Goal: Task Accomplishment & Management: Manage account settings

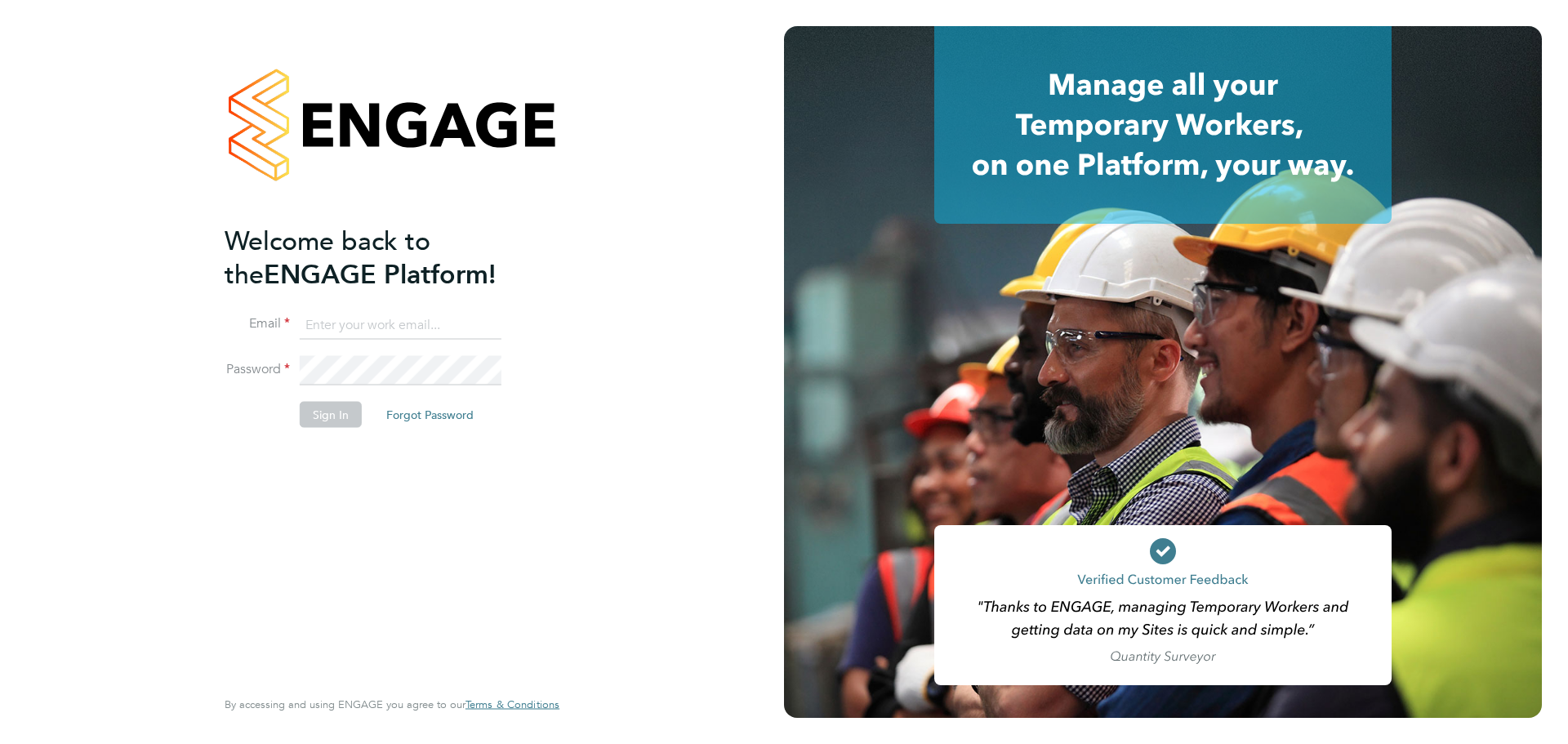
type input "coconnell@skilledcareers.co.uk"
click at [268, 546] on div "Welcome back to the ENGAGE Platform! Email coconnell@skilledcareers.co.uk Passw…" at bounding box center [384, 453] width 318 height 460
click at [326, 414] on button "Sign In" at bounding box center [331, 414] width 62 height 26
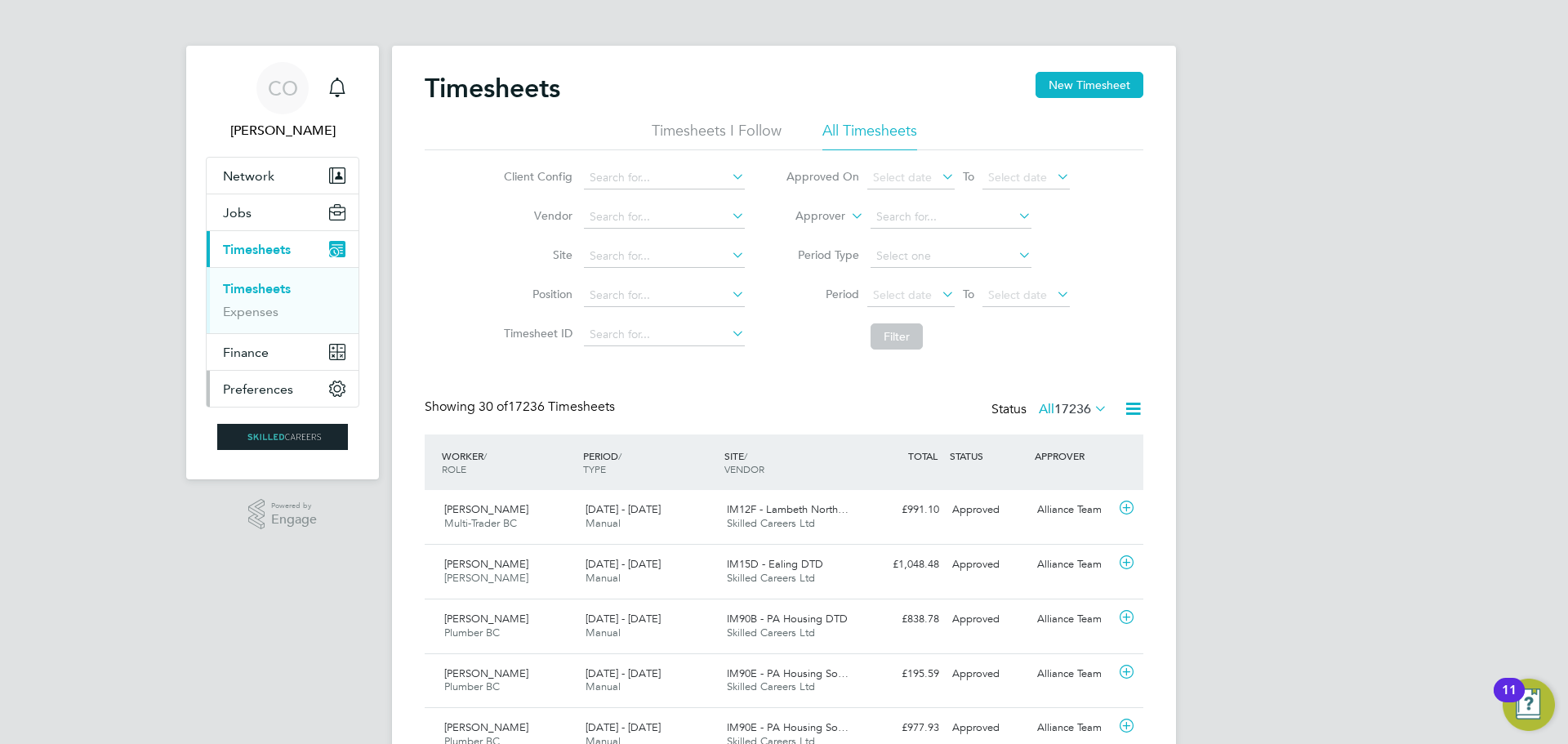
click at [254, 382] on span "Preferences" at bounding box center [258, 390] width 70 height 16
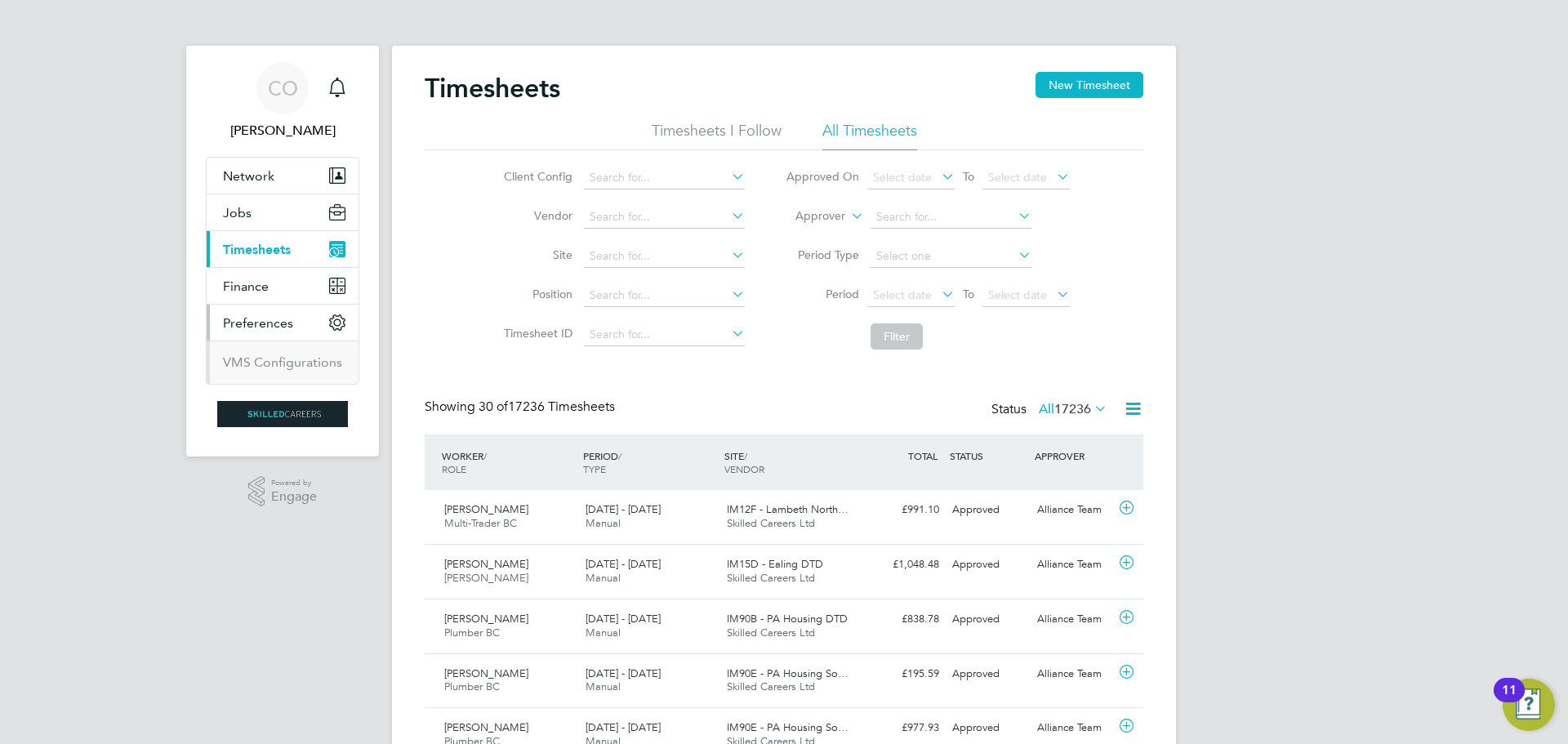
click at [254, 322] on span "Preferences" at bounding box center [258, 323] width 70 height 16
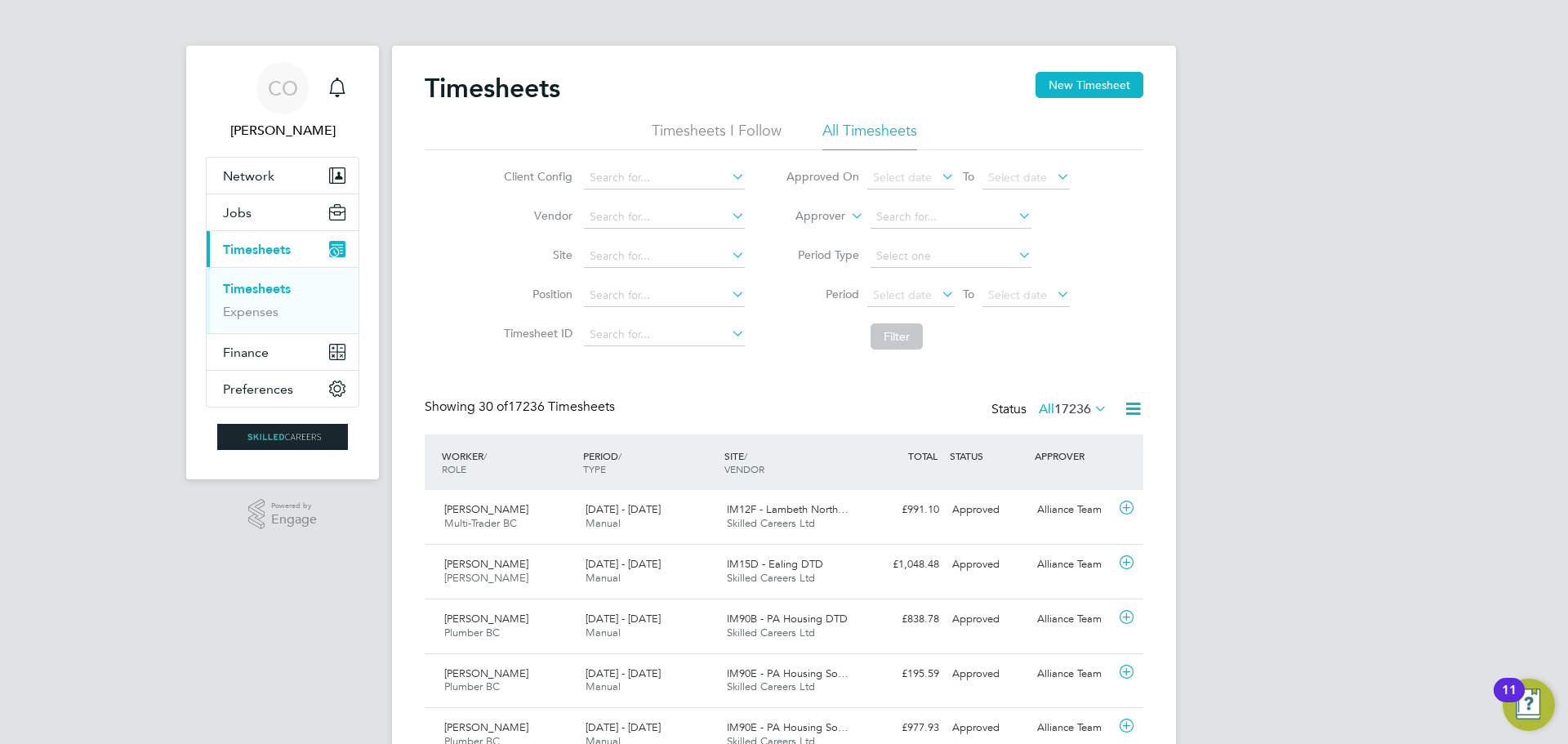
click at [698, 138] on li "Timesheets I Follow" at bounding box center [716, 136] width 130 height 29
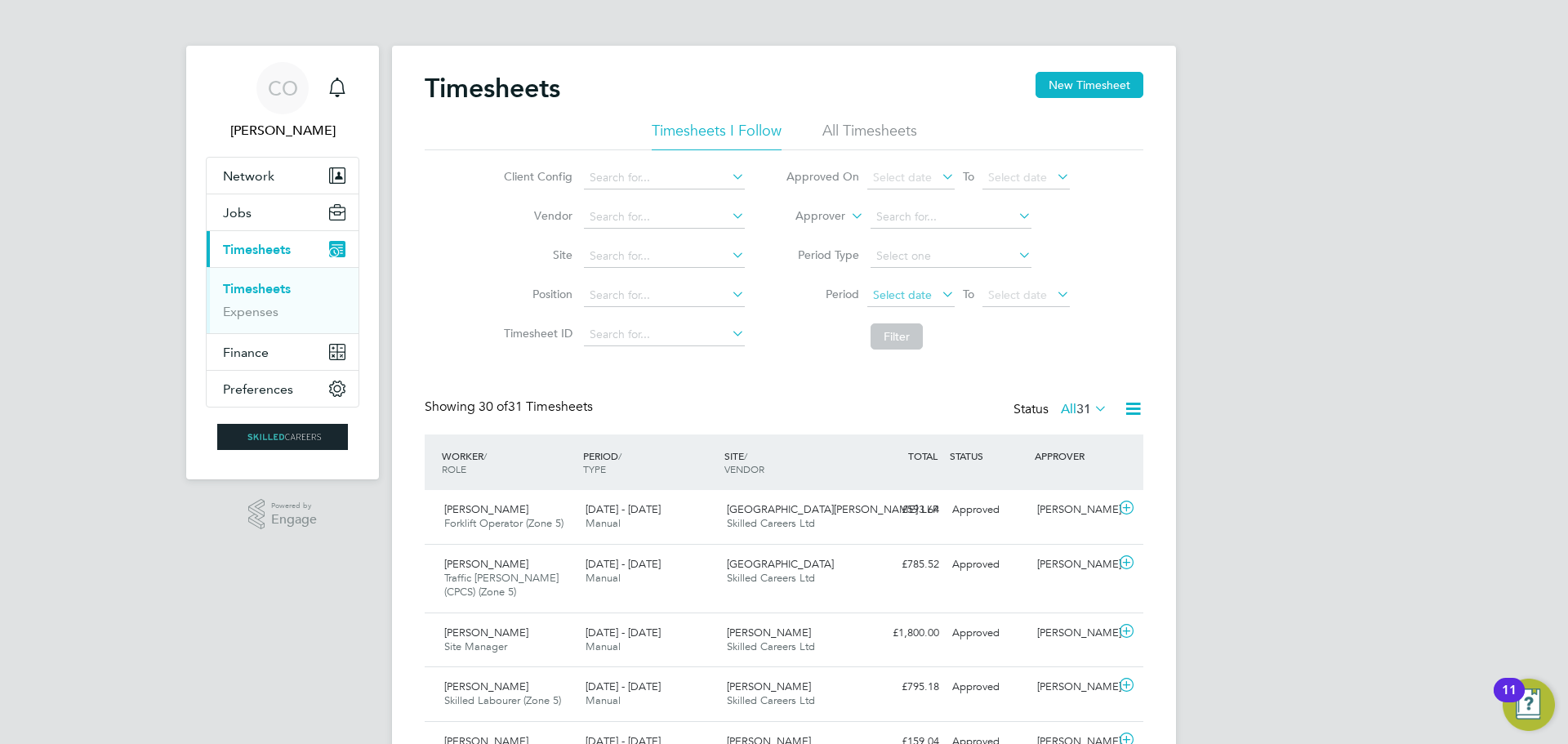
click at [896, 301] on span "Select date" at bounding box center [902, 294] width 59 height 15
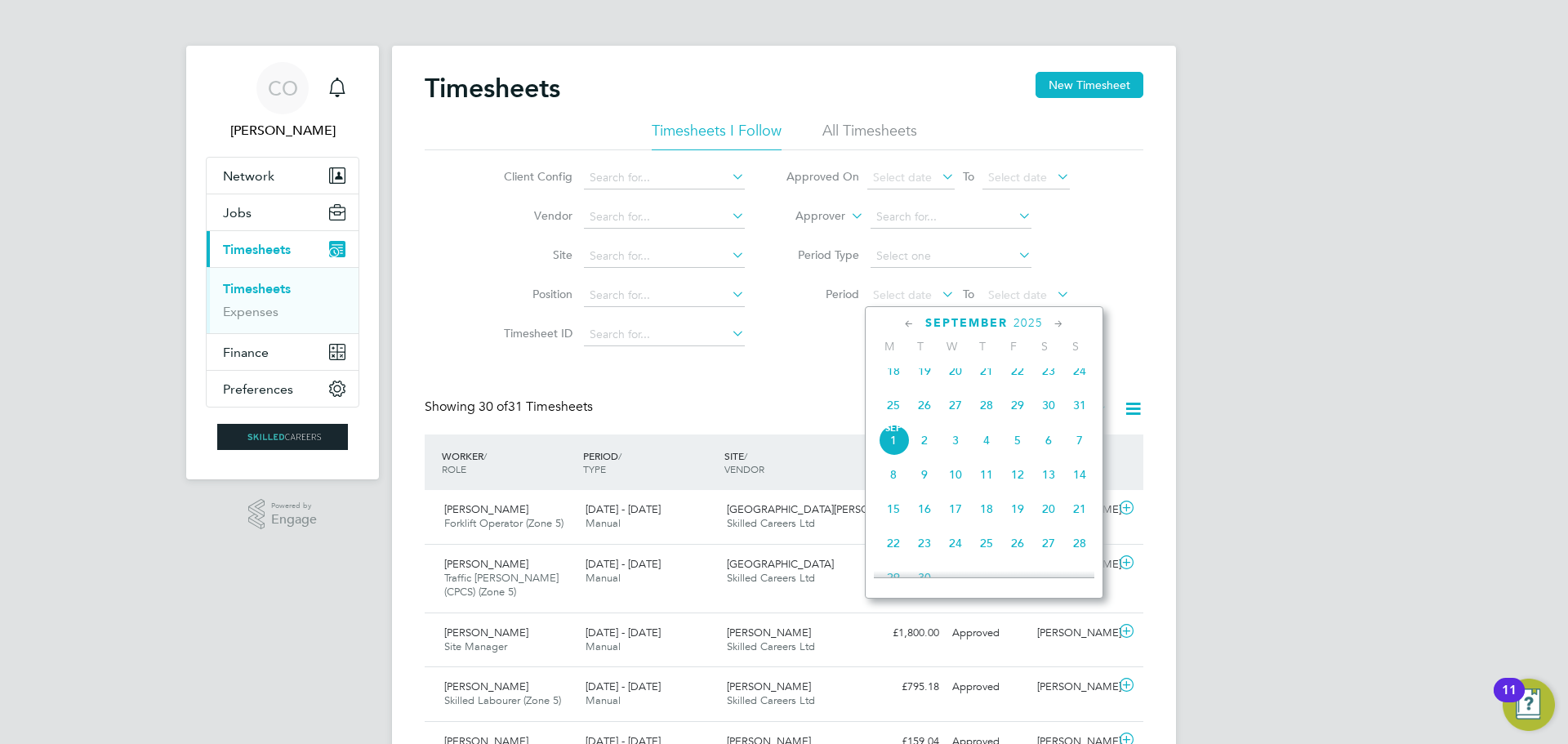
click at [891, 418] on span "25" at bounding box center [893, 405] width 31 height 31
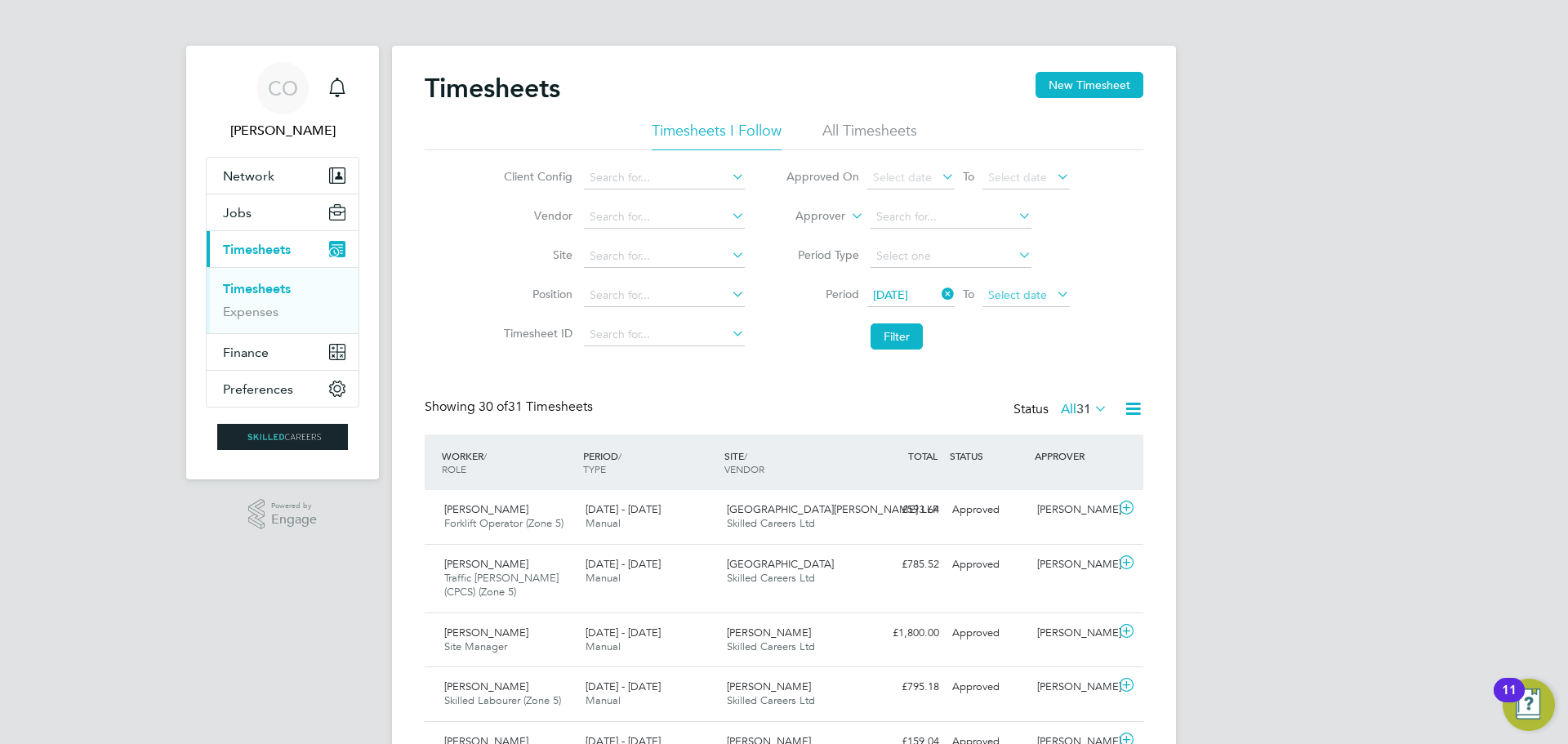
click at [1016, 293] on span "Select date" at bounding box center [1017, 294] width 59 height 15
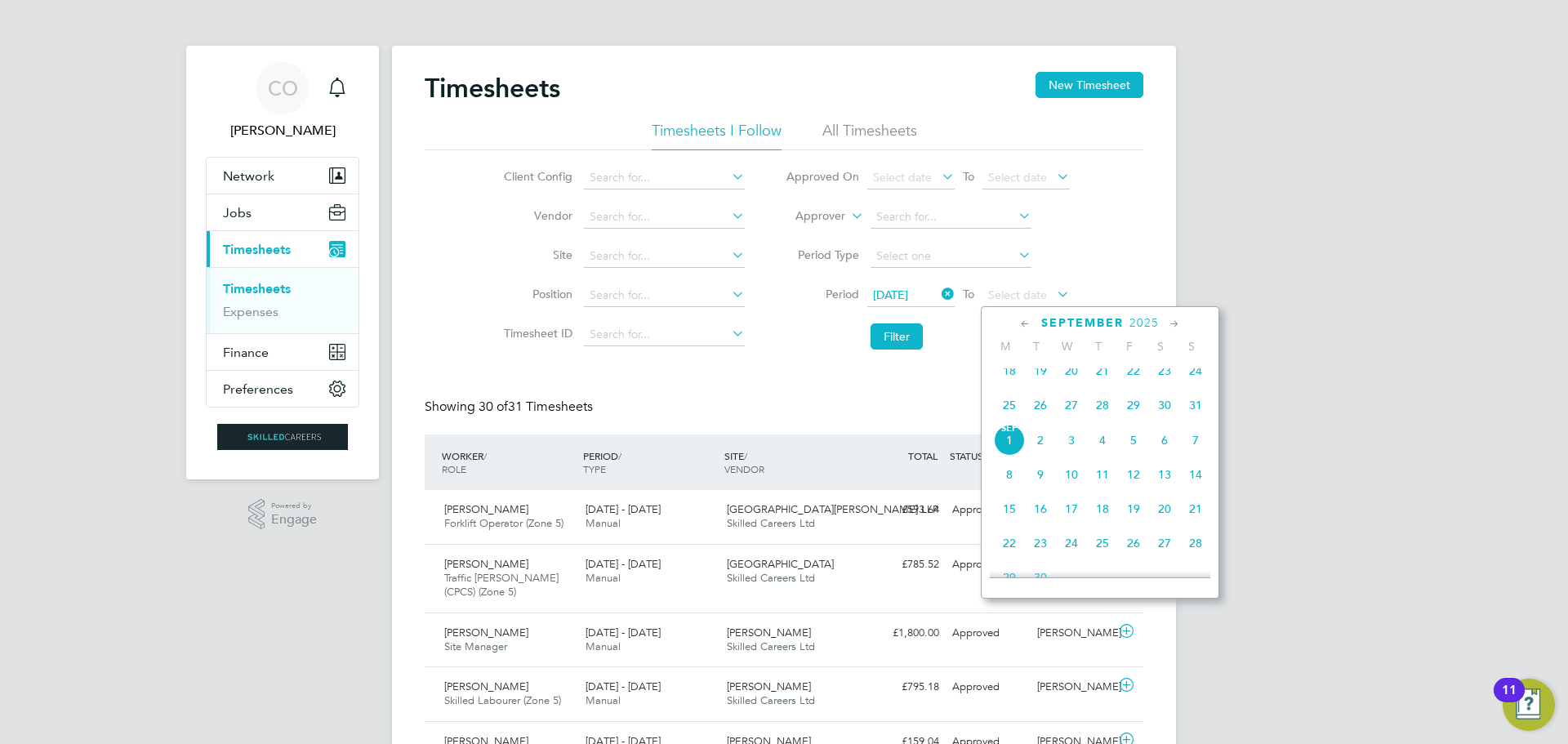
click at [1194, 418] on span "31" at bounding box center [1195, 405] width 31 height 31
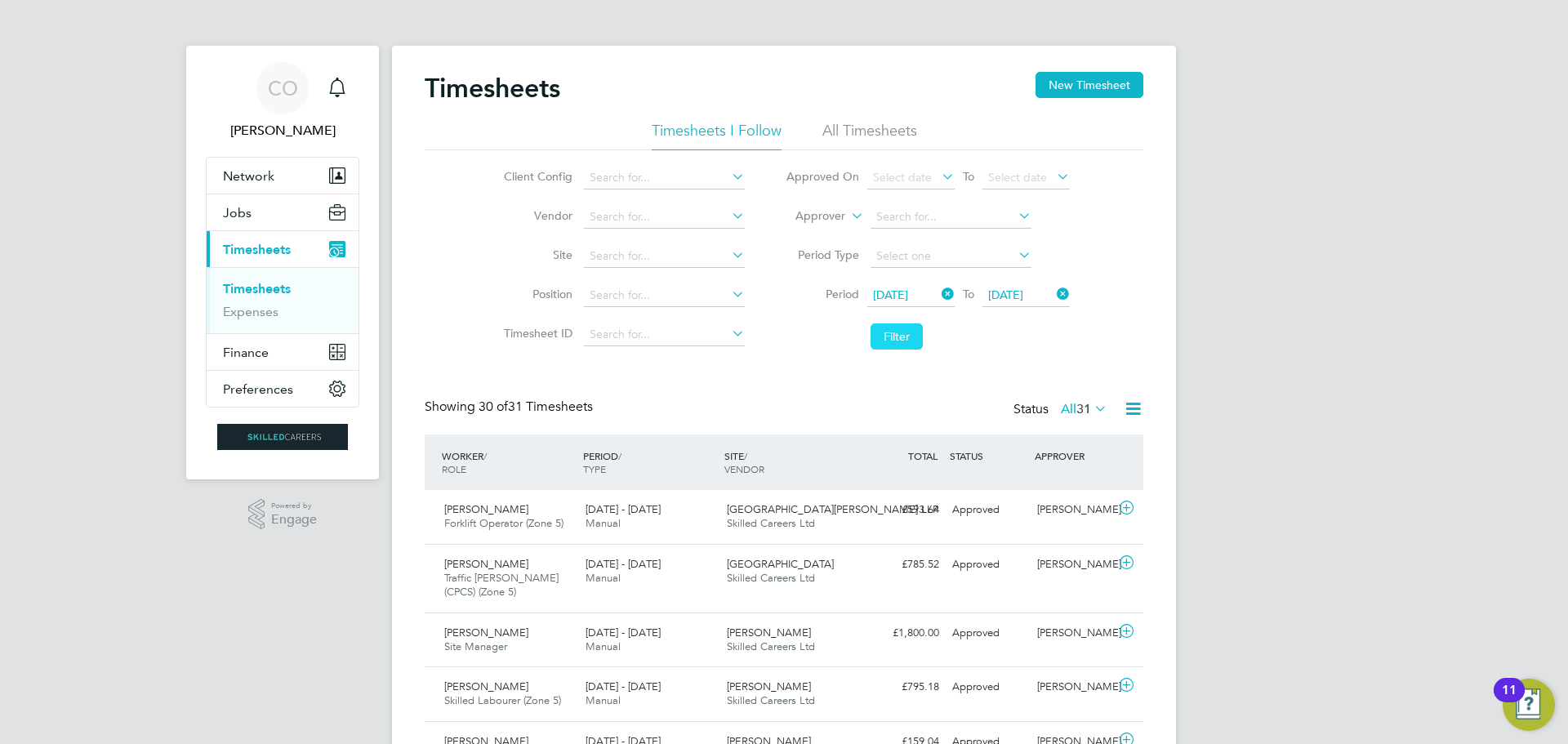
drag, startPoint x: 892, startPoint y: 333, endPoint x: 887, endPoint y: 347, distance: 14.9
click at [891, 341] on button "Filter" at bounding box center [897, 336] width 53 height 26
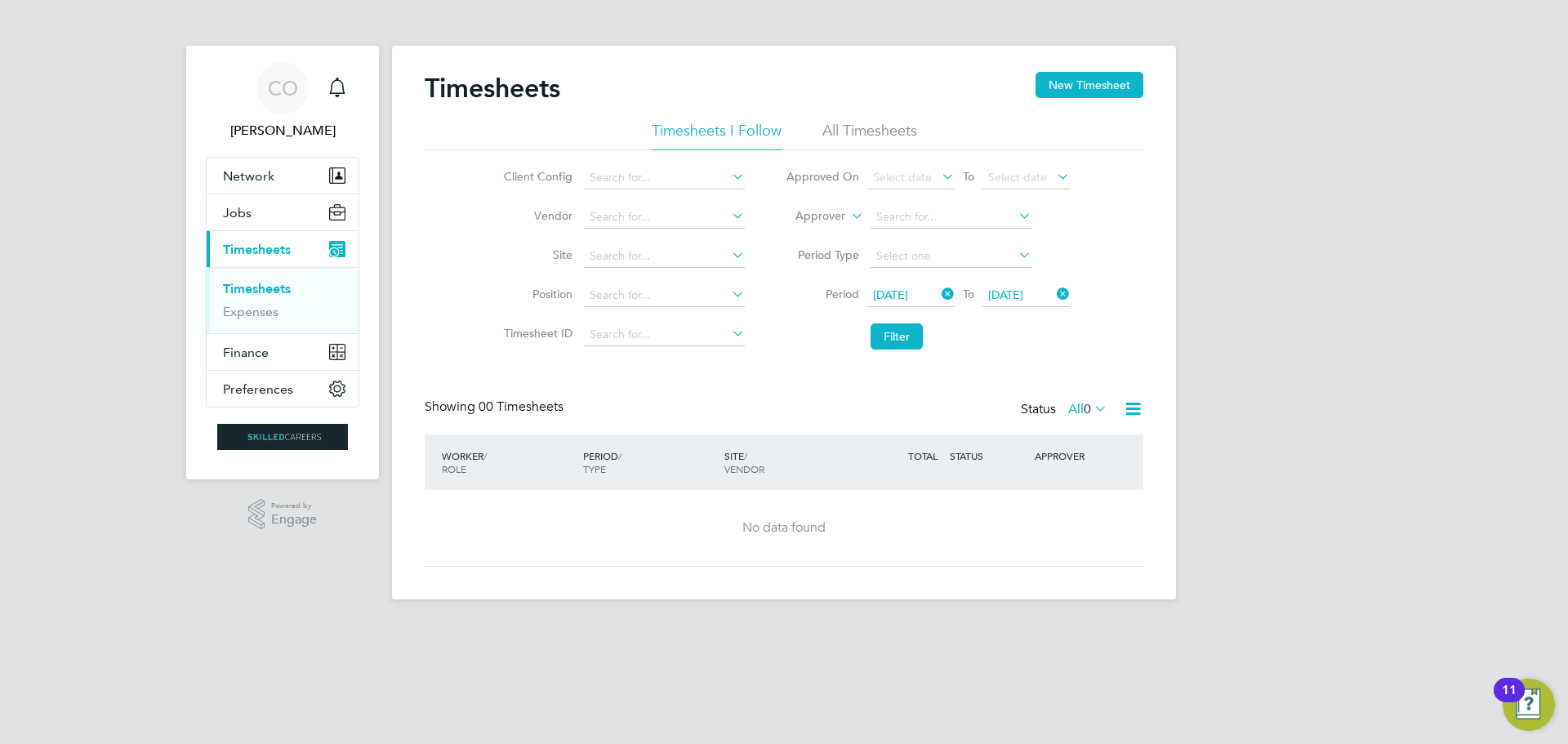
click at [710, 128] on li "Timesheets I Follow" at bounding box center [716, 136] width 130 height 29
click at [747, 128] on li "Timesheets I Follow" at bounding box center [716, 136] width 130 height 29
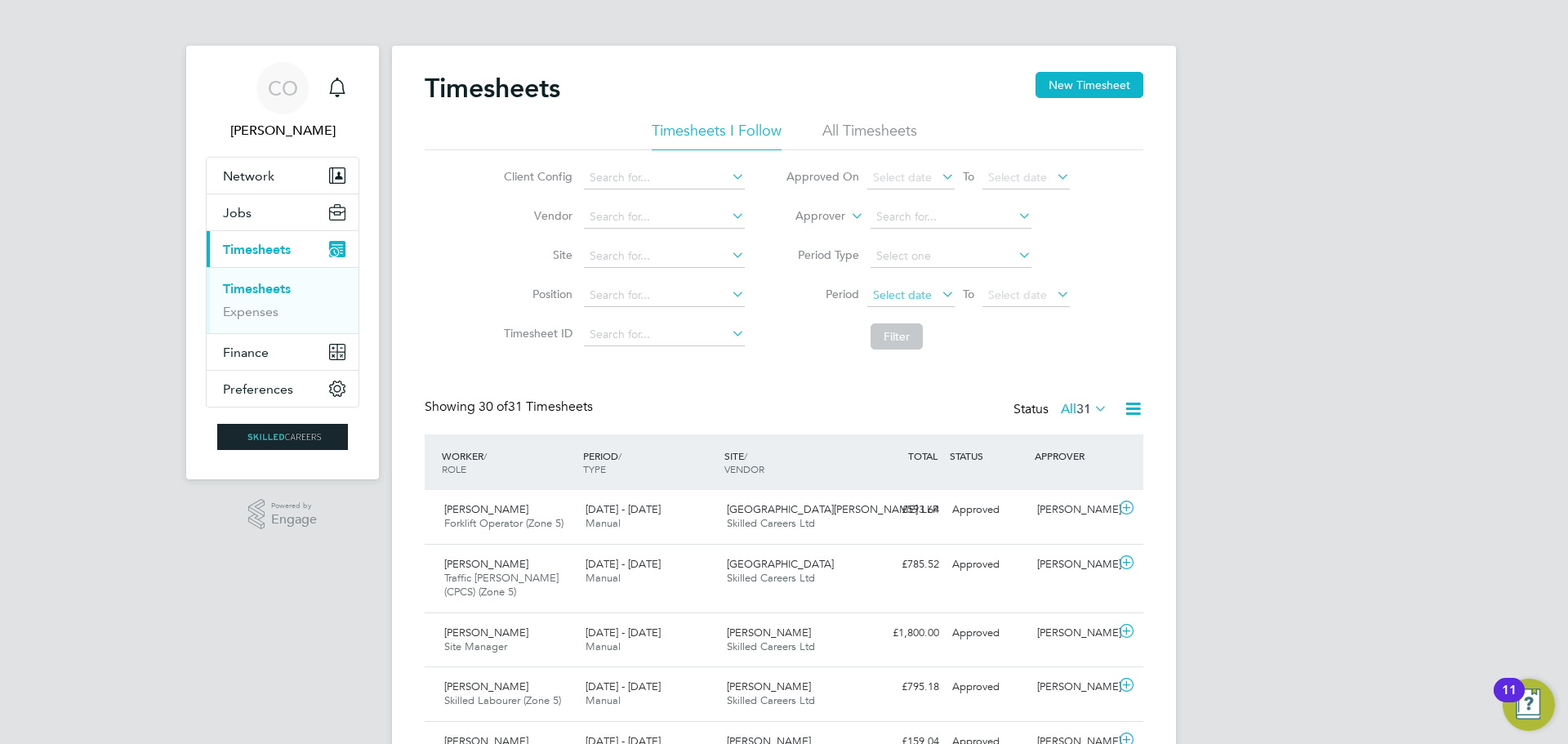
click at [895, 288] on span "Select date" at bounding box center [902, 294] width 59 height 15
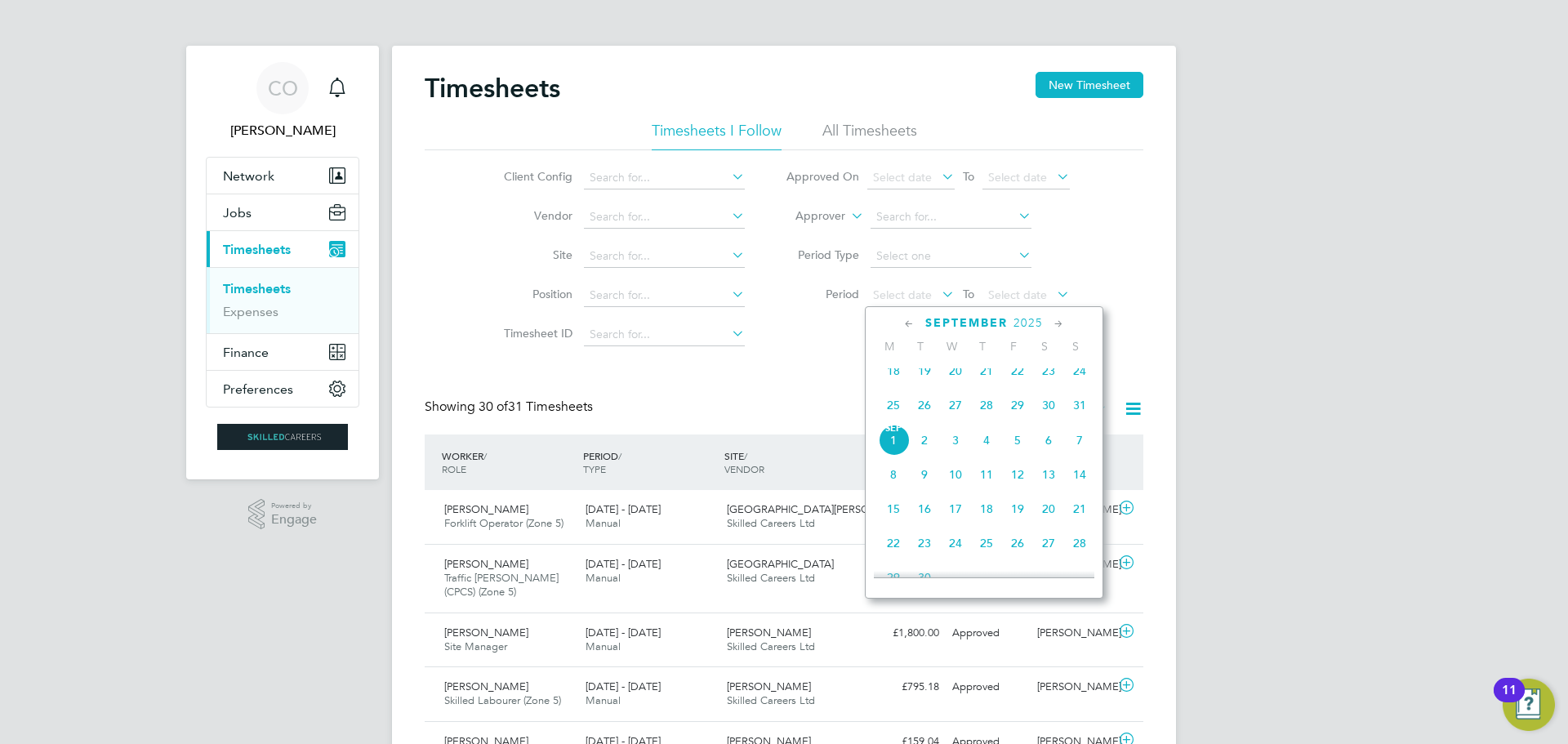
click at [890, 406] on span "25" at bounding box center [893, 405] width 31 height 31
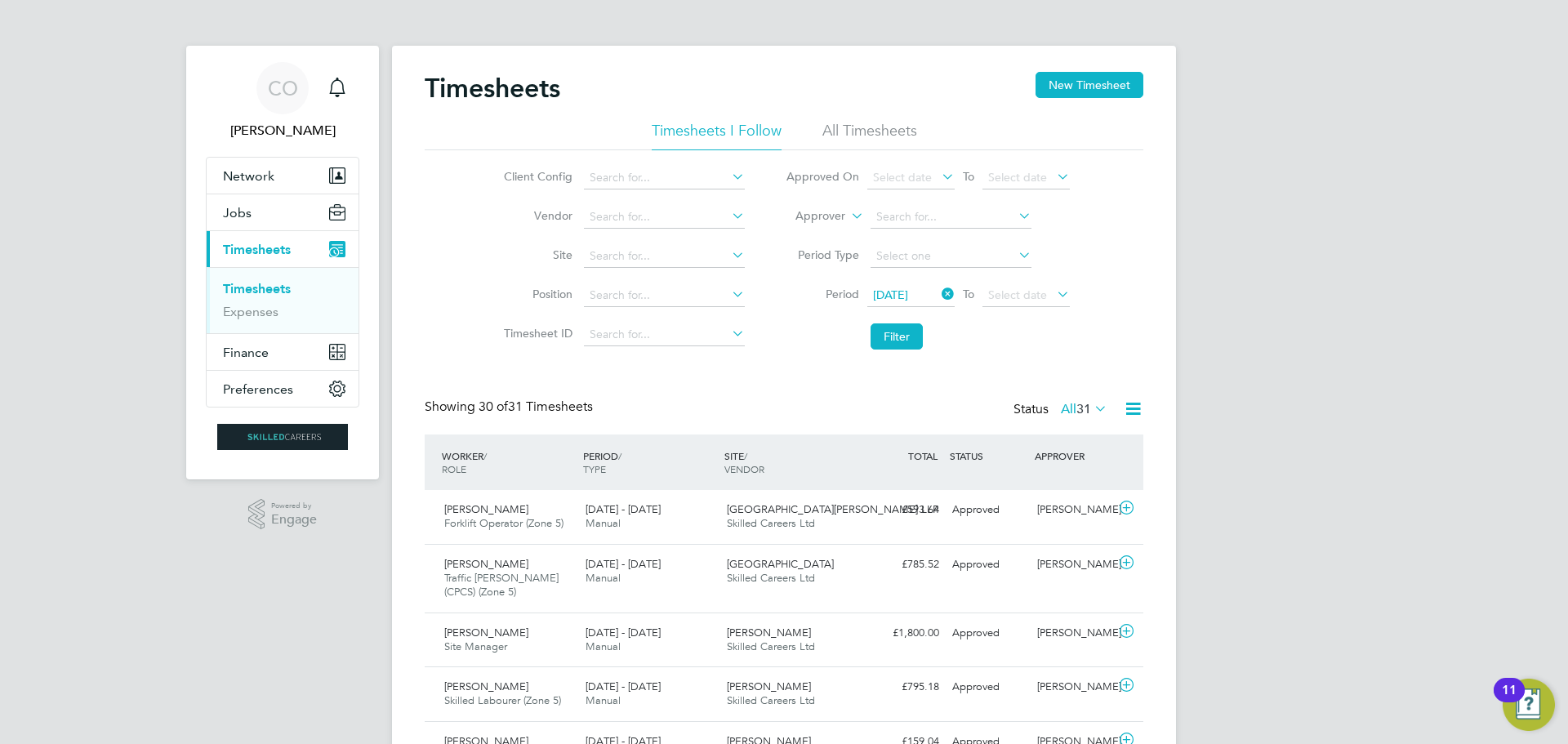
click at [1031, 282] on li "Period 25 Aug 2025 To Select date" at bounding box center [928, 296] width 325 height 39
click at [1038, 295] on span "Select date" at bounding box center [1017, 294] width 59 height 15
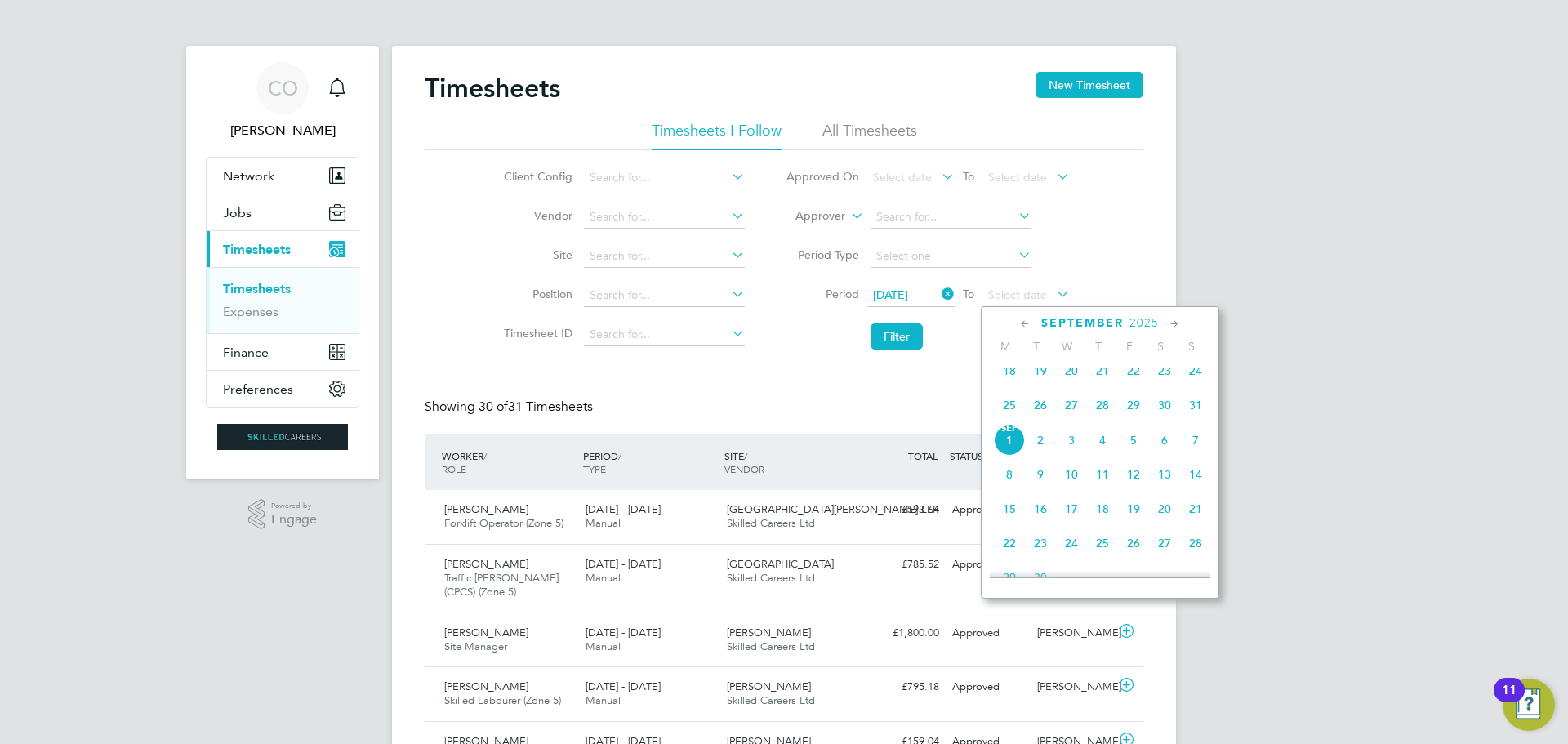
click at [1197, 414] on span "31" at bounding box center [1195, 405] width 31 height 31
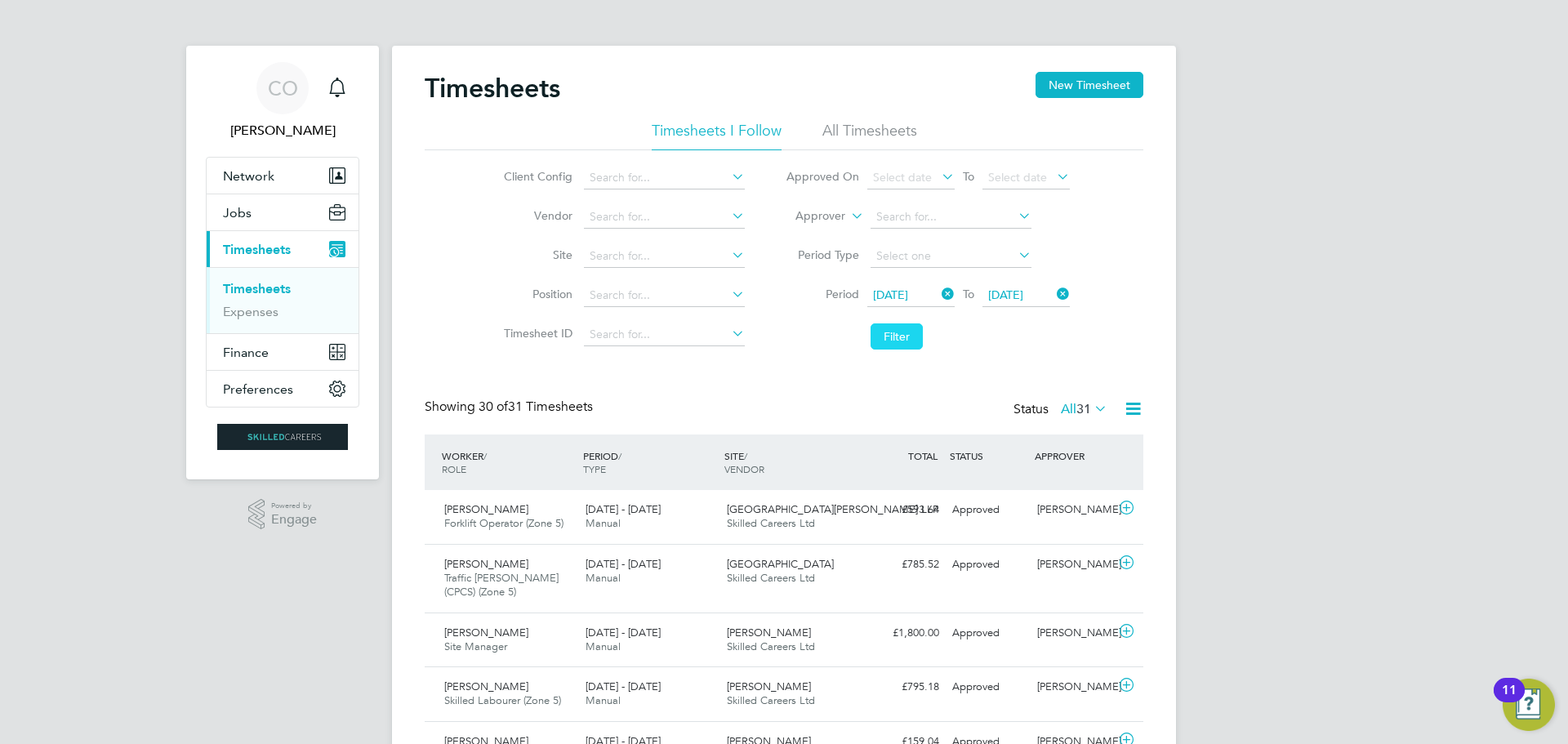
click at [891, 342] on button "Filter" at bounding box center [897, 336] width 53 height 26
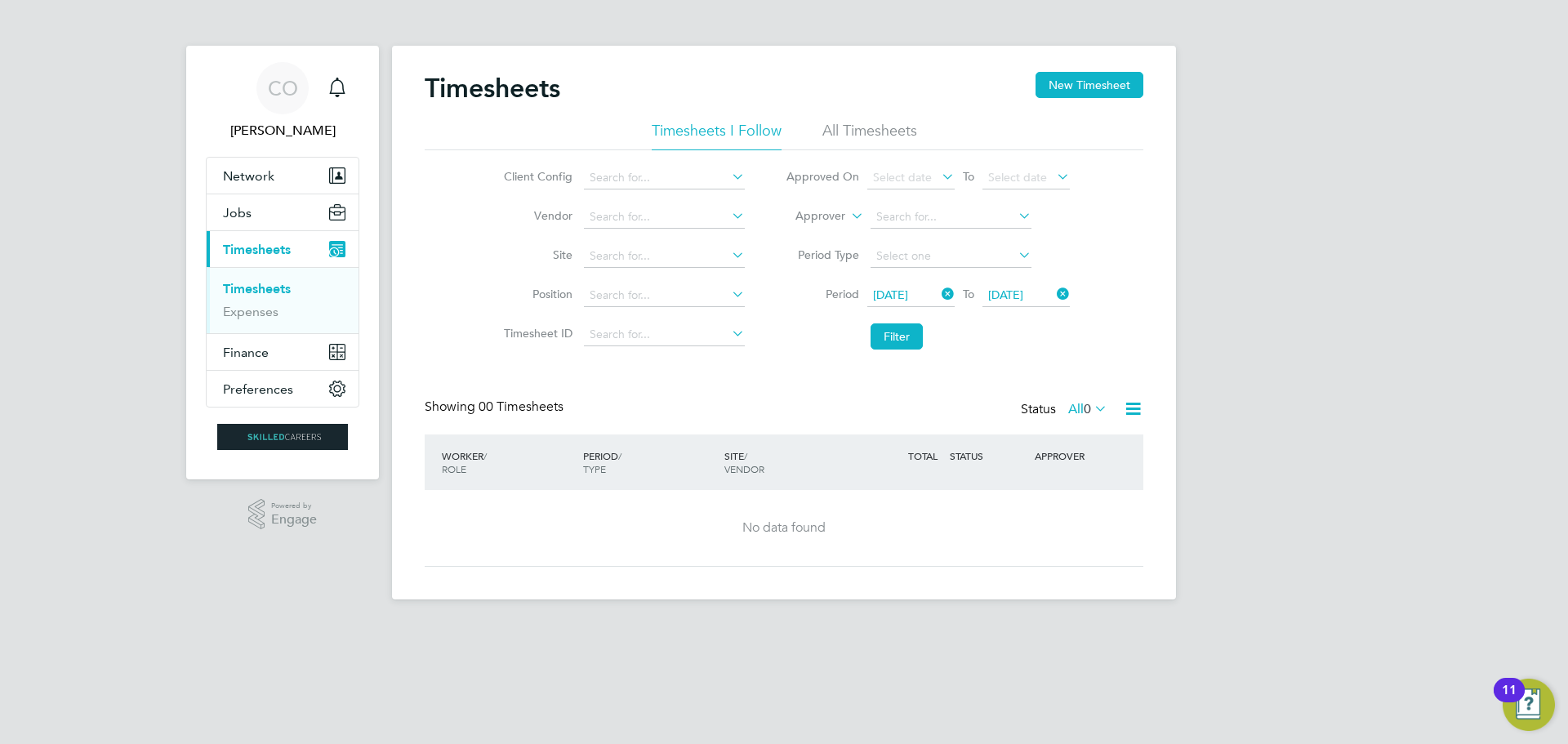
click at [860, 128] on li "All Timesheets" at bounding box center [869, 136] width 95 height 29
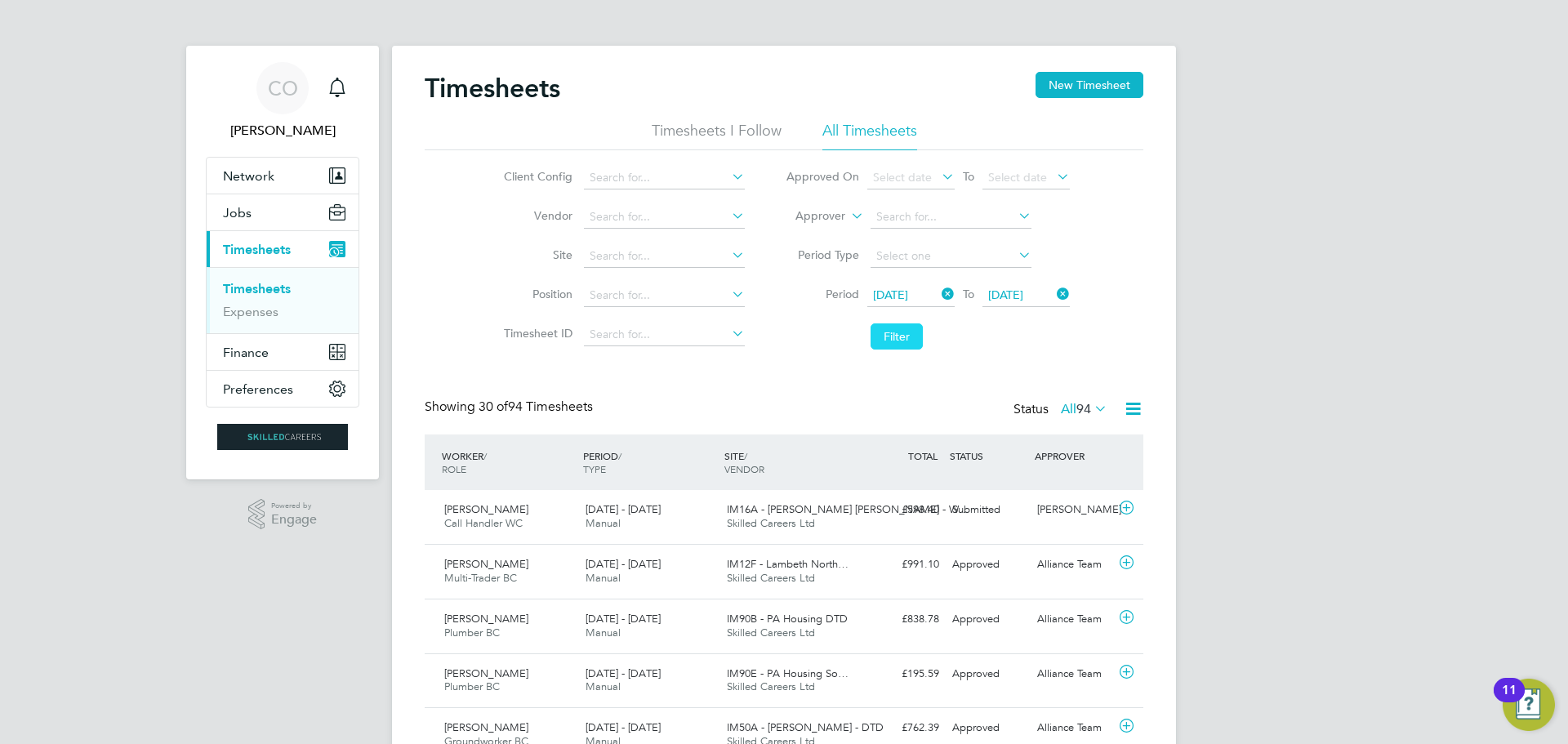
click at [881, 334] on button "Filter" at bounding box center [897, 336] width 53 height 26
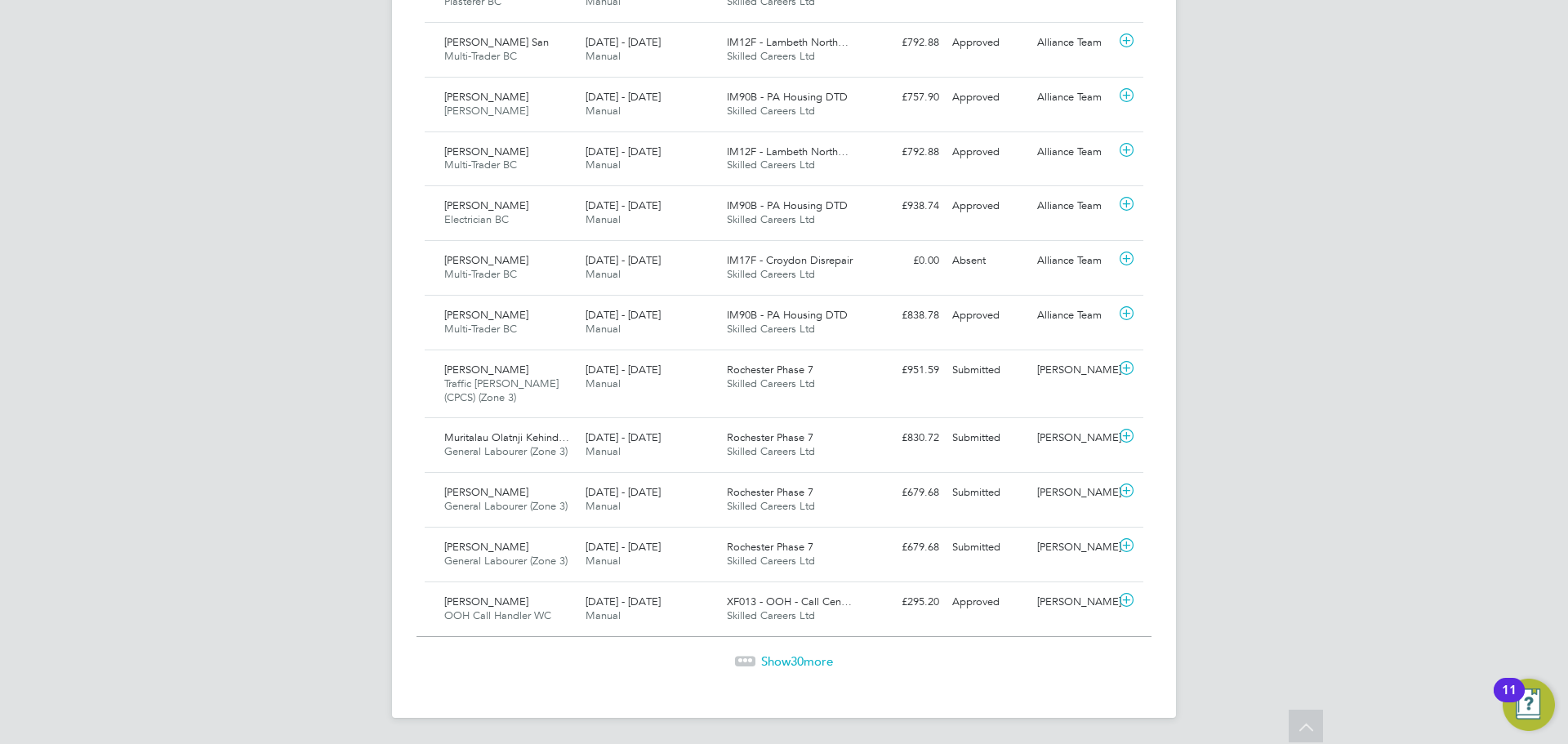
click at [762, 658] on span "Show 30 more" at bounding box center [797, 661] width 72 height 16
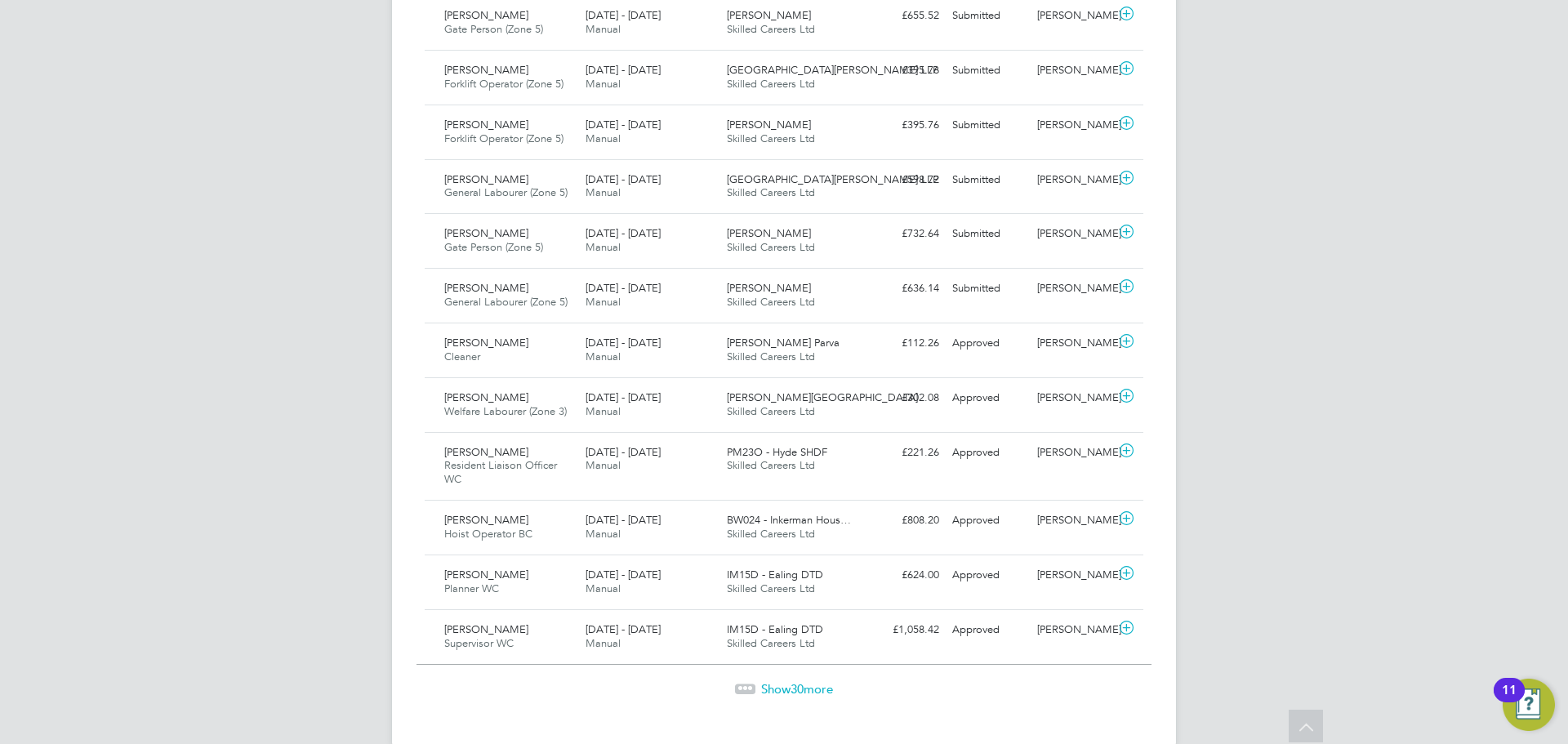
click at [815, 681] on span "Show 30 more" at bounding box center [797, 688] width 72 height 16
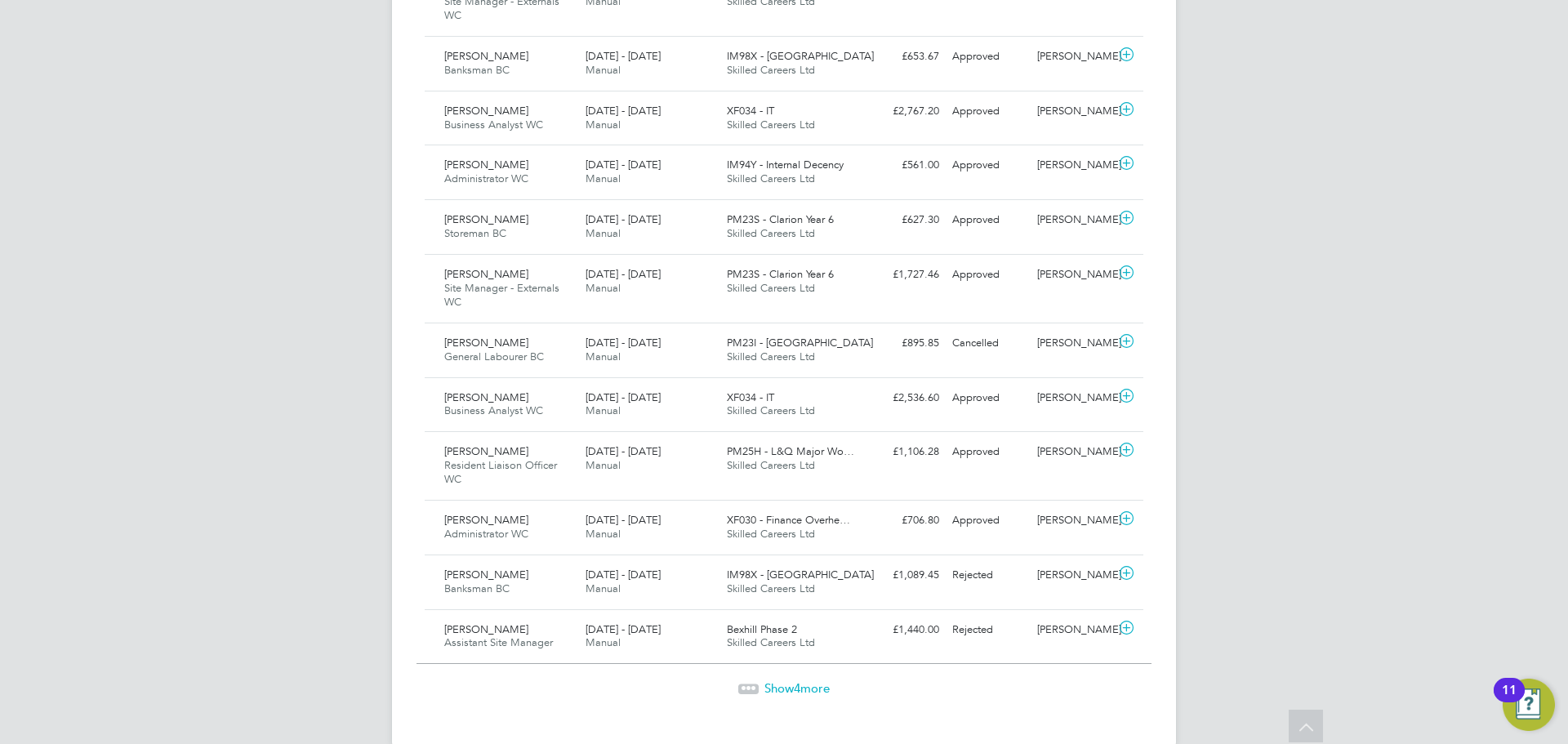
click at [786, 681] on span "Show 4 more" at bounding box center [797, 688] width 65 height 16
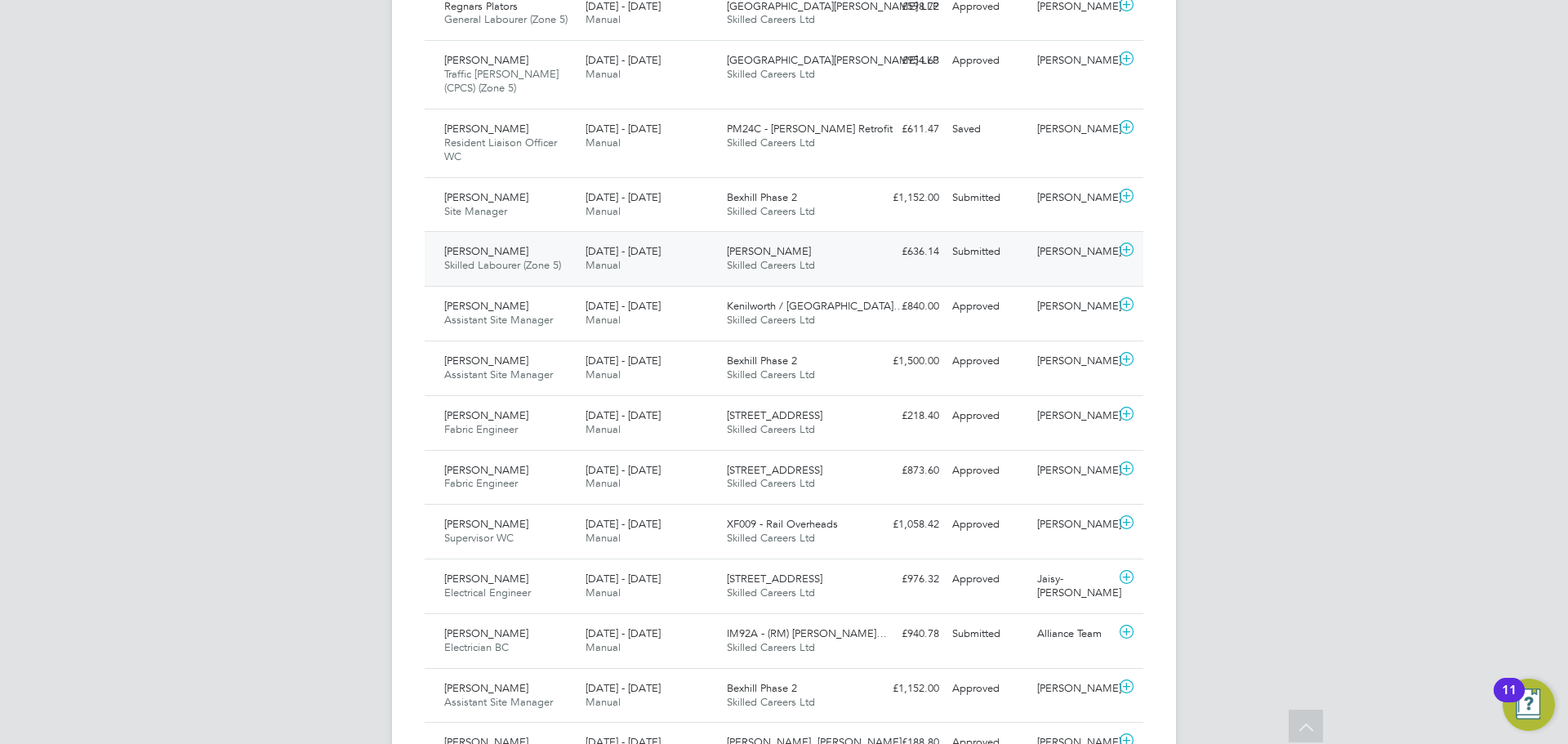
scroll to position [3763, 0]
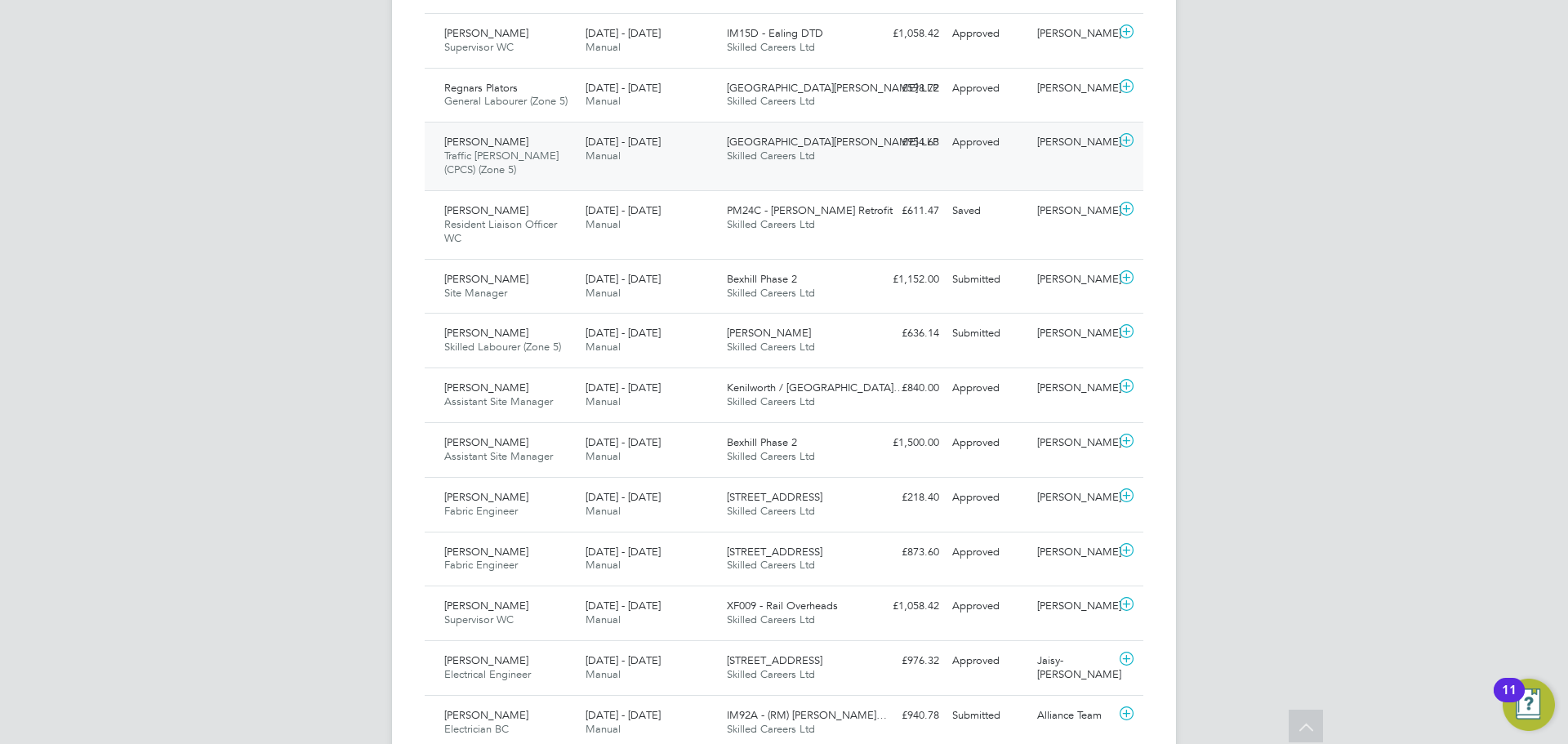
click at [493, 157] on div "Junaid Khan Traffic Marshall (CPCS) (Zone 5) 25 - 31 Aug 2025 25 - 31 Aug 2025 …" at bounding box center [784, 156] width 719 height 68
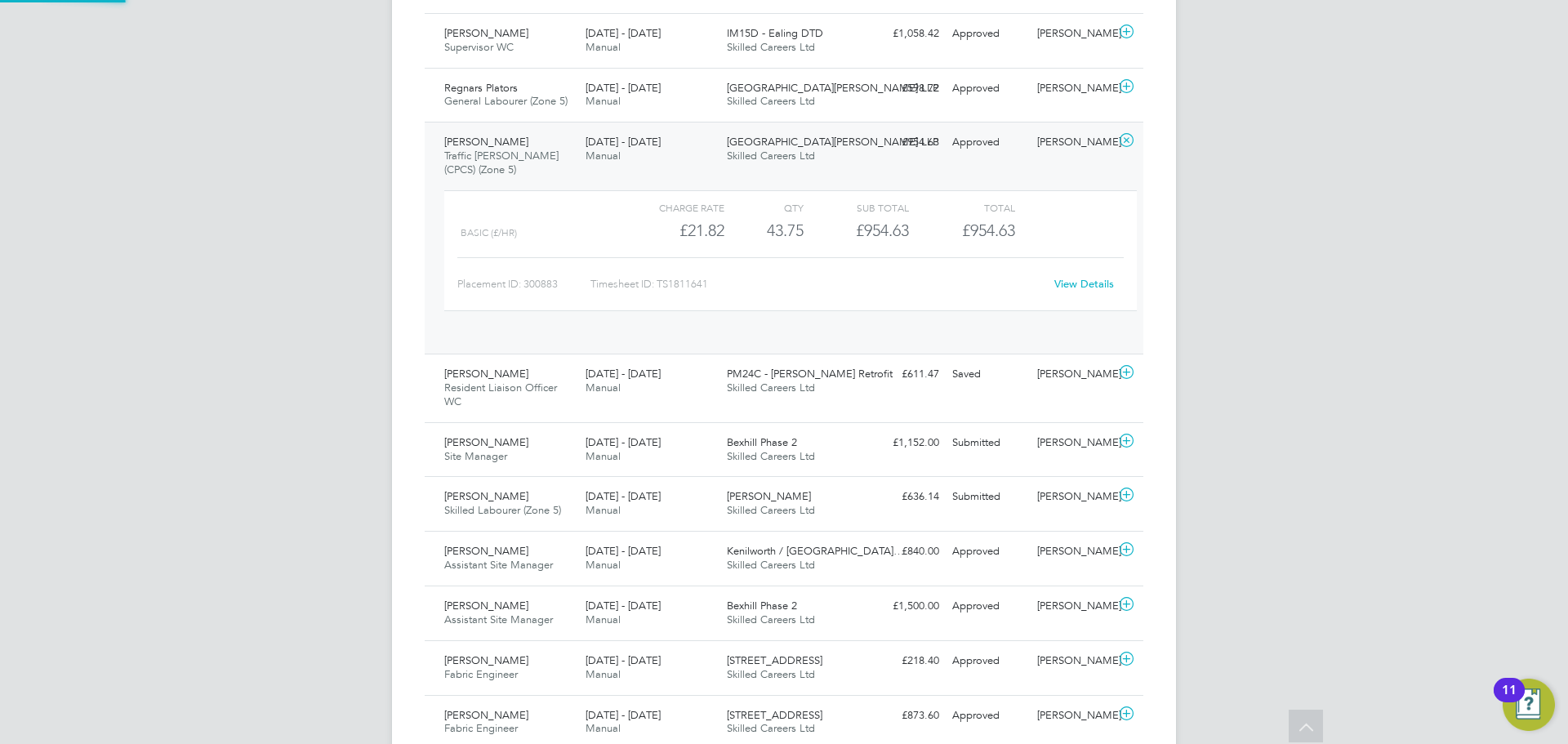
scroll to position [8, 8]
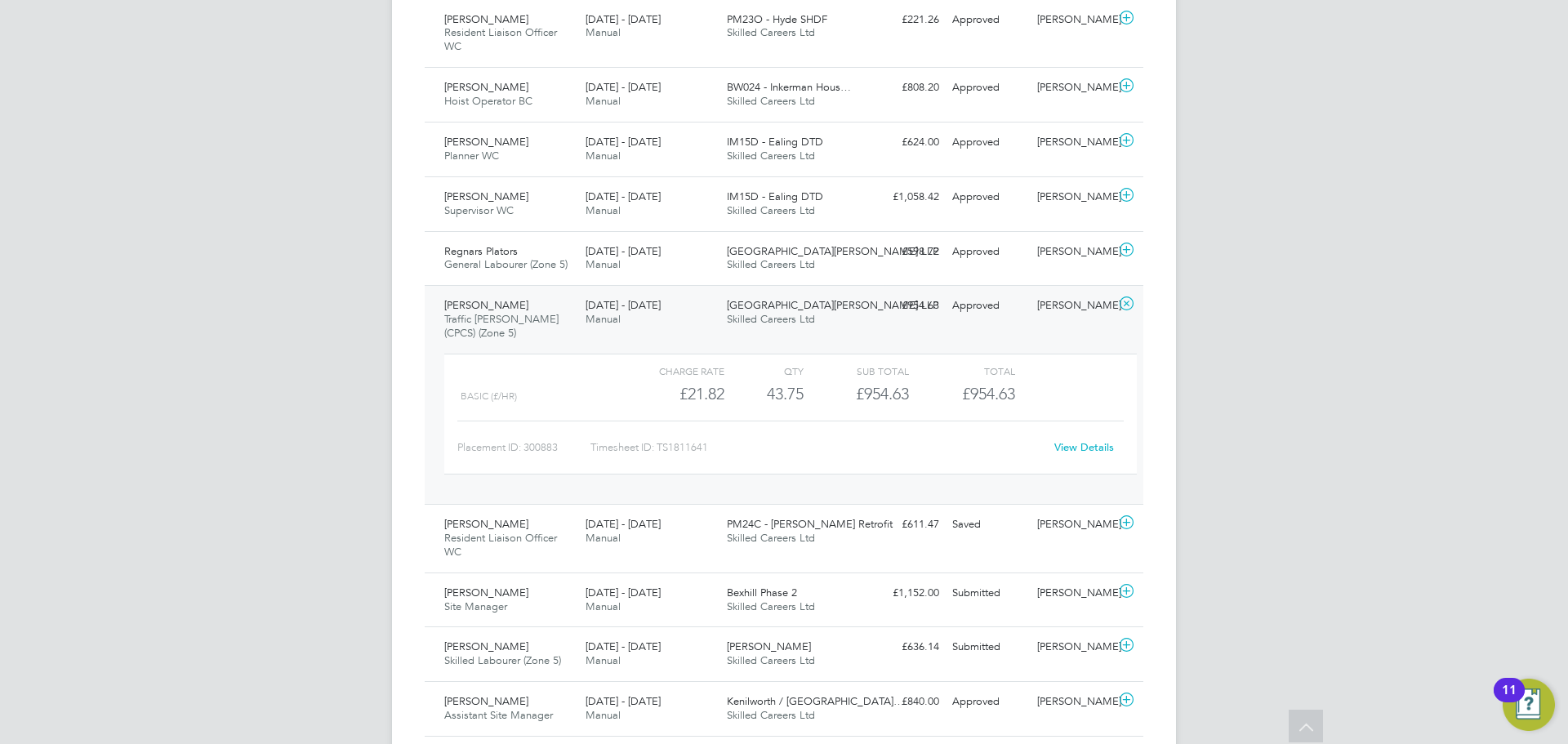
click at [1080, 440] on link "View Details" at bounding box center [1084, 447] width 60 height 14
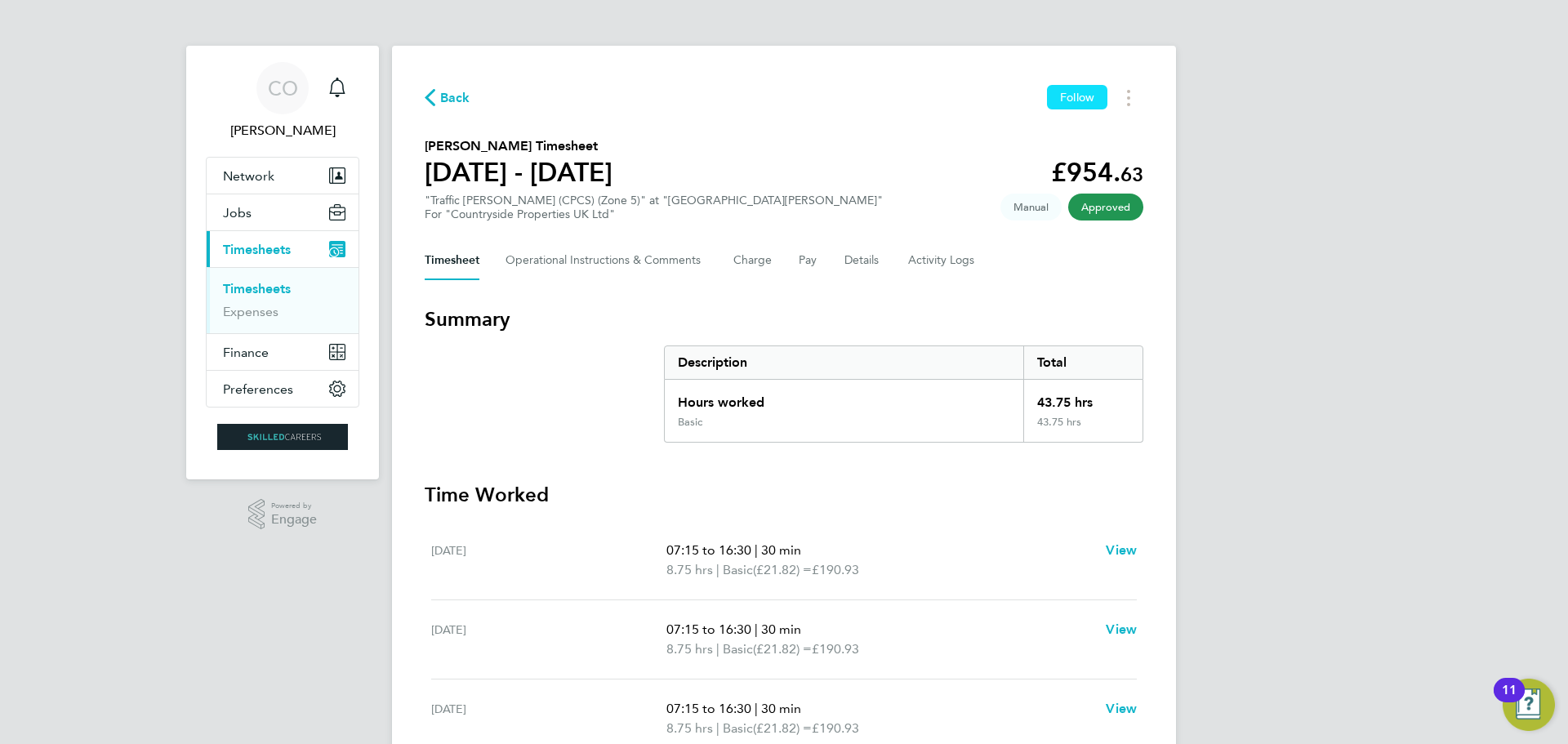
click at [1083, 104] on button "Follow" at bounding box center [1077, 97] width 61 height 24
click at [564, 264] on Comments-tab "Operational Instructions & Comments" at bounding box center [606, 261] width 202 height 39
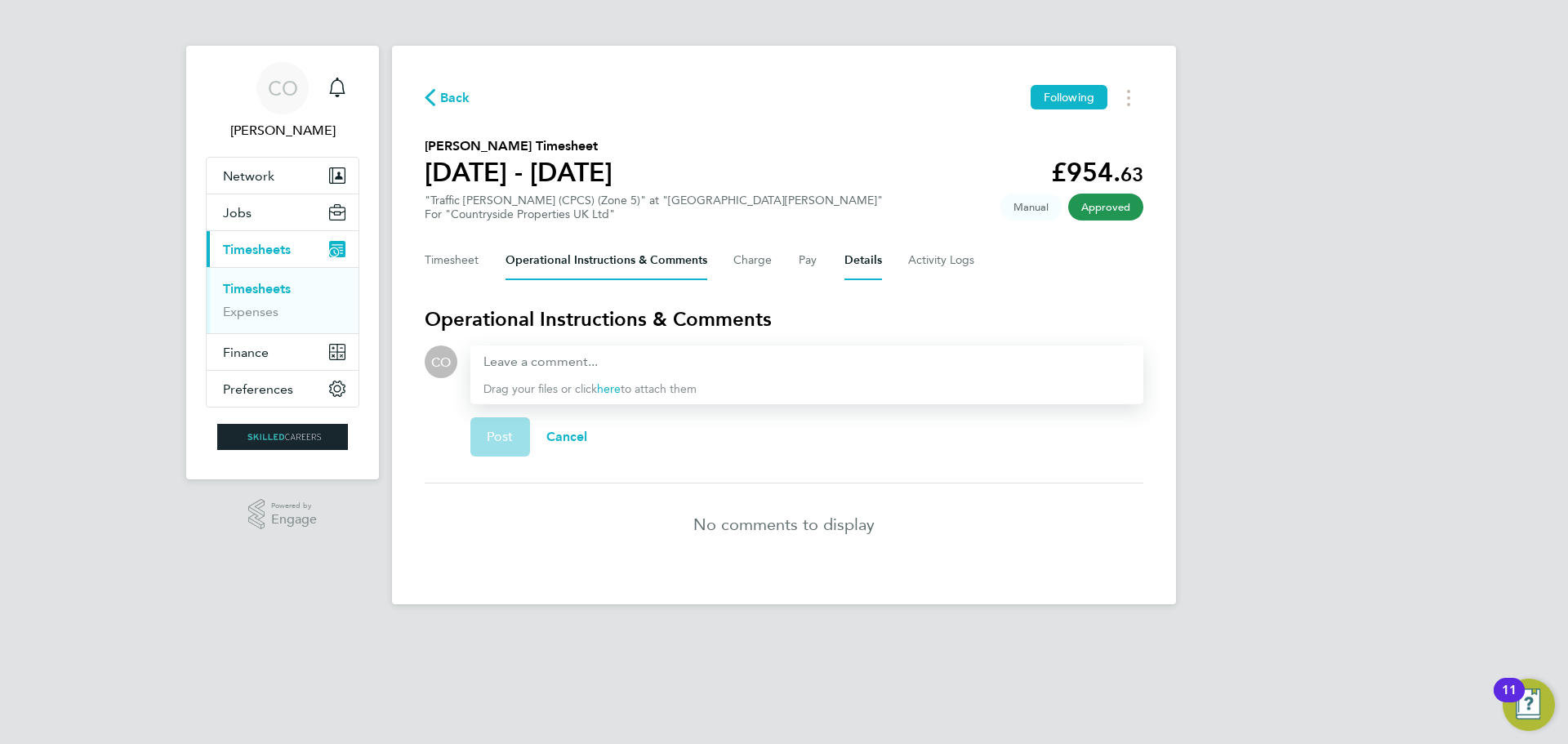
click at [857, 257] on button "Details" at bounding box center [863, 261] width 37 height 39
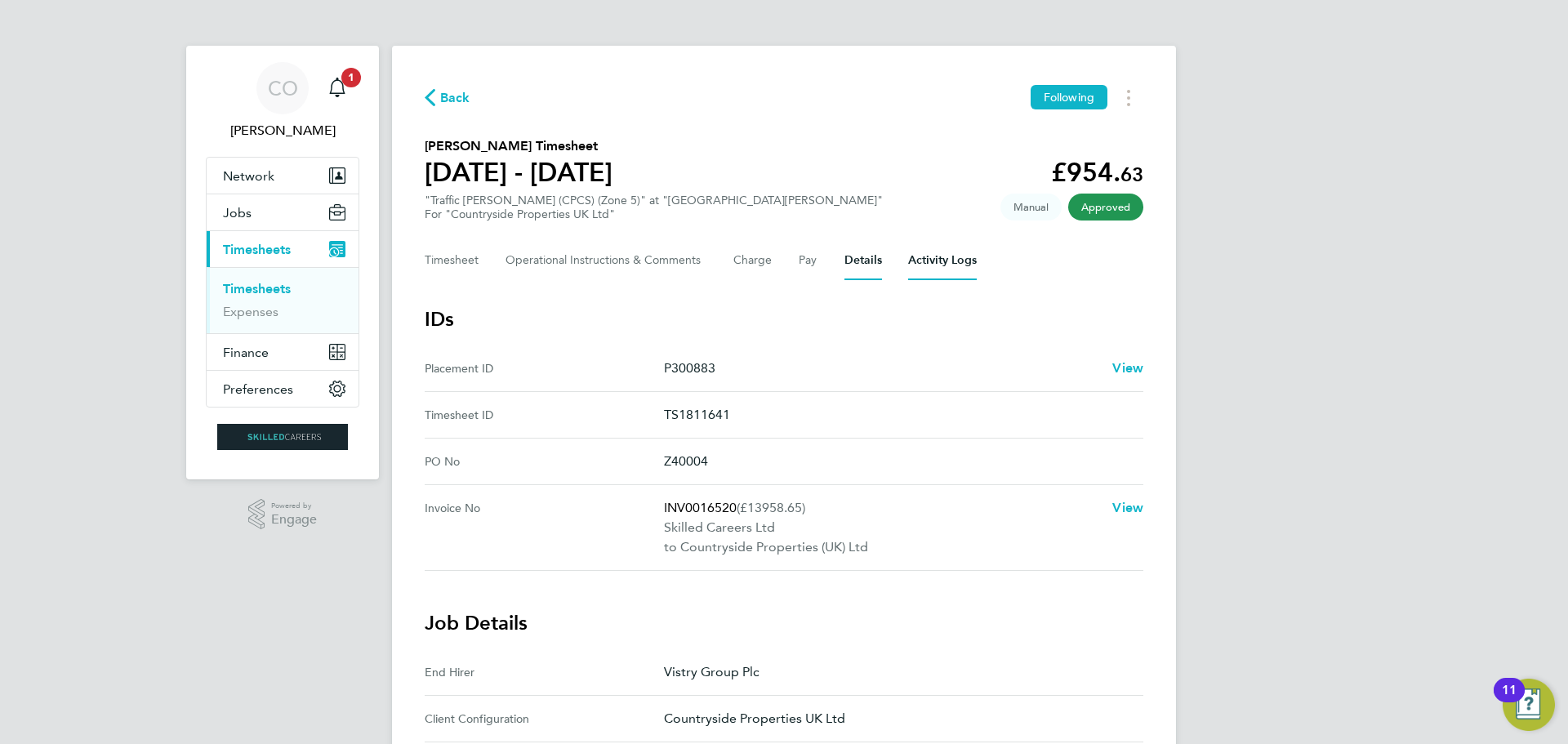
click at [927, 264] on Logs-tab "Activity Logs" at bounding box center [942, 261] width 68 height 39
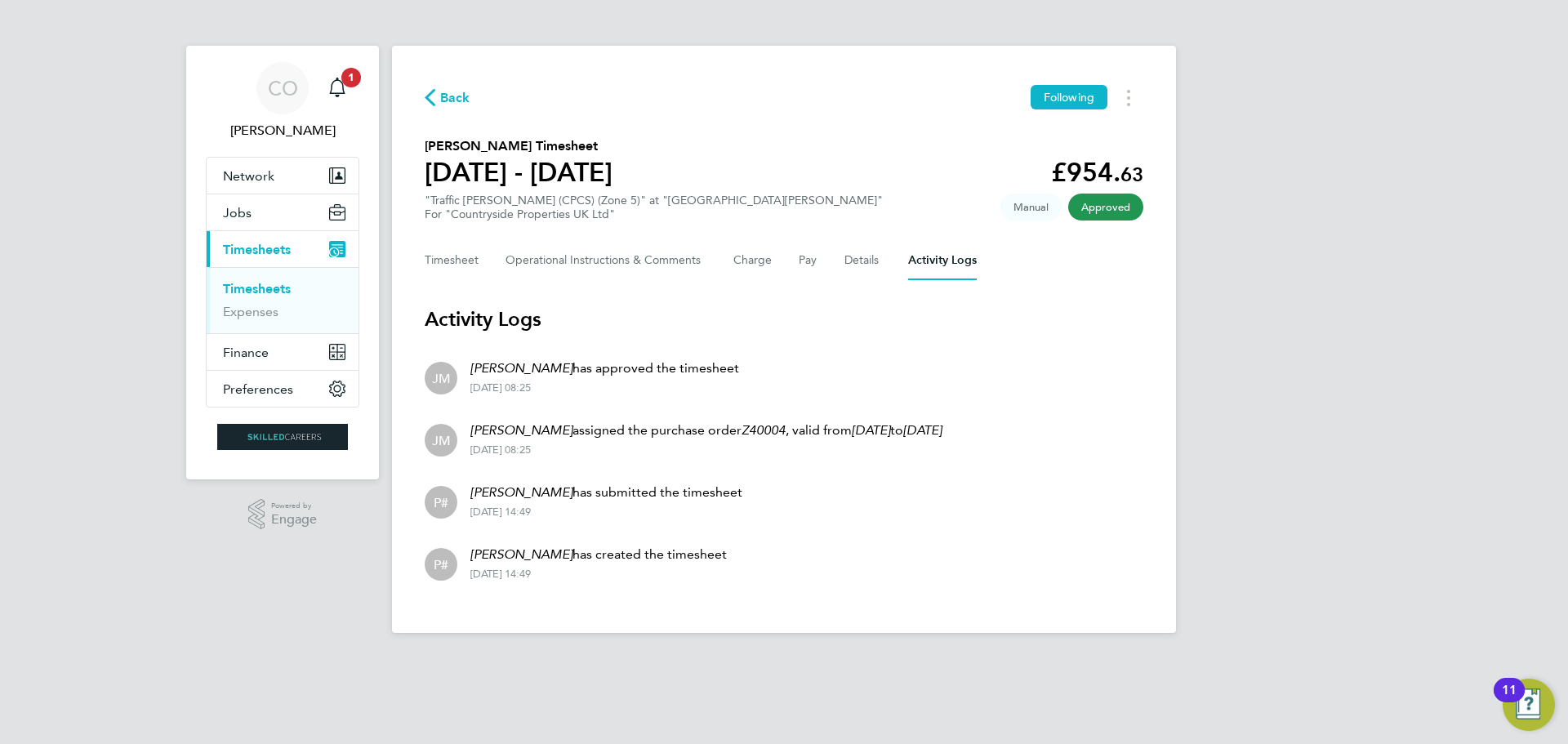
click at [433, 96] on icon "button" at bounding box center [430, 98] width 11 height 18
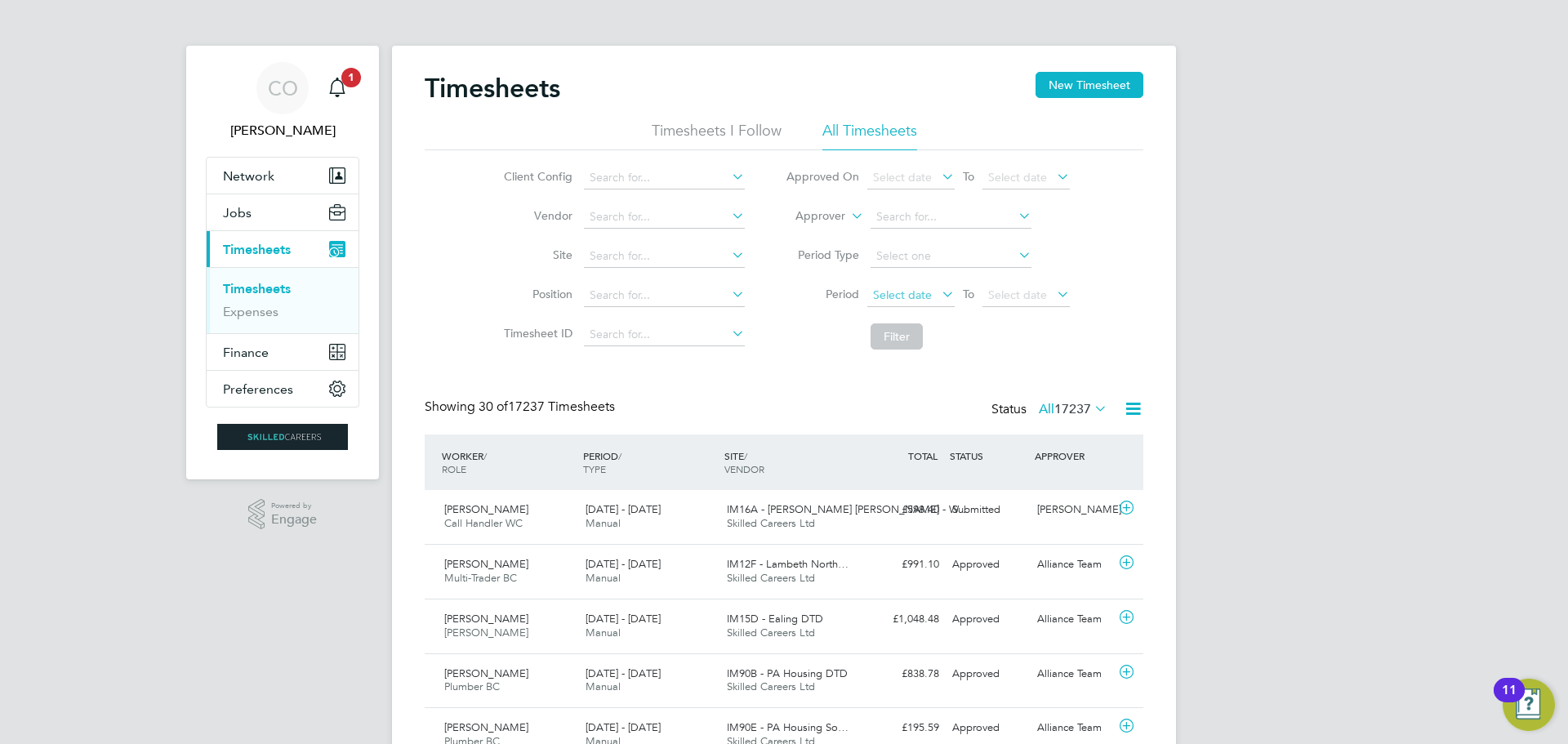
click at [902, 302] on span "Select date" at bounding box center [910, 296] width 87 height 22
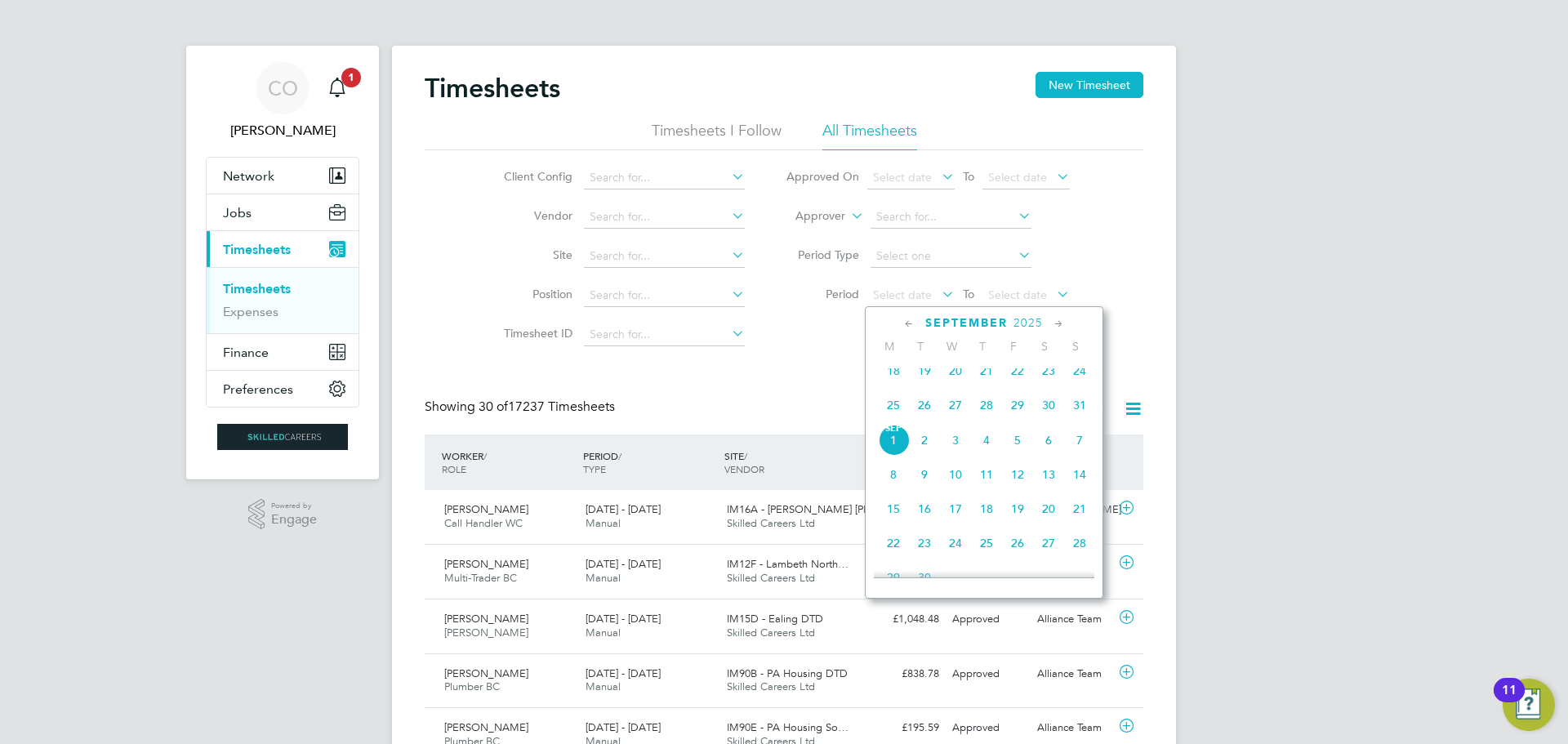
click at [884, 417] on span "25" at bounding box center [893, 405] width 31 height 31
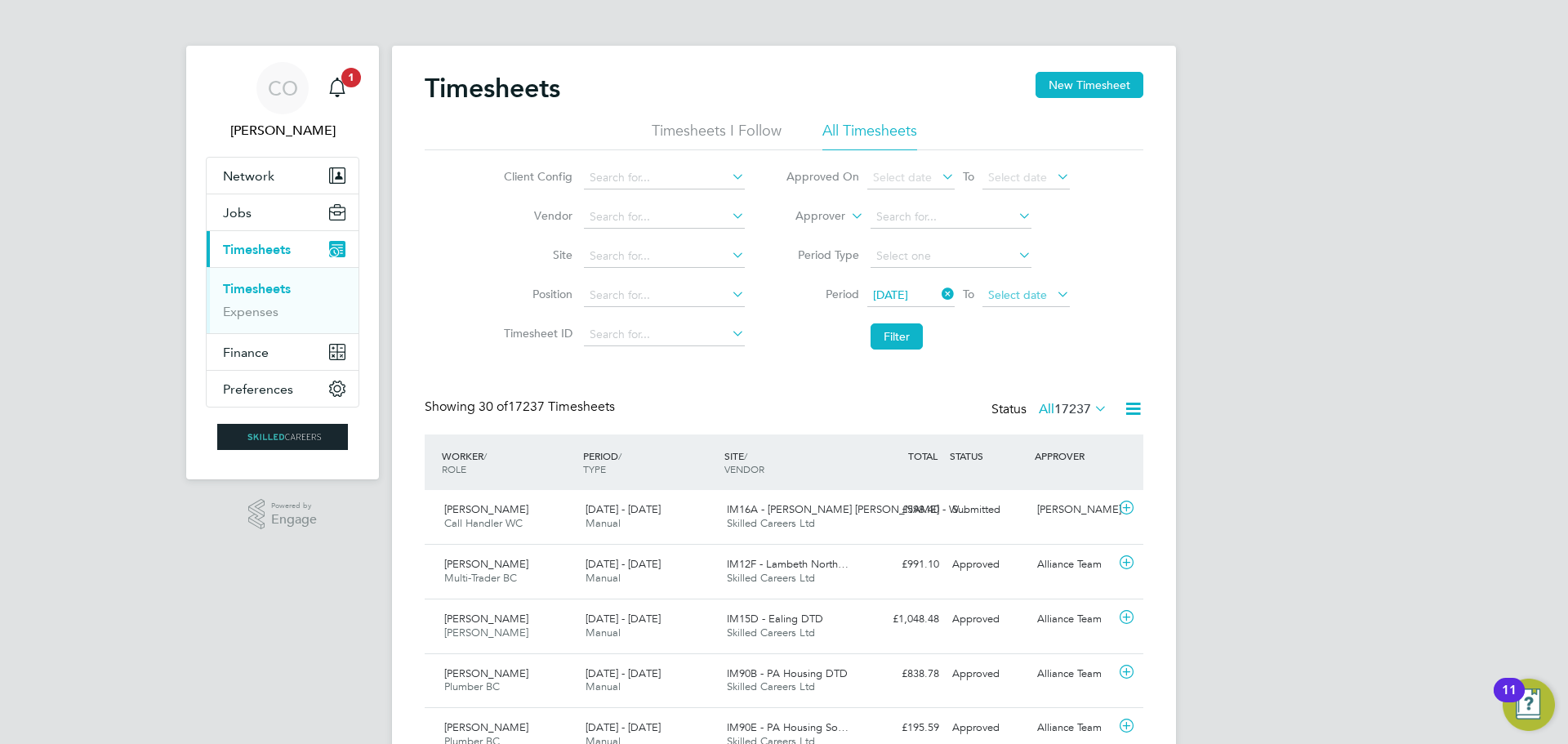
click at [1031, 292] on span "Select date" at bounding box center [1017, 294] width 59 height 15
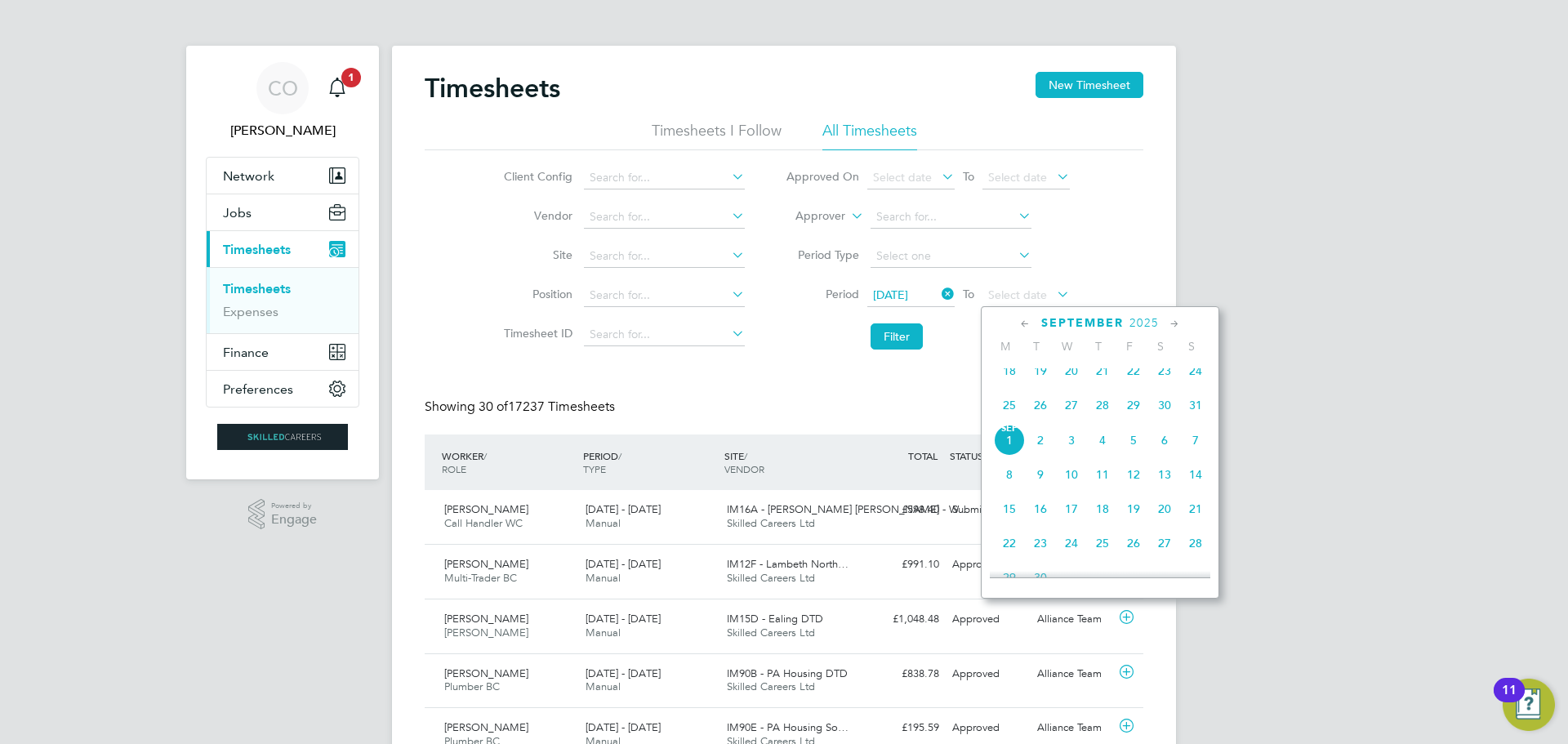
click at [1195, 409] on span "31" at bounding box center [1195, 405] width 31 height 31
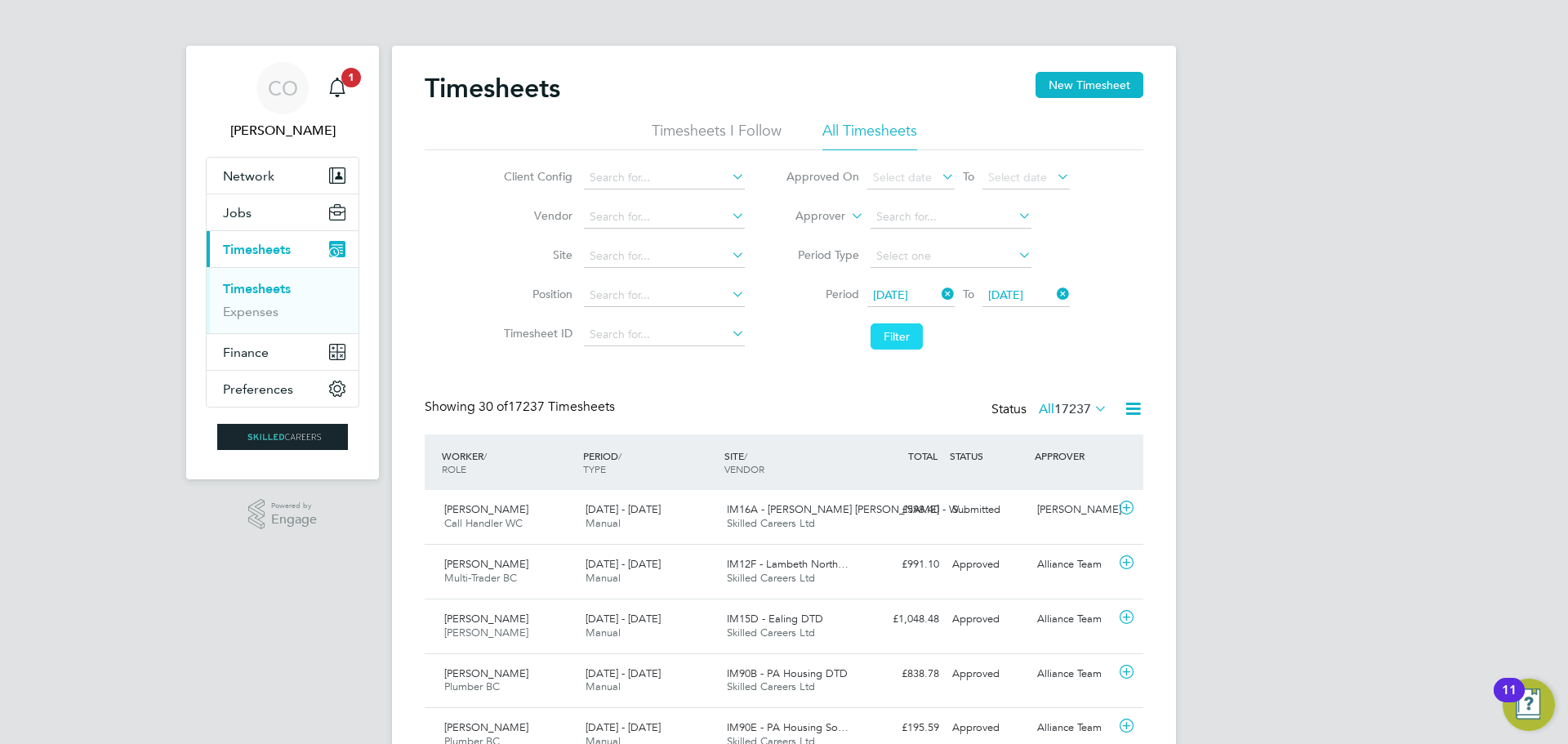
click at [895, 332] on button "Filter" at bounding box center [897, 336] width 53 height 26
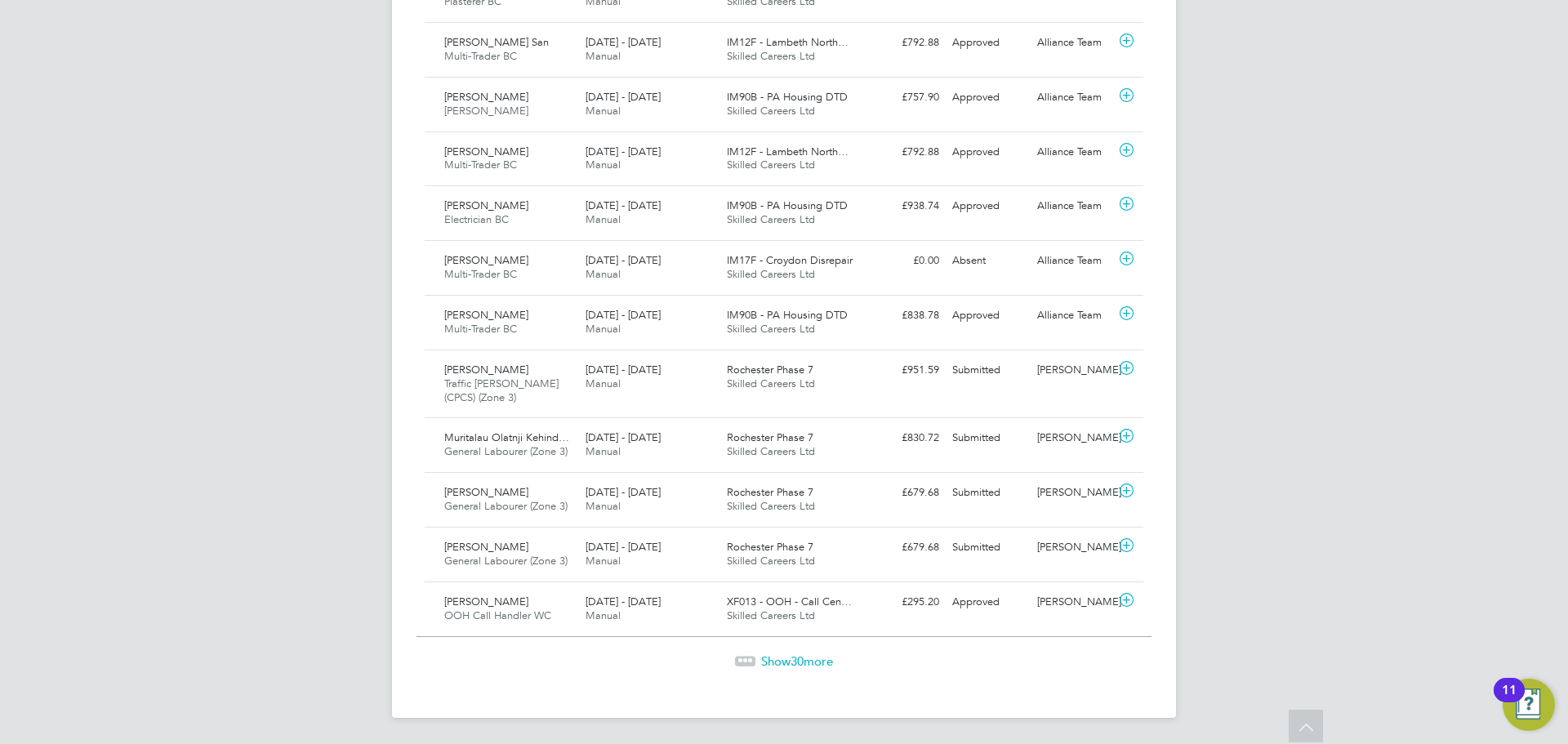
click at [782, 659] on span "Show 30 more" at bounding box center [797, 661] width 72 height 16
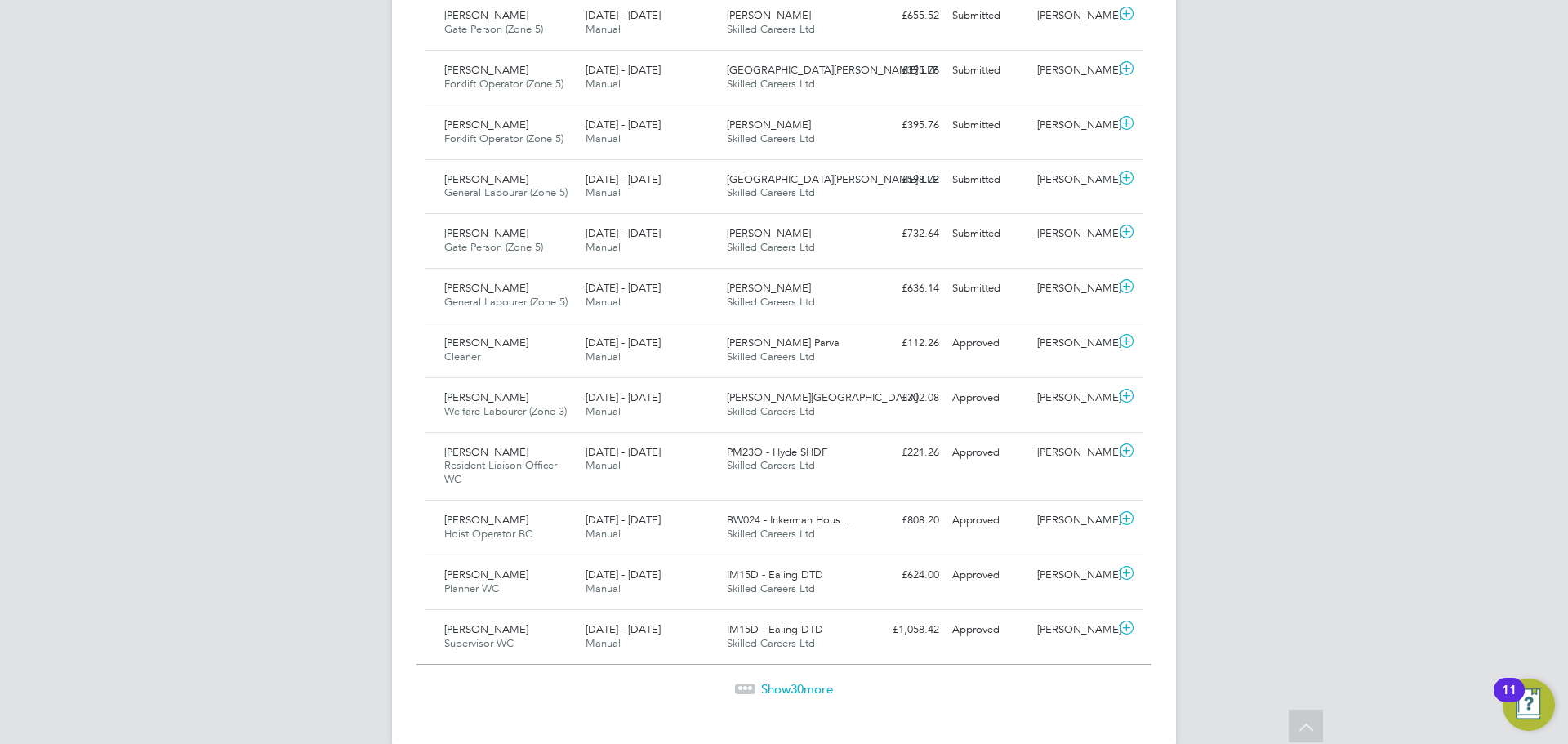
click at [780, 681] on span "Show 30 more" at bounding box center [797, 688] width 72 height 16
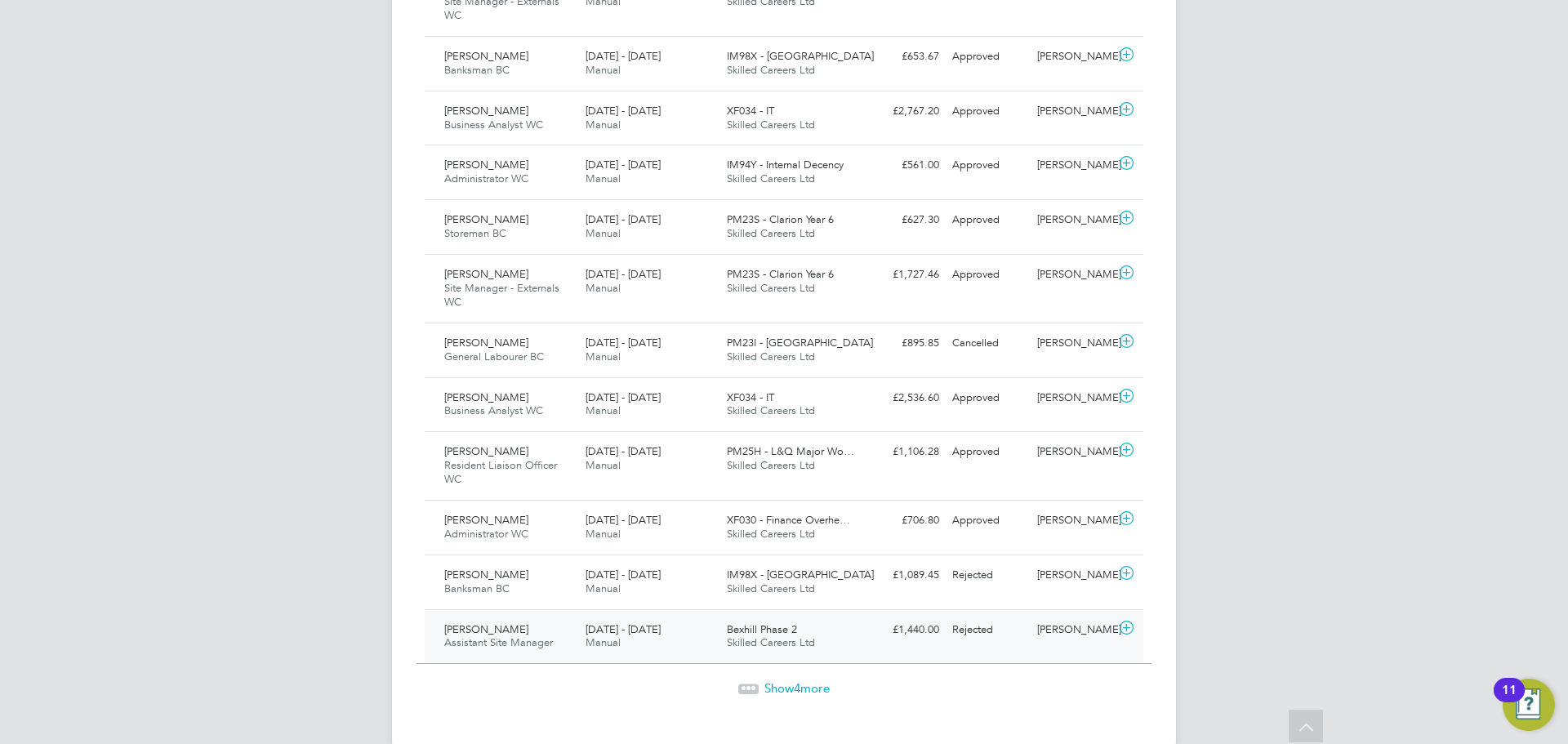
click at [549, 636] on span "Assistant Site Manager" at bounding box center [498, 642] width 108 height 14
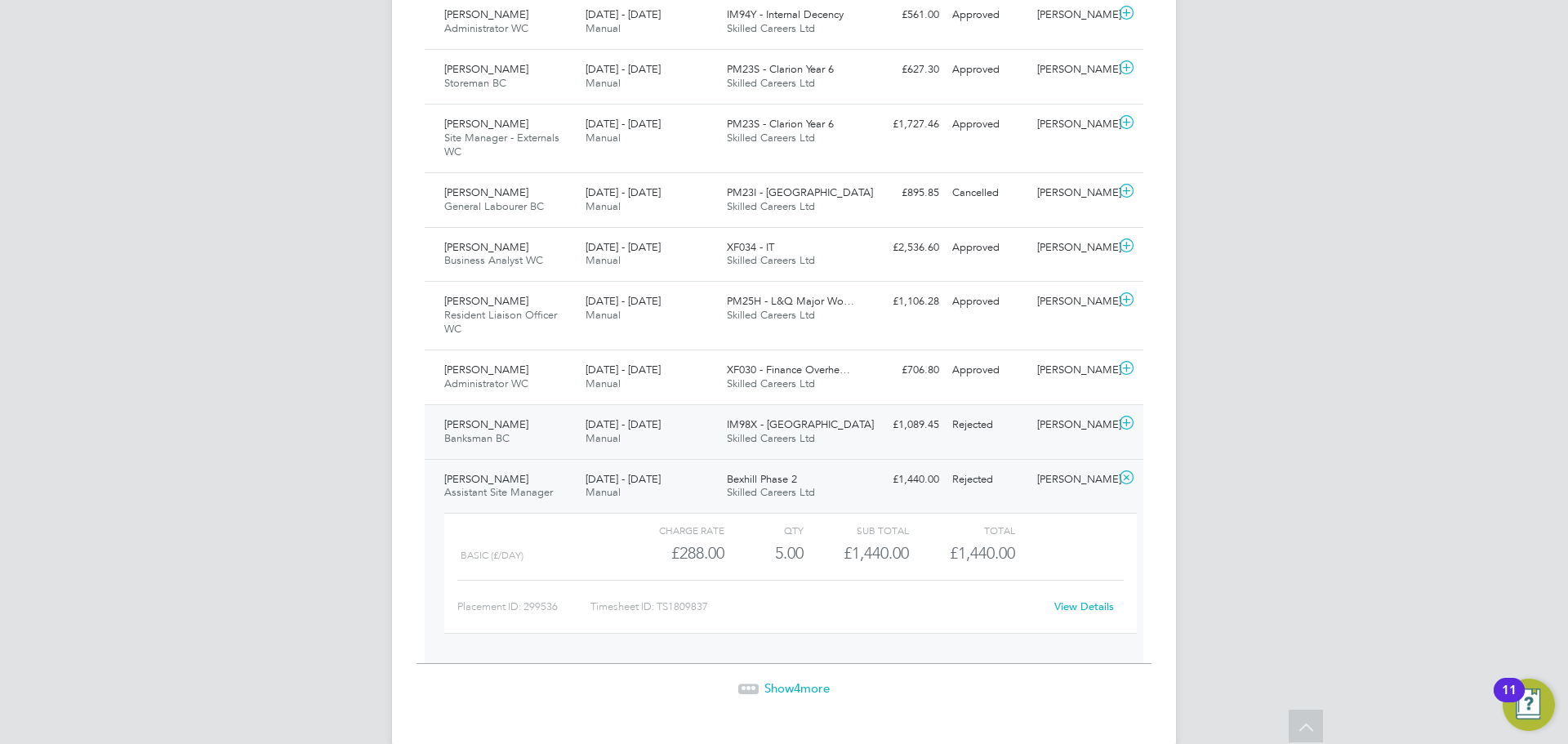
click at [525, 411] on div "Mark Gourvenec Banksman BC 23 - 29 Aug 2025" at bounding box center [508, 432] width 142 height 41
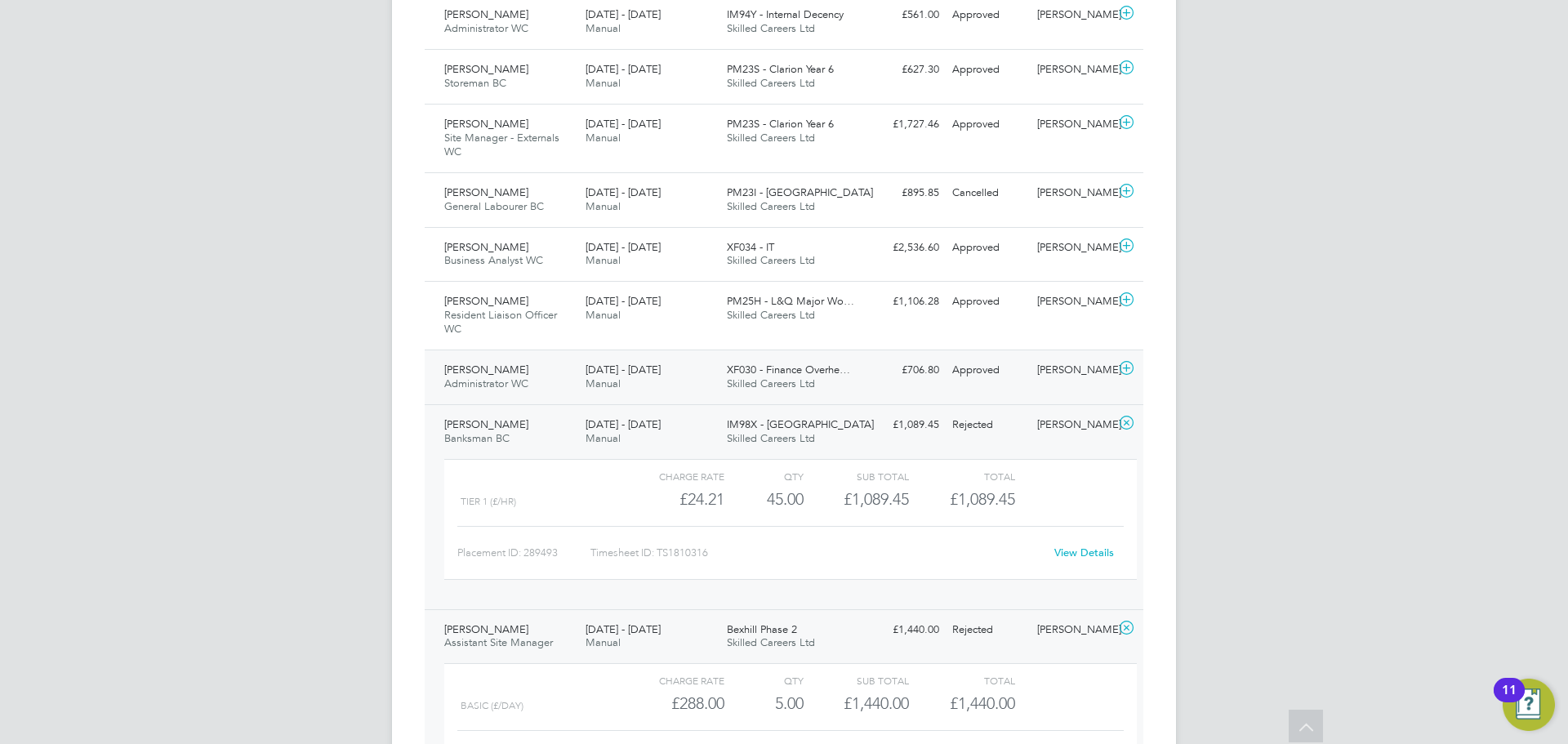
click at [507, 362] on span "Surinder Kallah" at bounding box center [486, 369] width 84 height 14
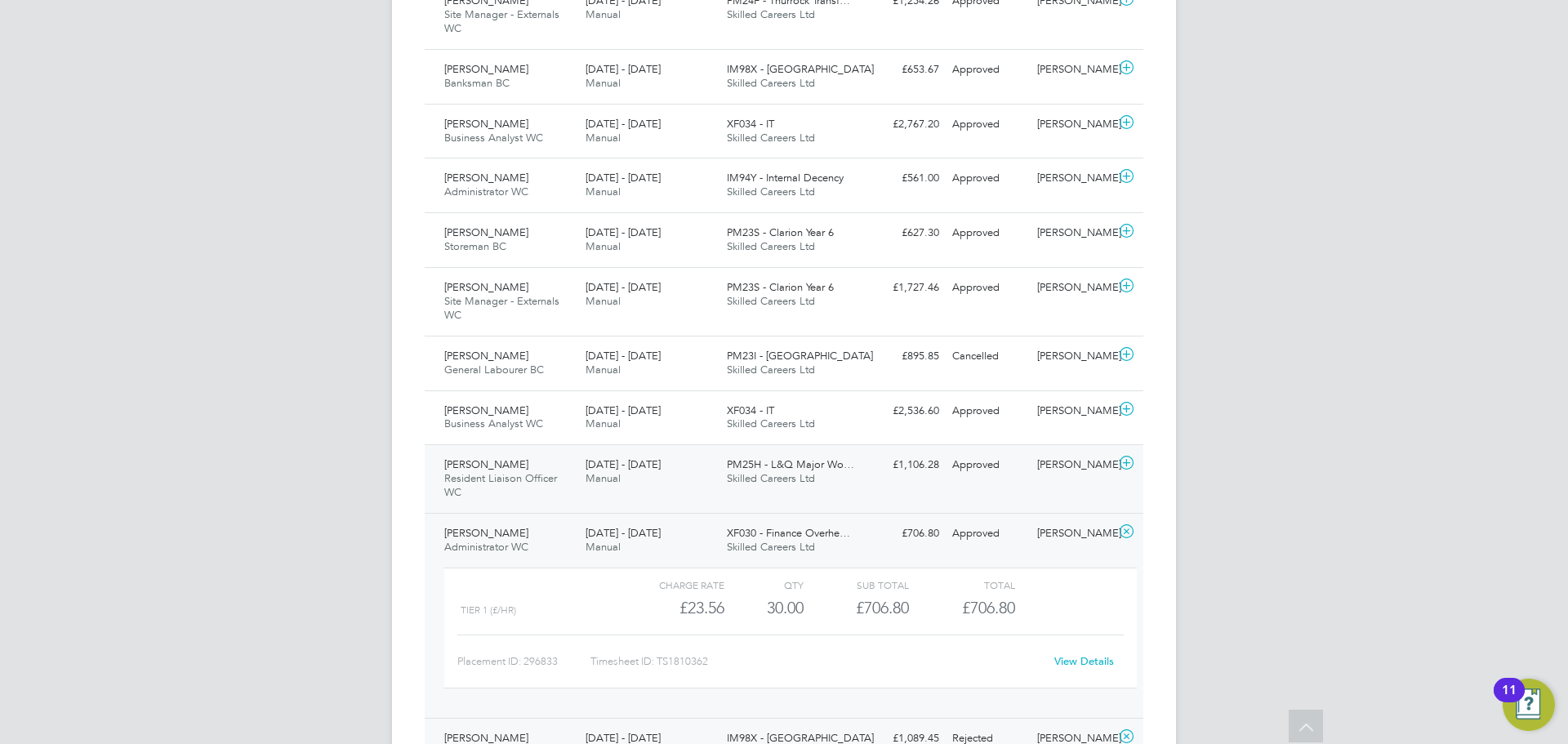
click at [495, 472] on span "Resident Liaison Officer WC" at bounding box center [500, 485] width 112 height 27
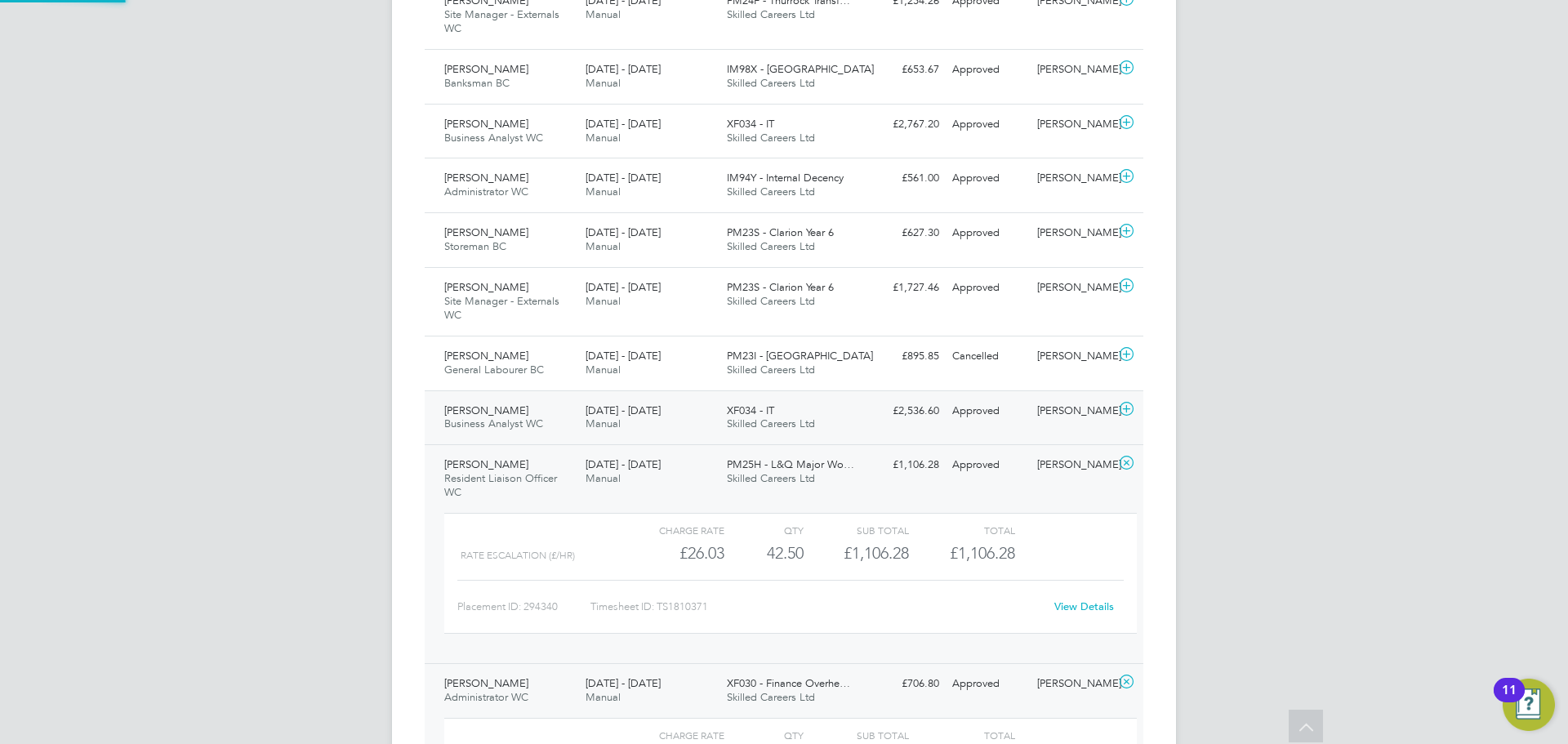
click at [487, 417] on span "Business Analyst WC" at bounding box center [493, 424] width 99 height 14
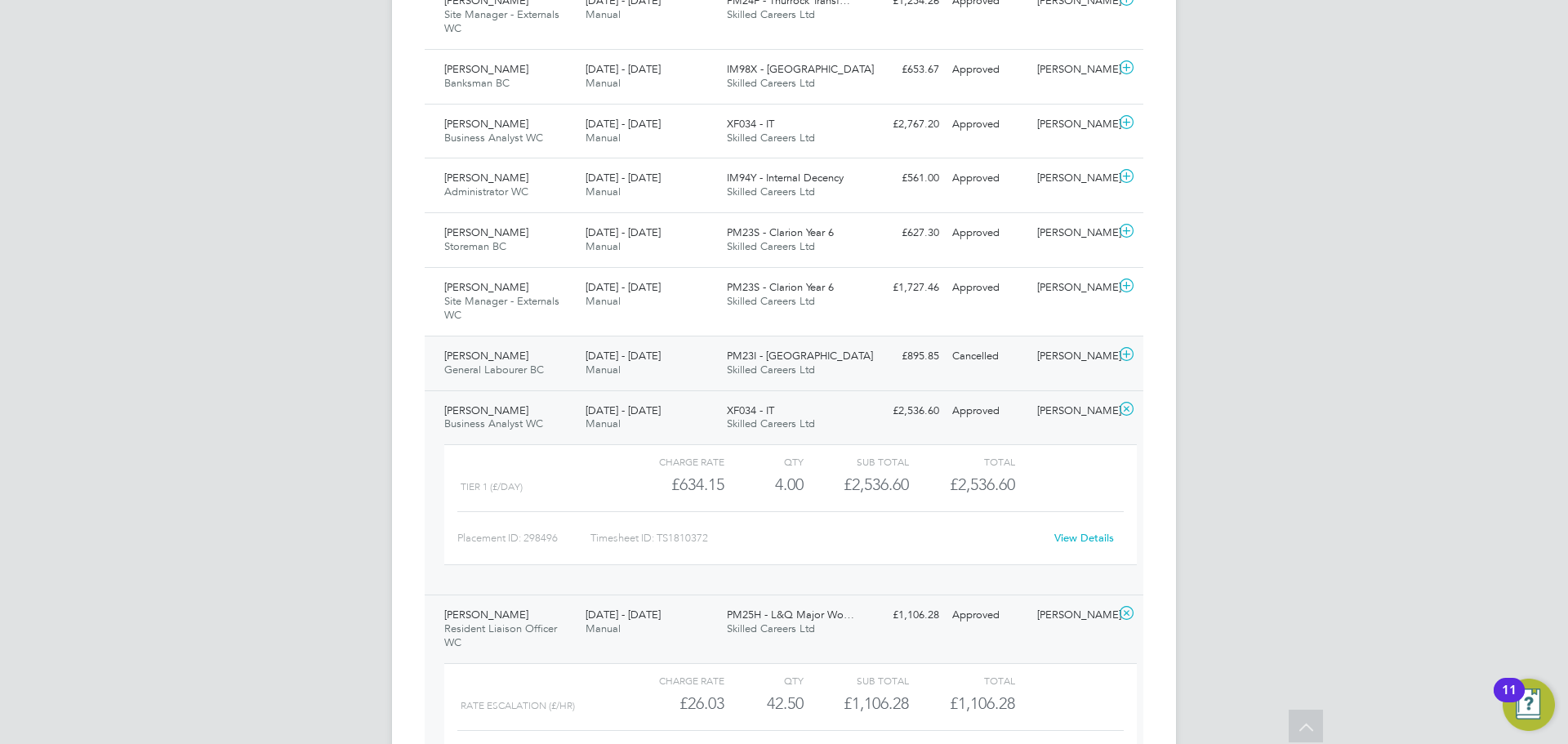
click at [483, 362] on span "General Labourer BC" at bounding box center [494, 369] width 100 height 14
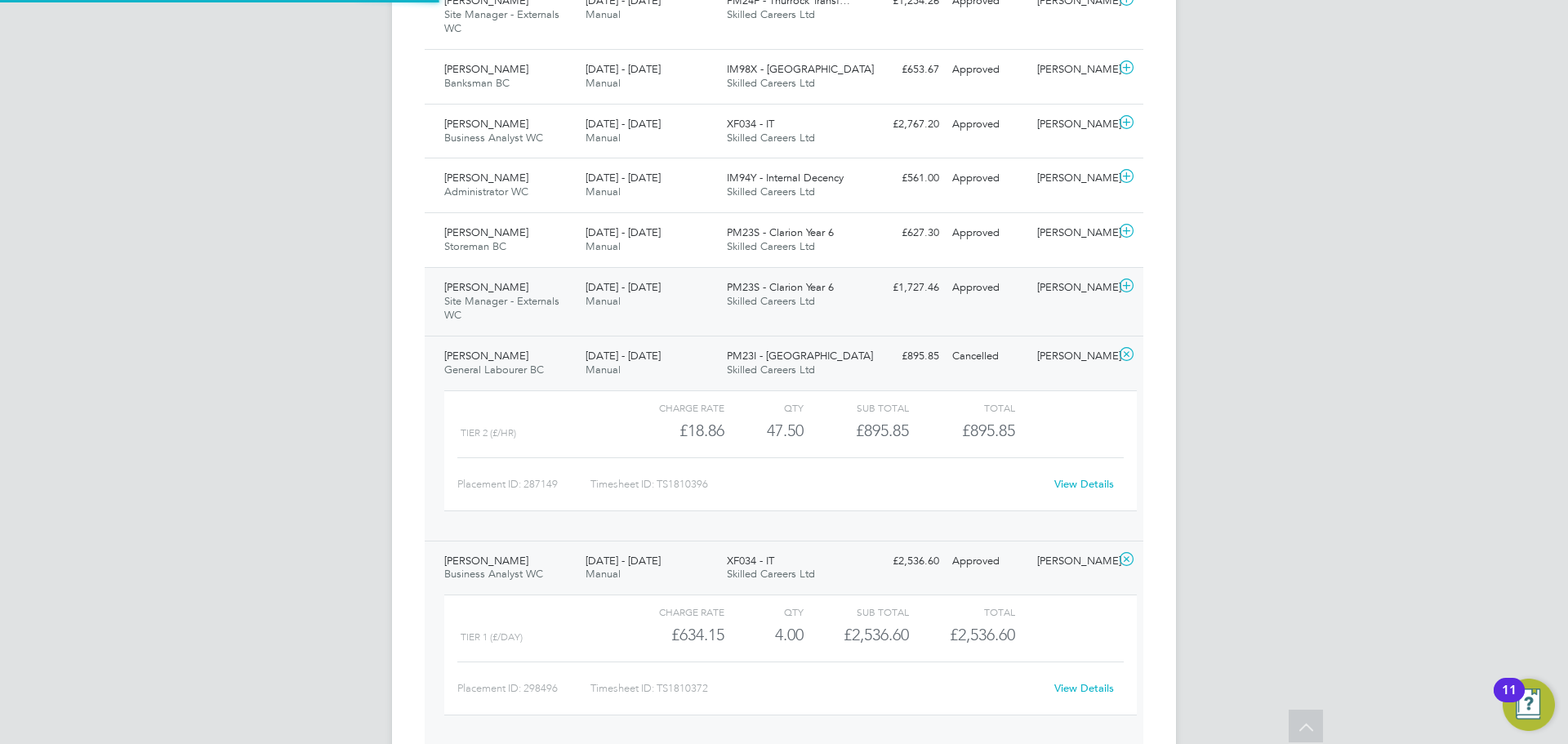
click at [485, 283] on div "Alexandru Cirstea Site Manager - Externals WC 23 - 29 Aug 2025" at bounding box center [508, 302] width 142 height 55
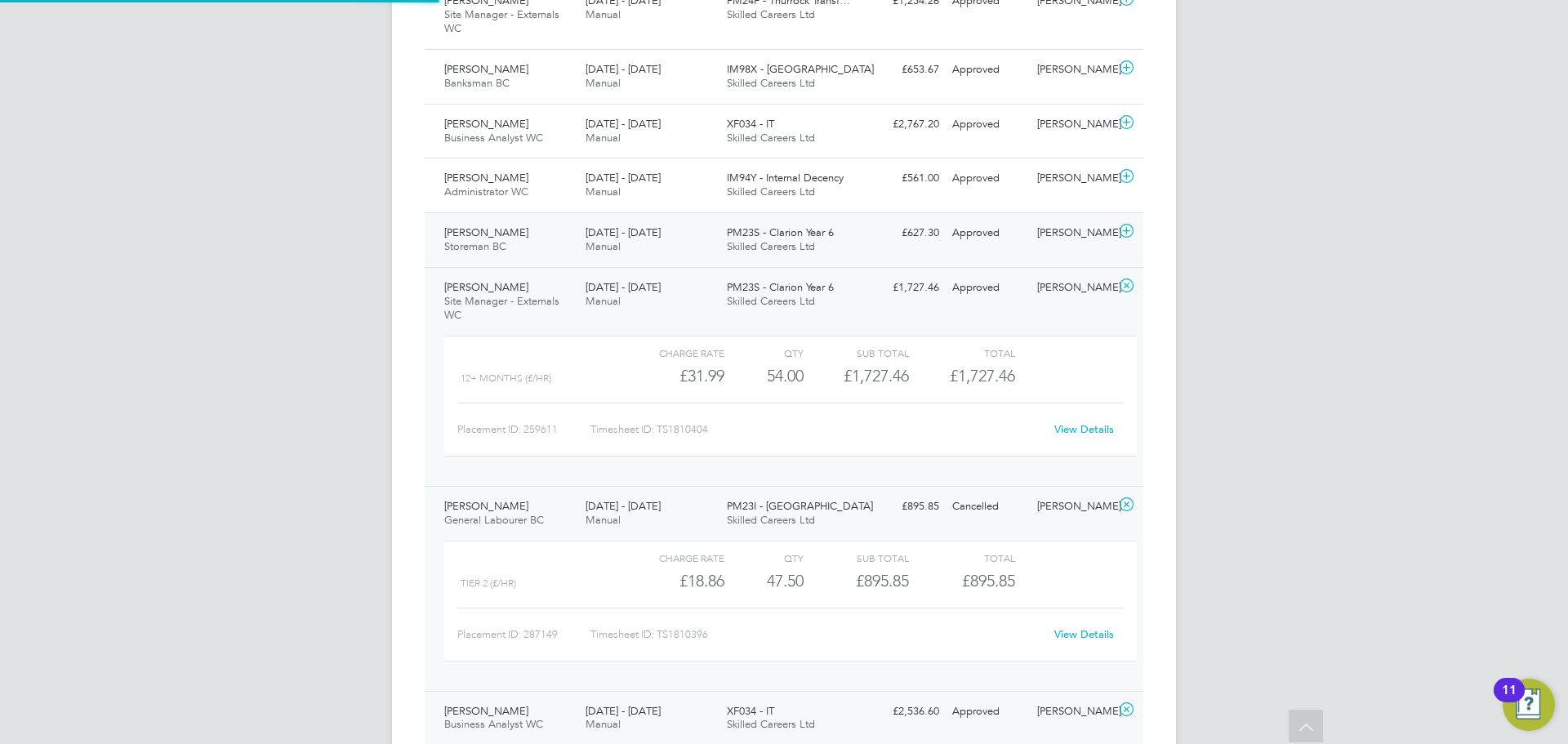
click at [473, 239] on span "Storeman BC" at bounding box center [475, 246] width 62 height 14
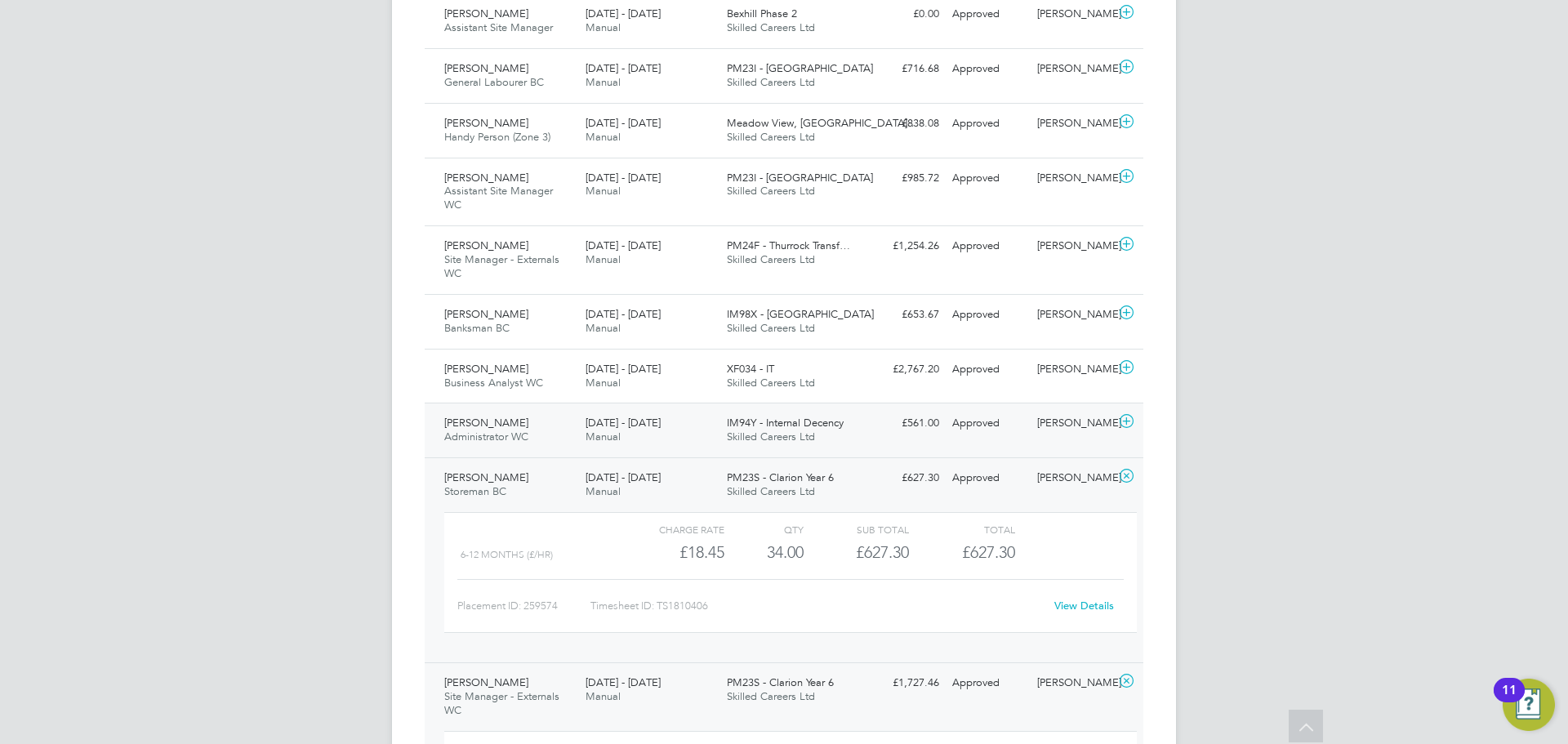
click at [490, 416] on span "Hitendra Parekh" at bounding box center [486, 423] width 84 height 14
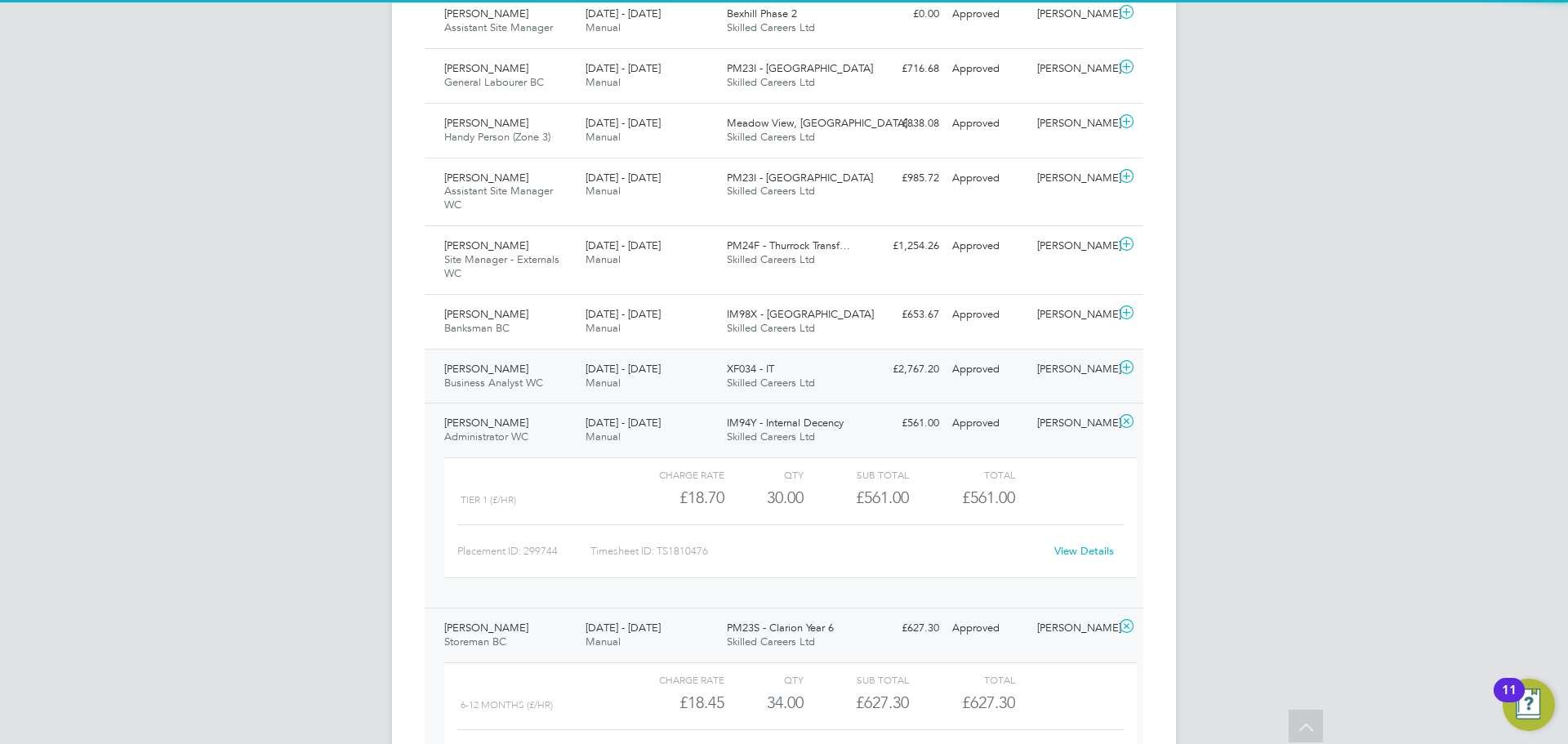
click at [486, 361] on span "Robert Penman" at bounding box center [486, 368] width 84 height 14
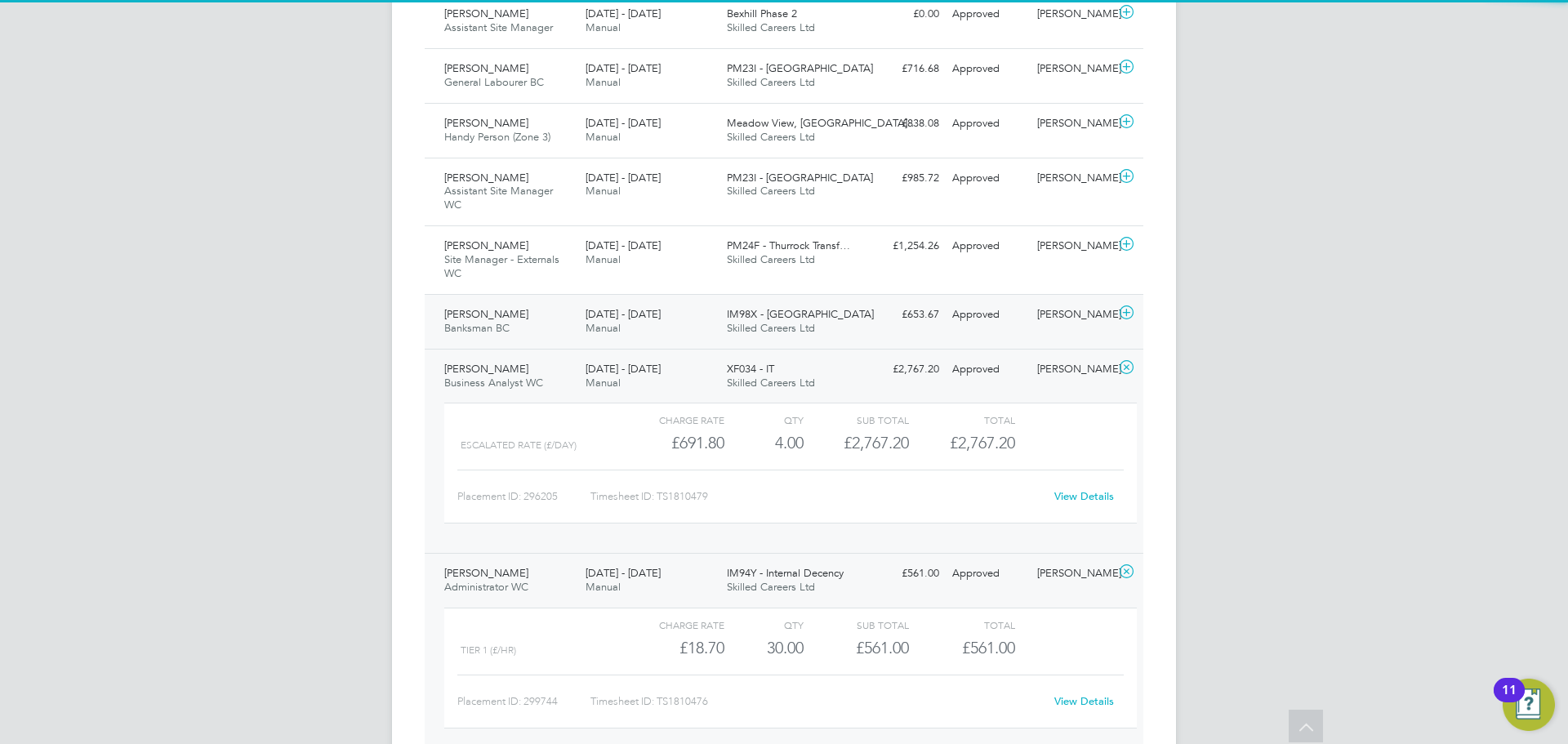
click at [485, 321] on span "Banksman BC" at bounding box center [476, 328] width 65 height 14
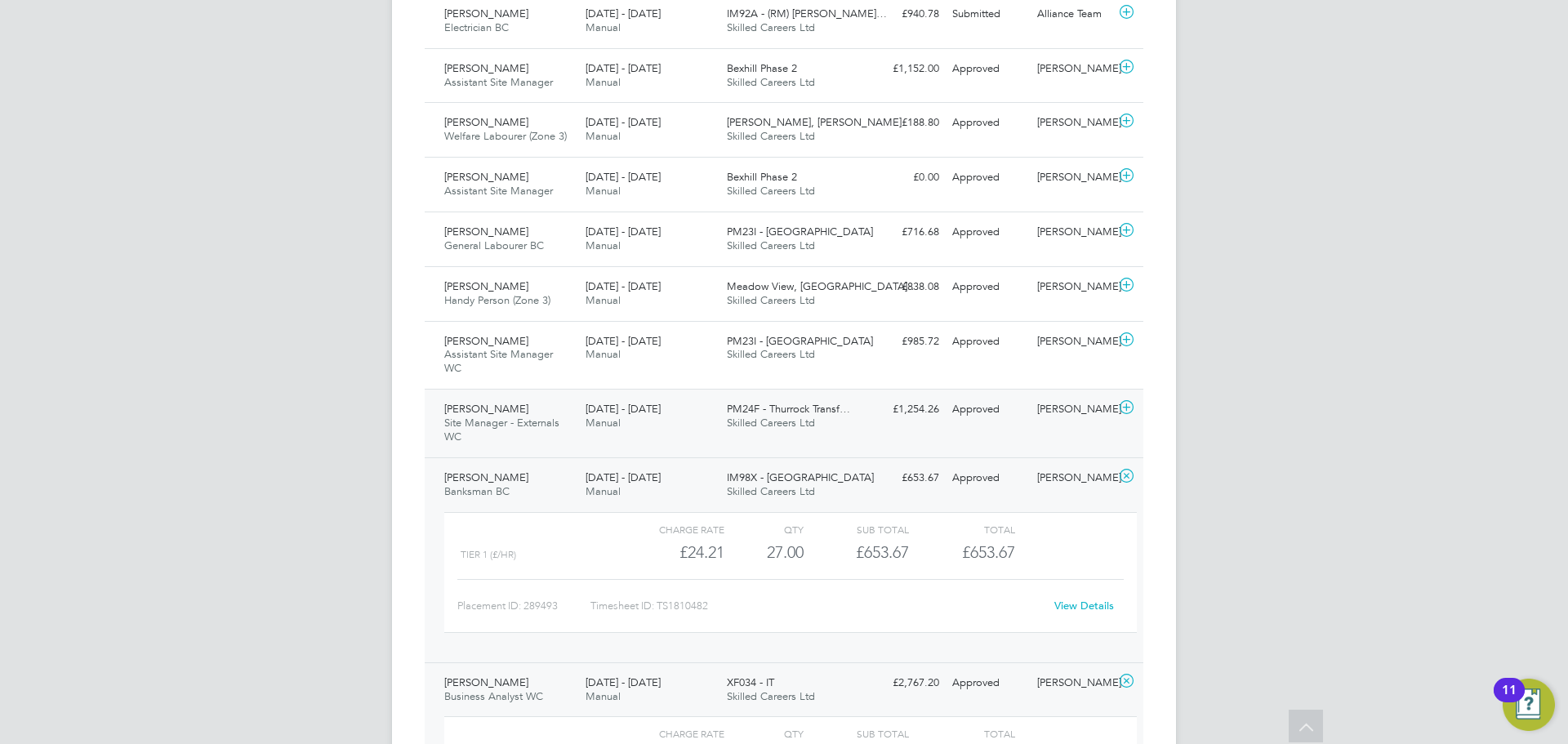
click at [481, 416] on span "Site Manager - Externals WC" at bounding box center [502, 430] width 115 height 27
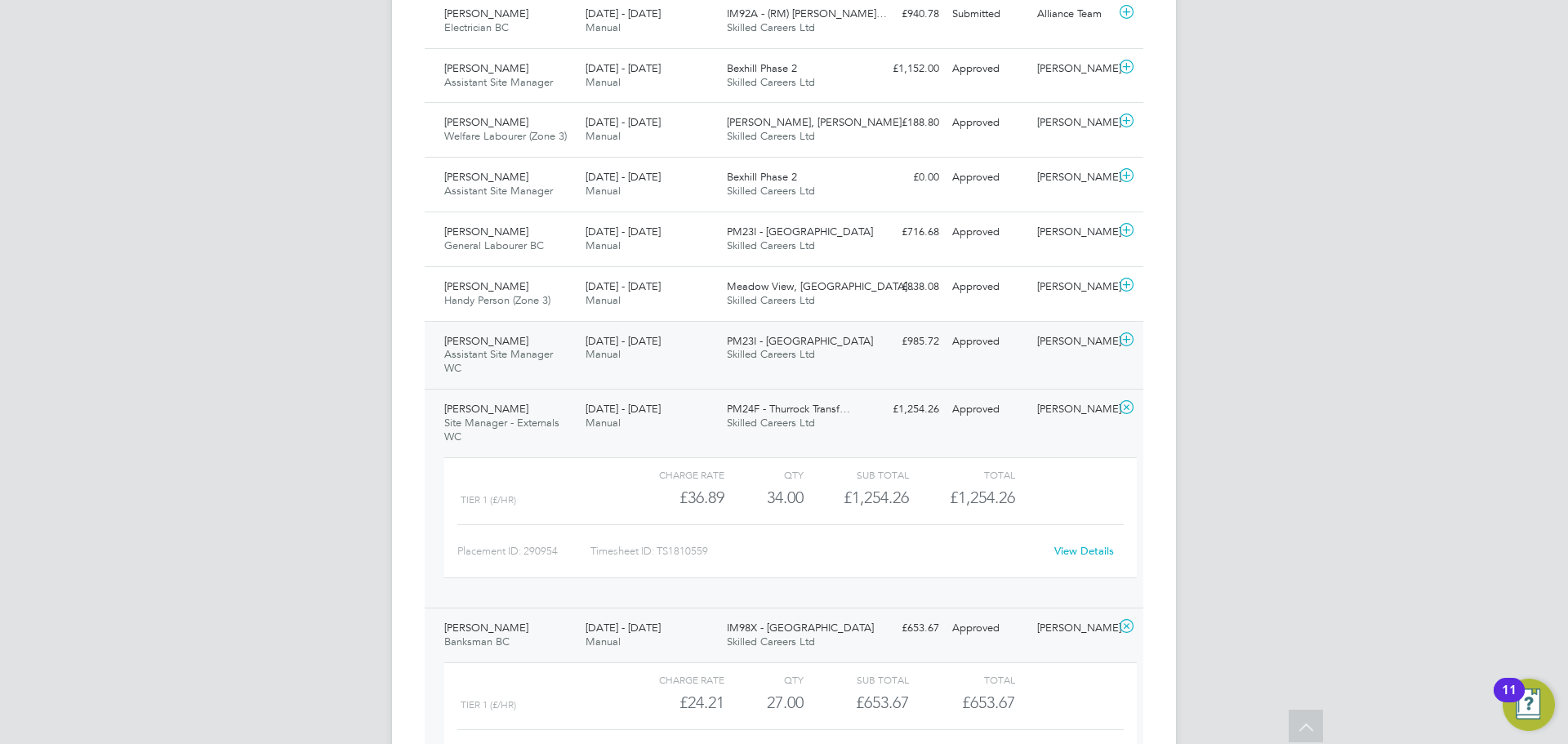
click at [486, 347] on span "Assistant Site Manager WC" at bounding box center [498, 360] width 108 height 27
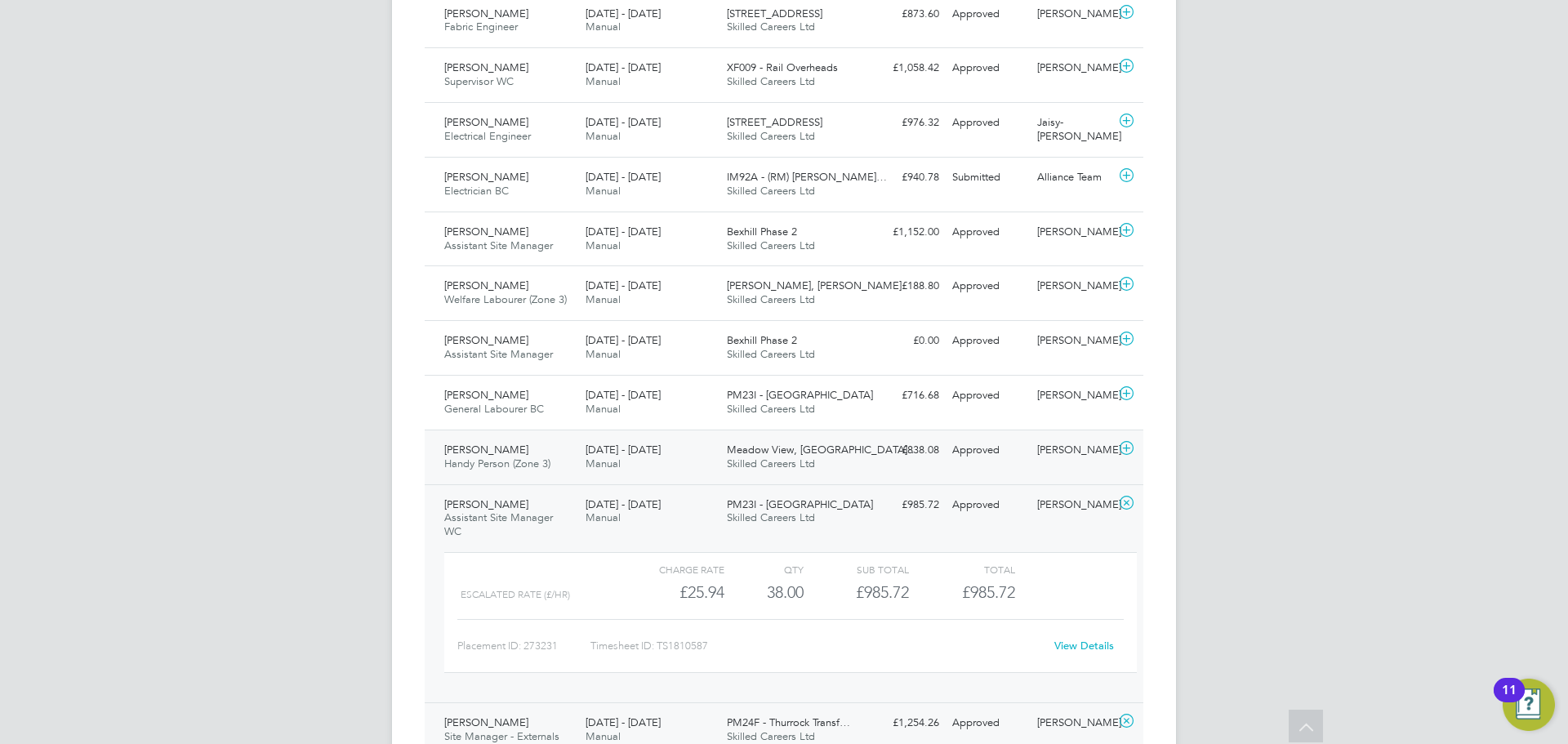
click at [458, 442] on span "Andrew Whitsey" at bounding box center [486, 449] width 84 height 14
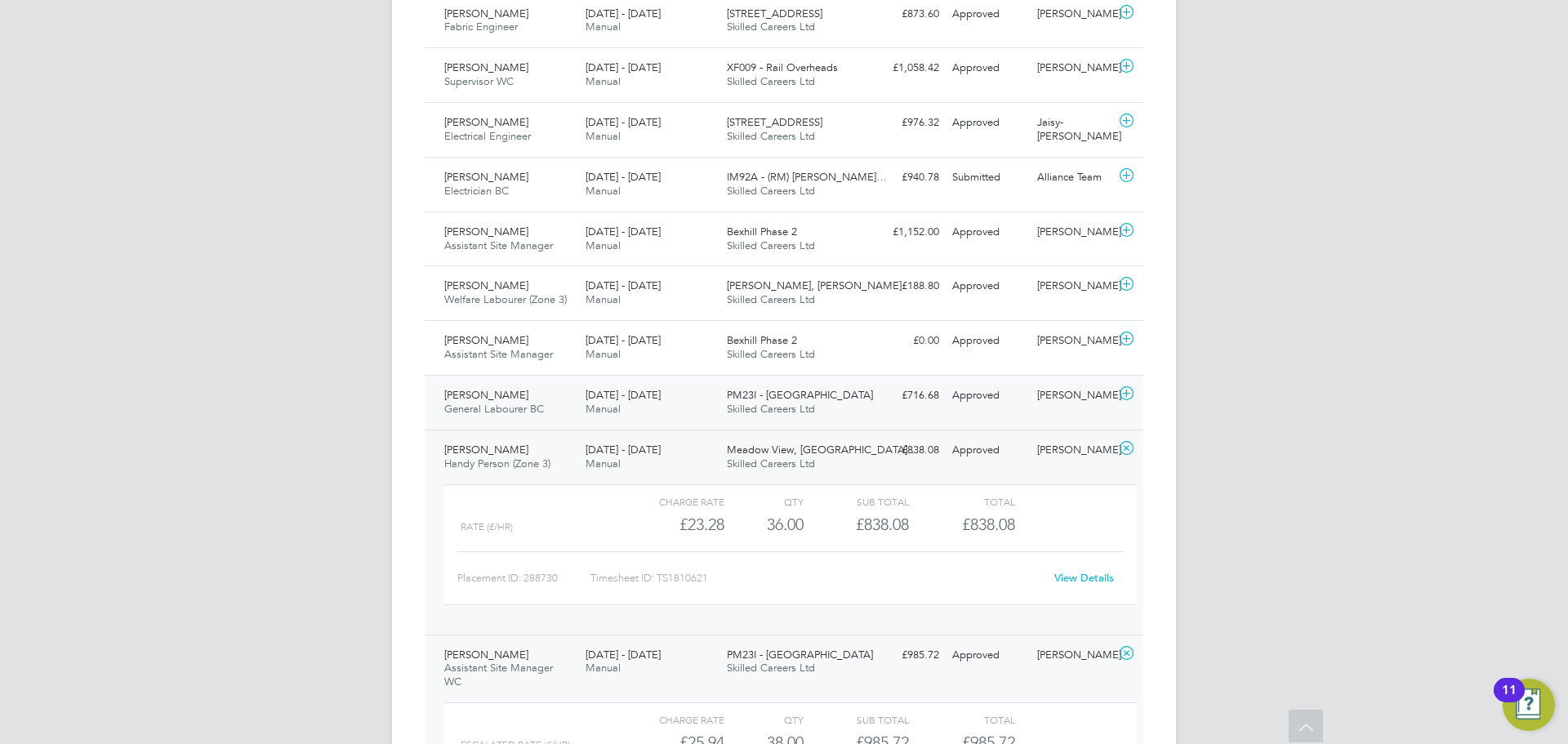
click at [472, 401] on span "General Labourer BC" at bounding box center [494, 408] width 100 height 14
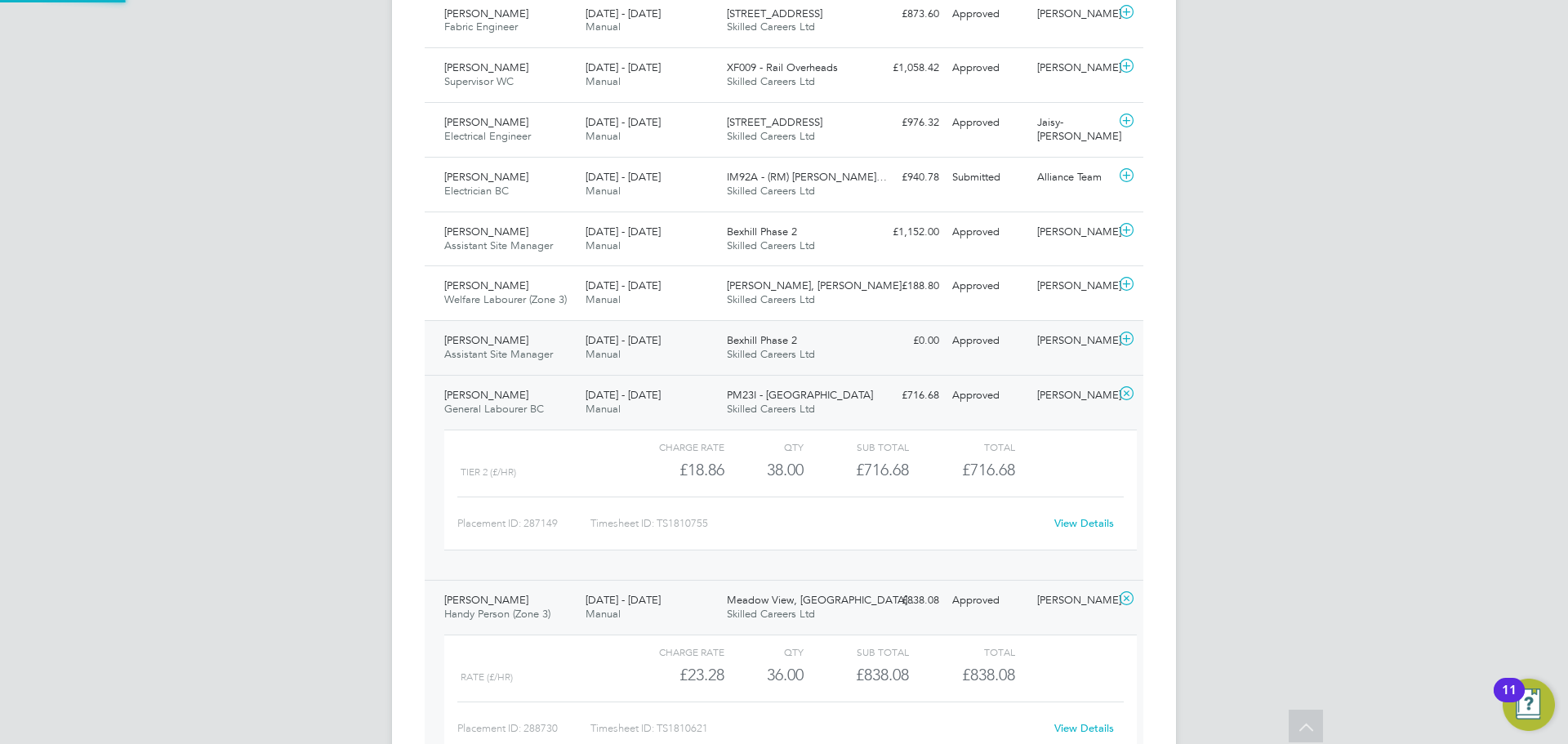
click at [476, 347] on span "Assistant Site Manager" at bounding box center [498, 353] width 108 height 14
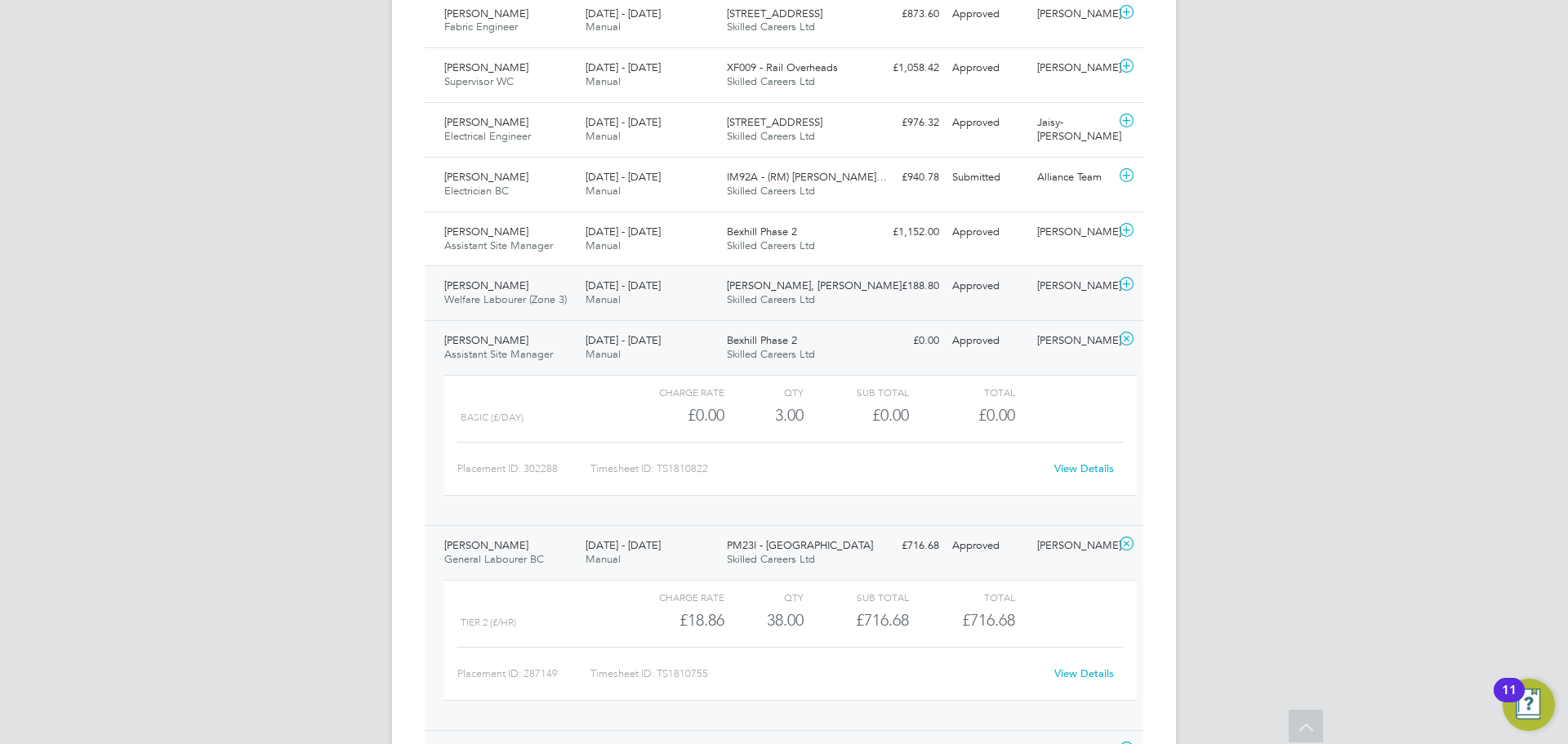
click at [473, 292] on span "Welfare Labourer (Zone 3)" at bounding box center [505, 299] width 122 height 14
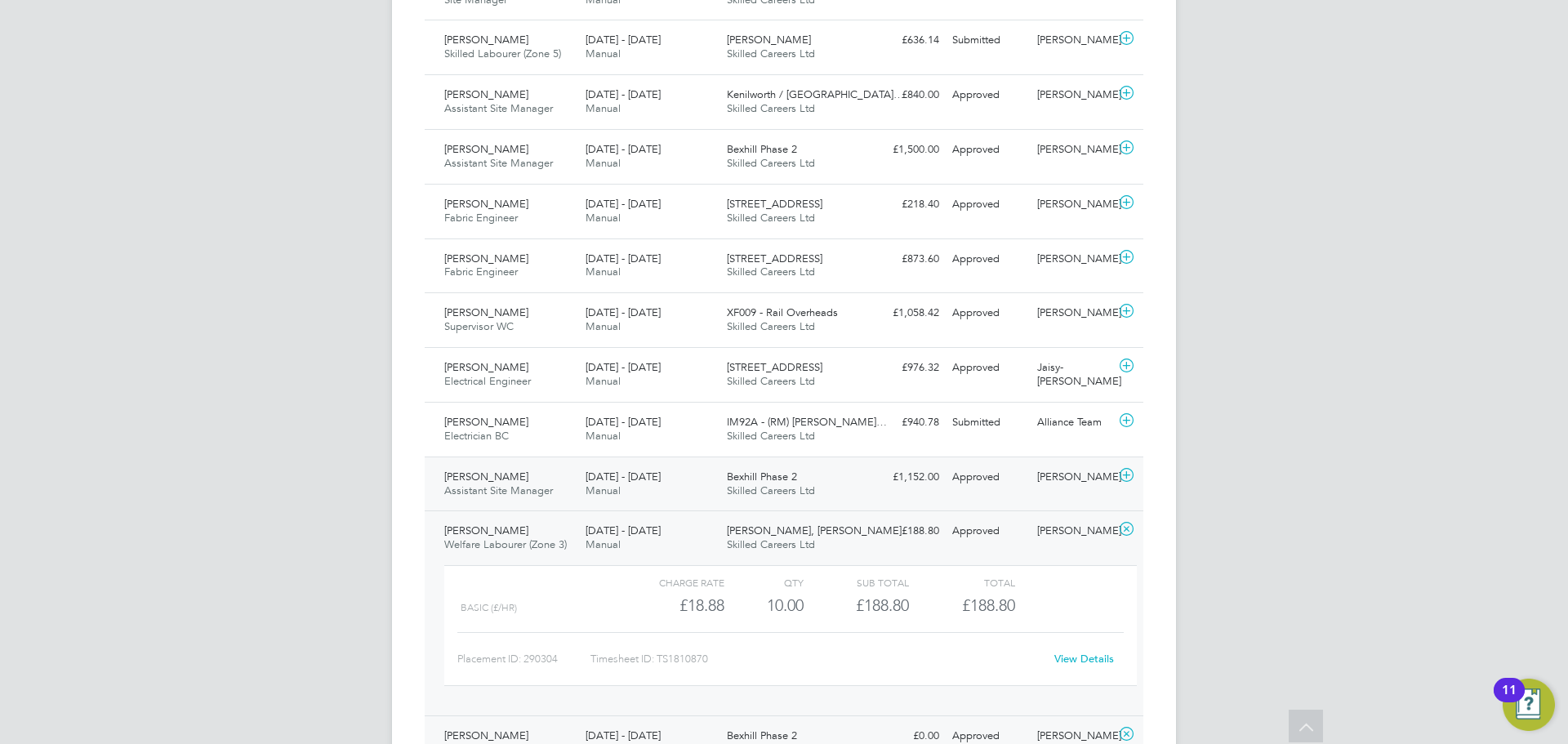
click at [490, 483] on span "Assistant Site Manager" at bounding box center [498, 490] width 108 height 14
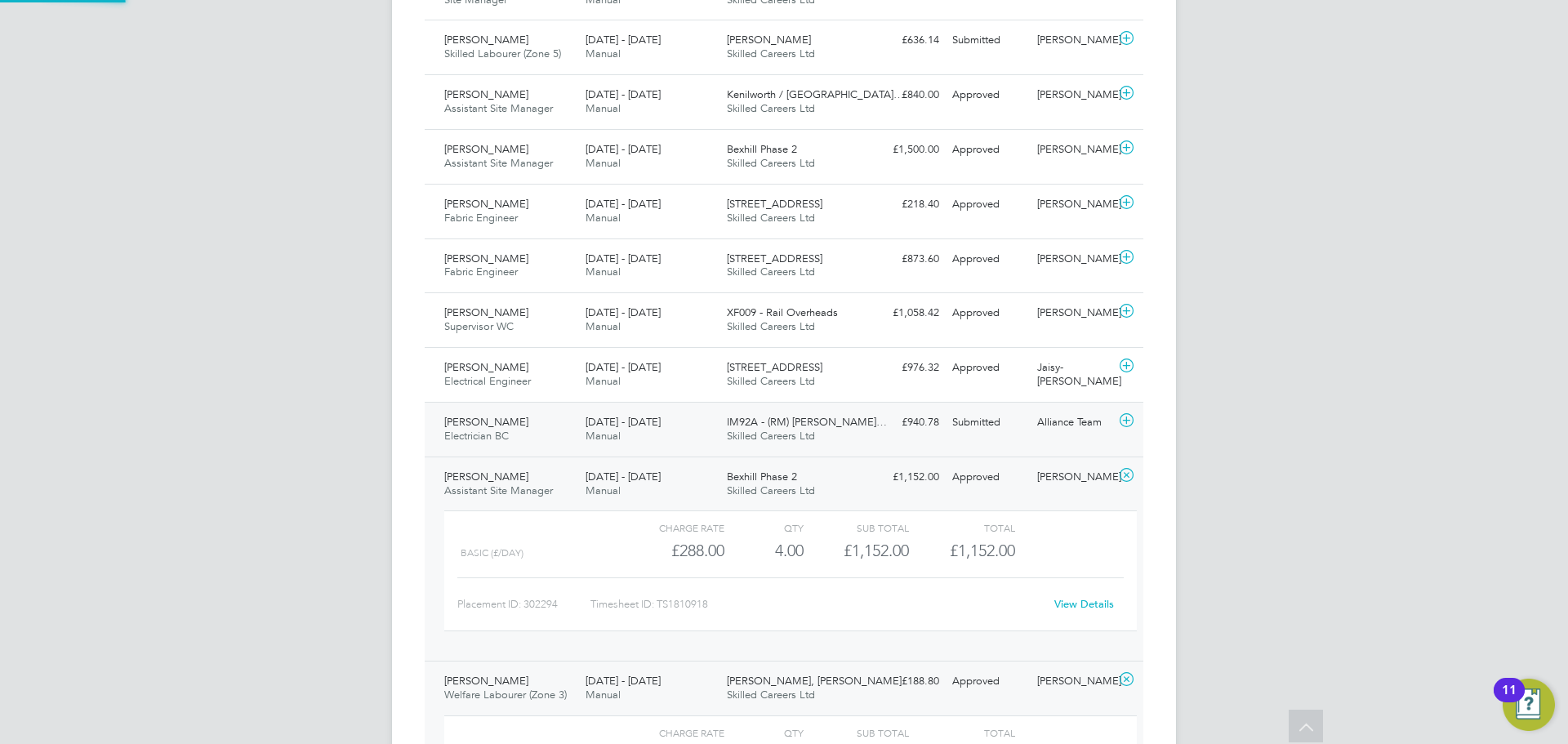
click at [482, 409] on div "Karl Hill Electrician BC 23 - 29 Aug 2025" at bounding box center [508, 430] width 142 height 41
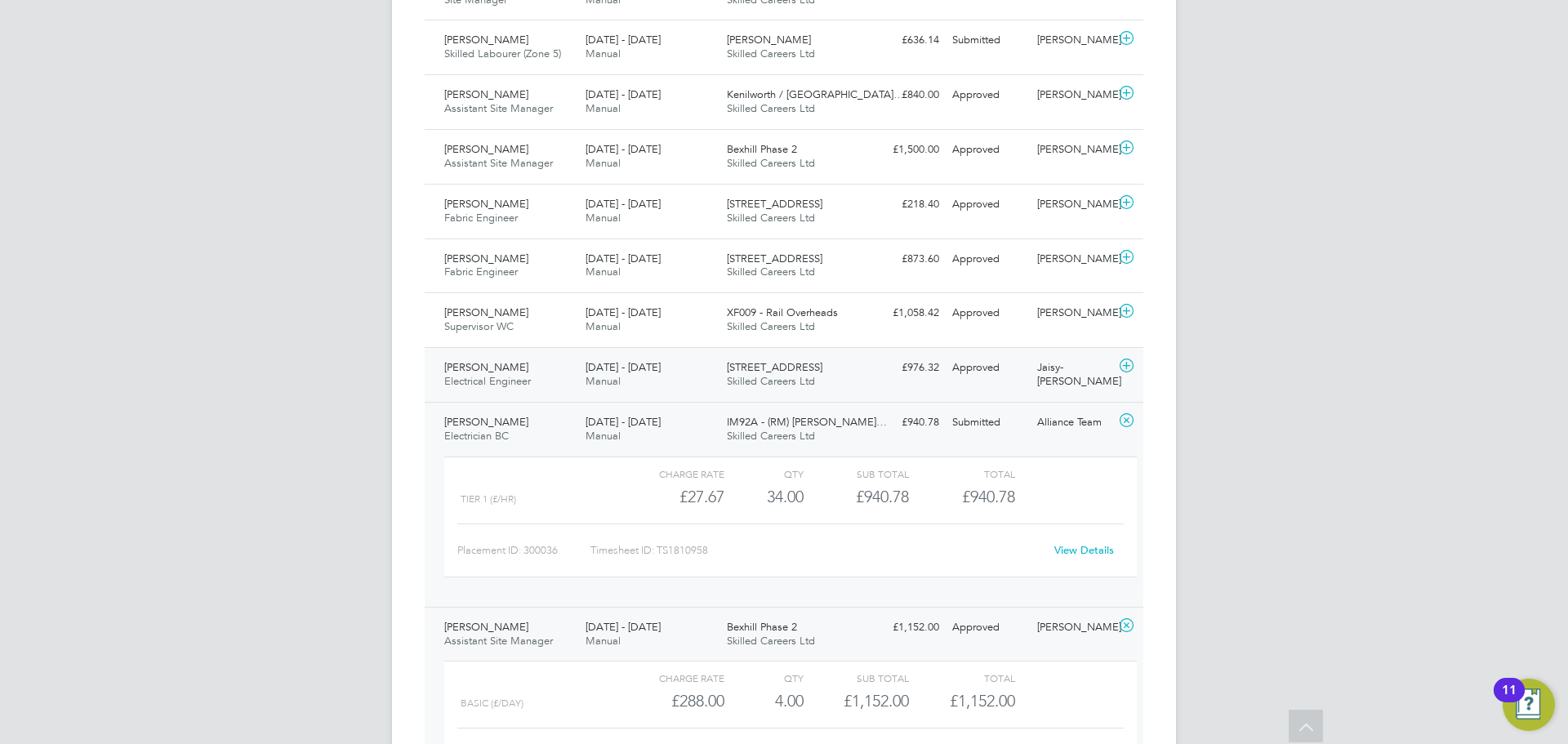
click at [466, 374] on span "Electrical Engineer" at bounding box center [487, 381] width 87 height 14
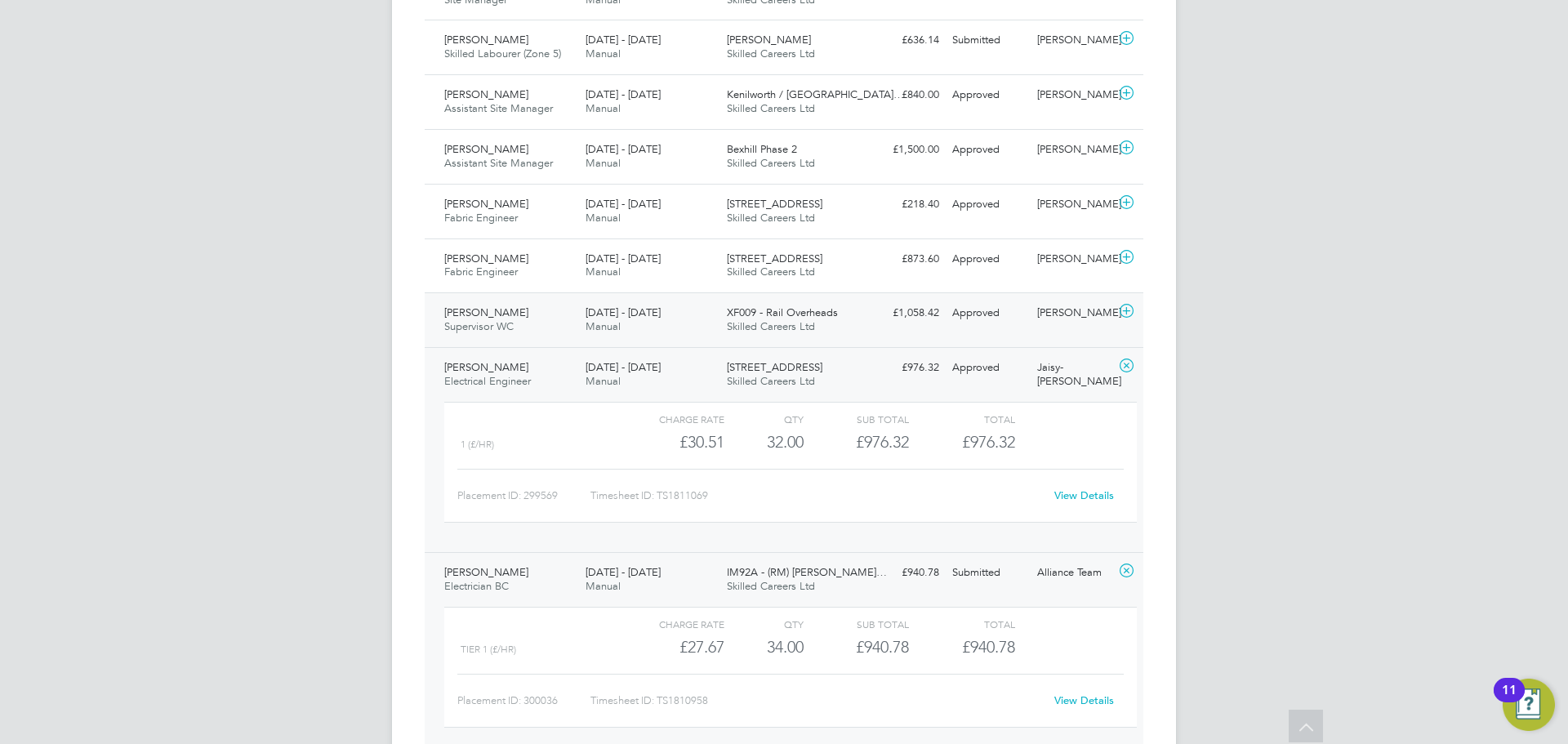
click at [468, 306] on span "Mark Knibbs" at bounding box center [486, 312] width 84 height 14
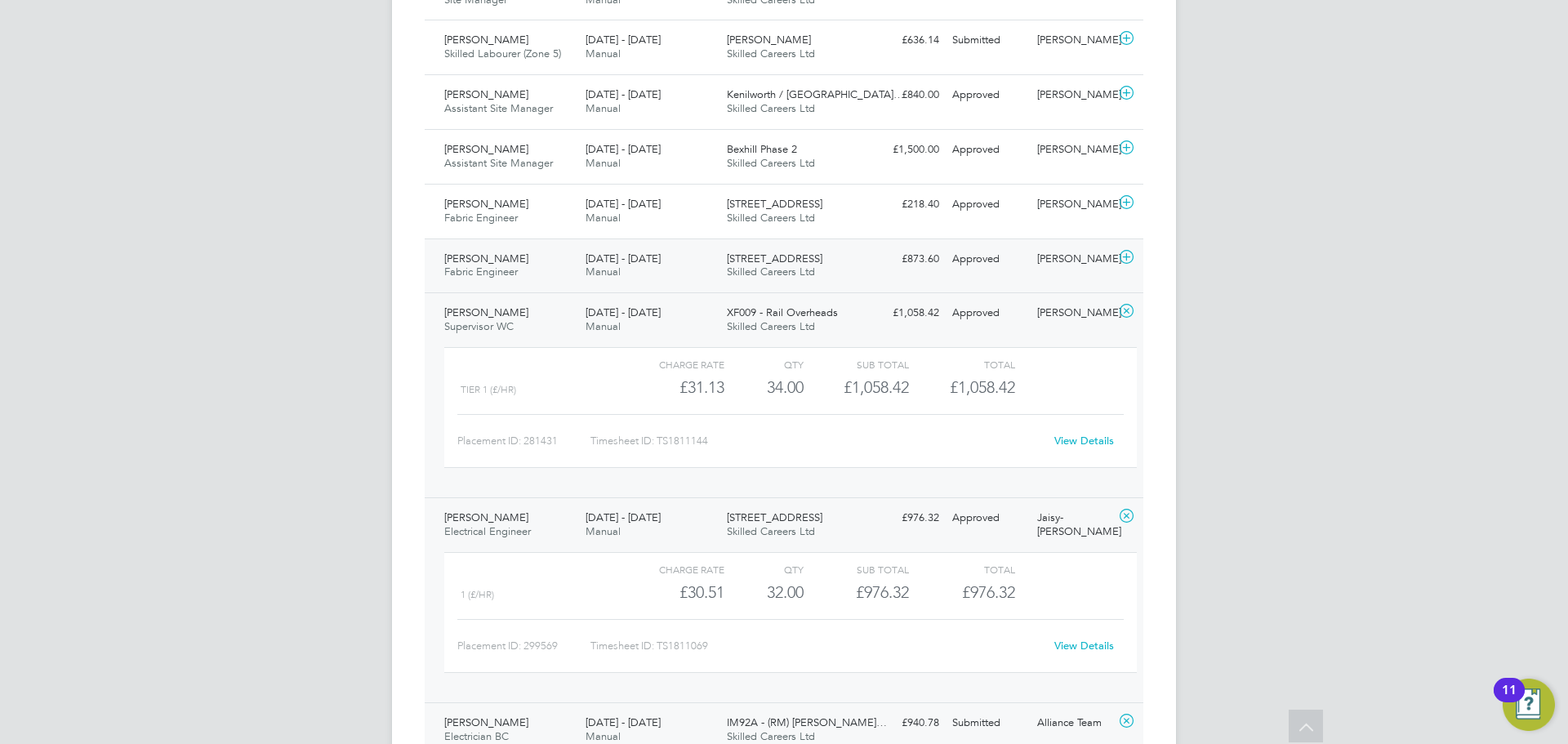
click at [469, 265] on span "Fabric Engineer" at bounding box center [480, 271] width 73 height 14
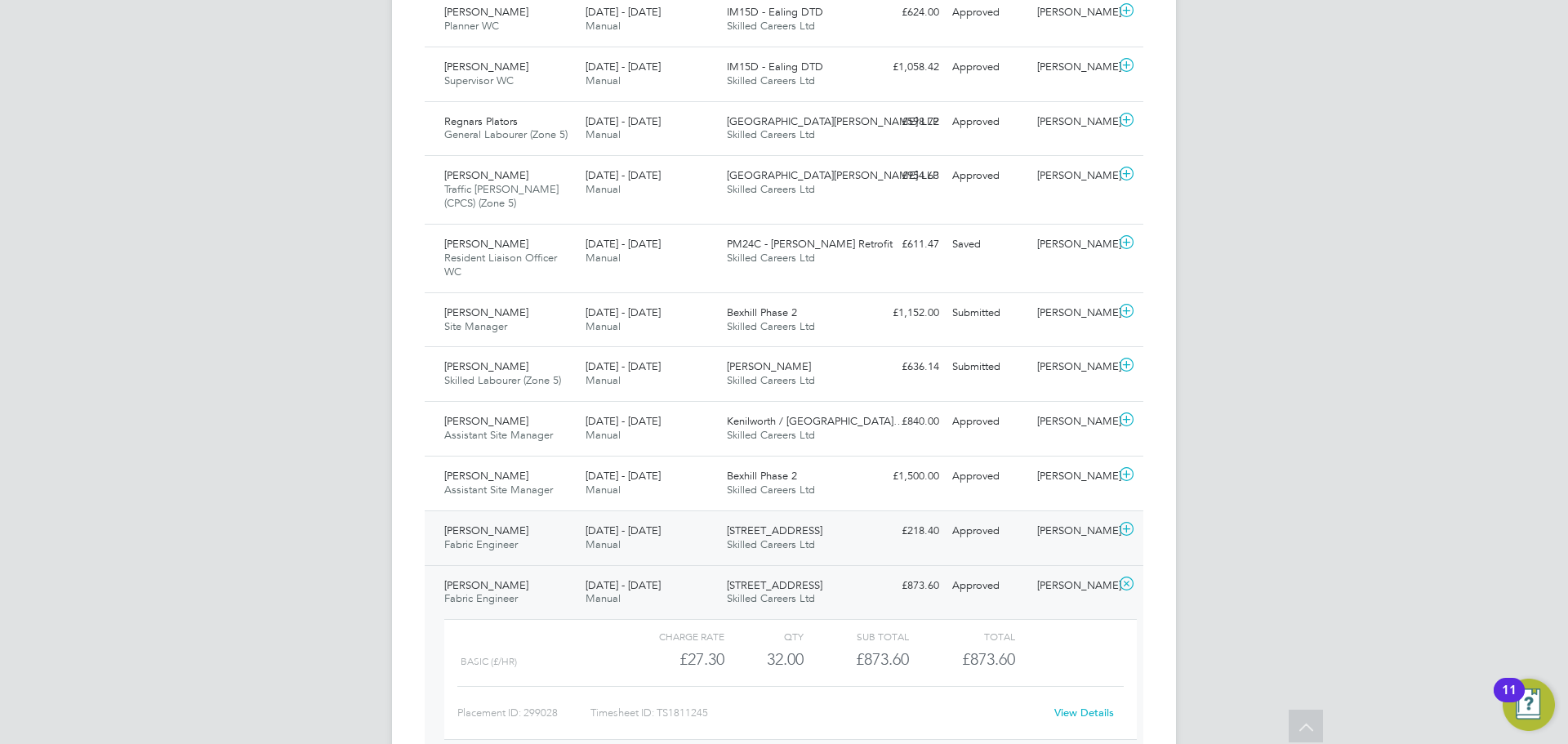
click at [458, 537] on span "Fabric Engineer" at bounding box center [480, 544] width 73 height 14
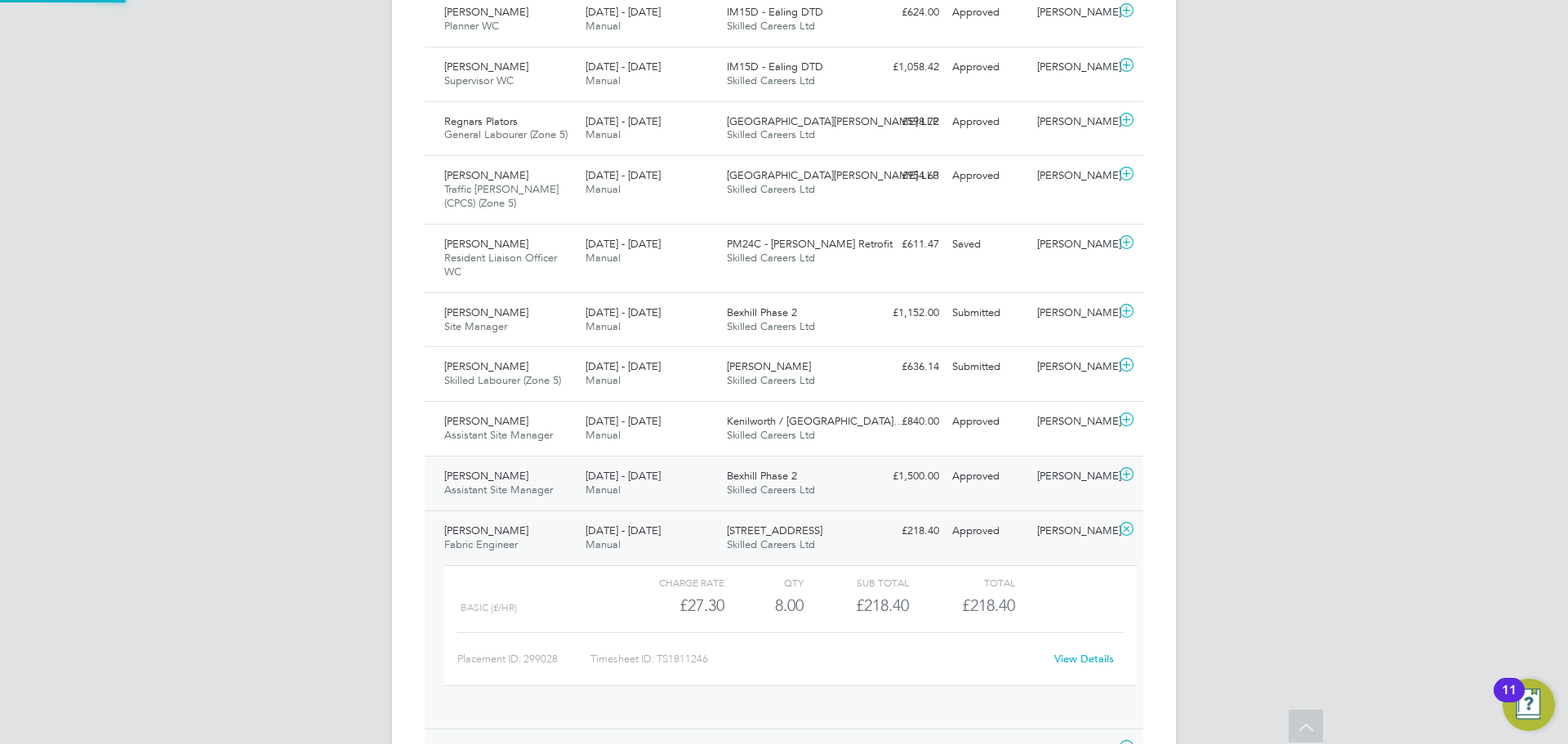
click at [466, 482] on span "Assistant Site Manager" at bounding box center [498, 489] width 108 height 14
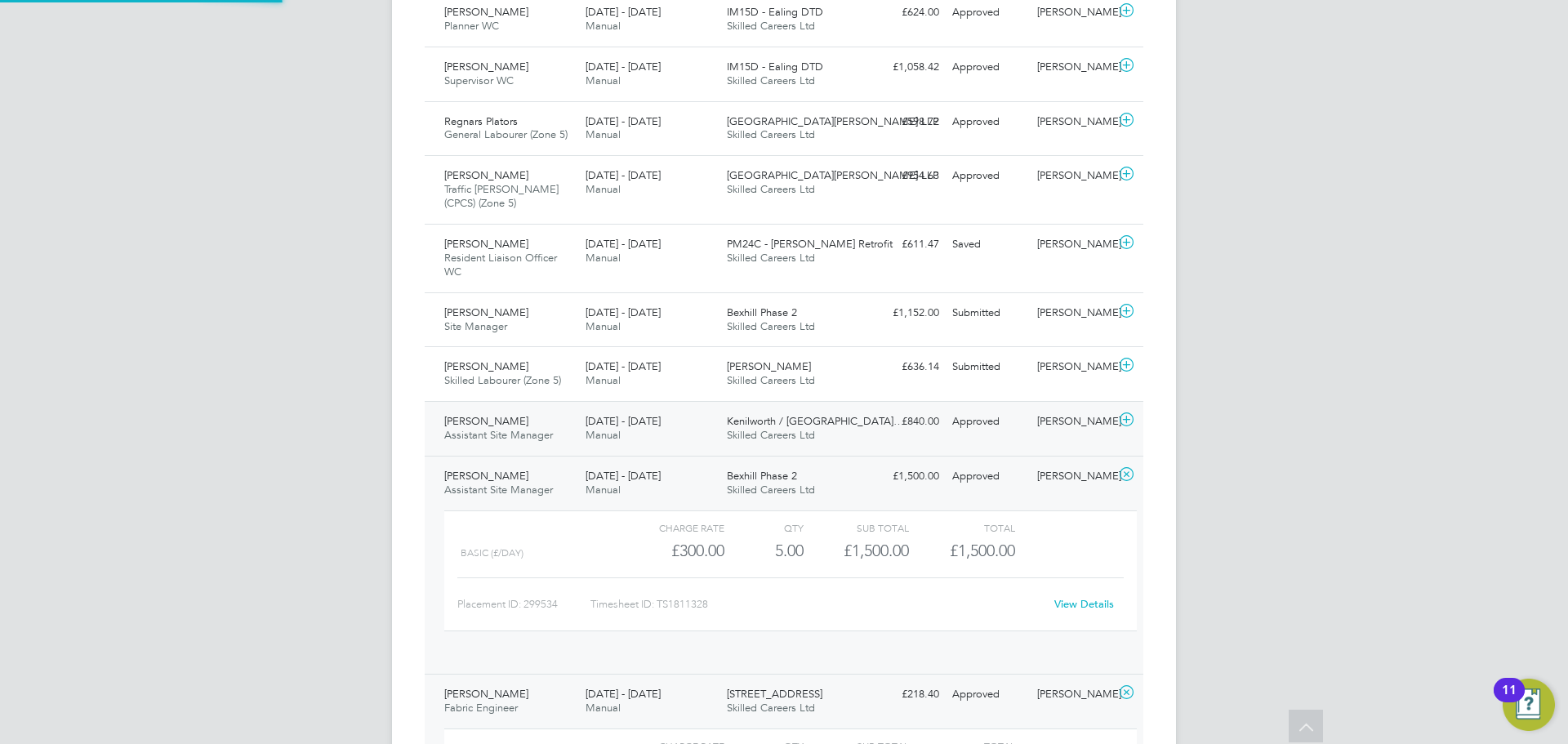
click at [472, 428] on span "Assistant Site Manager" at bounding box center [498, 434] width 108 height 14
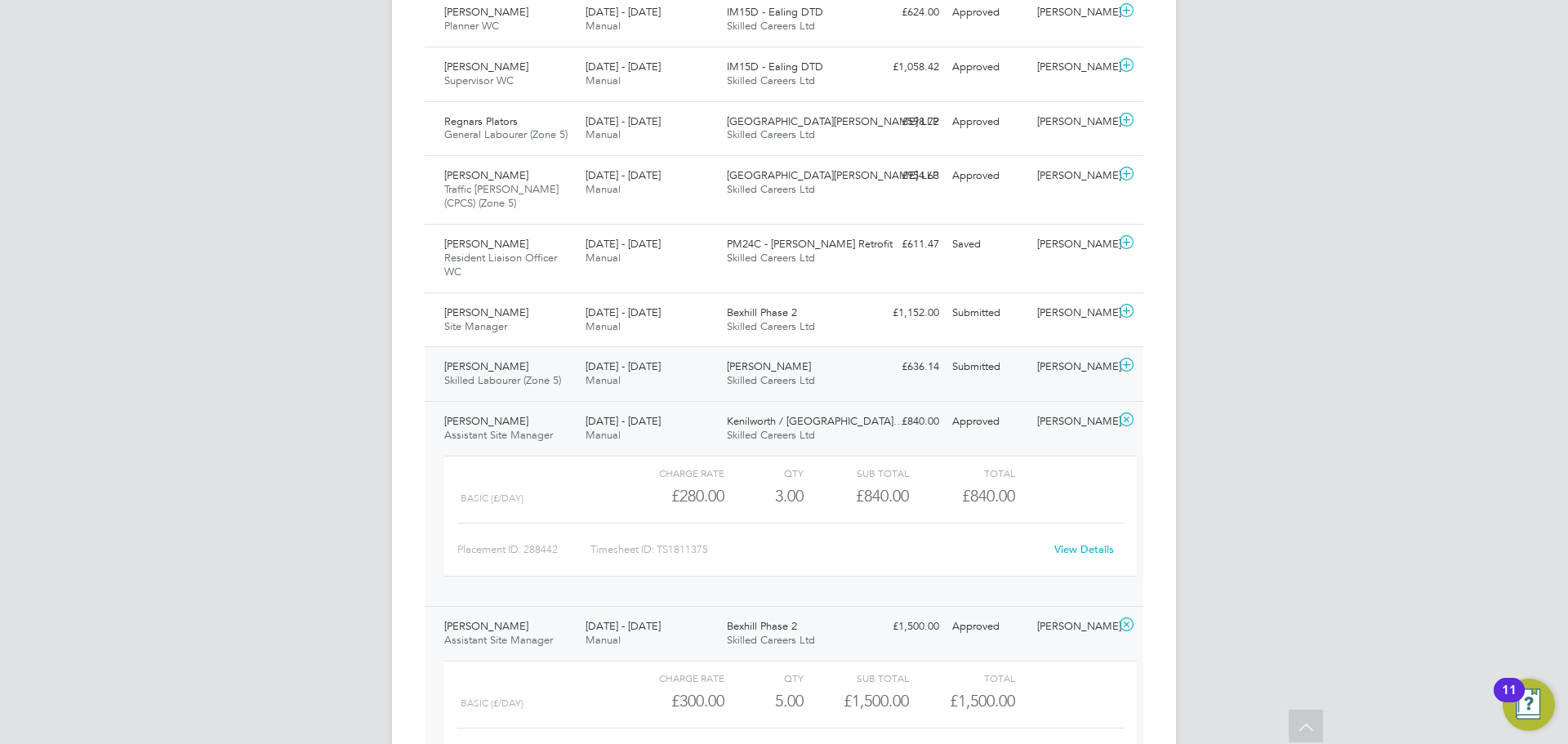
click at [467, 373] on span "Skilled Labourer (Zone 5)" at bounding box center [503, 380] width 117 height 14
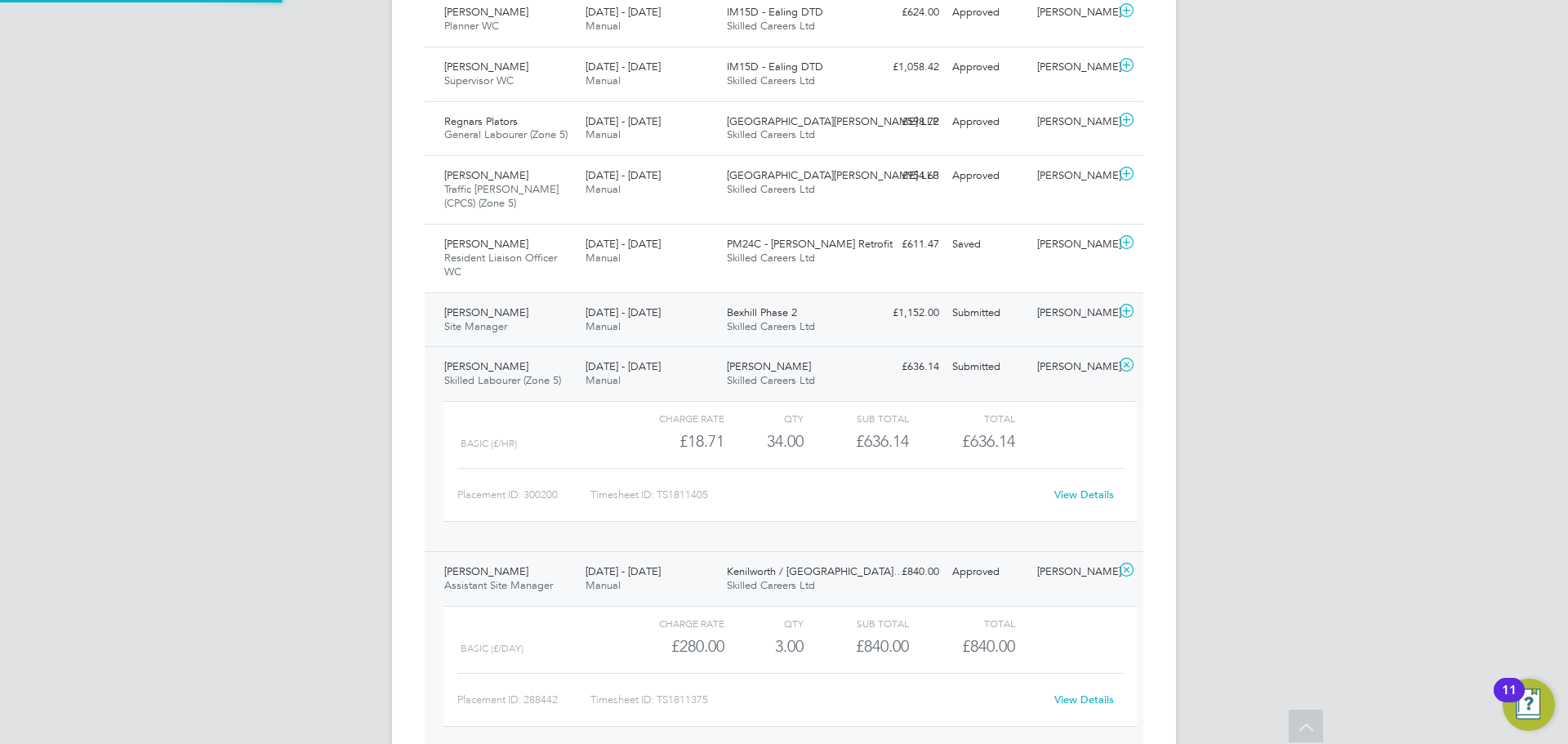
click at [472, 319] on span "Site Manager" at bounding box center [475, 326] width 62 height 14
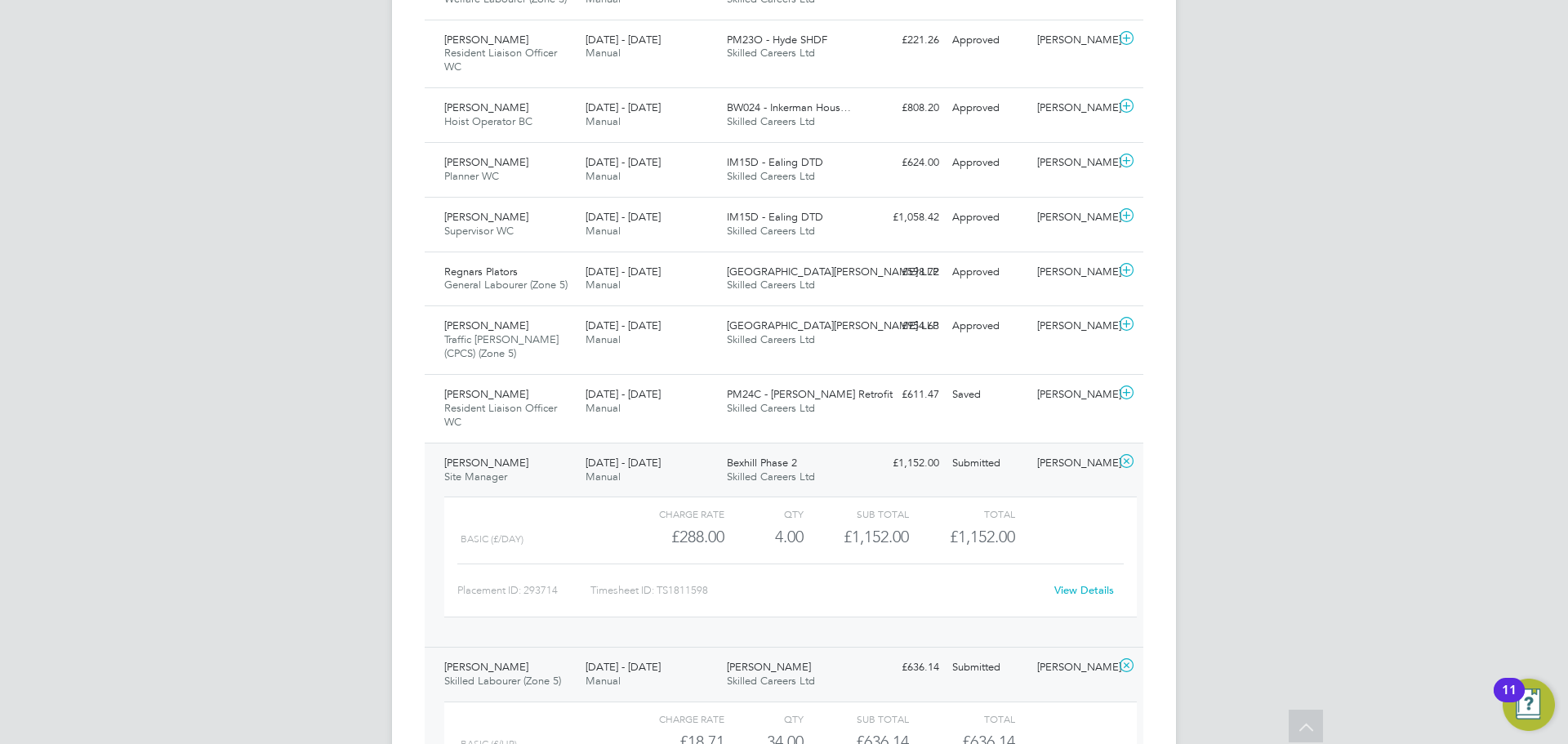
scroll to position [3485, 0]
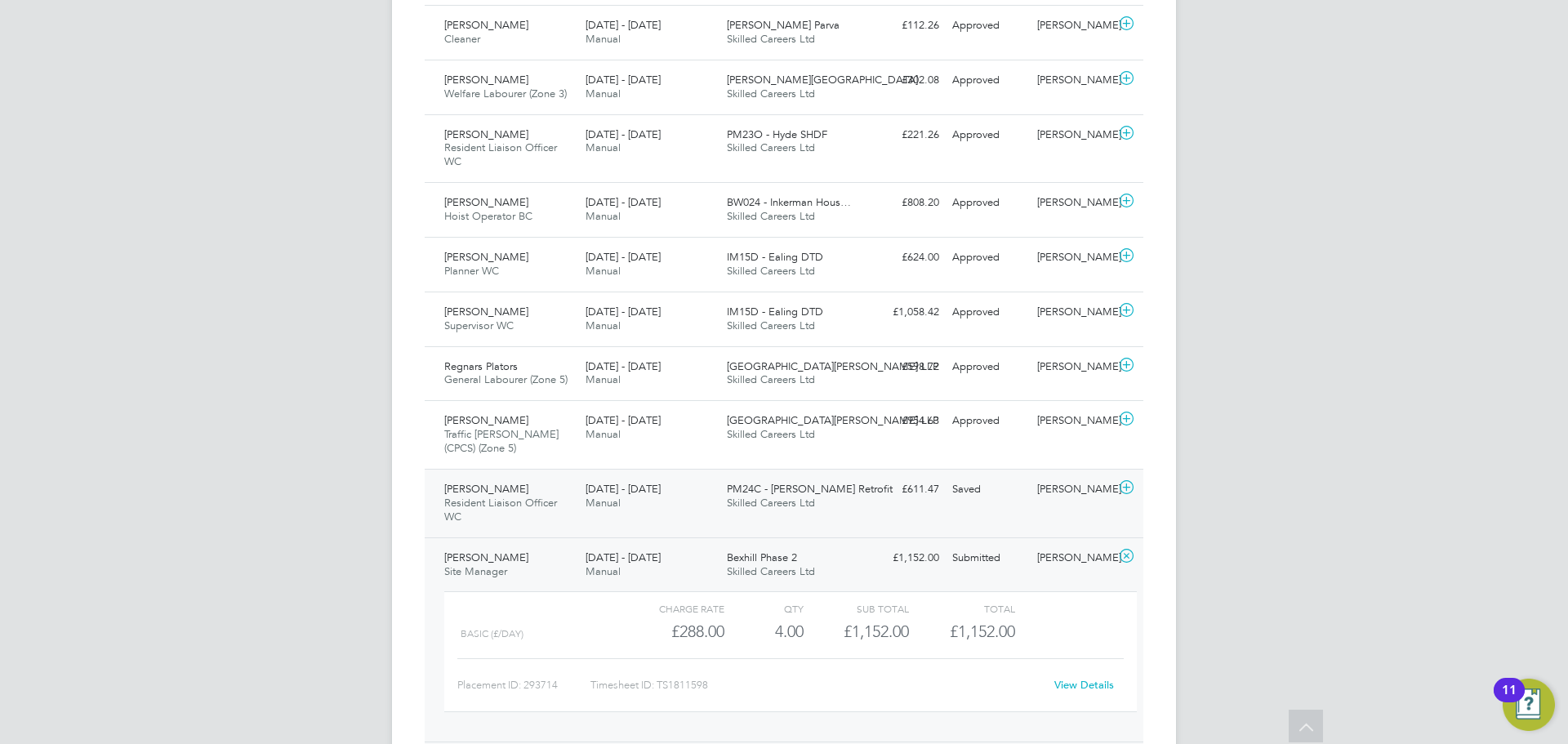
click at [488, 481] on span "Ivandre Sardinha" at bounding box center [486, 488] width 84 height 14
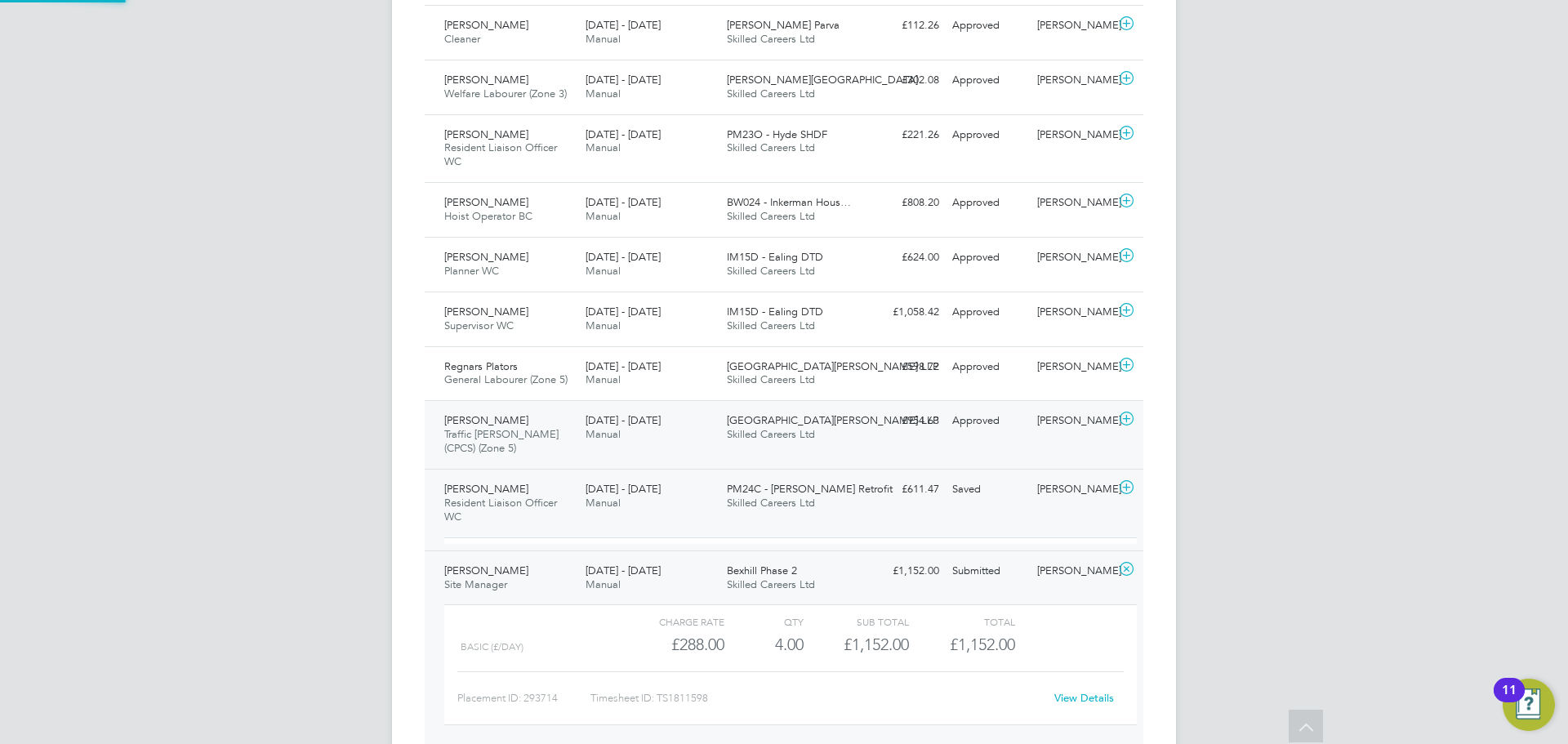
scroll to position [27, 159]
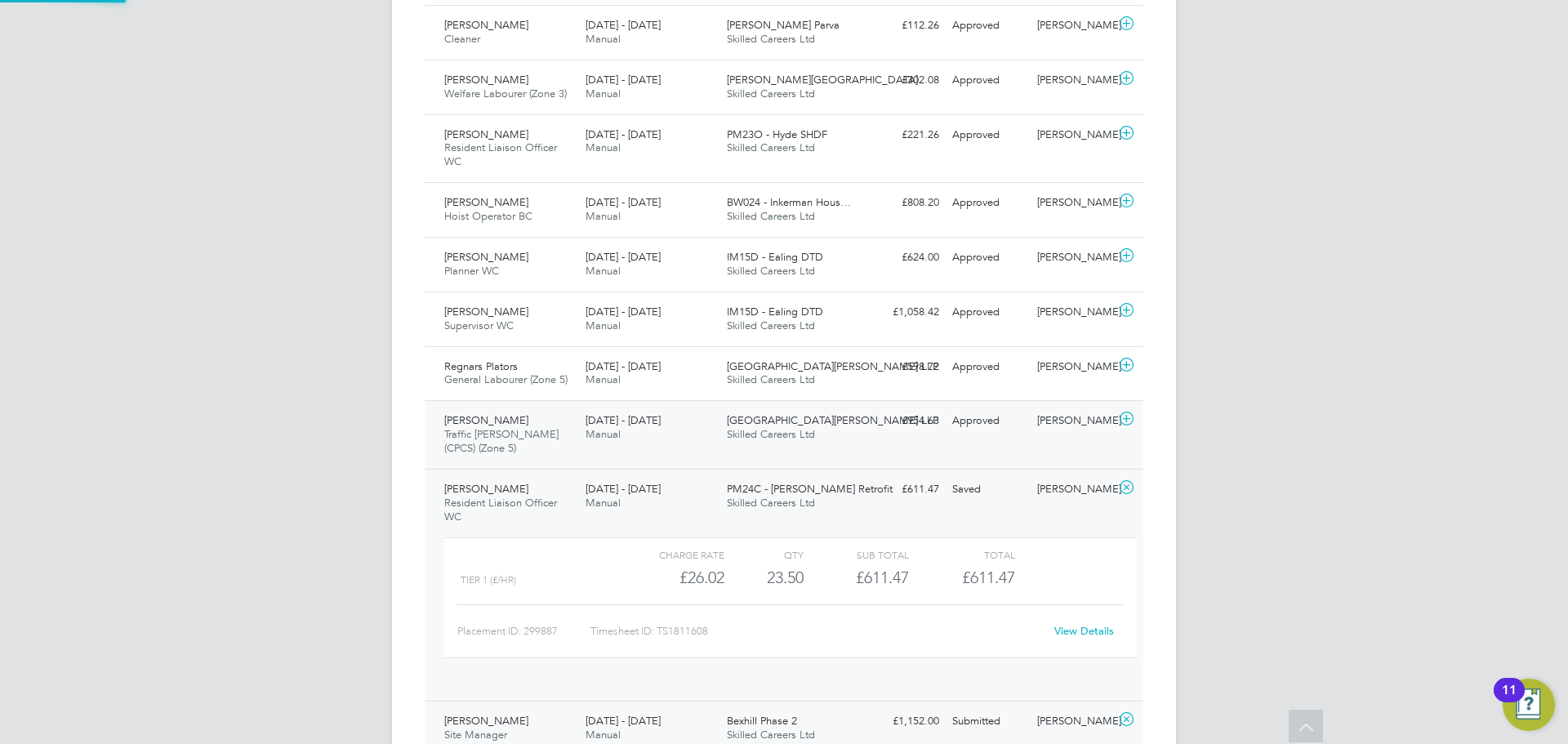
click at [482, 420] on div "Junaid Khan Traffic Marshall (CPCS) (Zone 5) 25 - 31 Aug 2025" at bounding box center [508, 434] width 142 height 55
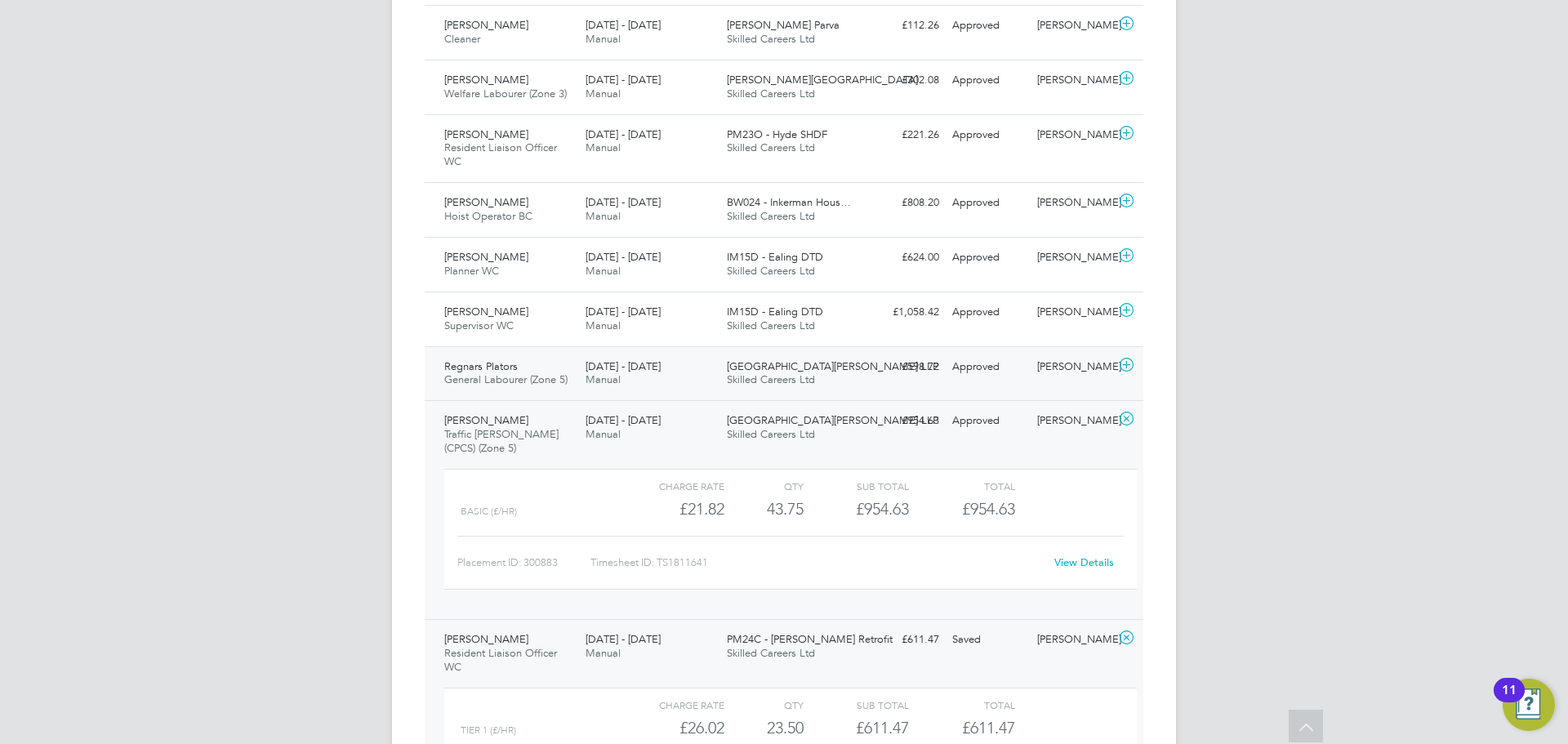
click at [491, 372] on span "General Labourer (Zone 5)" at bounding box center [506, 379] width 123 height 14
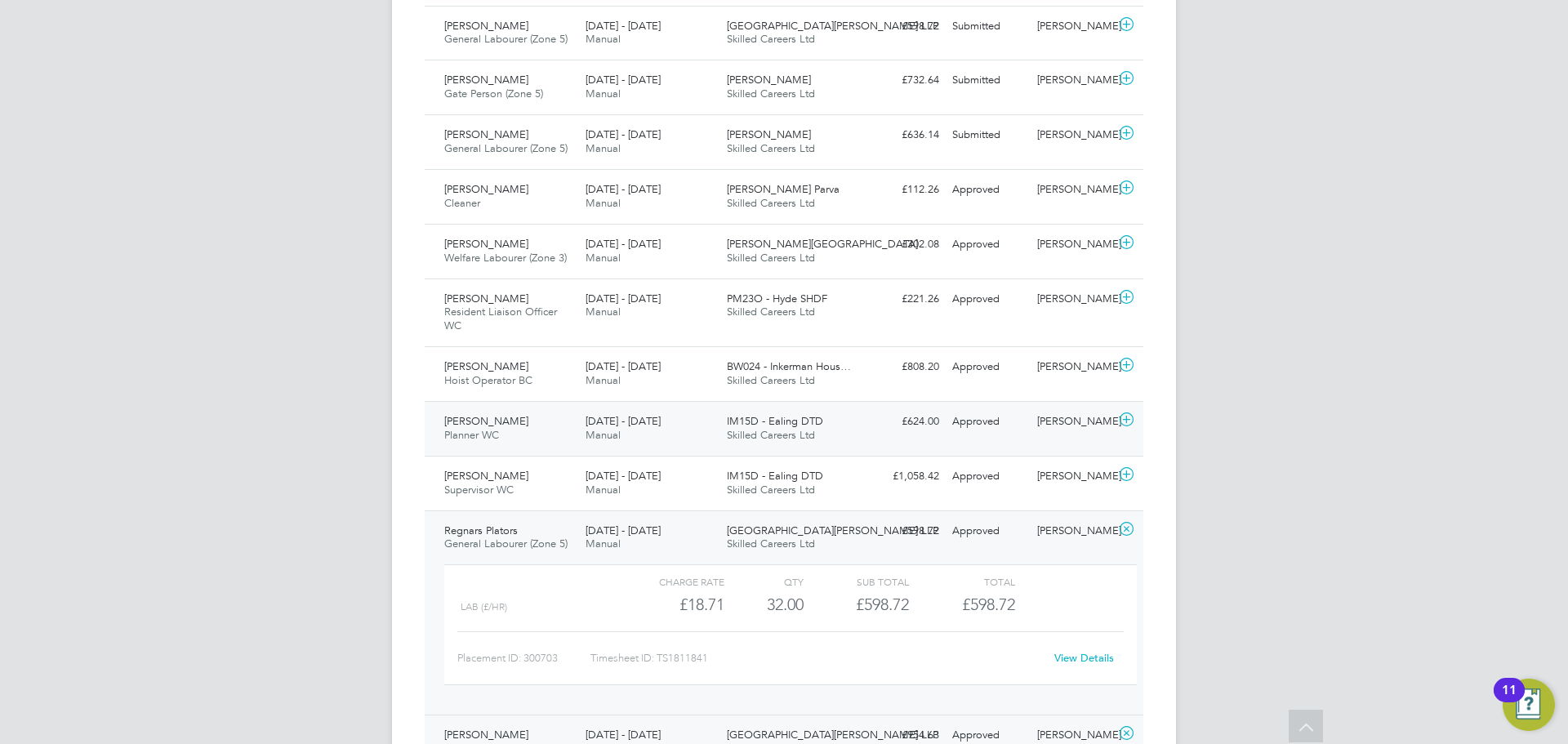
scroll to position [3240, 0]
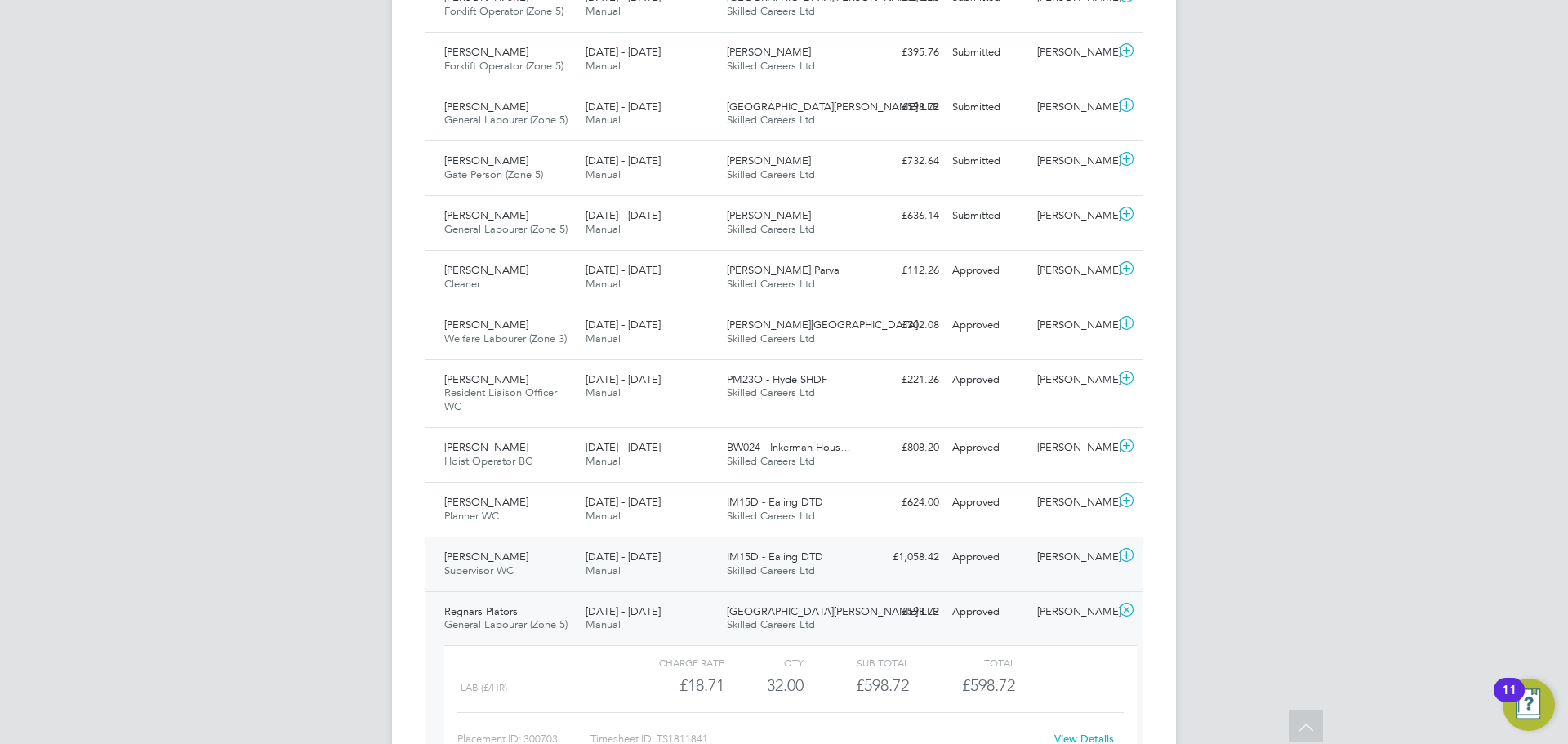
click at [467, 550] on span "Ahmet Kadiu" at bounding box center [486, 557] width 84 height 14
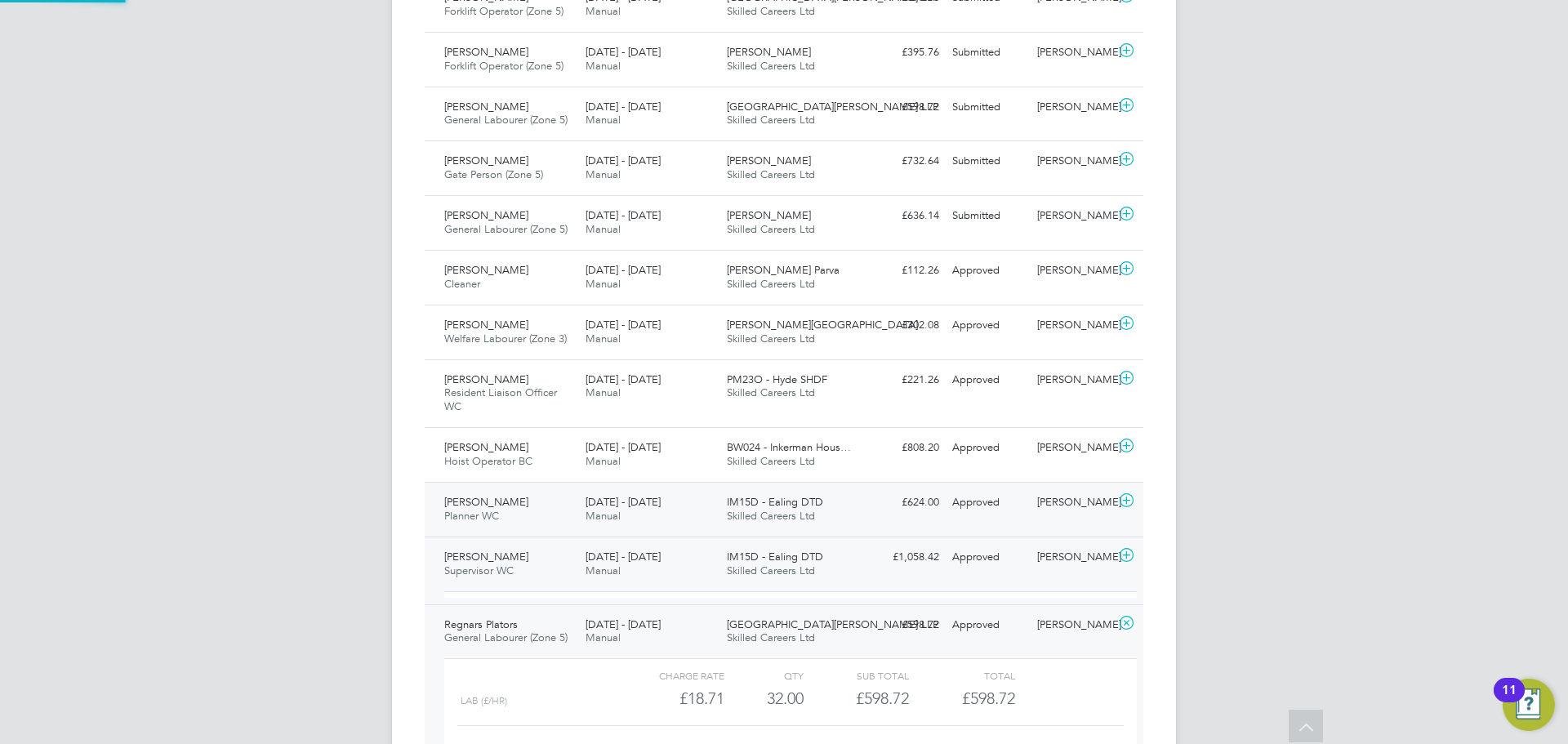
scroll to position [27, 159]
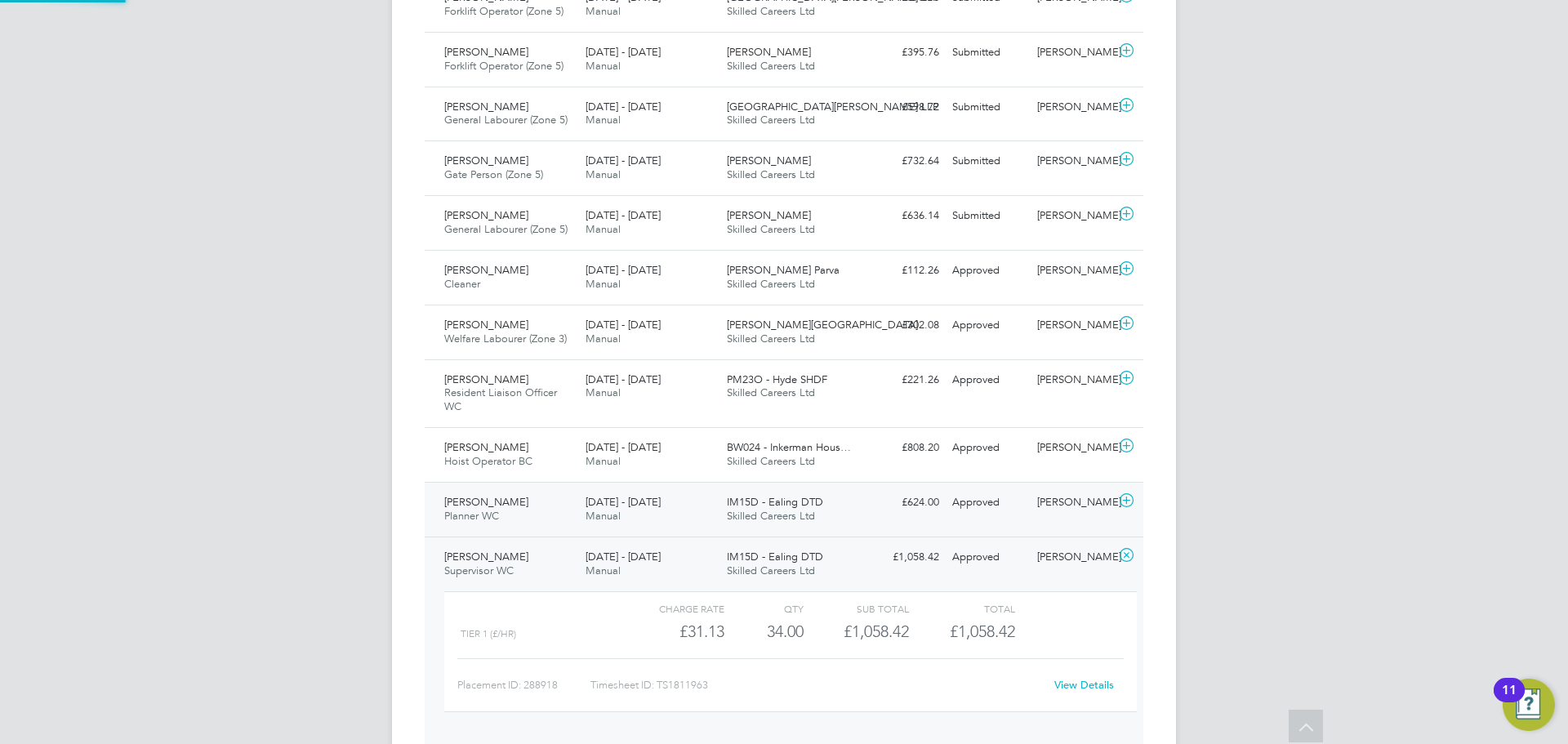
click at [462, 495] on span "Andrew Robinson" at bounding box center [486, 502] width 84 height 14
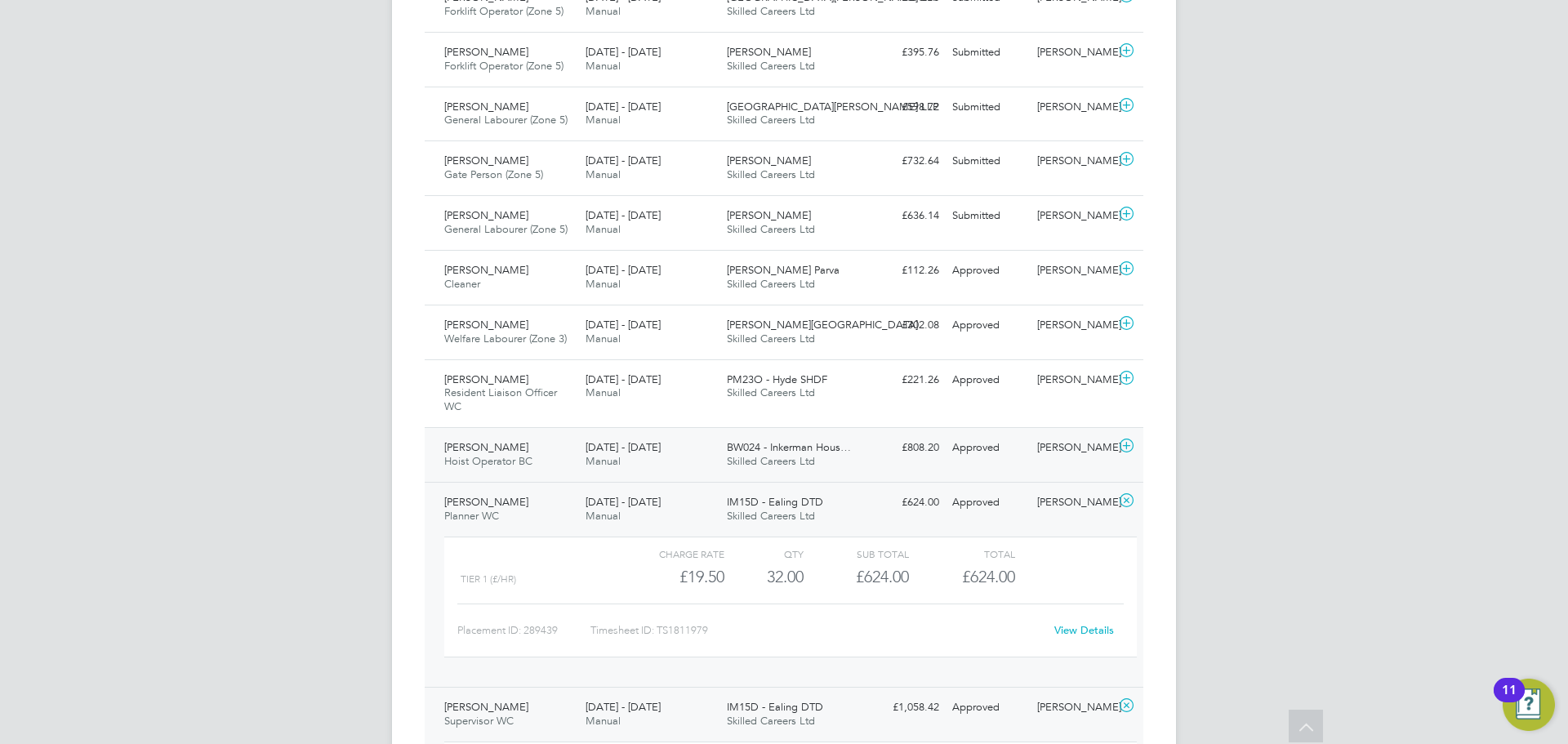
click at [456, 454] on span "Hoist Operator BC" at bounding box center [488, 461] width 88 height 14
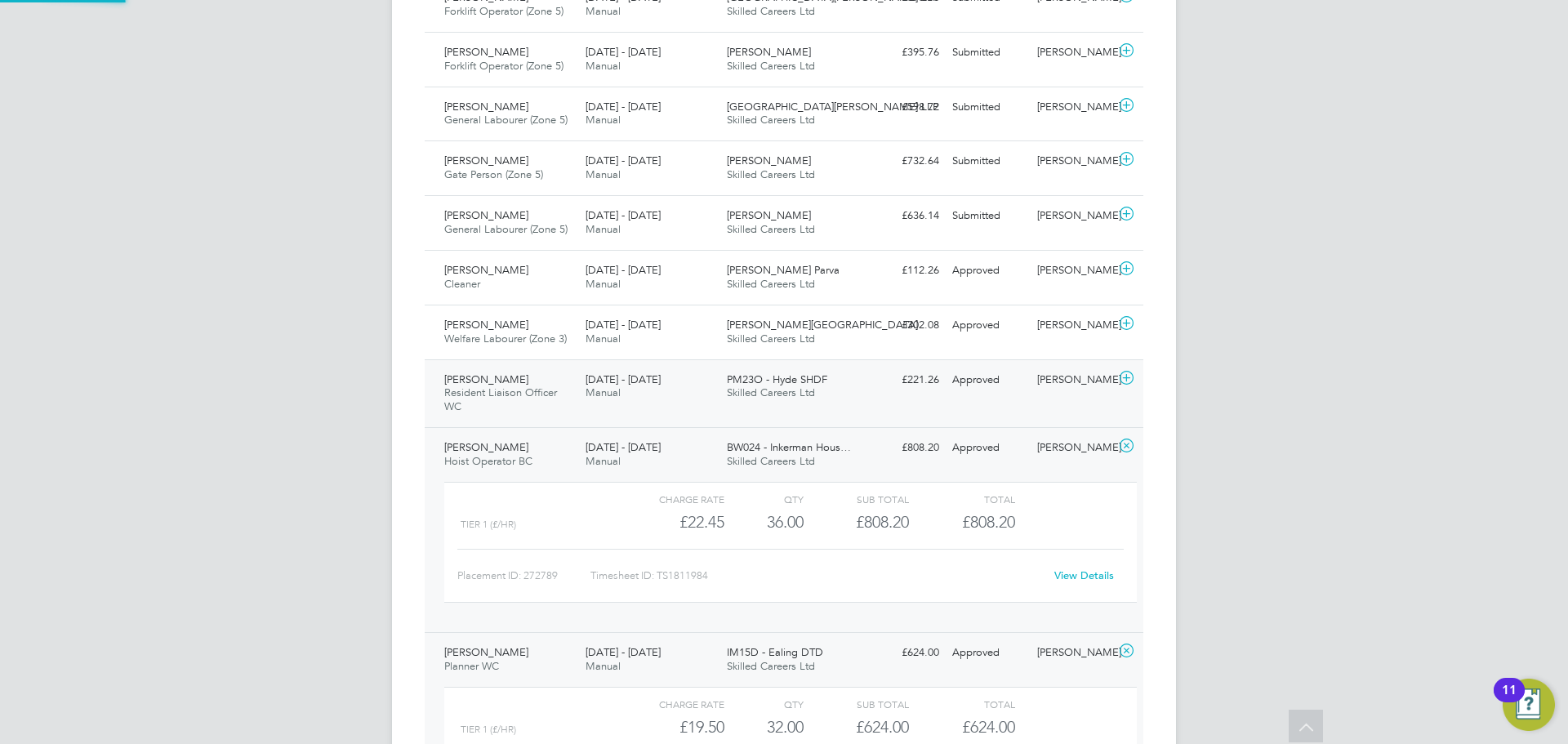
click at [455, 386] on span "Resident Liaison Officer WC" at bounding box center [500, 399] width 112 height 27
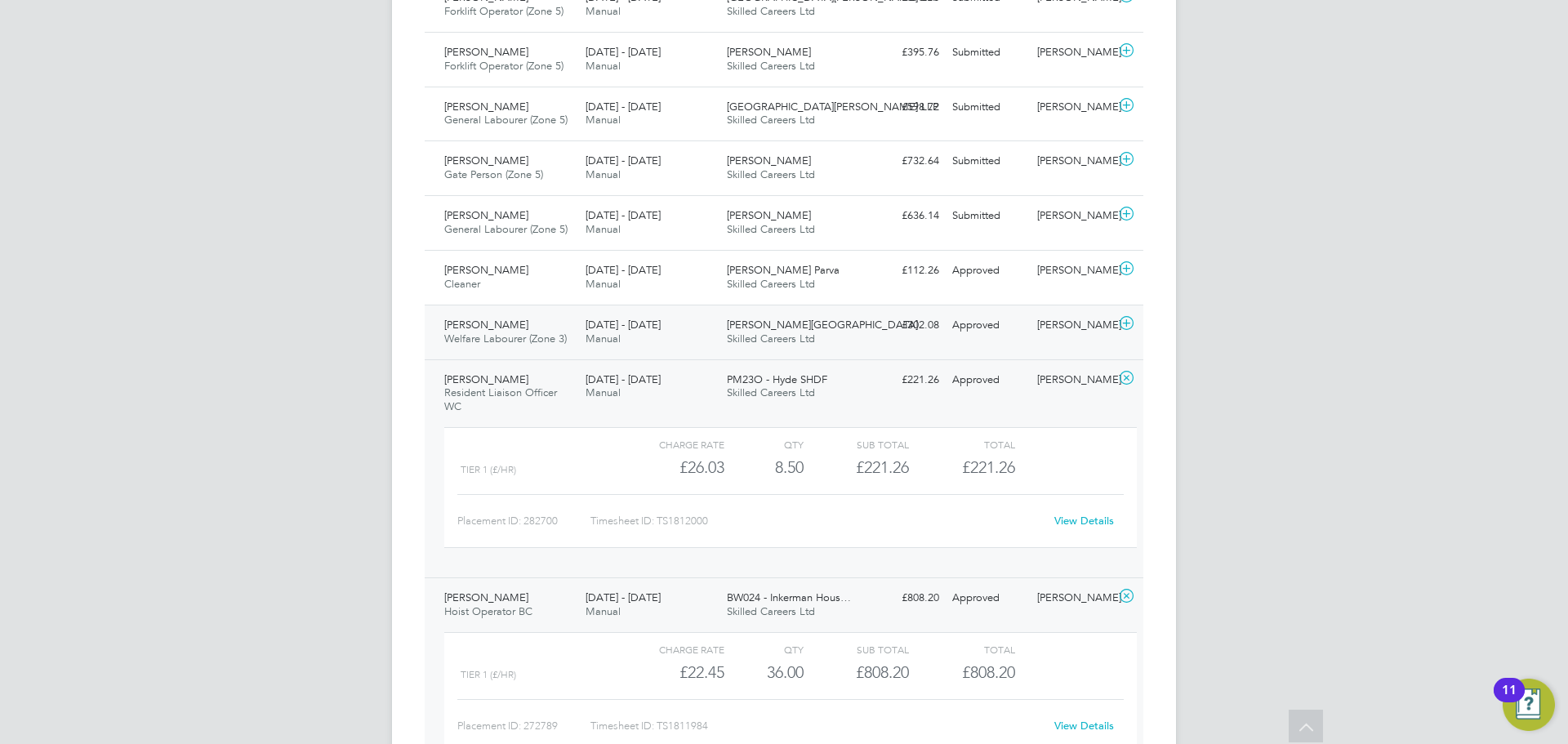
click at [462, 332] on span "Welfare Labourer (Zone 3)" at bounding box center [505, 339] width 122 height 14
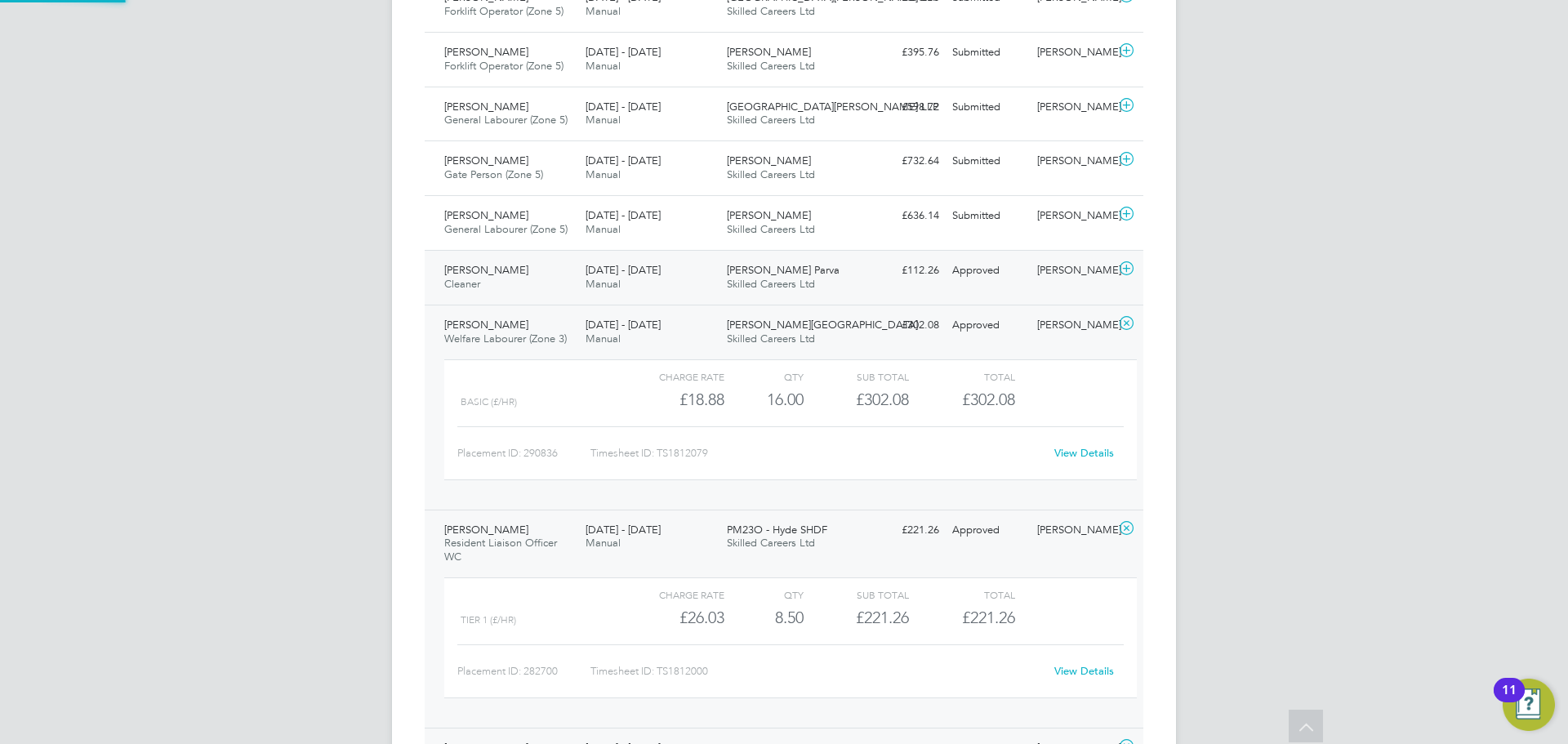
click at [467, 263] on span "Linda Morris" at bounding box center [486, 269] width 84 height 14
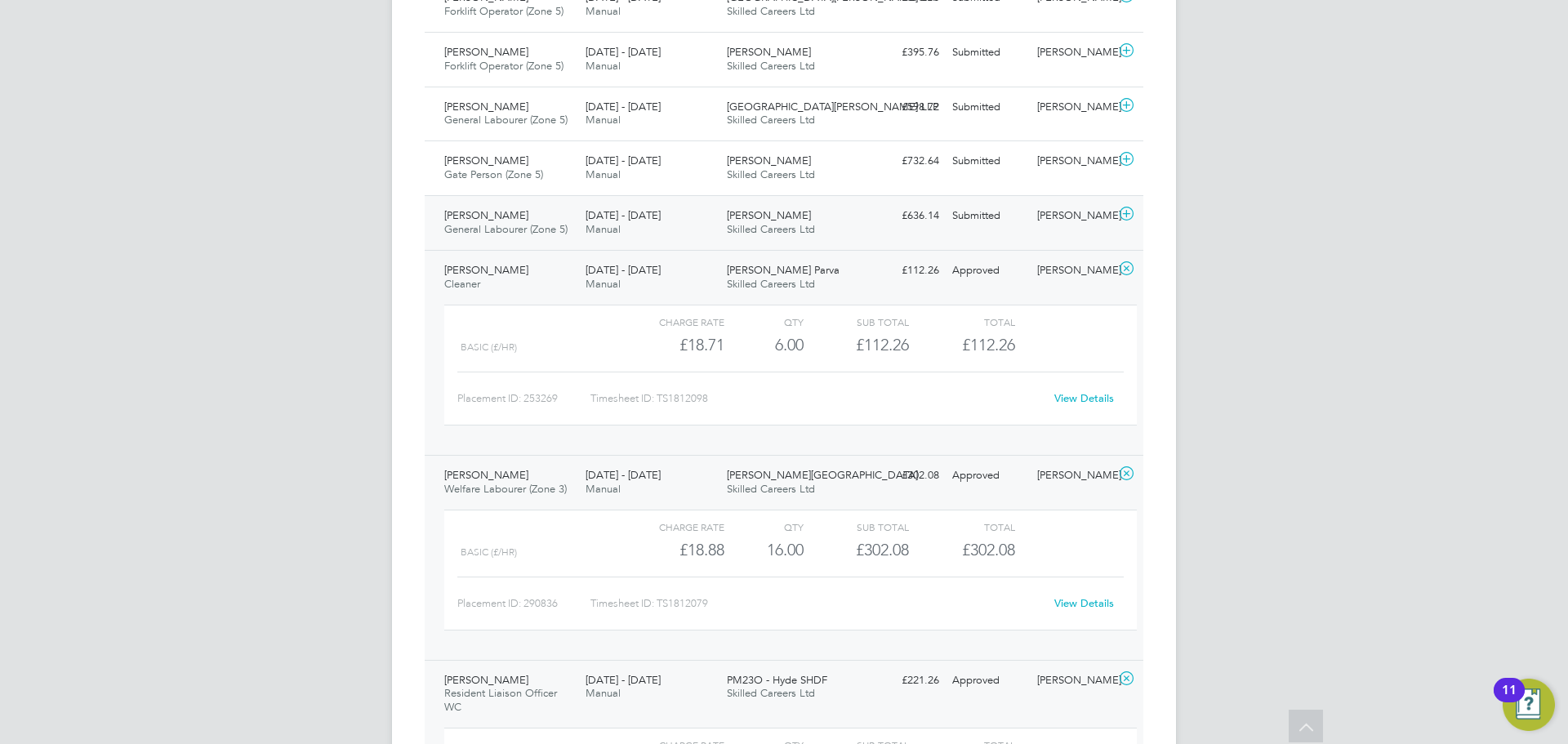
click at [480, 208] on span "Jordan Mienczakowski" at bounding box center [486, 215] width 84 height 14
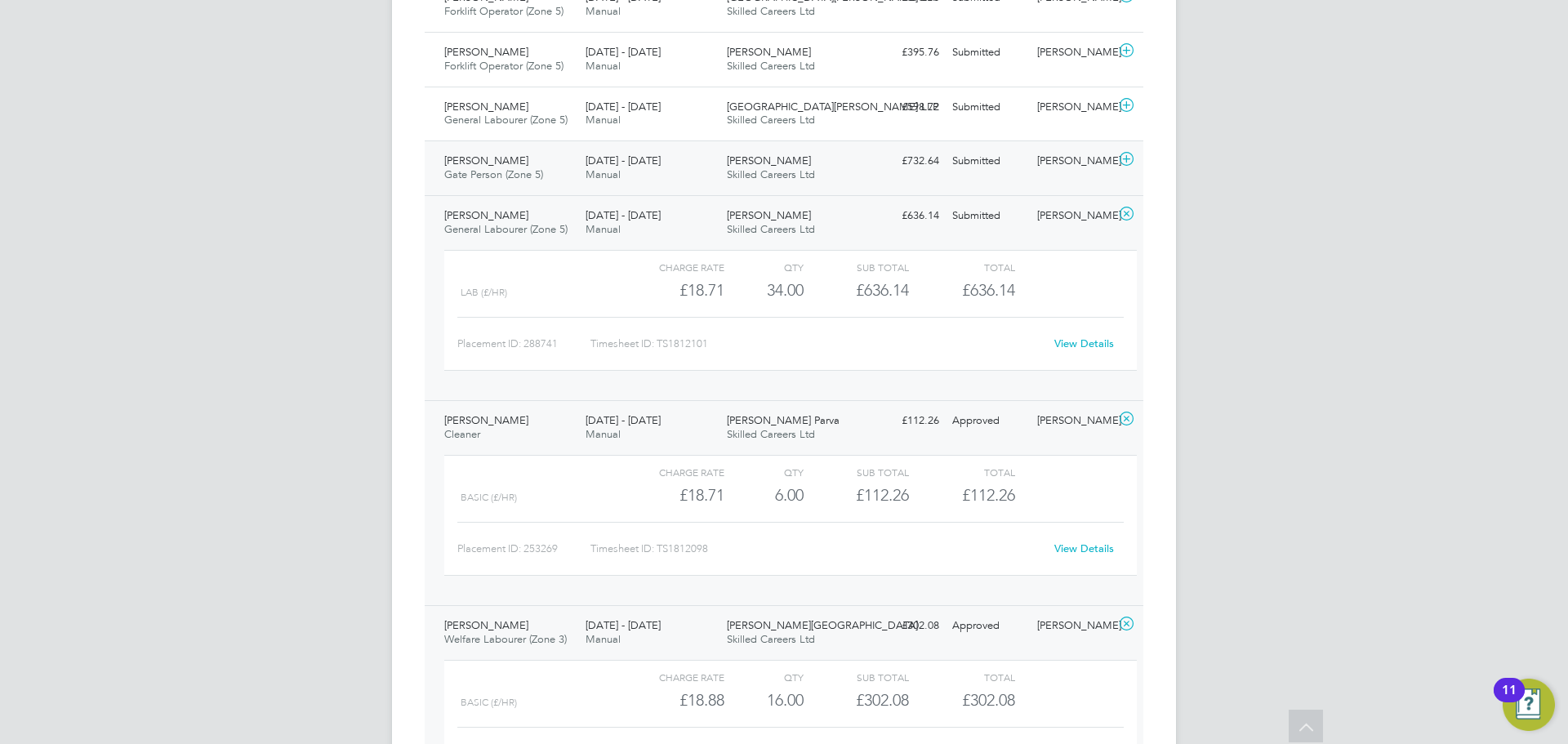
click at [478, 153] on span "Neil Hakesley" at bounding box center [486, 160] width 84 height 14
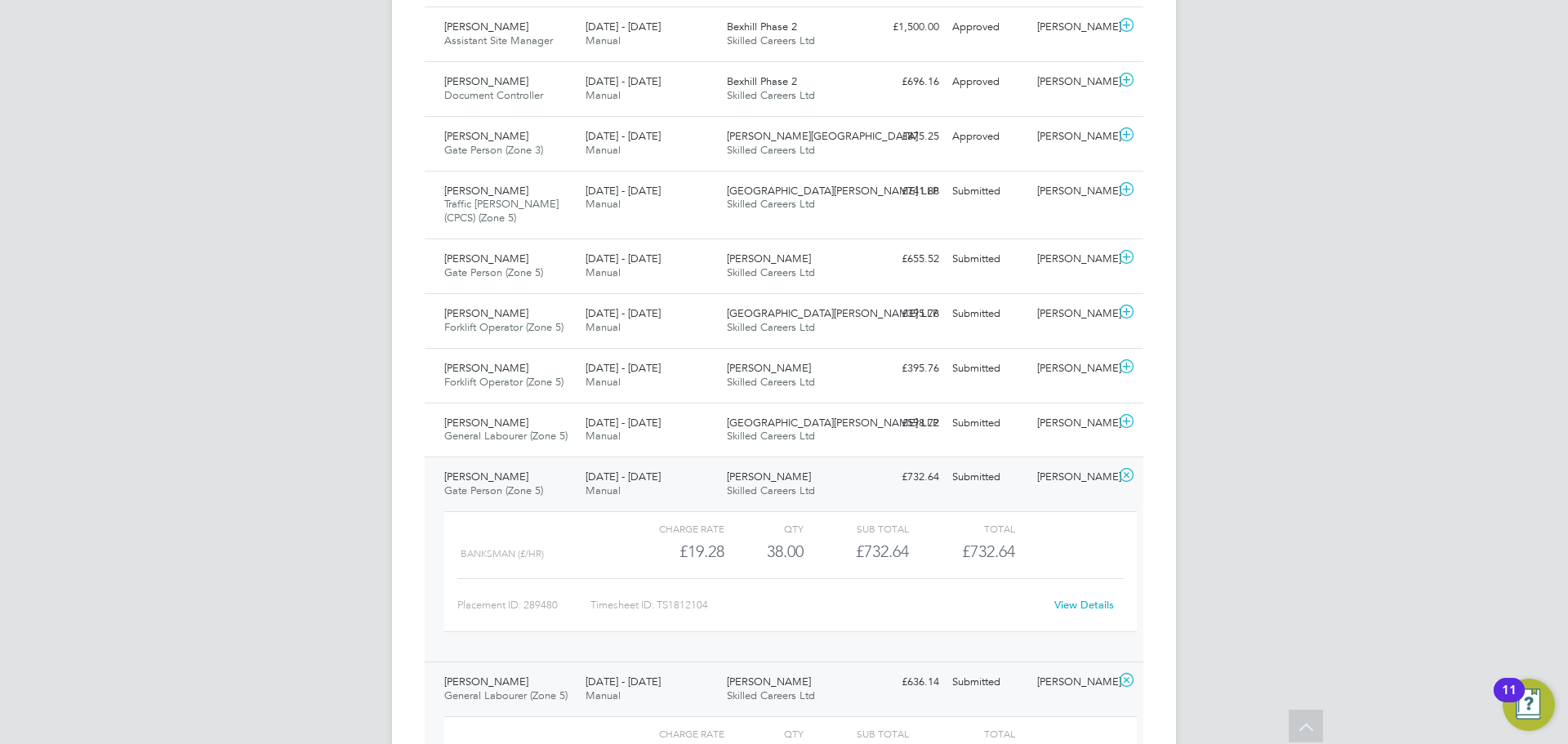
scroll to position [2913, 0]
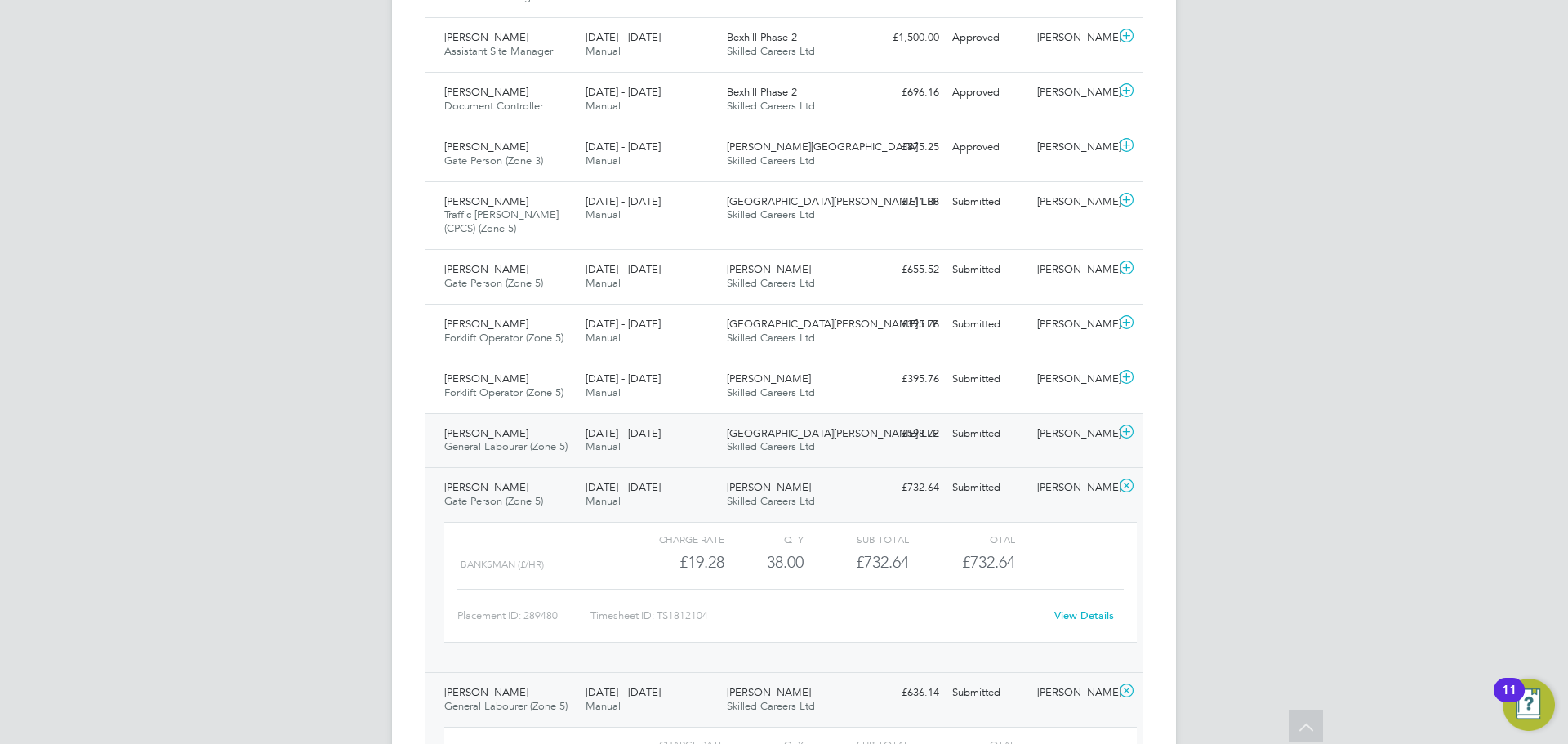
click at [474, 427] on span "Declan Murphy" at bounding box center [486, 434] width 84 height 14
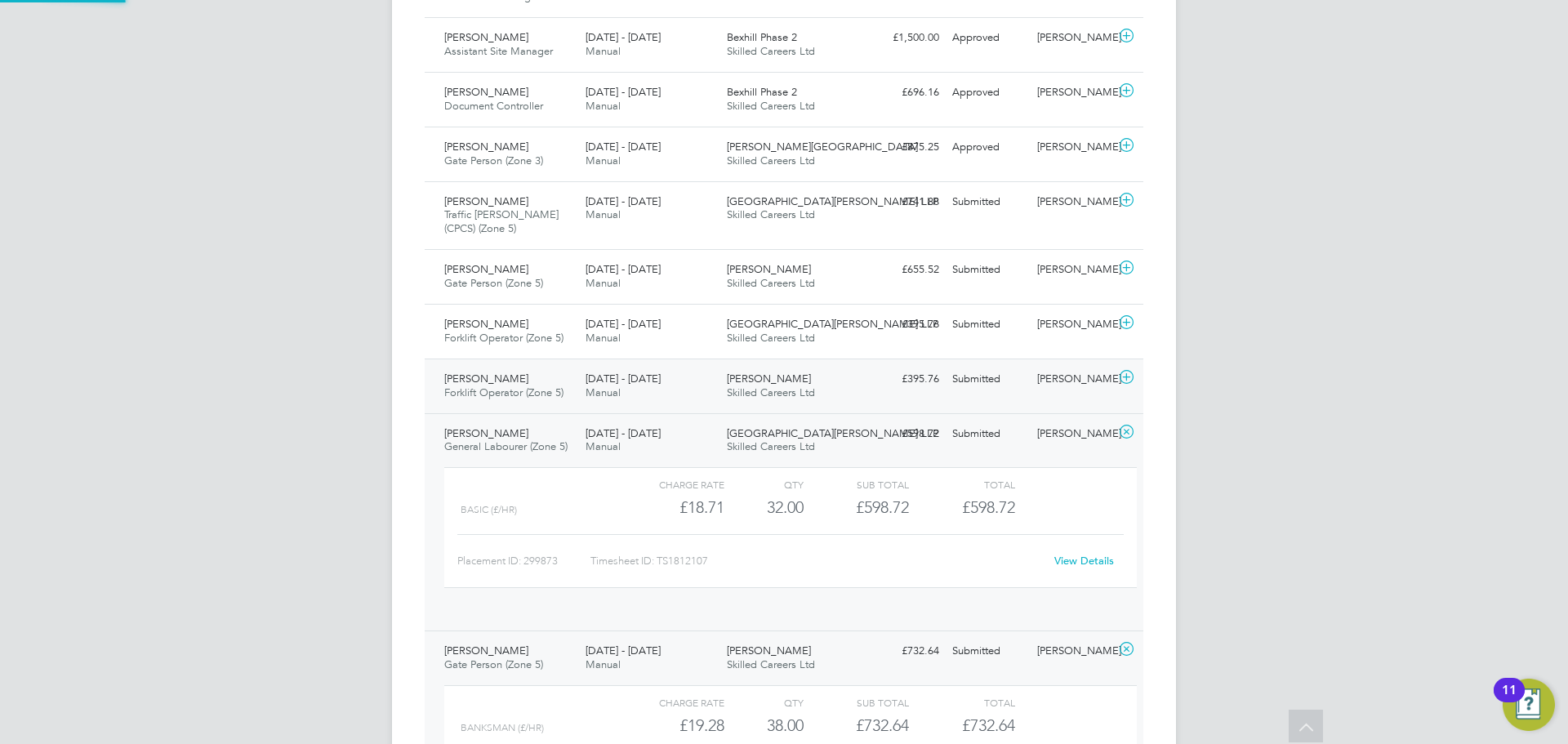
scroll to position [8, 8]
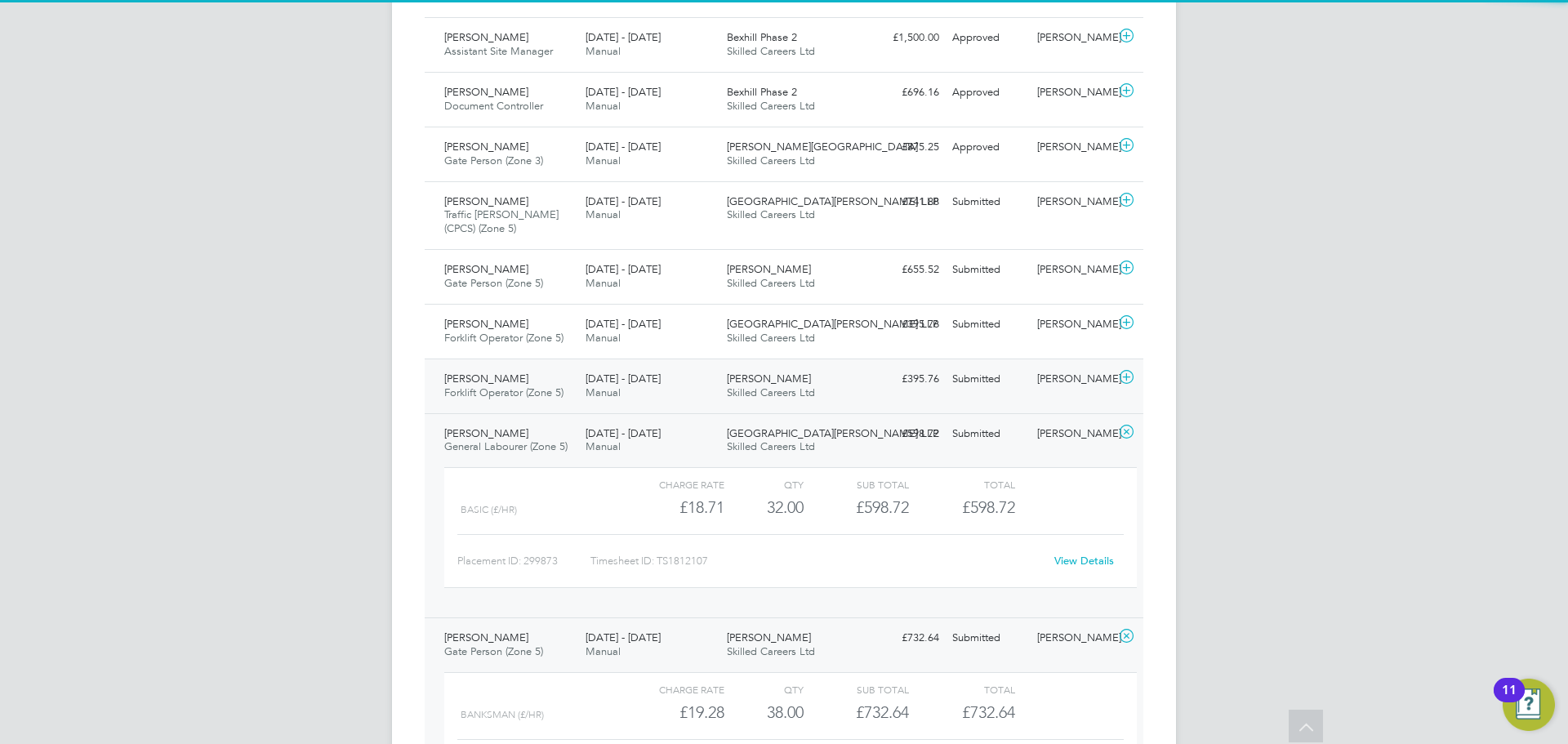
click at [479, 372] on span "Lukasz Wadowski" at bounding box center [486, 379] width 84 height 14
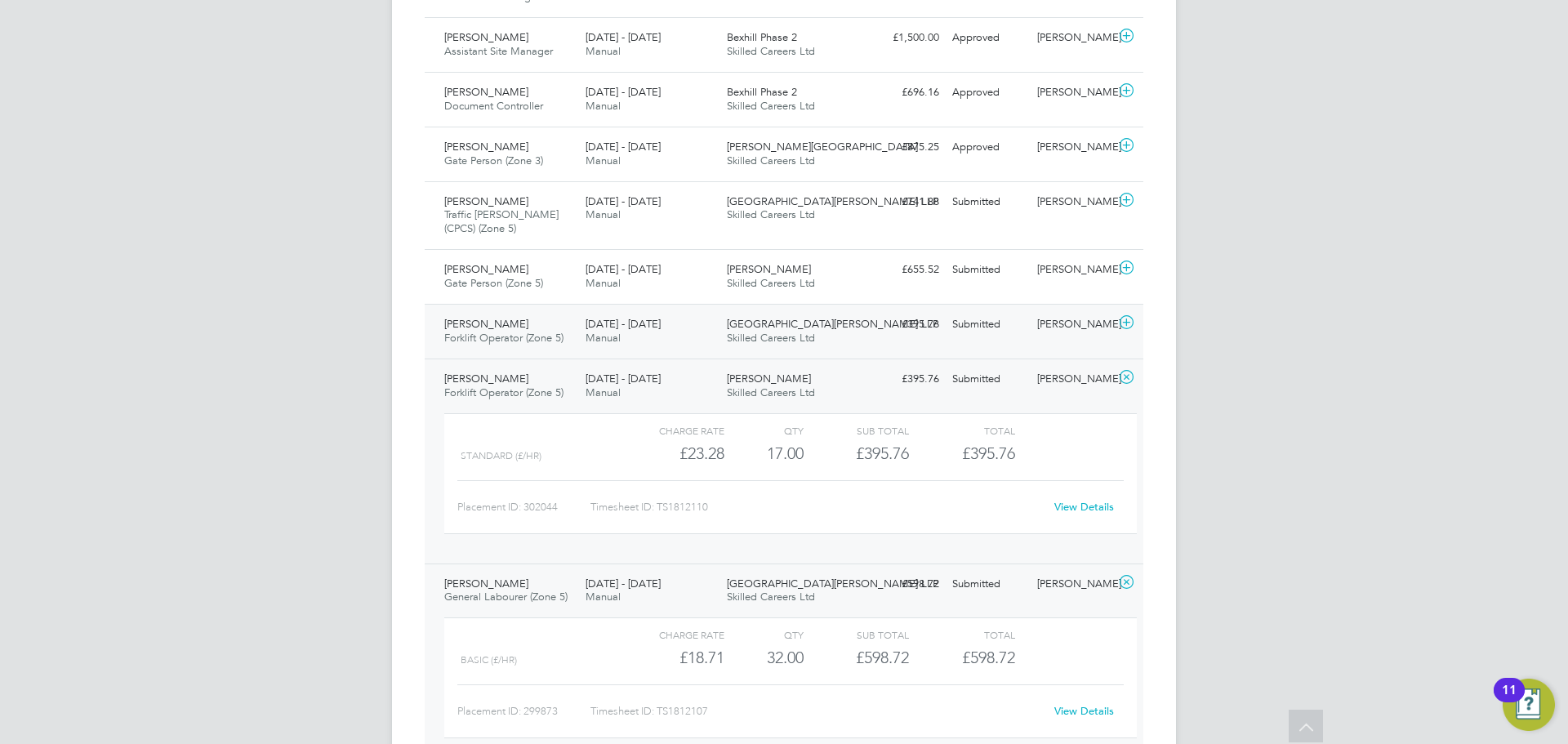
click at [479, 331] on span "Forklift Operator (Zone 5)" at bounding box center [504, 338] width 119 height 14
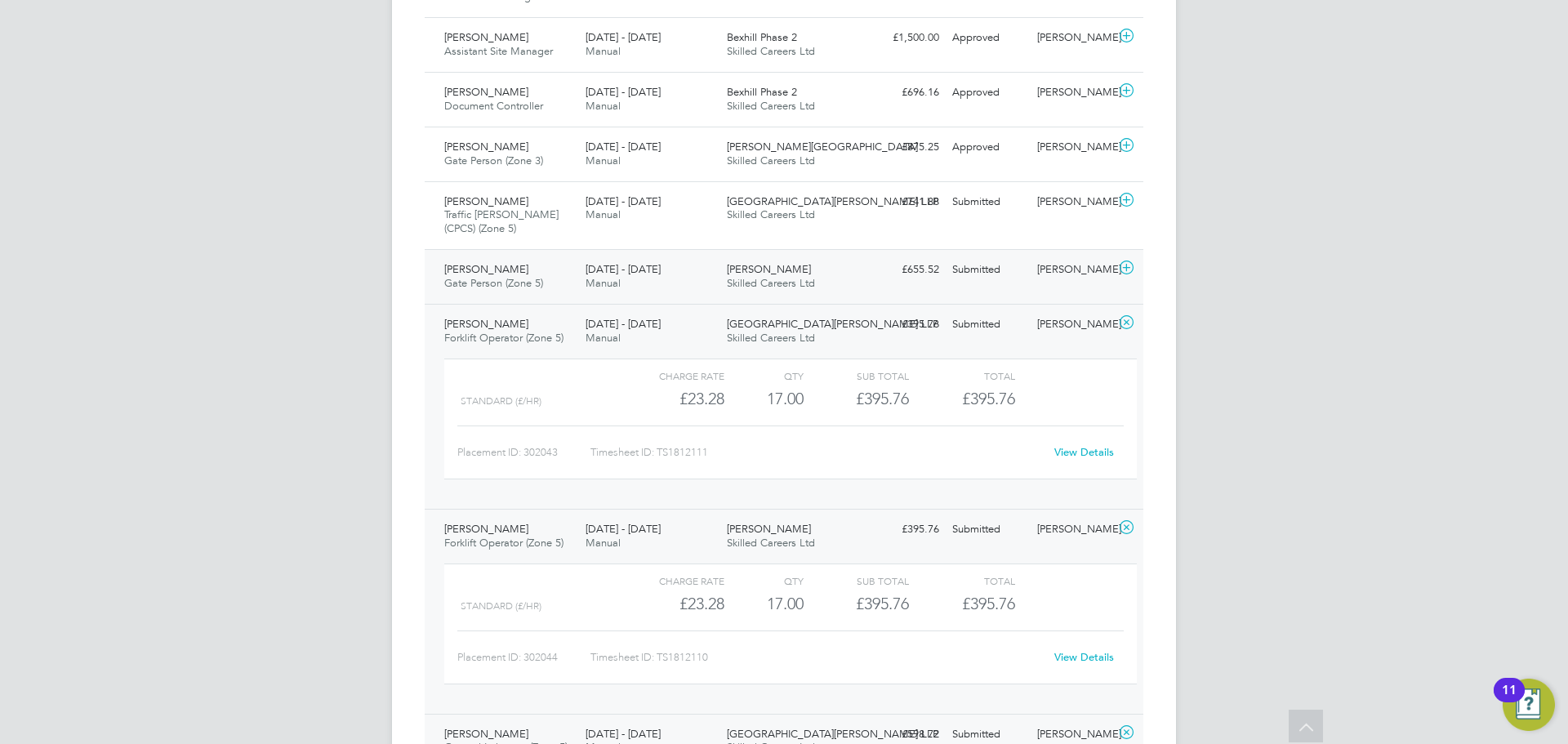
click at [485, 267] on div "Francis Afari Gate Person (Zone 5) 25 - 31 Aug 2025" at bounding box center [508, 277] width 142 height 41
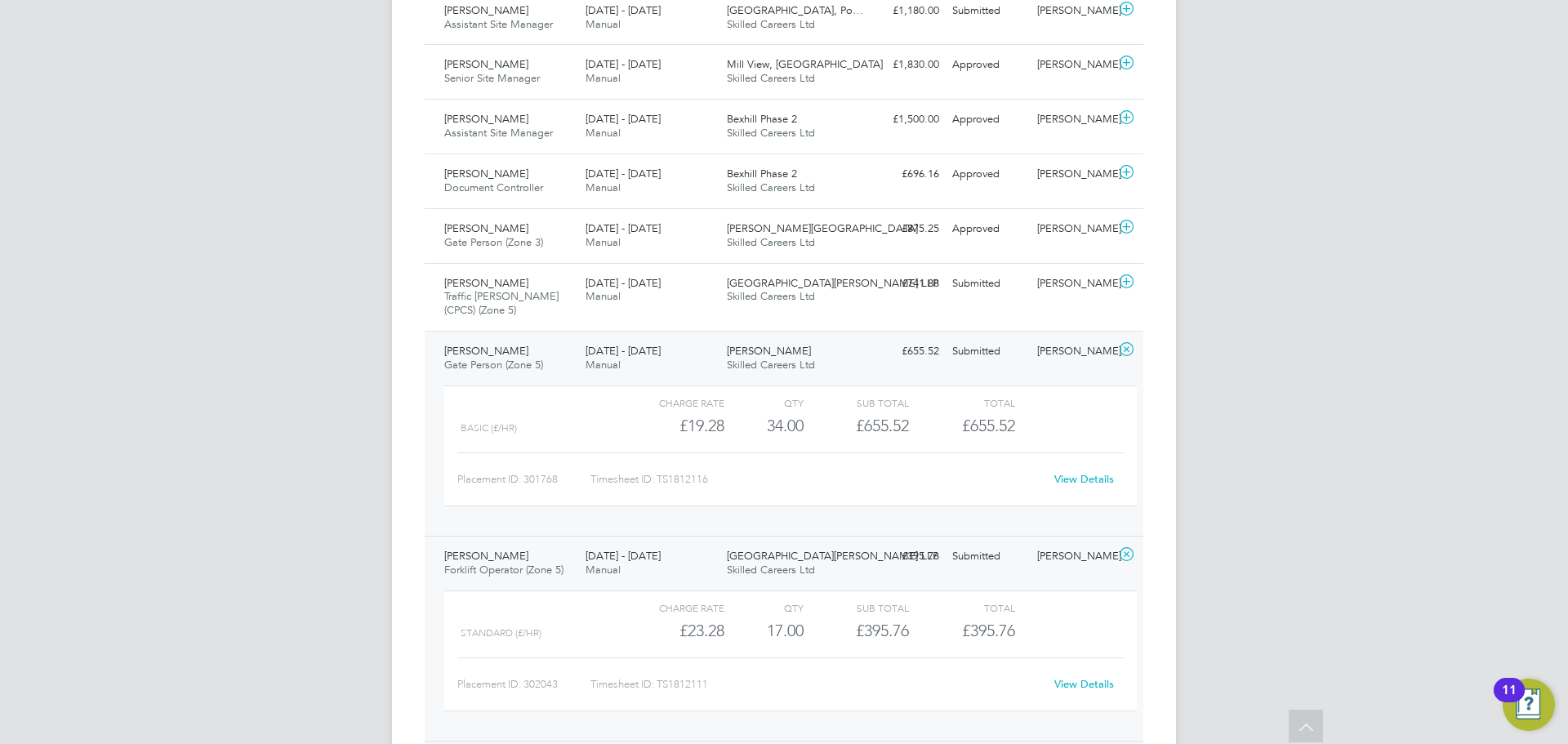
click at [478, 289] on span "Traffic Marshall (CPCS) (Zone 5)" at bounding box center [501, 303] width 114 height 27
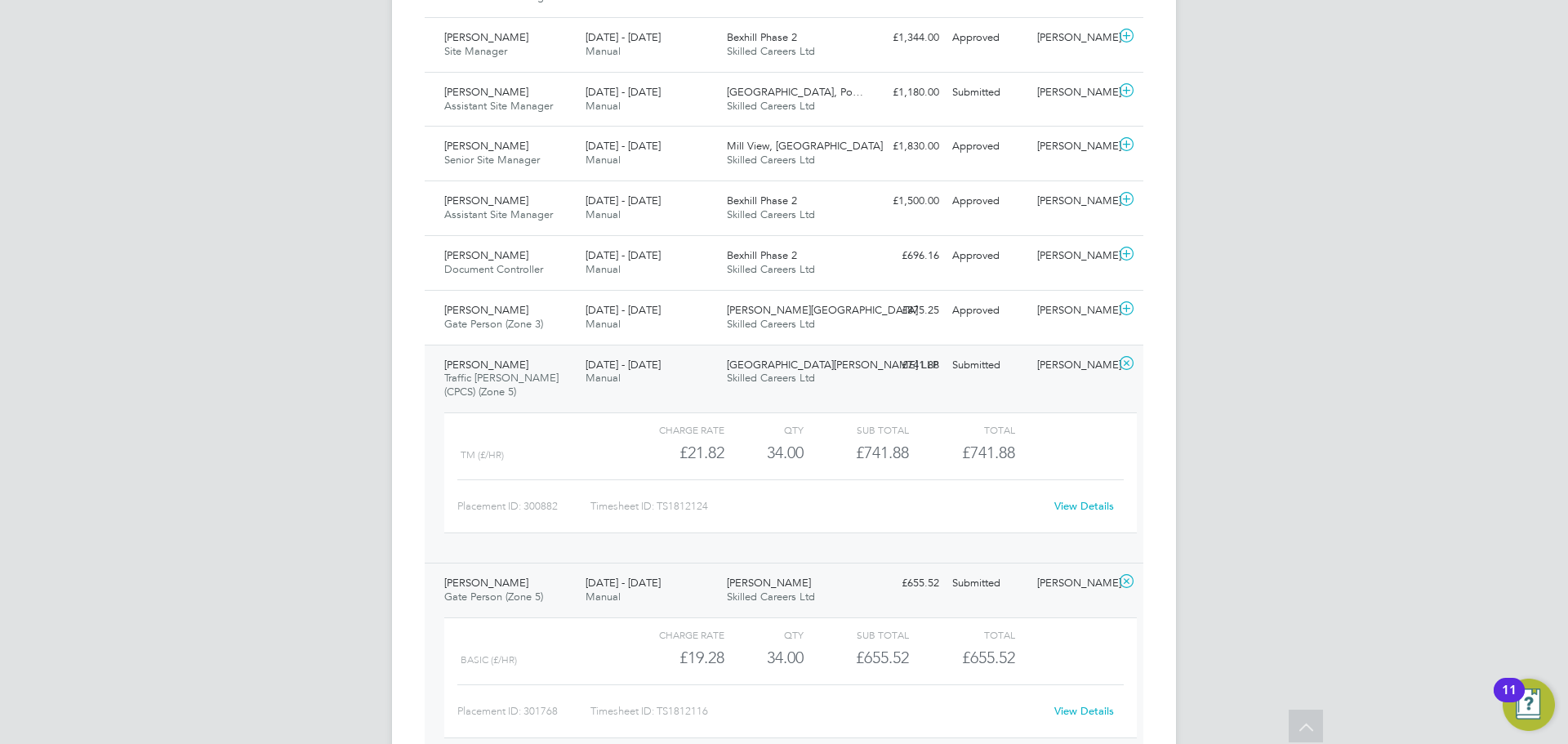
click at [478, 297] on div "Craig Trewhella Gate Person (Zone 3) 25 - 31 Aug 2025" at bounding box center [508, 317] width 142 height 41
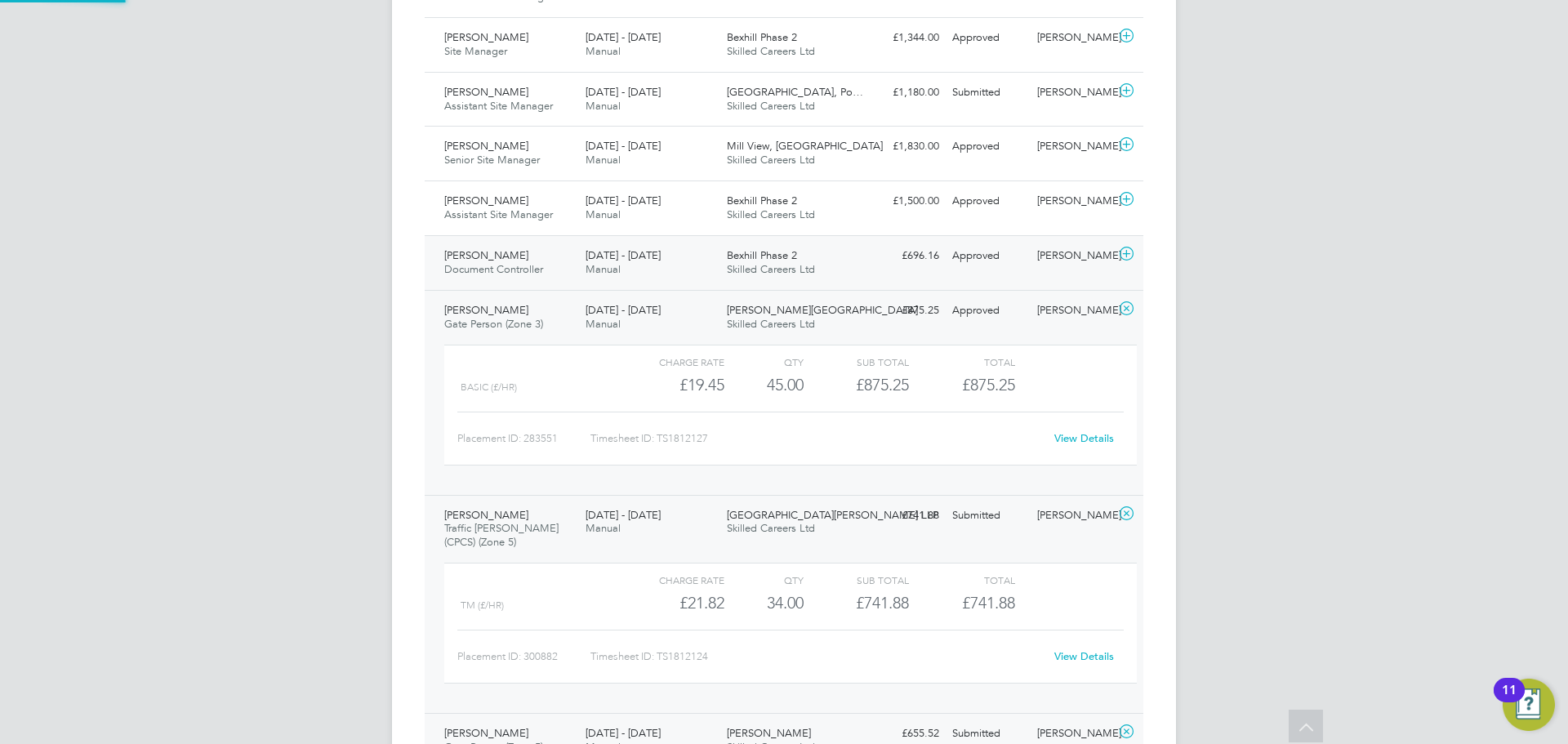
click at [478, 262] on span "Document Controller" at bounding box center [493, 269] width 99 height 14
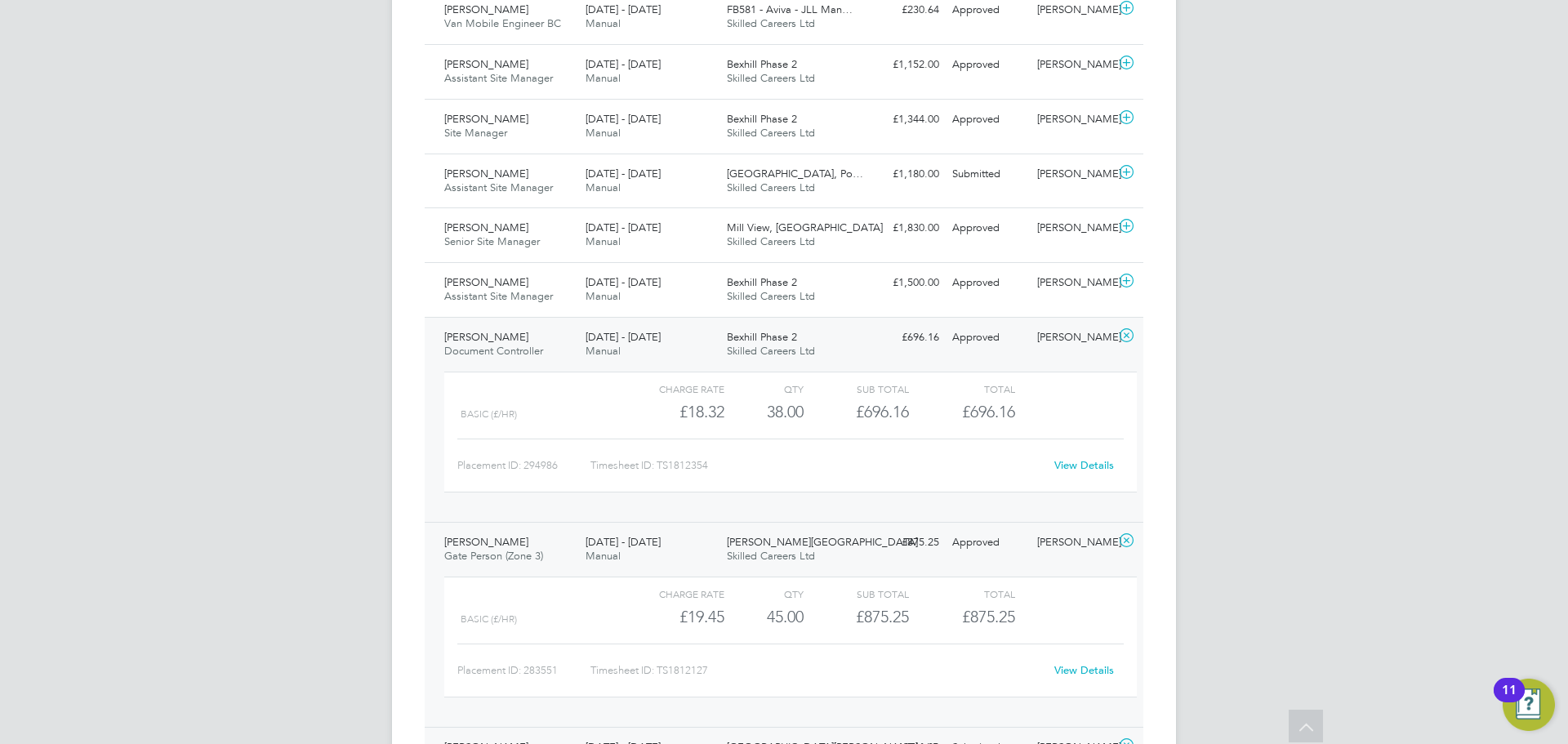
click at [456, 324] on div "Joe Dufaur Document Controller 25 - 31 Aug 2025" at bounding box center [508, 345] width 142 height 41
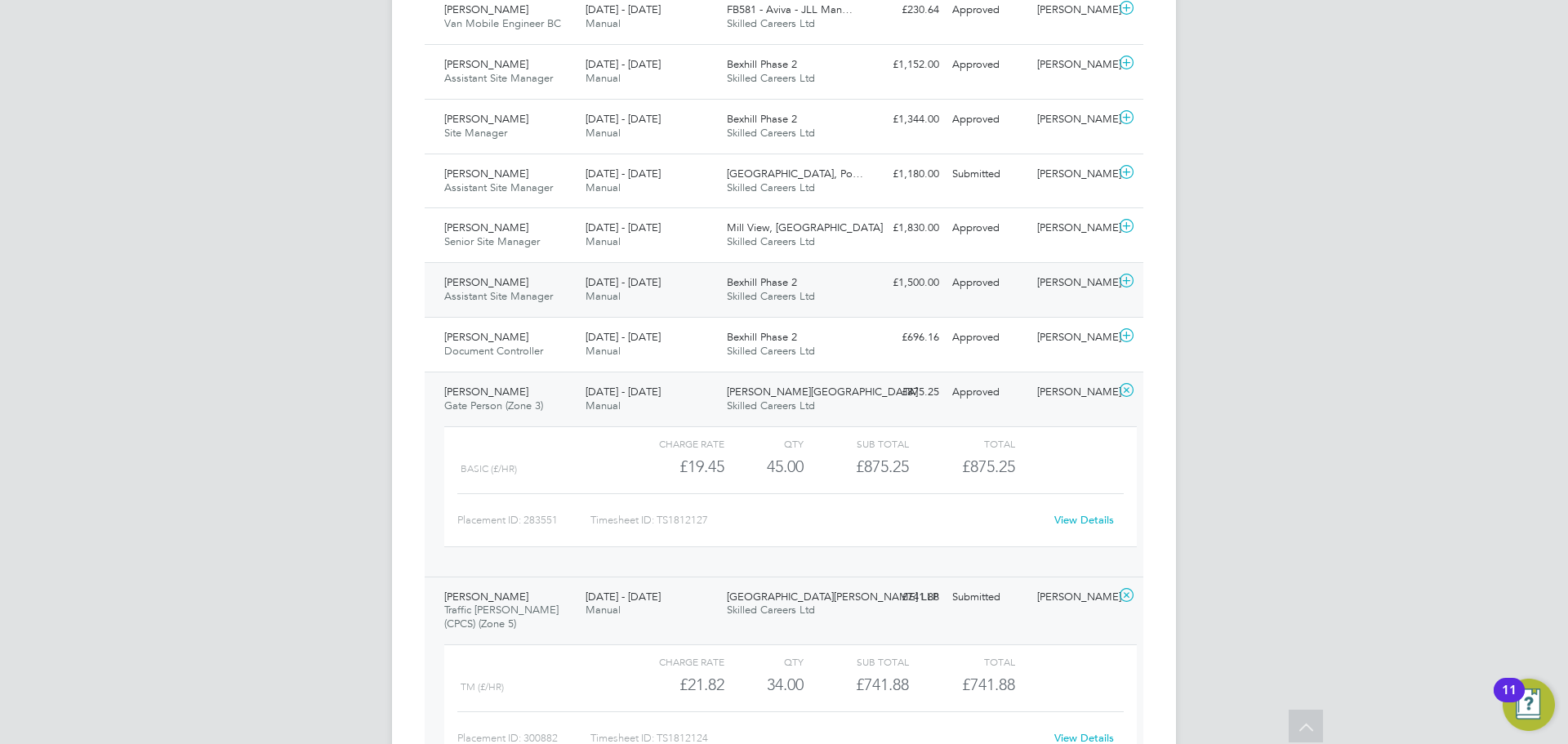
click at [467, 289] on span "Assistant Site Manager" at bounding box center [498, 296] width 108 height 14
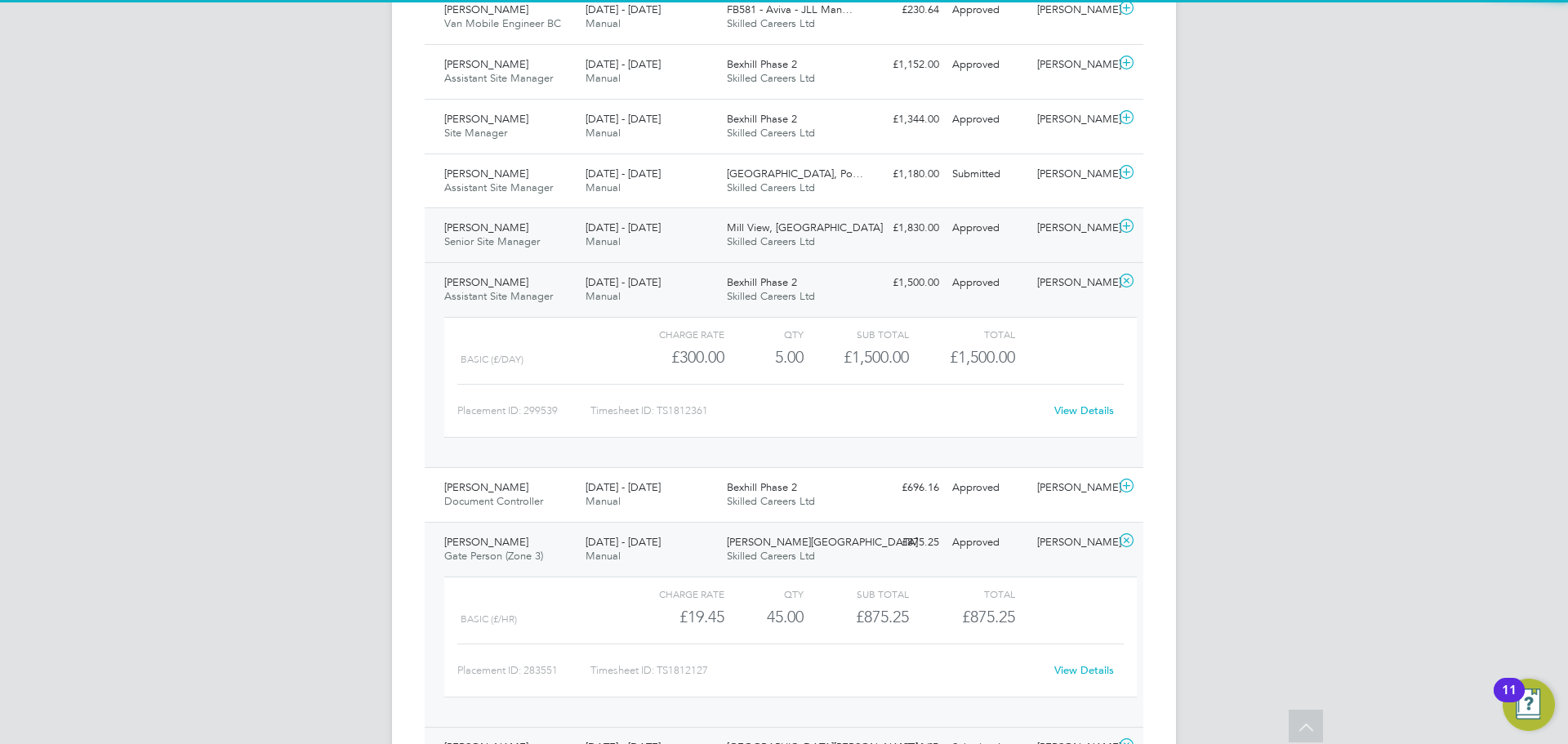
click at [470, 221] on span "Nikolay Petrov" at bounding box center [486, 227] width 84 height 14
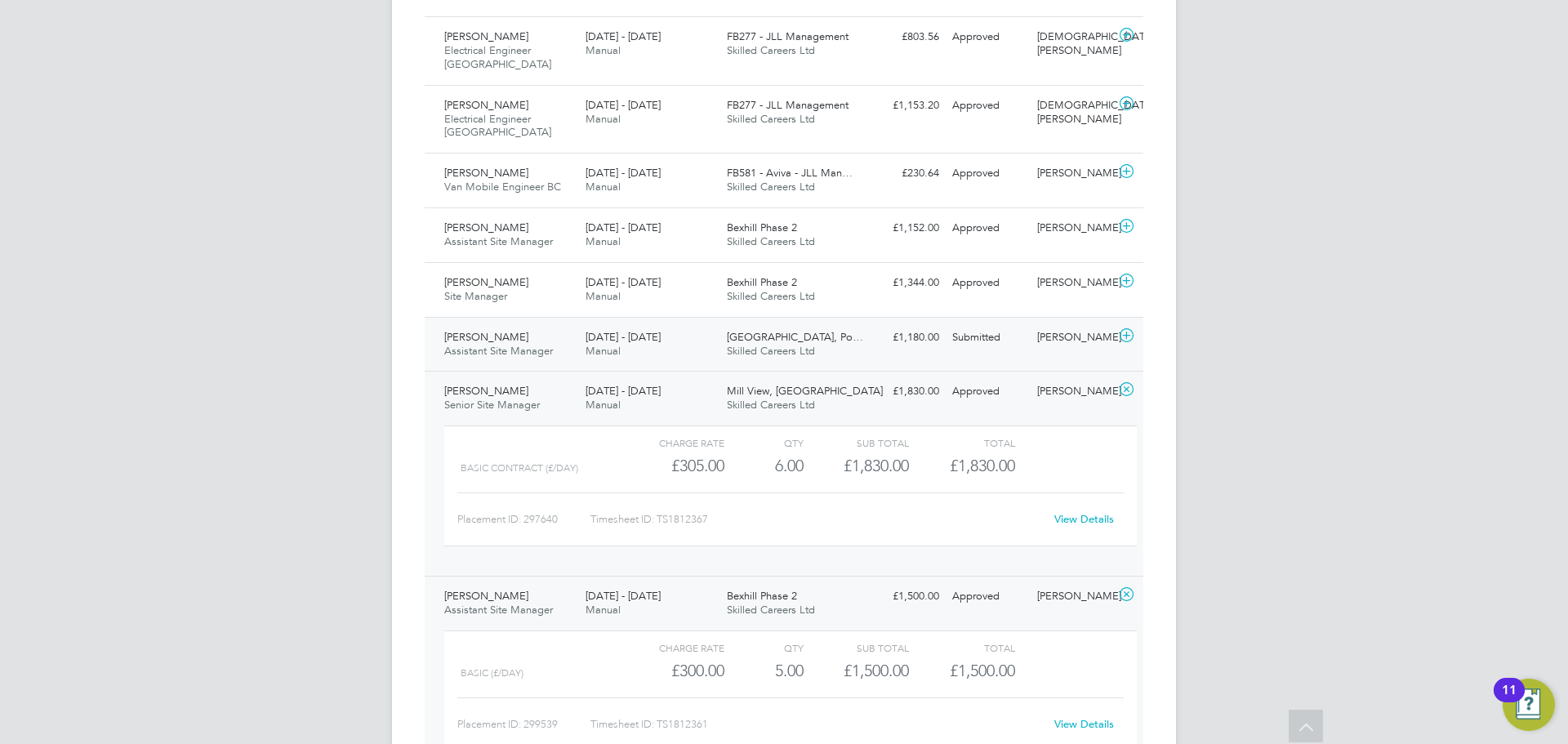
click at [468, 344] on span "Assistant Site Manager" at bounding box center [498, 351] width 108 height 14
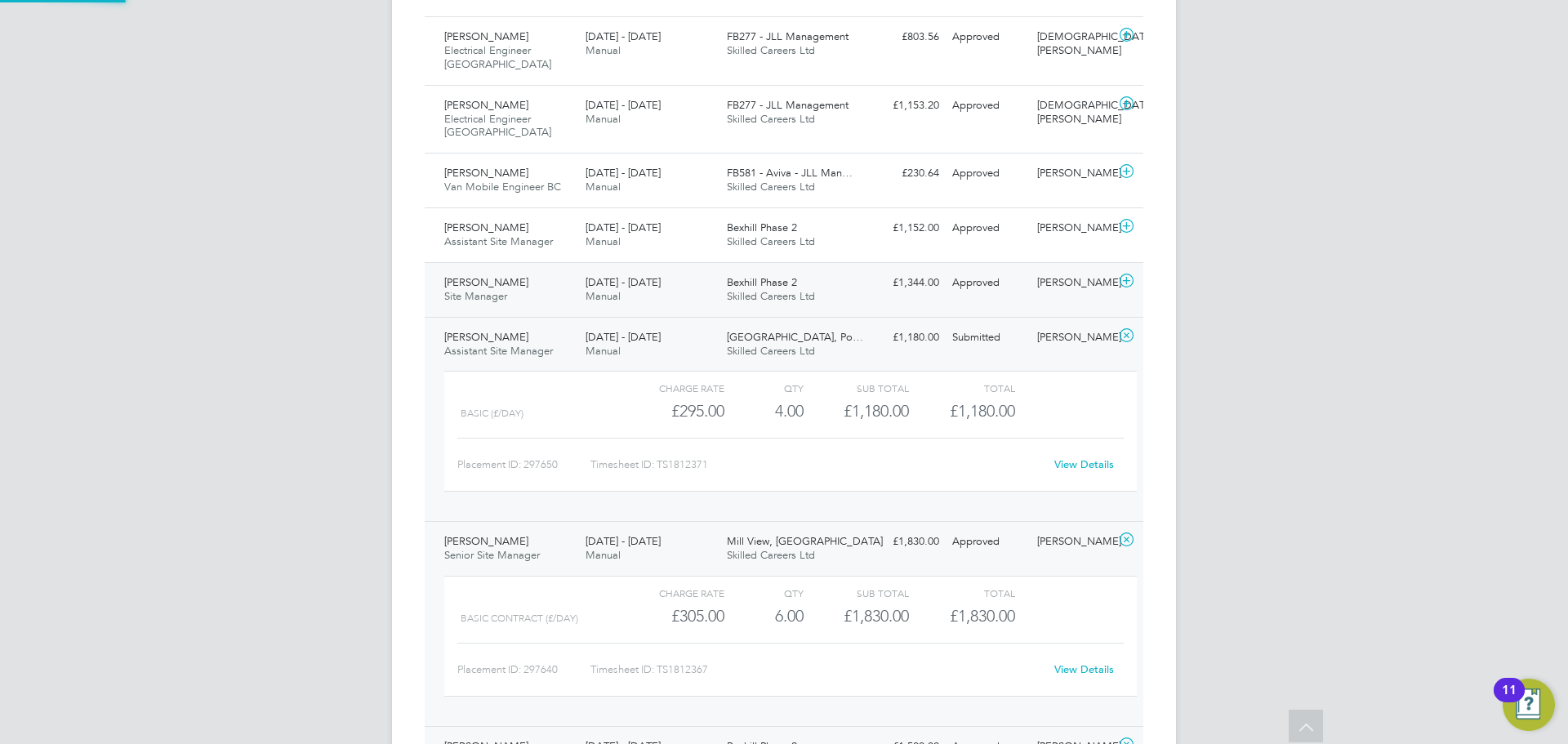
click at [475, 289] on span "Site Manager" at bounding box center [475, 296] width 62 height 14
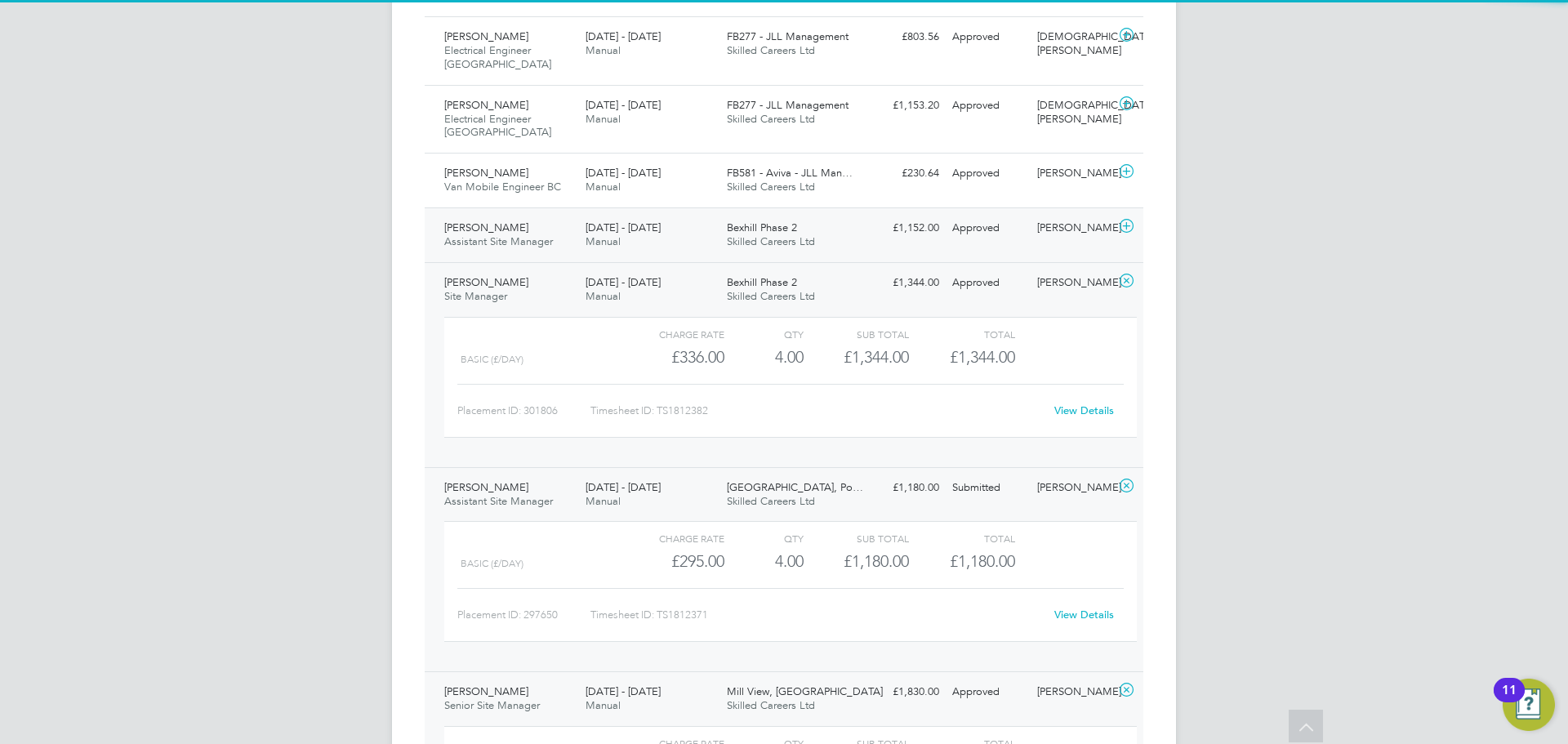
click at [475, 234] on span "Assistant Site Manager" at bounding box center [498, 241] width 108 height 14
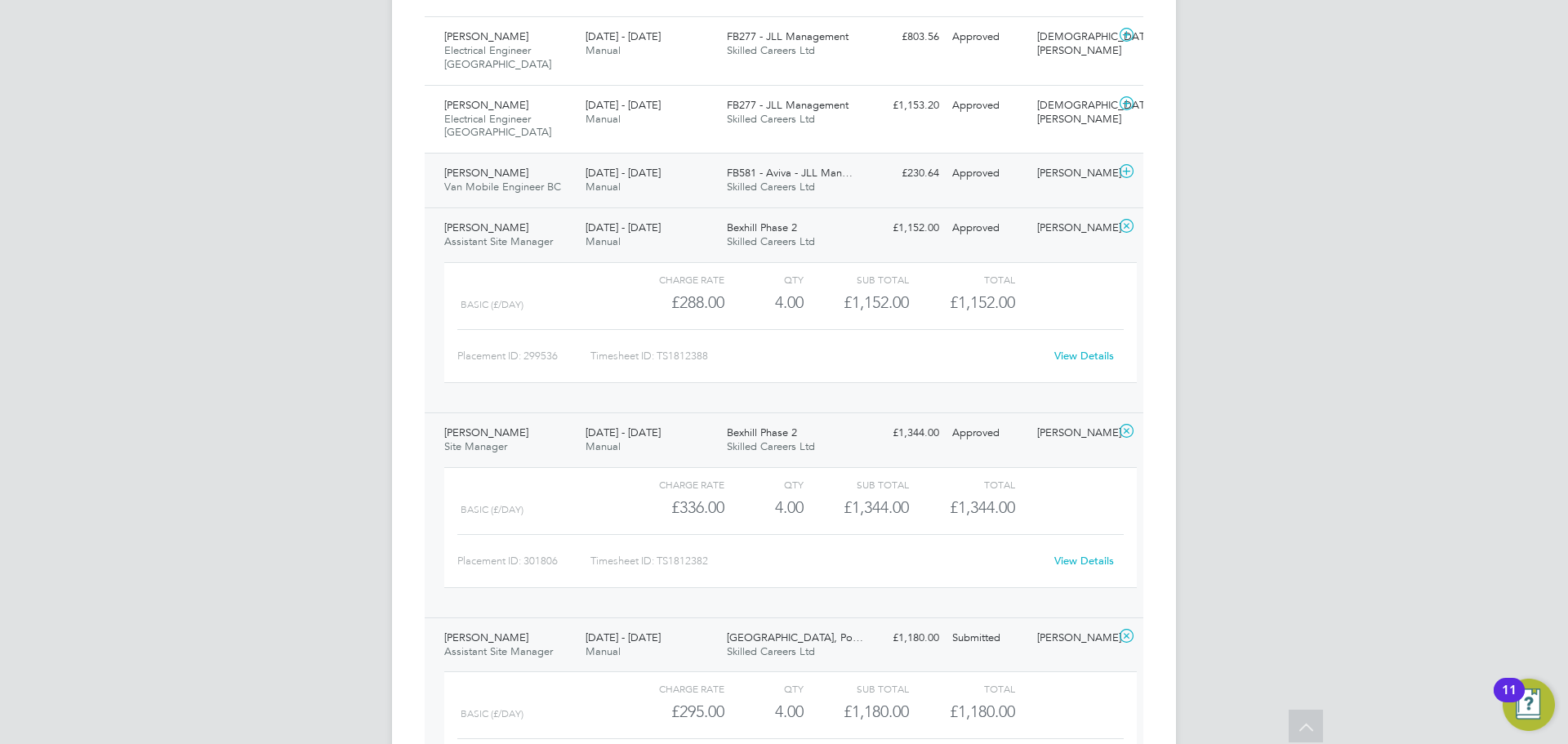
click at [481, 180] on span "Van Mobile Engineer BC" at bounding box center [503, 186] width 117 height 14
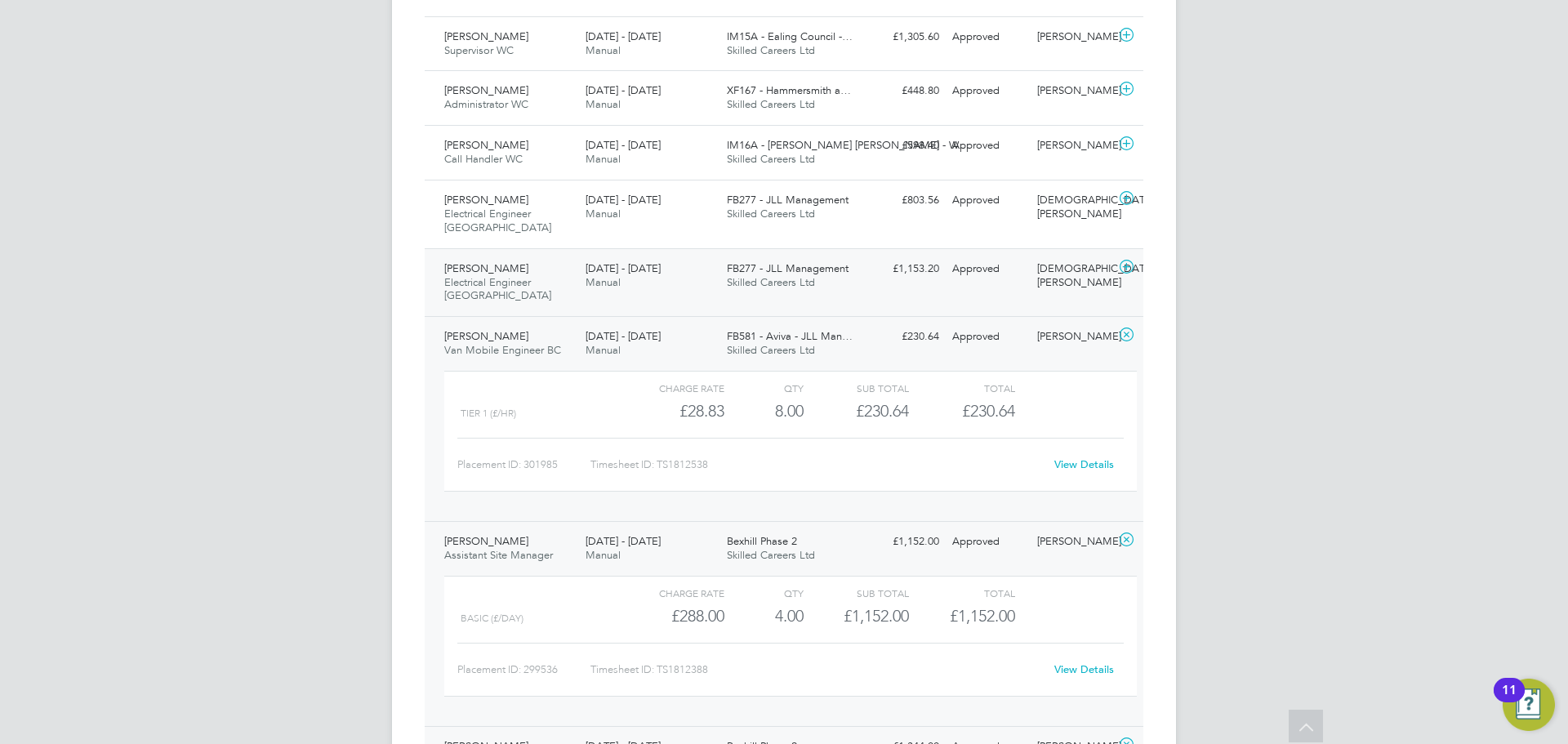
click at [477, 275] on span "Electrical Engineer BC" at bounding box center [498, 289] width 107 height 27
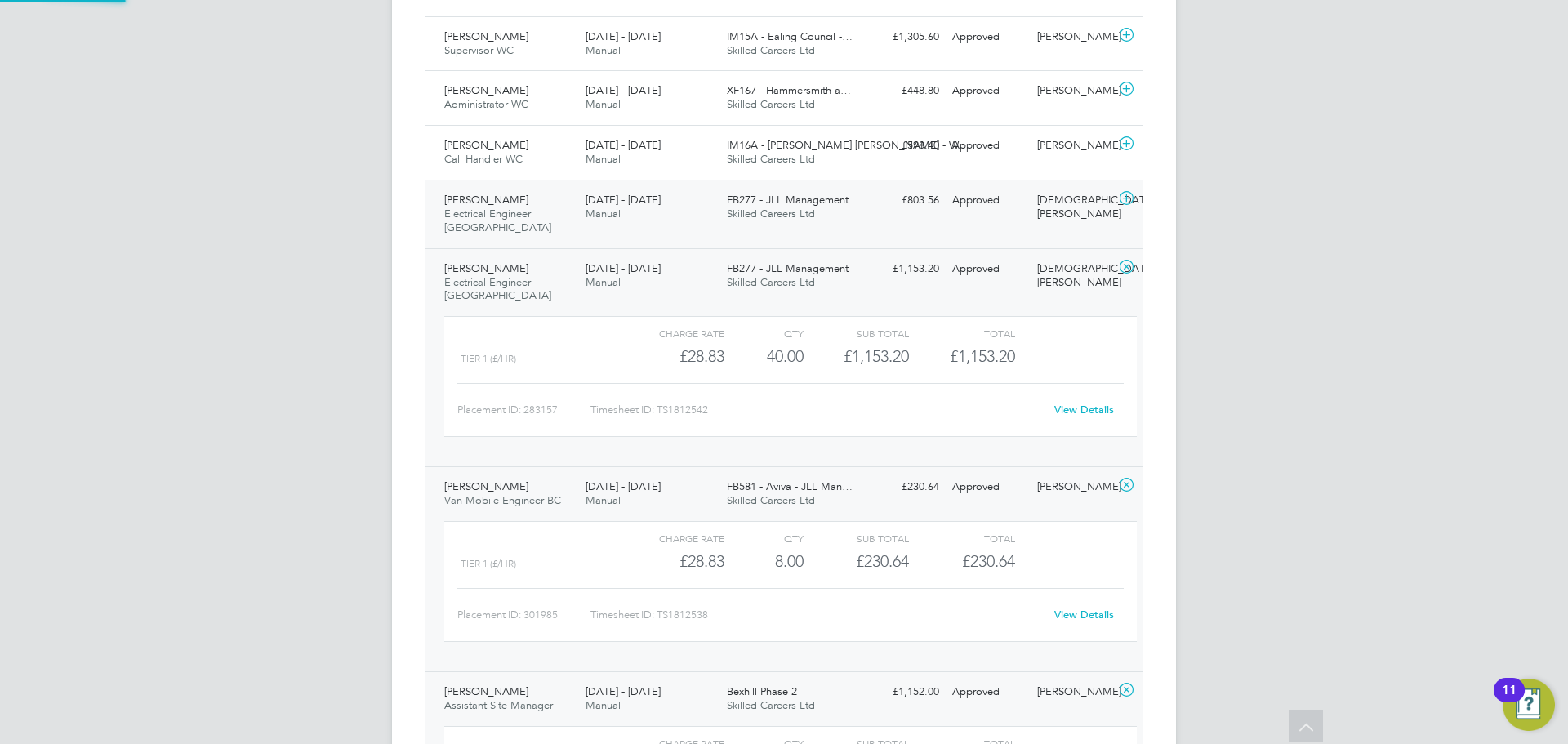
click at [481, 211] on span "Electrical Engineer BC" at bounding box center [498, 221] width 107 height 27
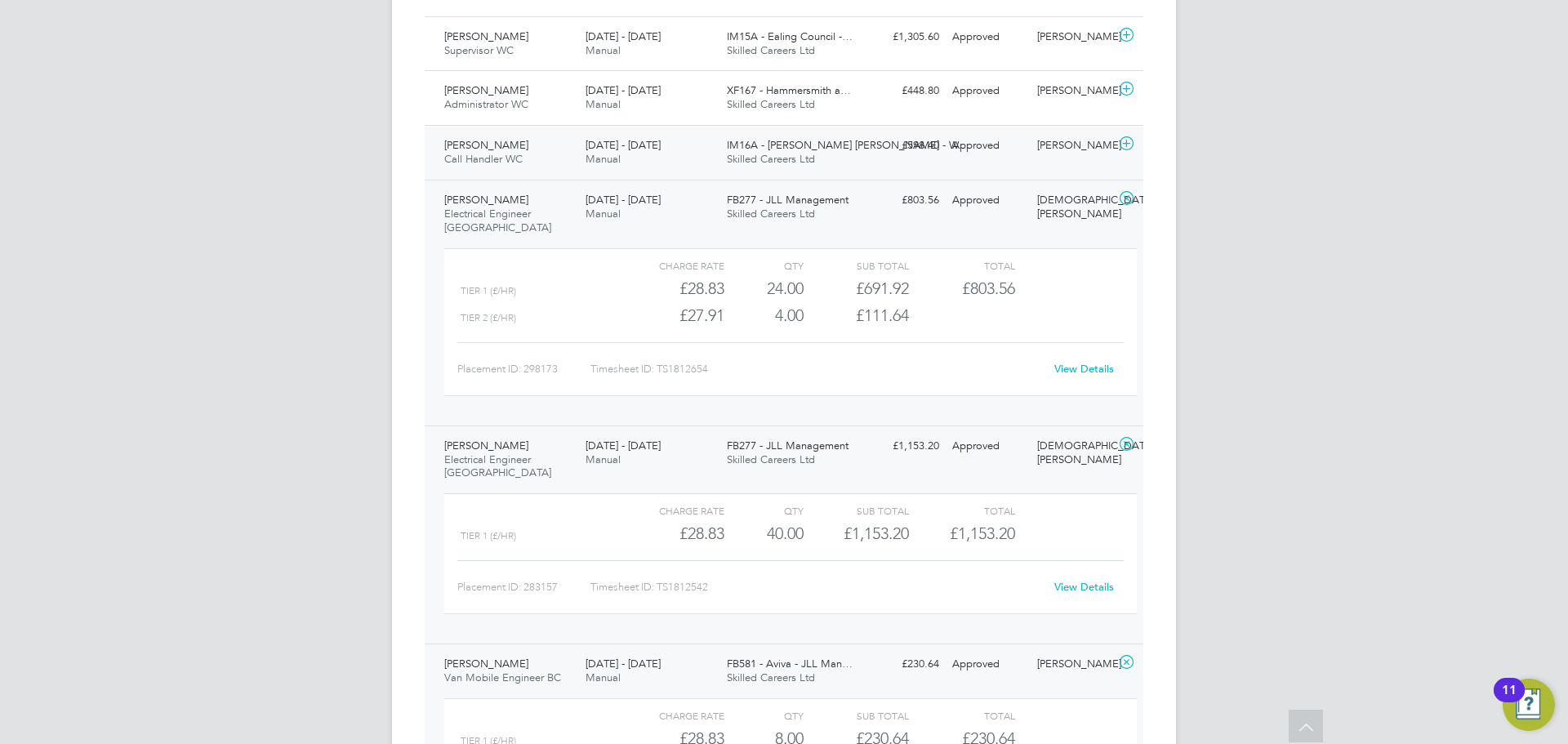
click at [481, 167] on div "Hamda Mohamed Call Handler WC 23 - 29 Aug 2025" at bounding box center [508, 152] width 142 height 41
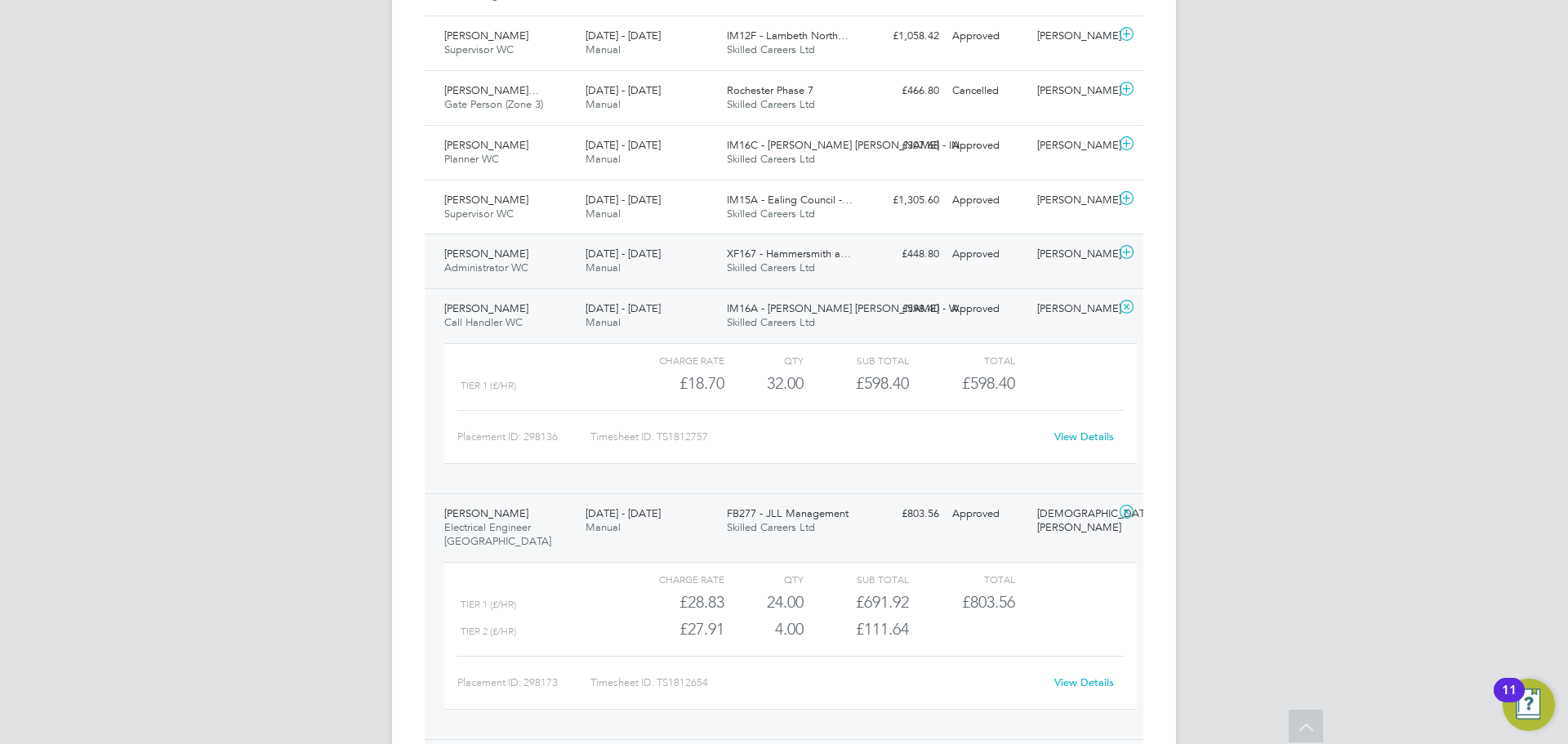
click at [476, 247] on div "Tashana Smith Administrator WC 23 - 29 Aug 2025" at bounding box center [508, 262] width 142 height 41
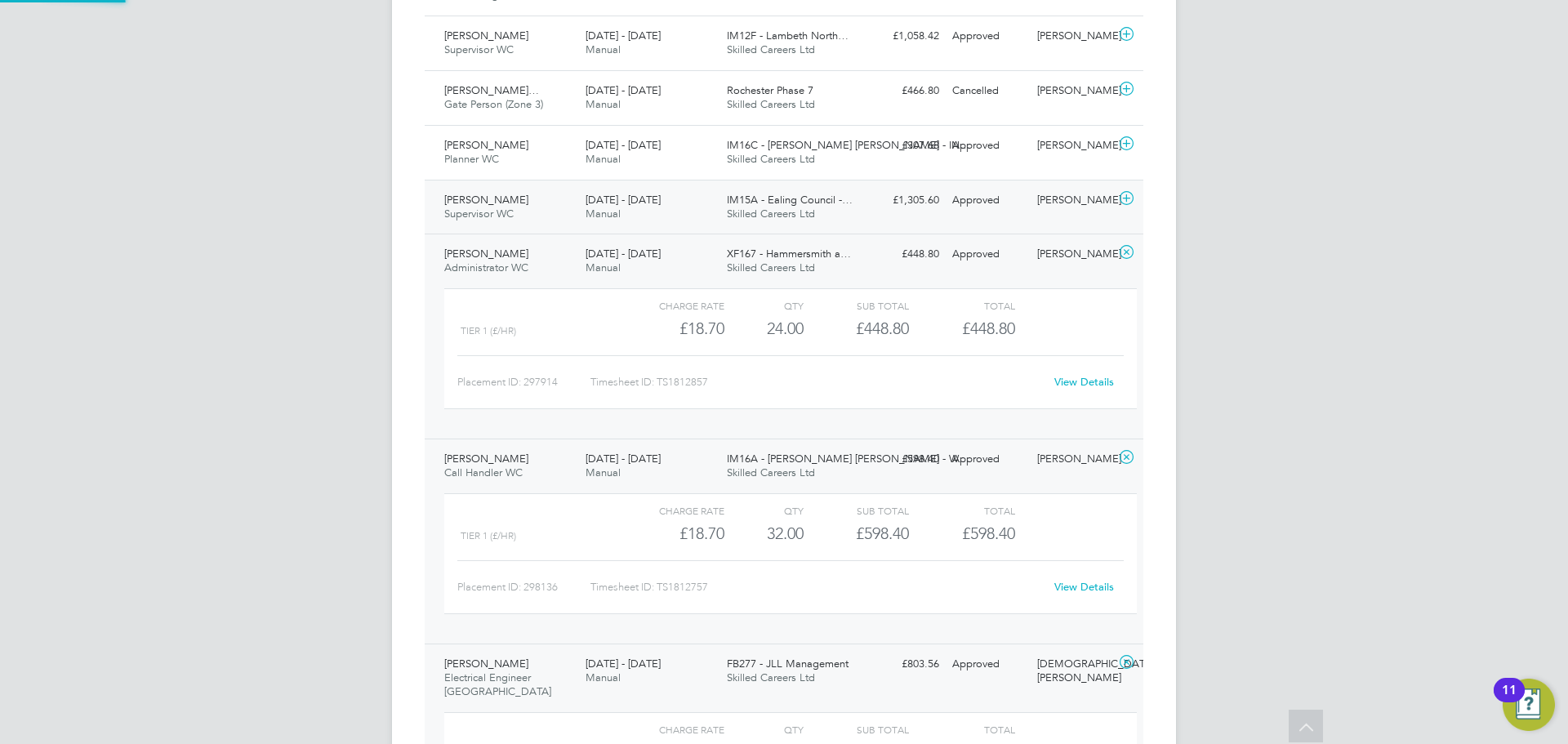
click at [478, 209] on span "Supervisor WC" at bounding box center [478, 214] width 69 height 14
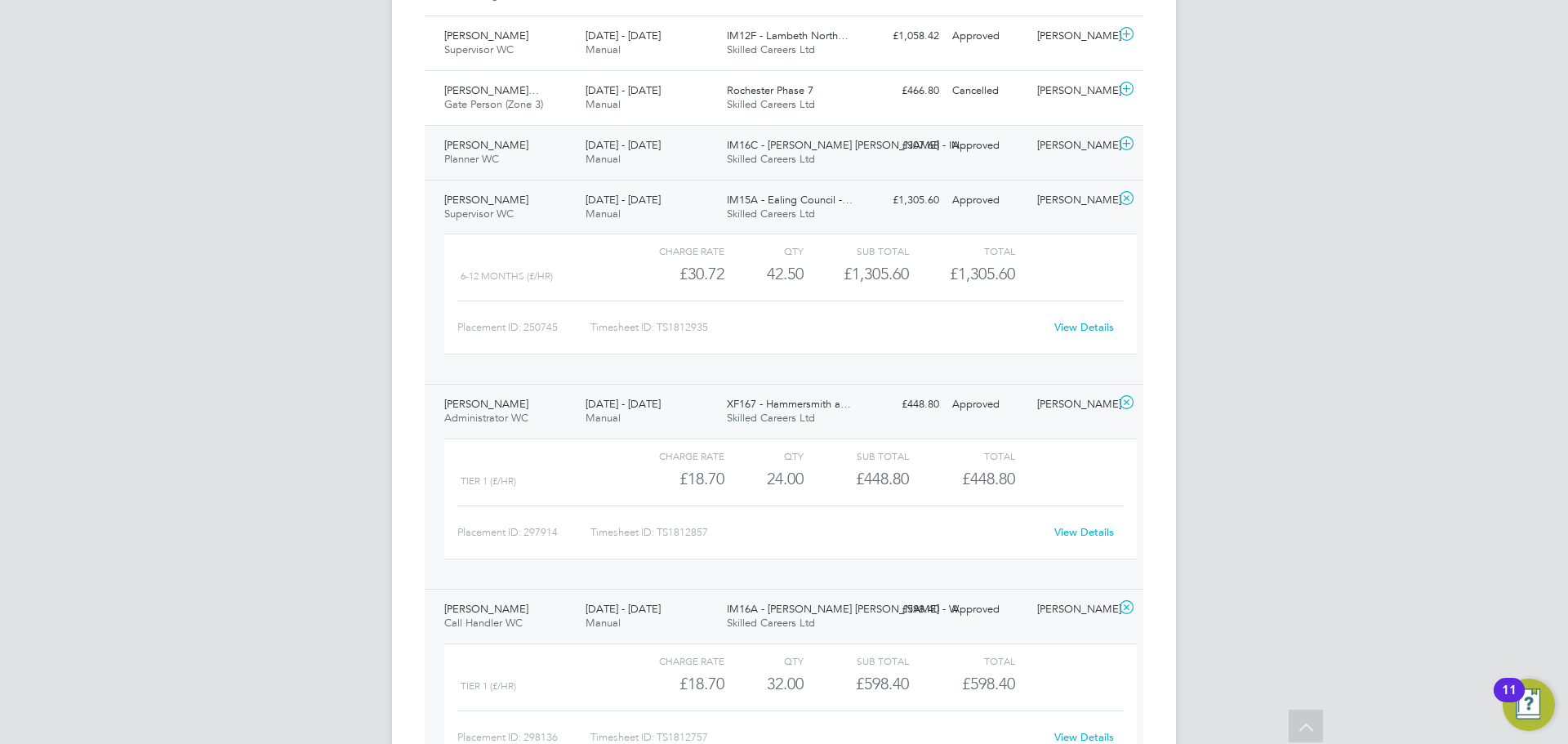
click at [484, 158] on span "Planner WC" at bounding box center [472, 159] width 55 height 14
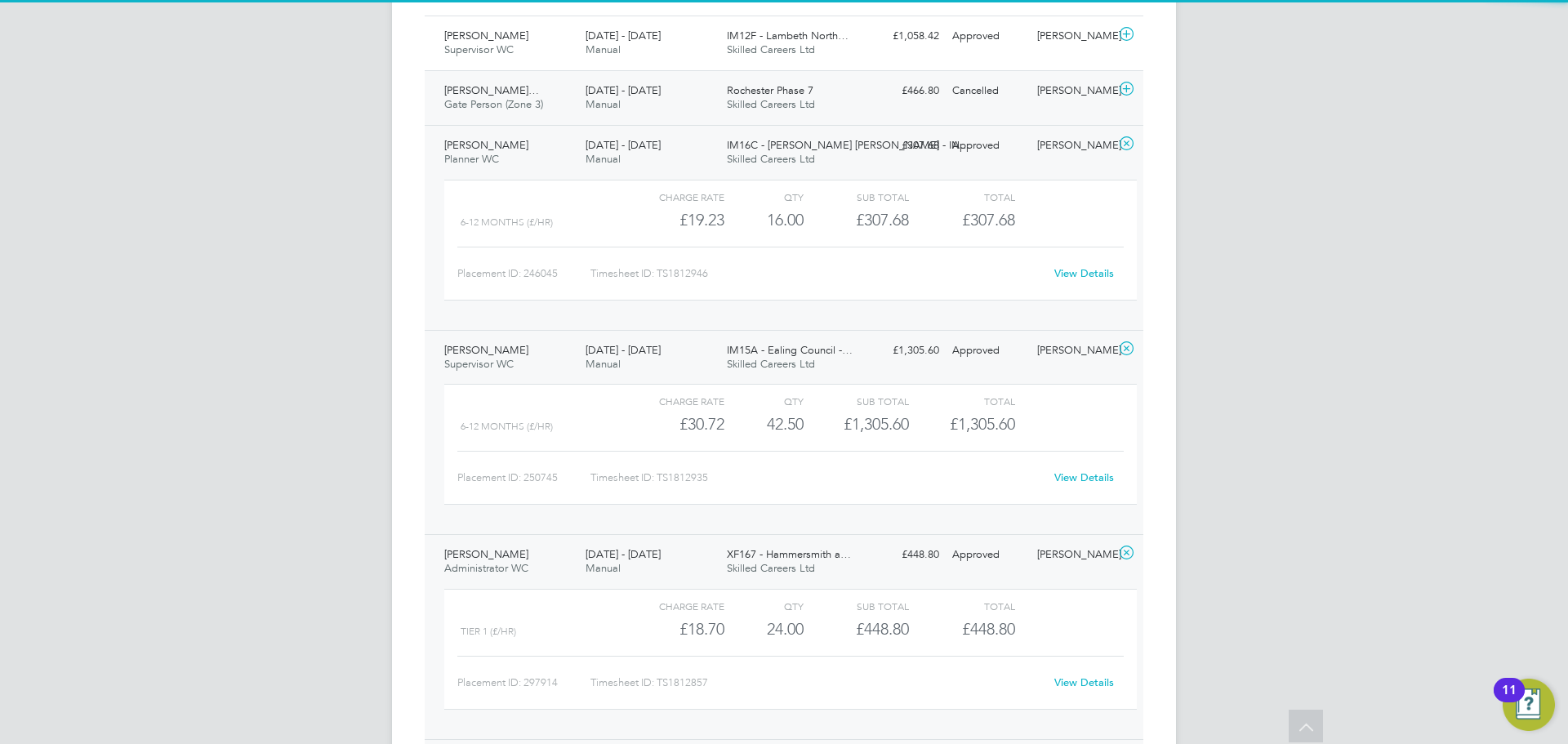
click at [482, 105] on span "Gate Person (Zone 3)" at bounding box center [493, 104] width 99 height 14
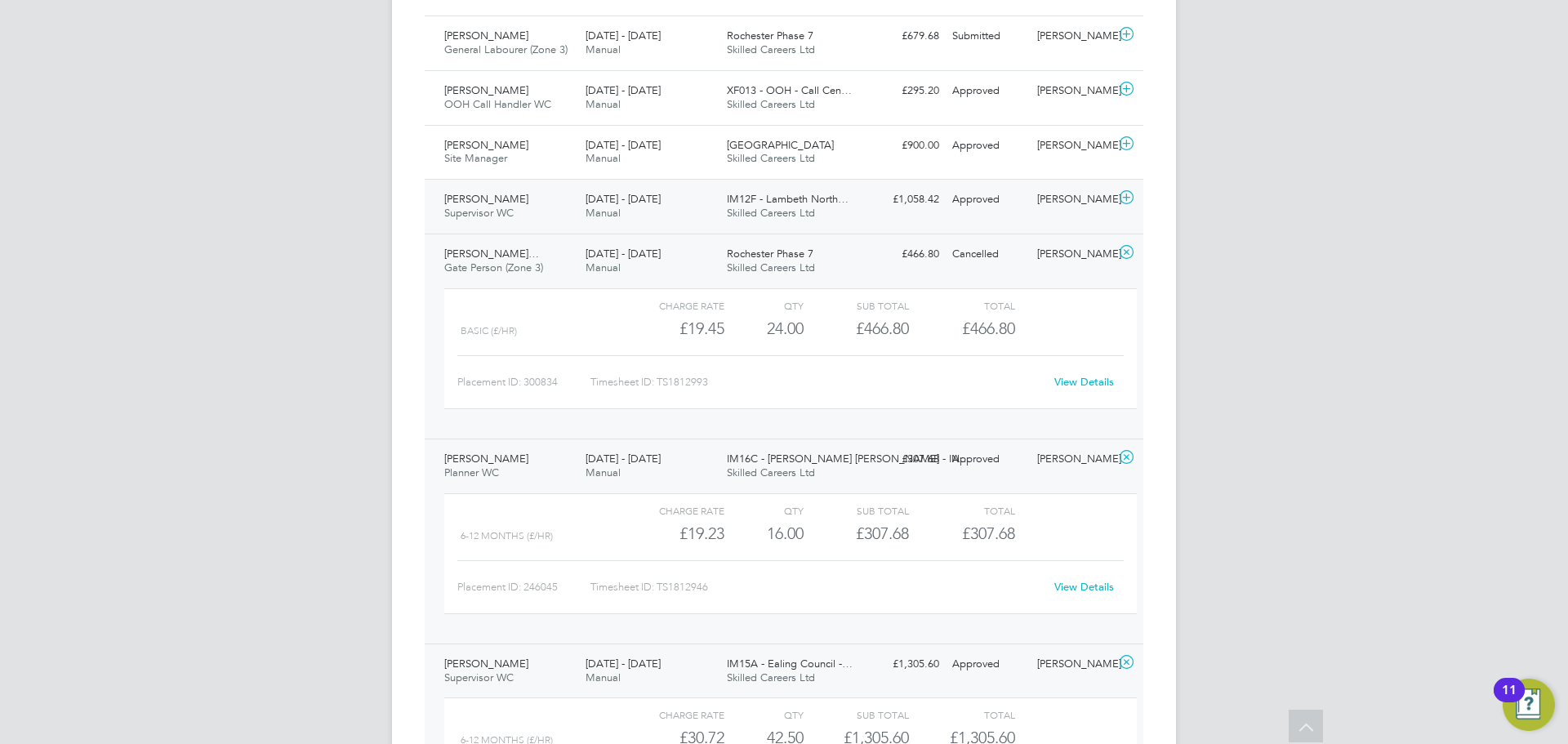
click at [471, 210] on span "Supervisor WC" at bounding box center [478, 213] width 69 height 14
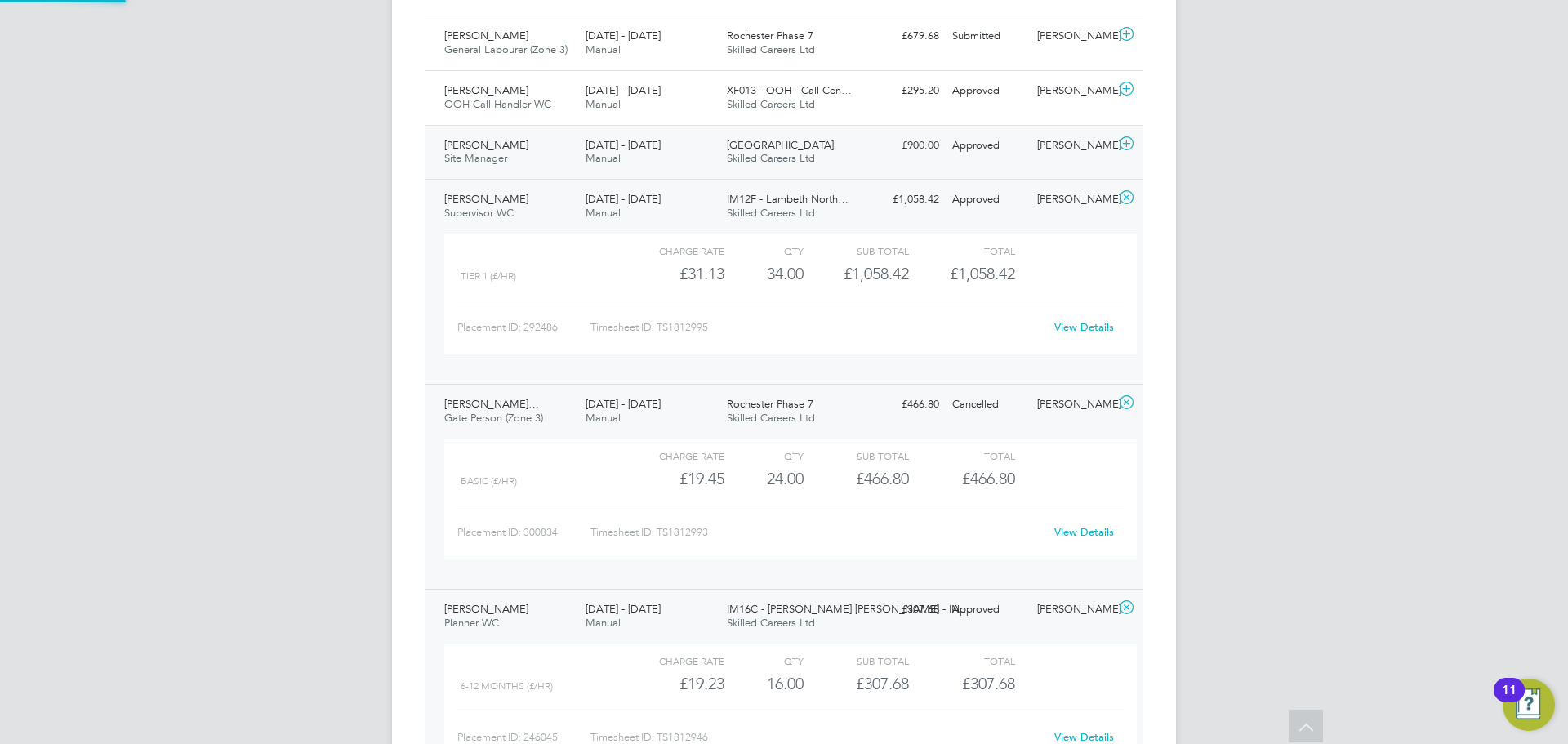
click at [473, 155] on span "Site Manager" at bounding box center [475, 158] width 62 height 14
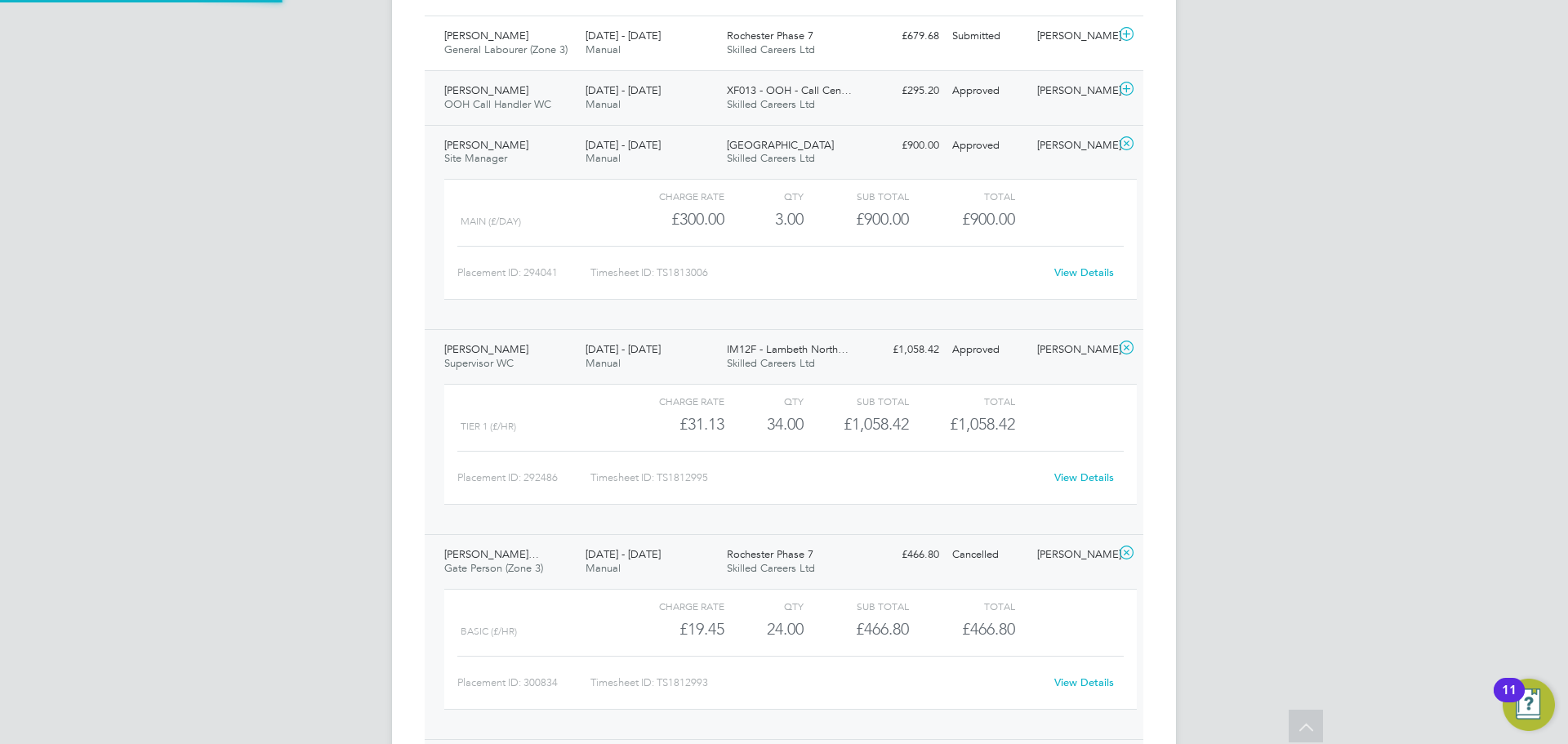
click at [477, 106] on span "OOH Call Handler WC" at bounding box center [498, 104] width 107 height 14
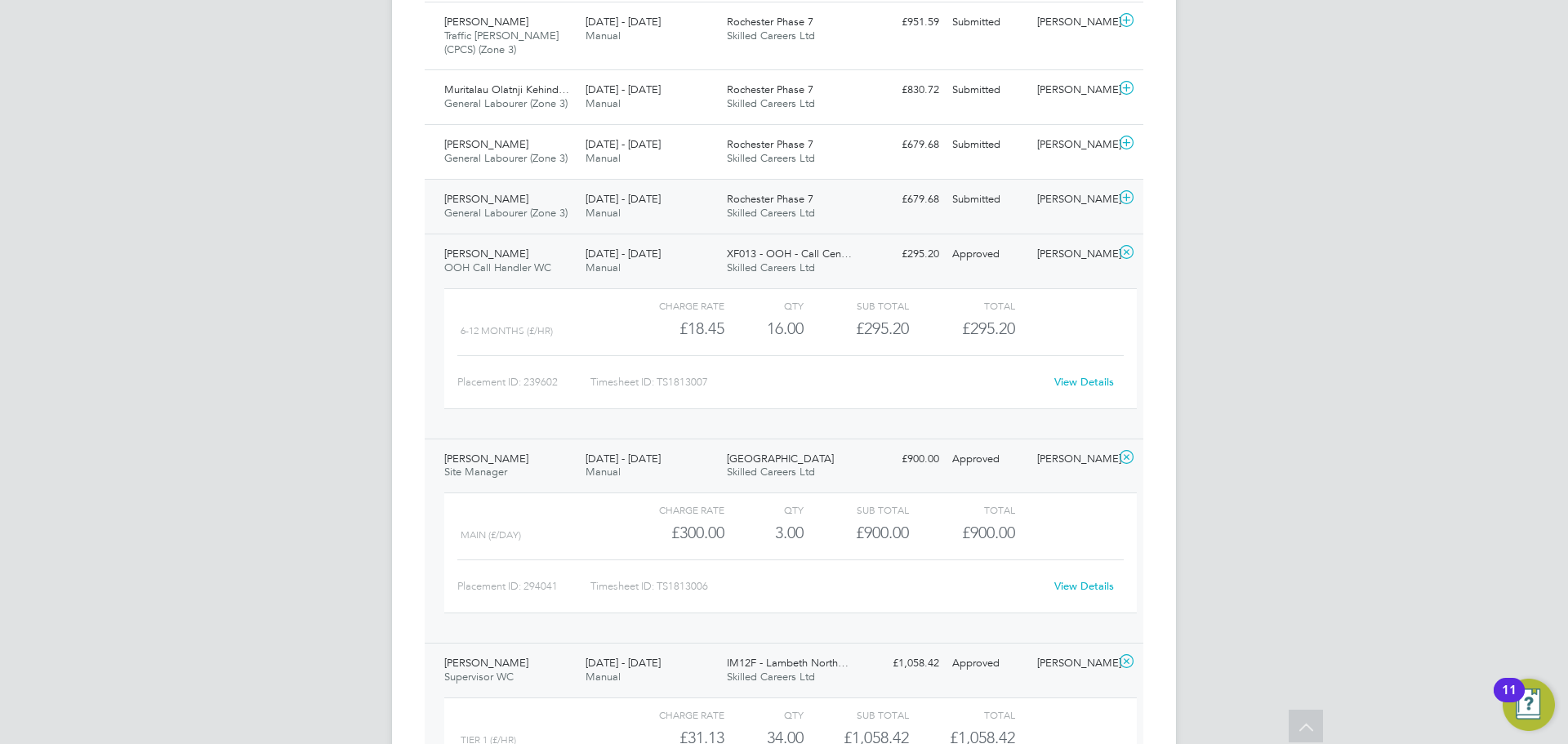
click at [481, 202] on span "Liam Dymond" at bounding box center [486, 199] width 84 height 14
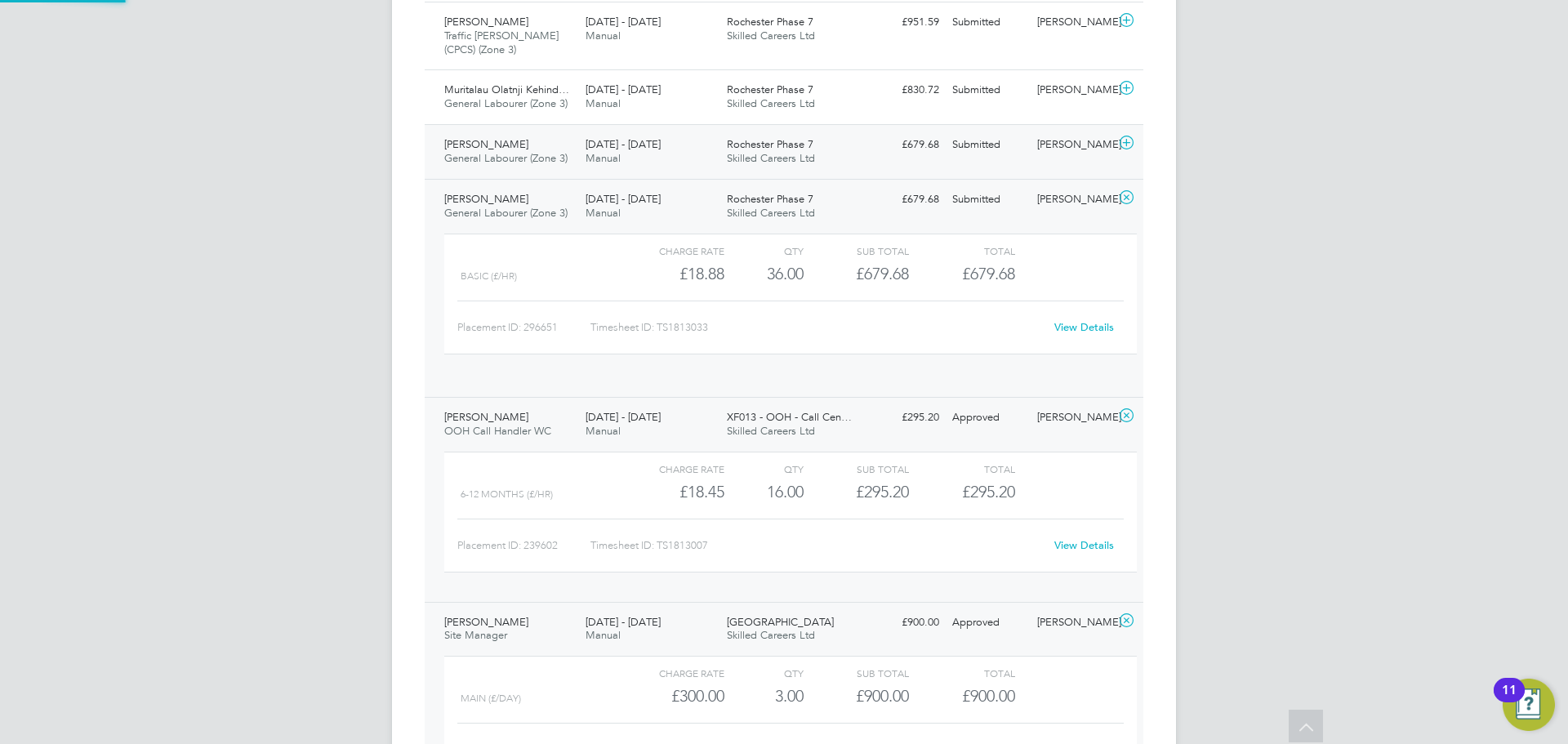
click at [481, 160] on span "General Labourer (Zone 3)" at bounding box center [506, 158] width 123 height 14
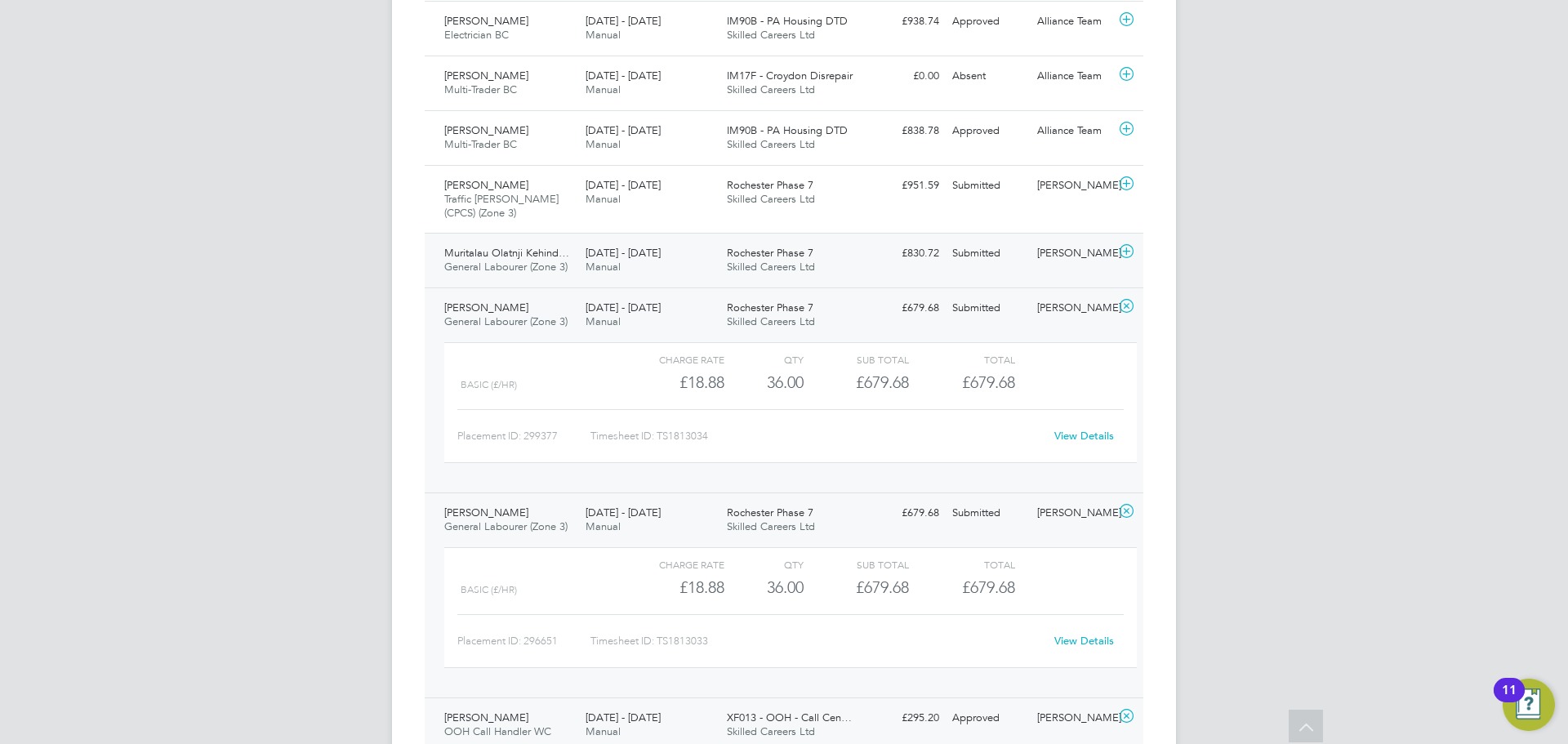
click at [475, 243] on div "Muritalau Olatnji Kehind… General Labourer (Zone 3) 25 - 31 Aug 2025" at bounding box center [508, 261] width 142 height 41
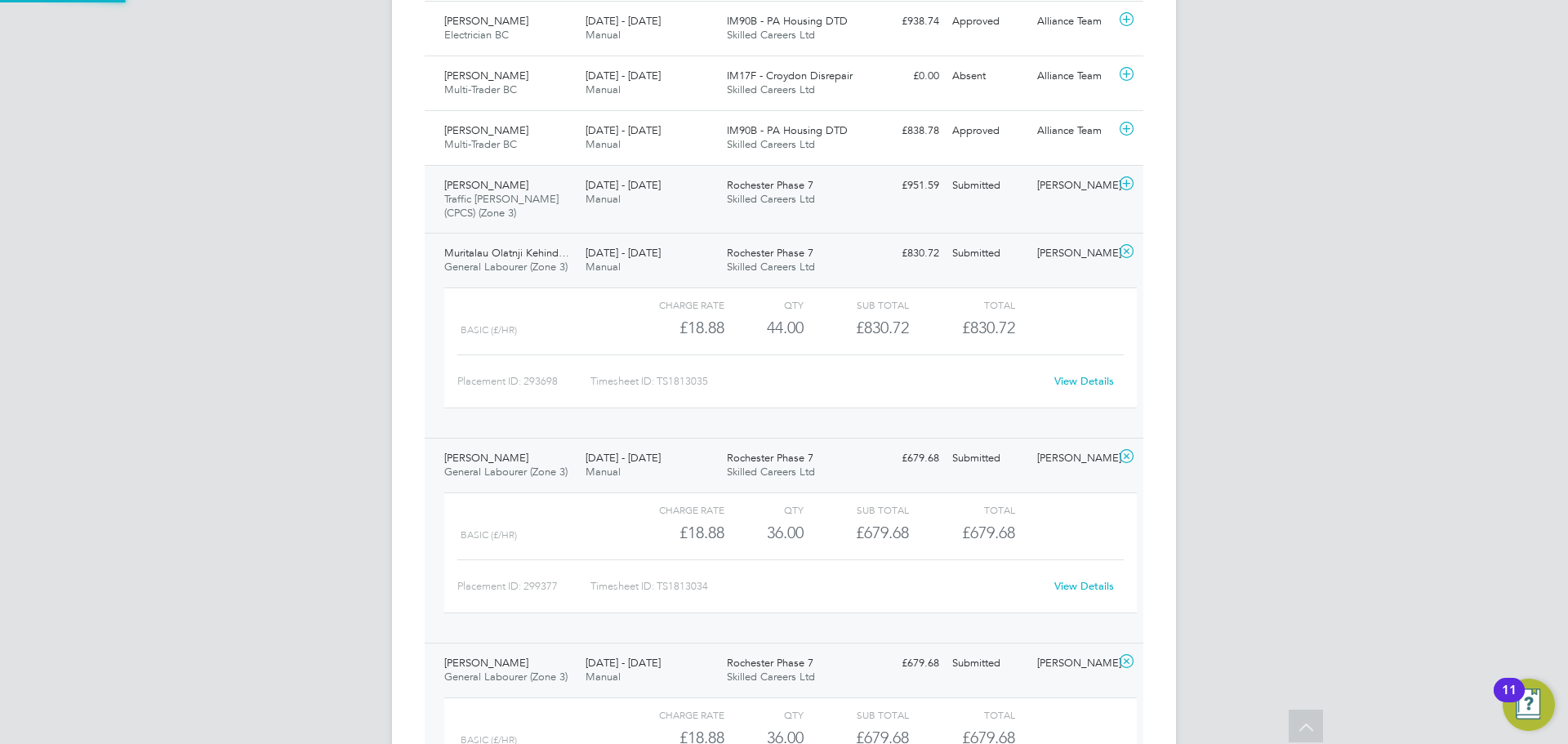
click at [475, 202] on span "Traffic Marshall (CPCS) (Zone 3)" at bounding box center [501, 206] width 114 height 27
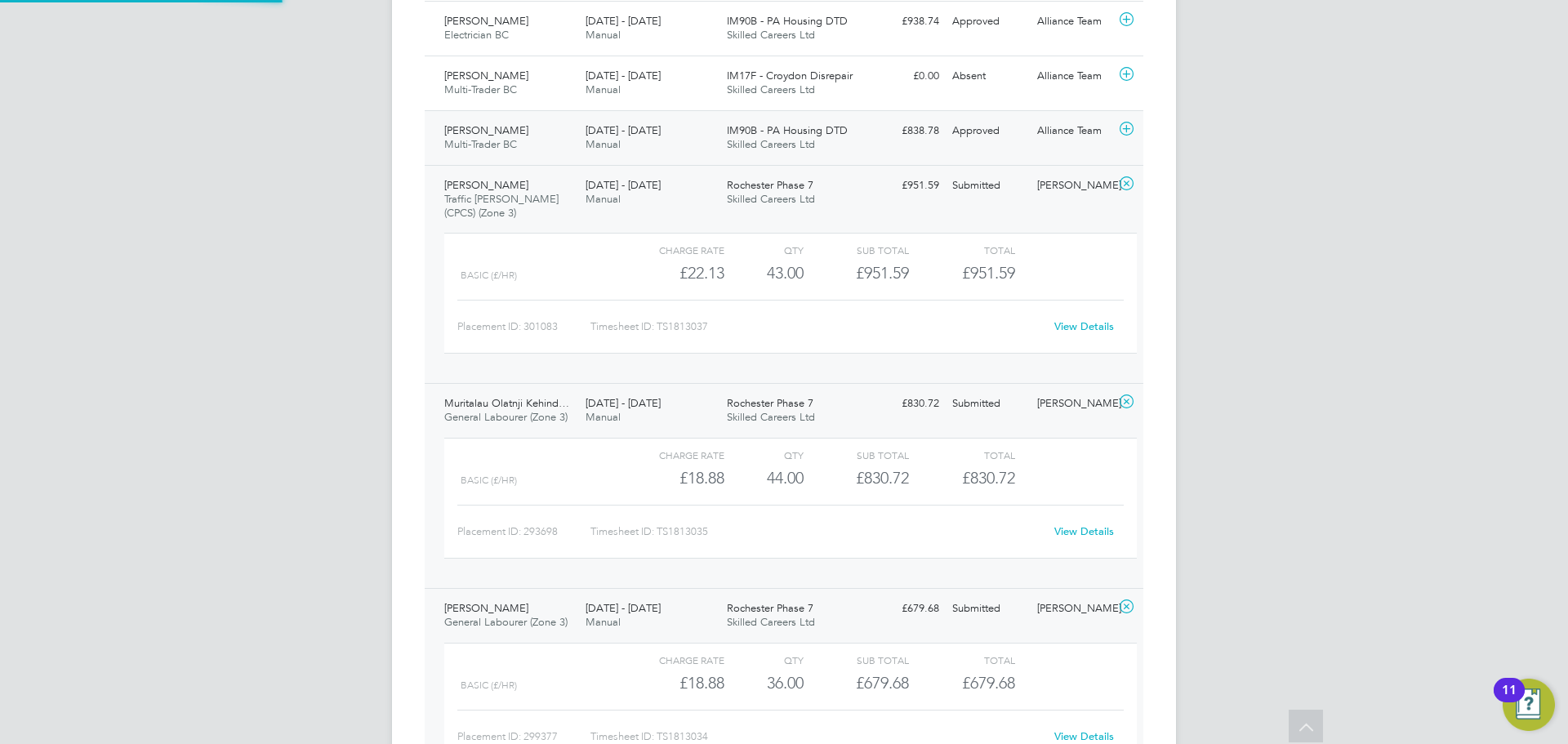
click at [481, 147] on span "Multi-Trader BC" at bounding box center [480, 144] width 72 height 14
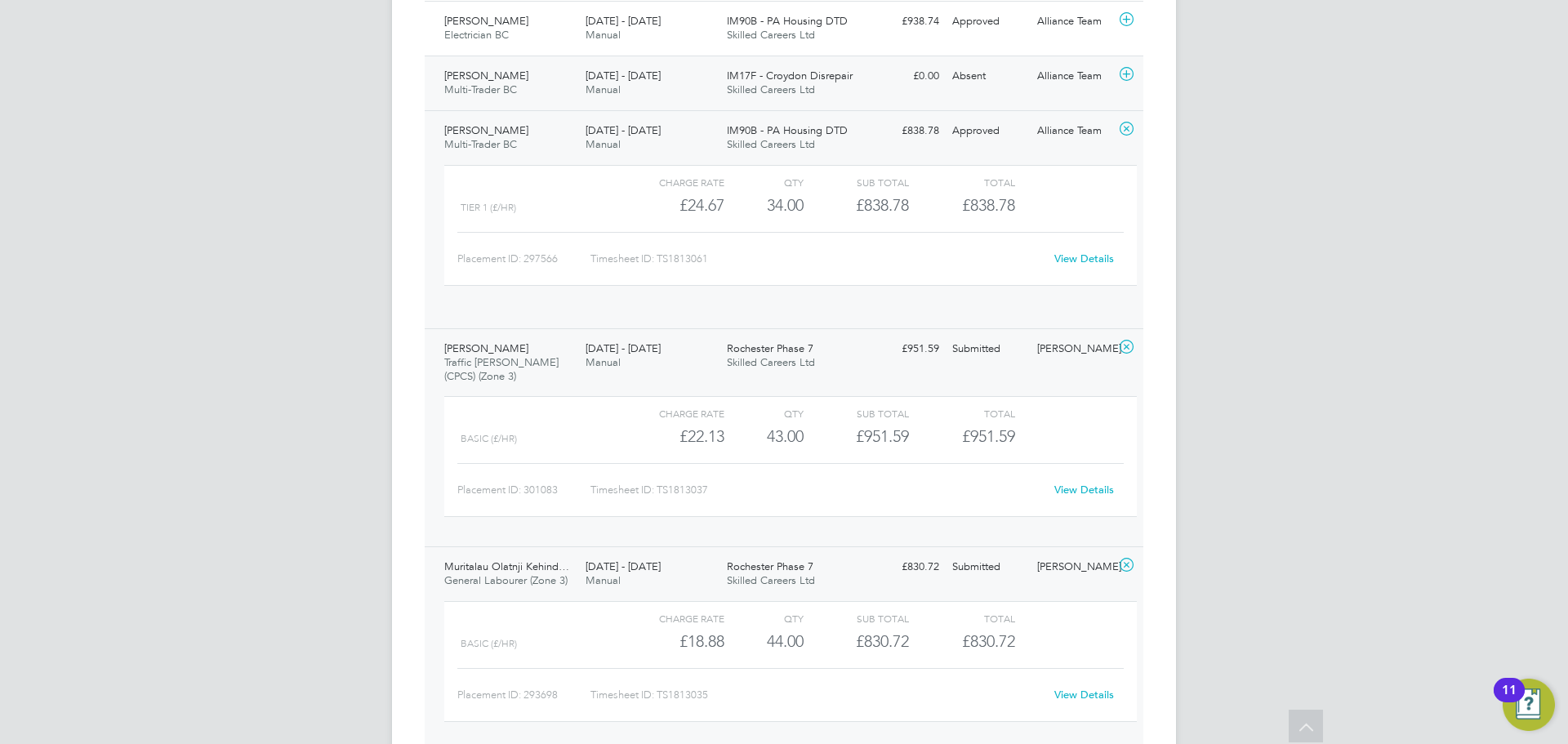
click at [477, 94] on span "Multi-Trader BC" at bounding box center [480, 89] width 72 height 14
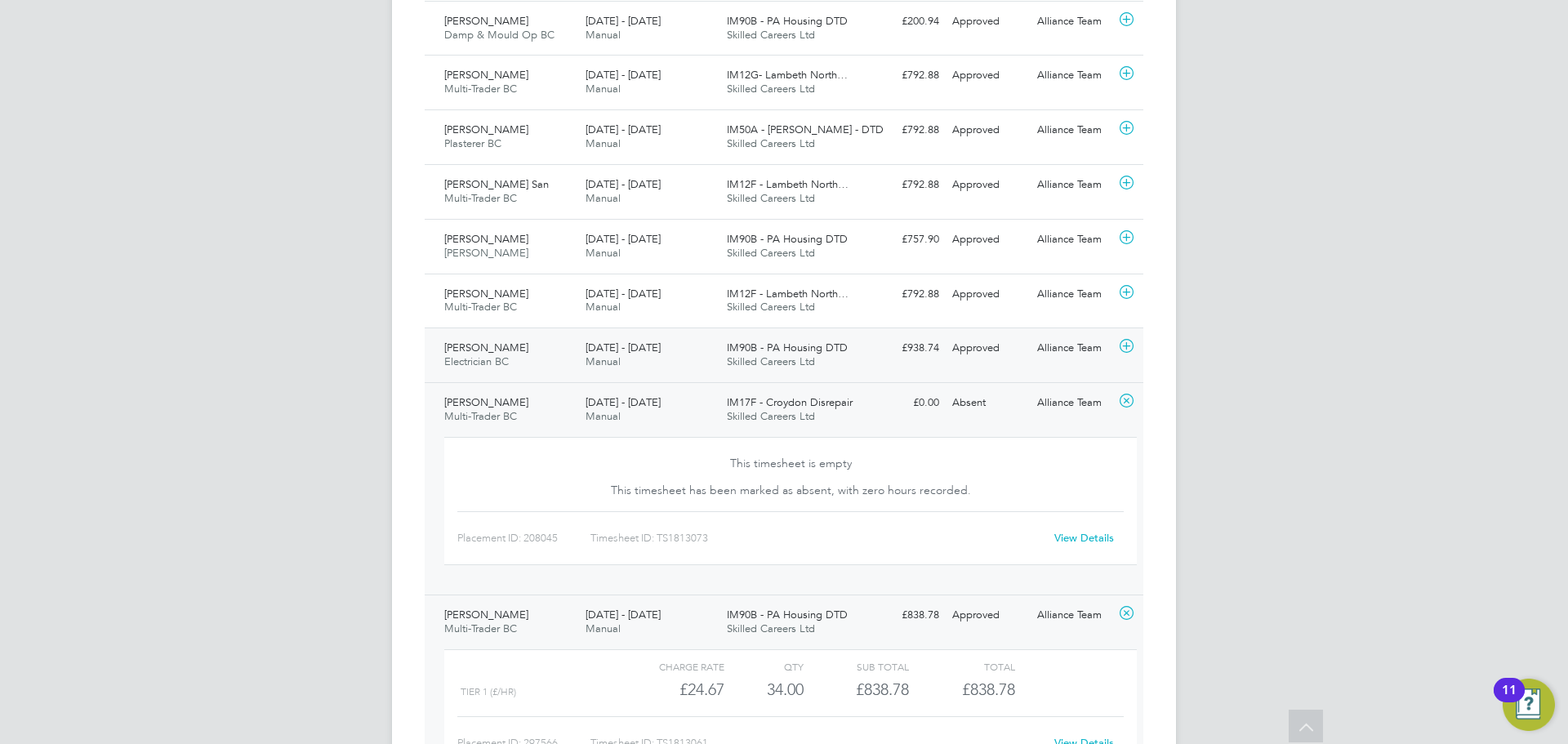
click at [486, 351] on span "Luke Probyn" at bounding box center [486, 348] width 84 height 14
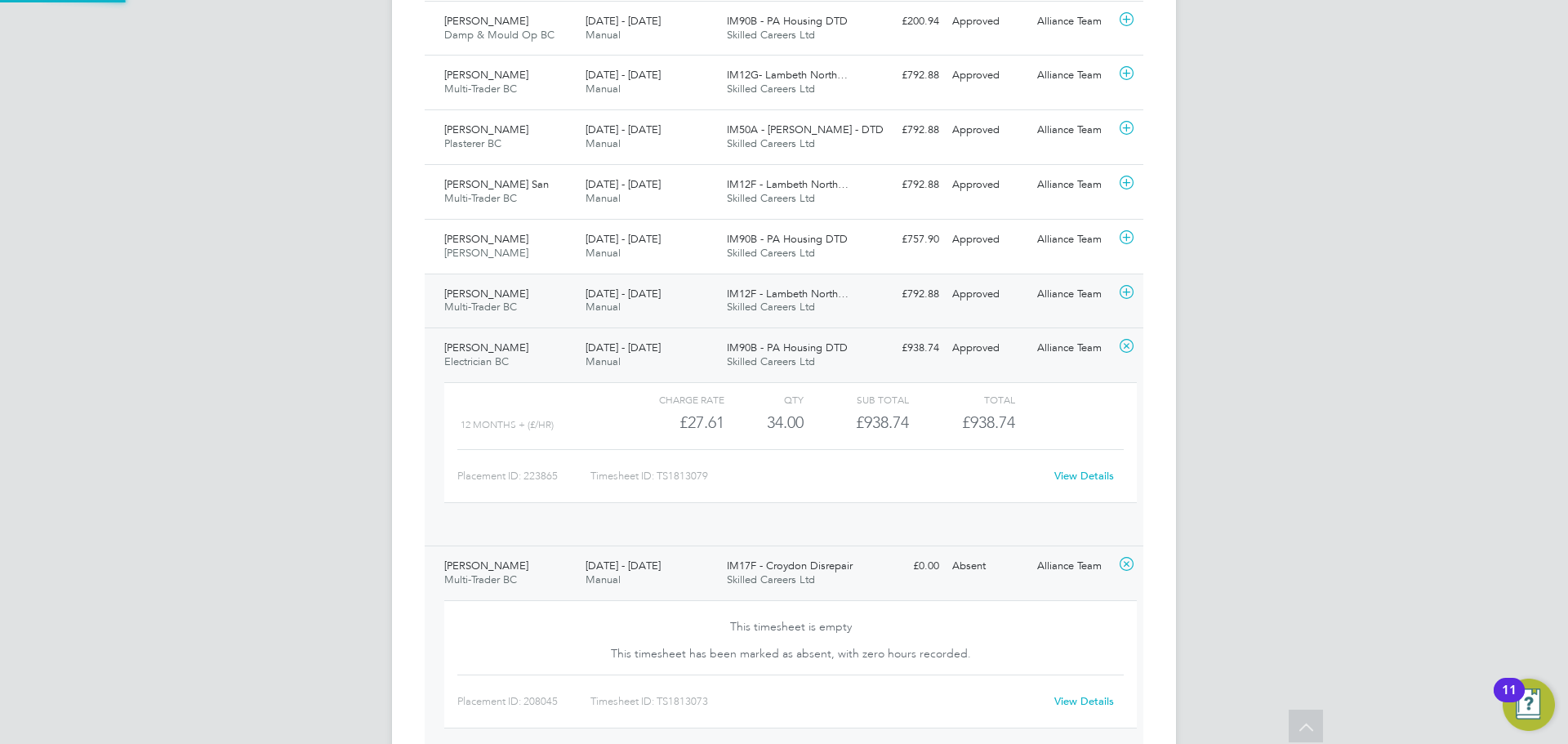
click at [488, 312] on span "Multi-Trader BC" at bounding box center [480, 307] width 72 height 14
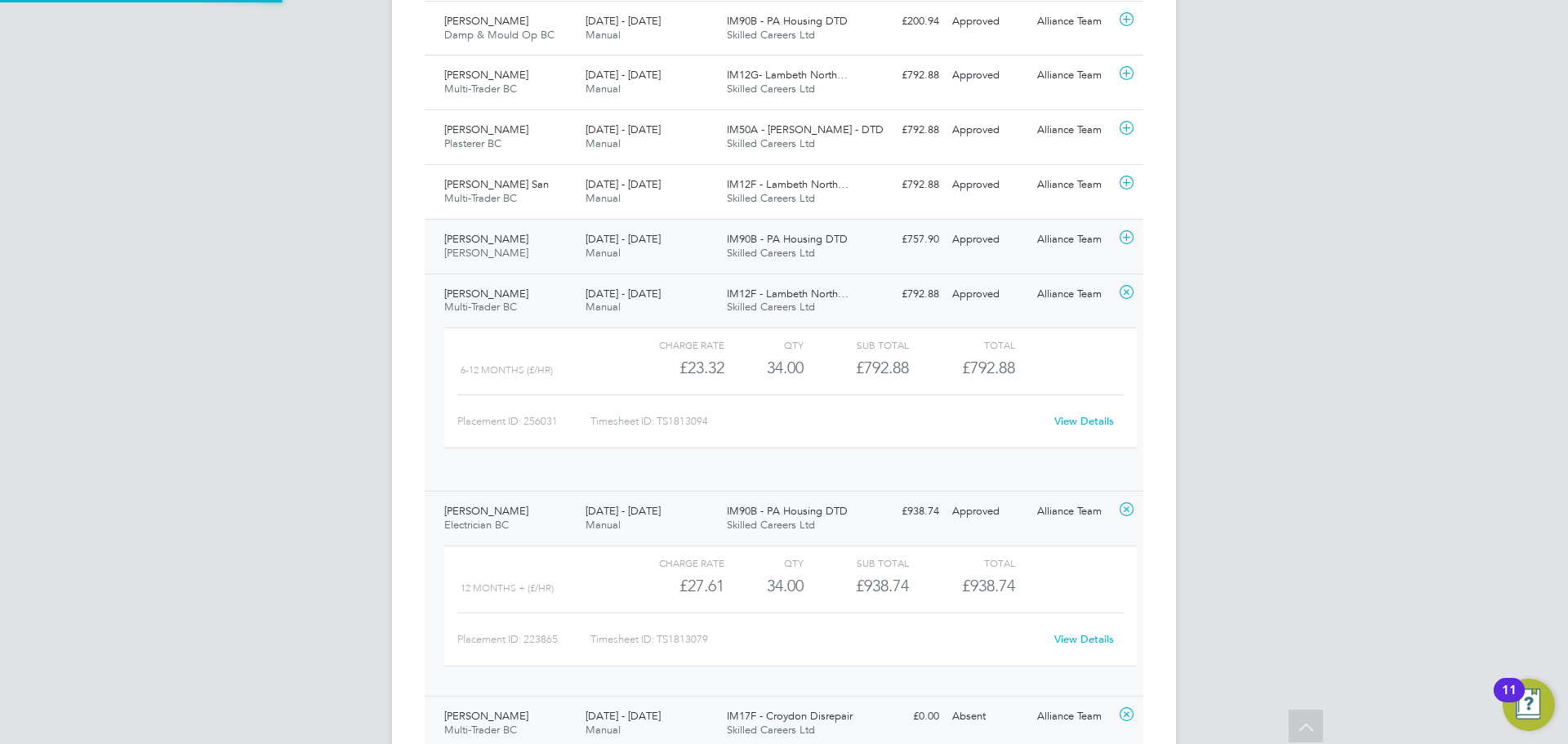
click at [488, 261] on div "Robert Ashby Carpenter BC 23 - 29 Aug 2025" at bounding box center [508, 247] width 142 height 41
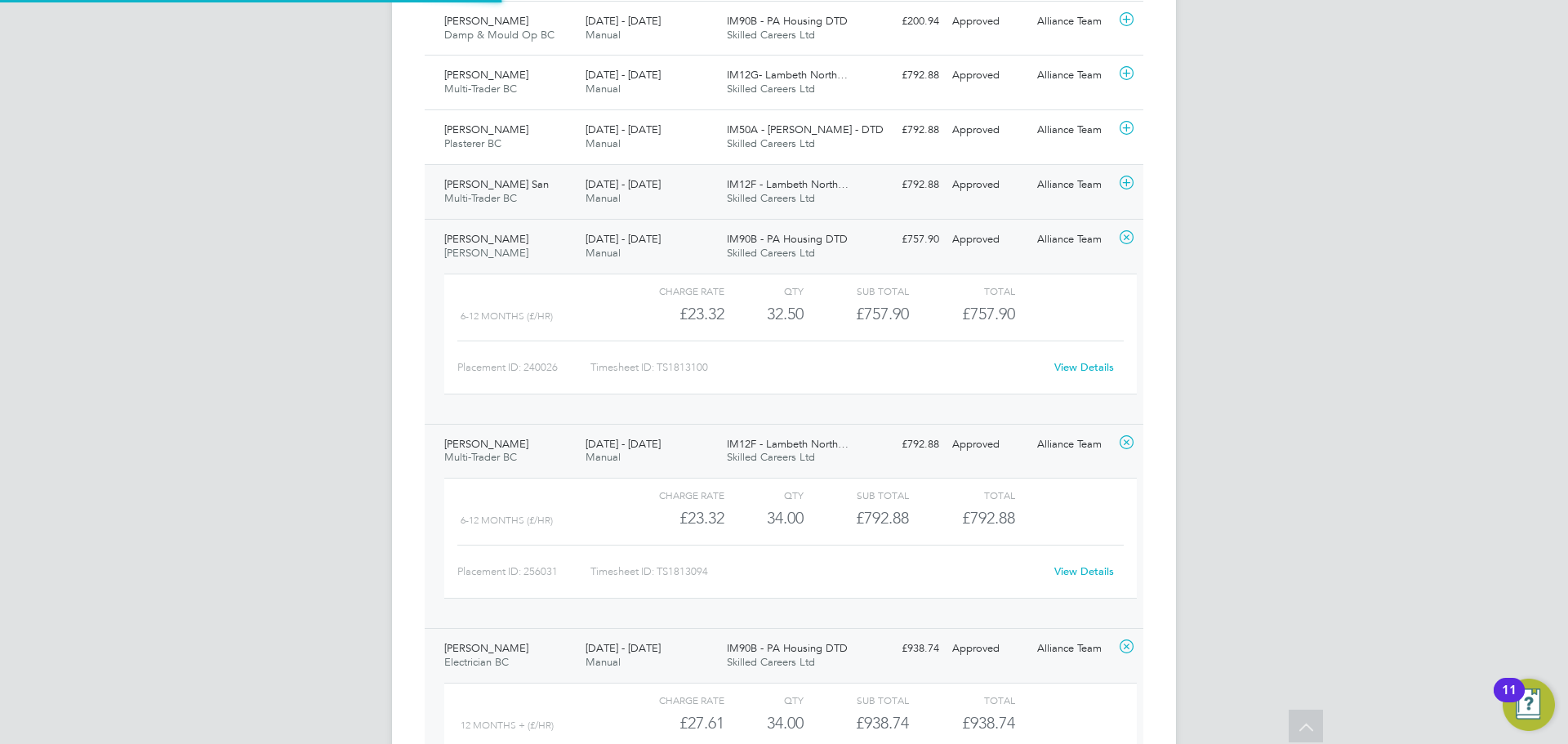
click at [478, 192] on span "Multi-Trader BC" at bounding box center [480, 198] width 72 height 14
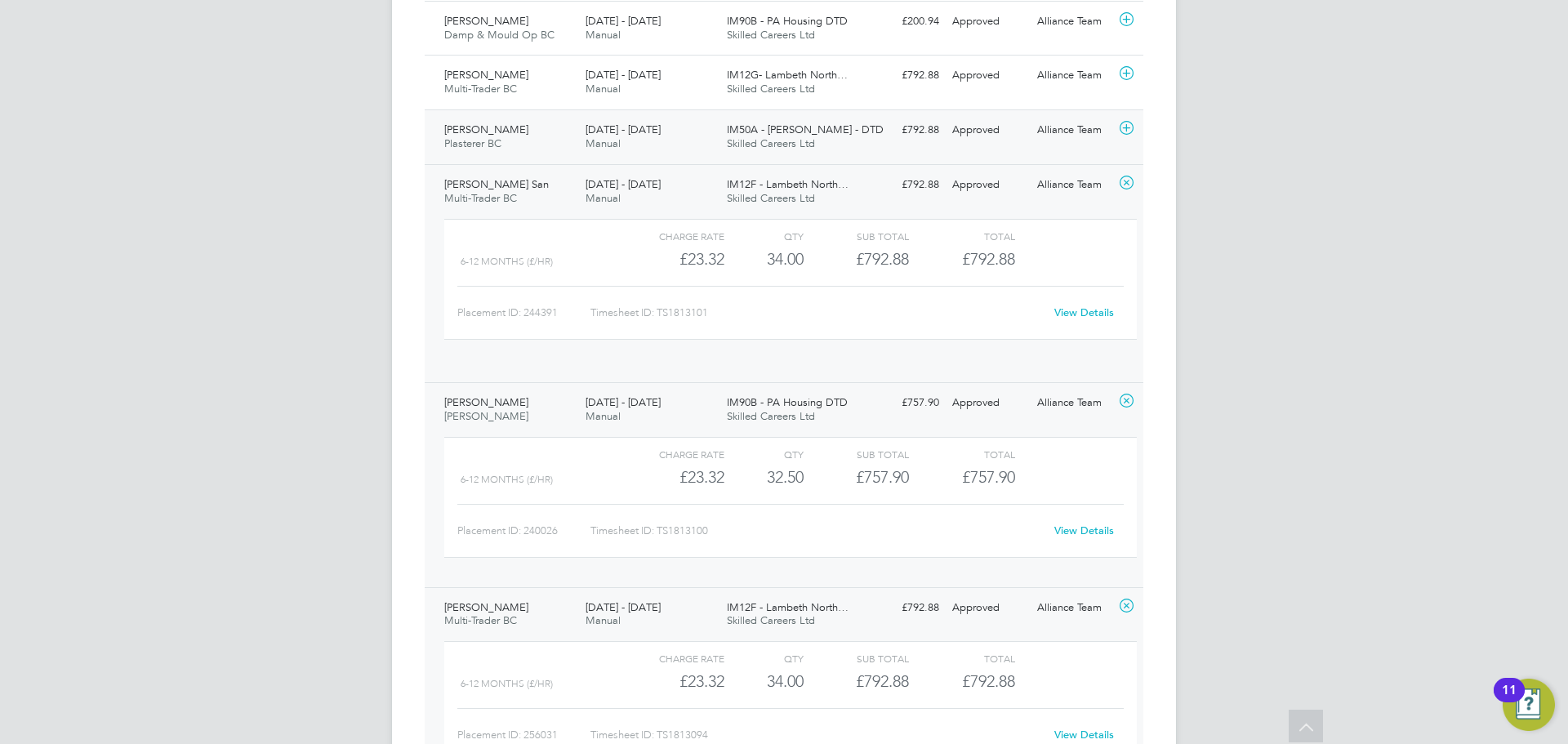
click at [481, 138] on span "Plasterer BC" at bounding box center [473, 144] width 58 height 14
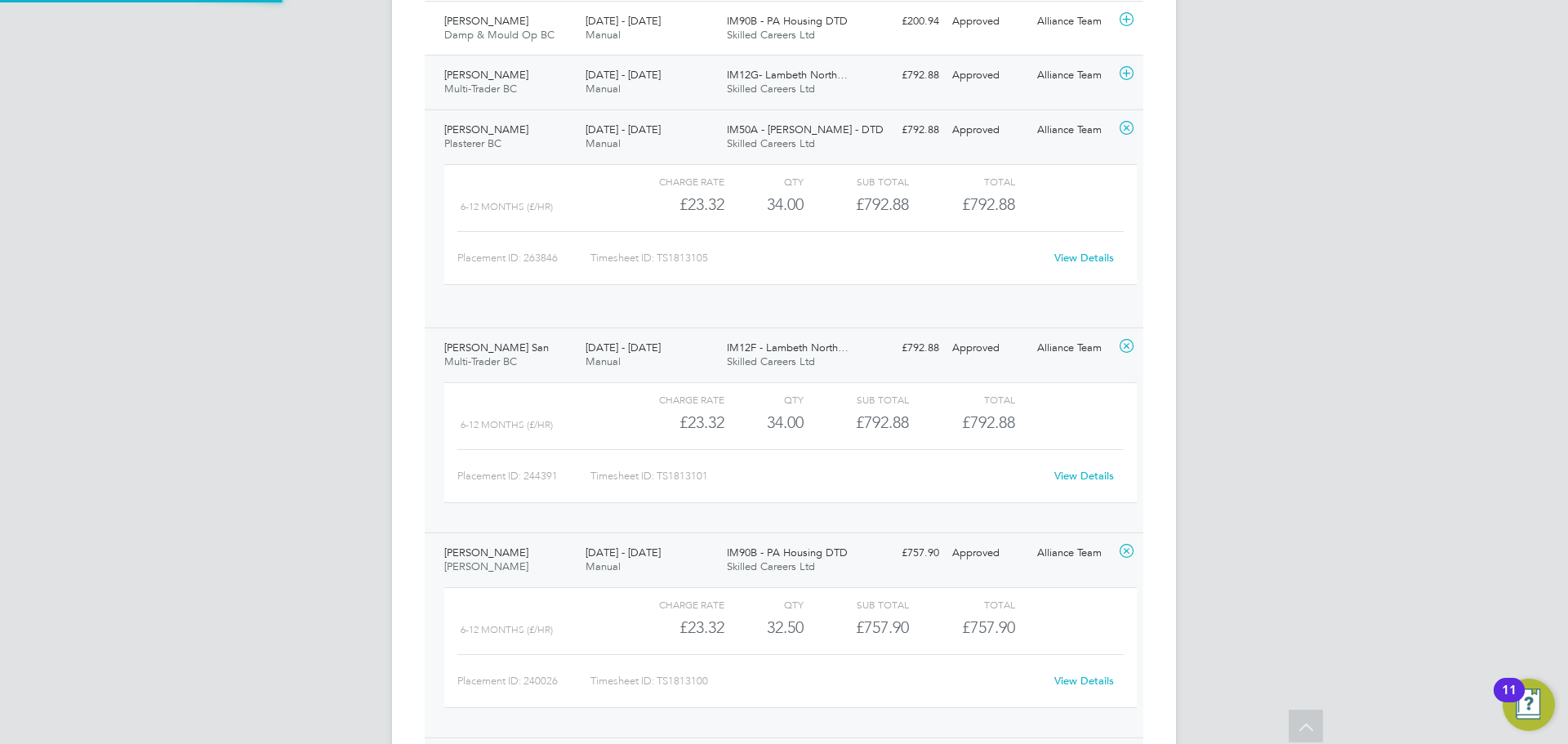
click at [493, 83] on span "Multi-Trader BC" at bounding box center [480, 89] width 72 height 14
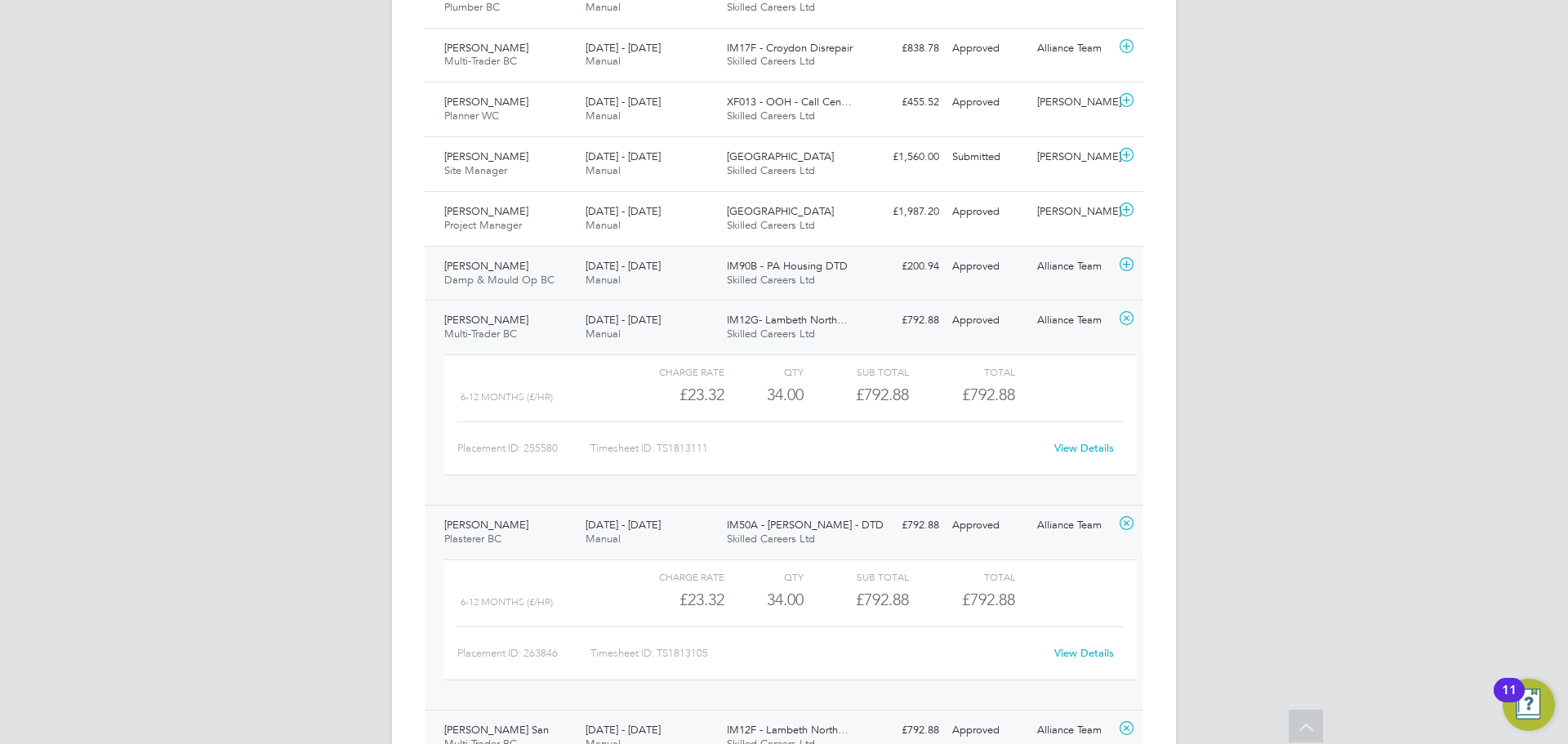
click at [496, 269] on span "Richard Fifield" at bounding box center [486, 266] width 84 height 14
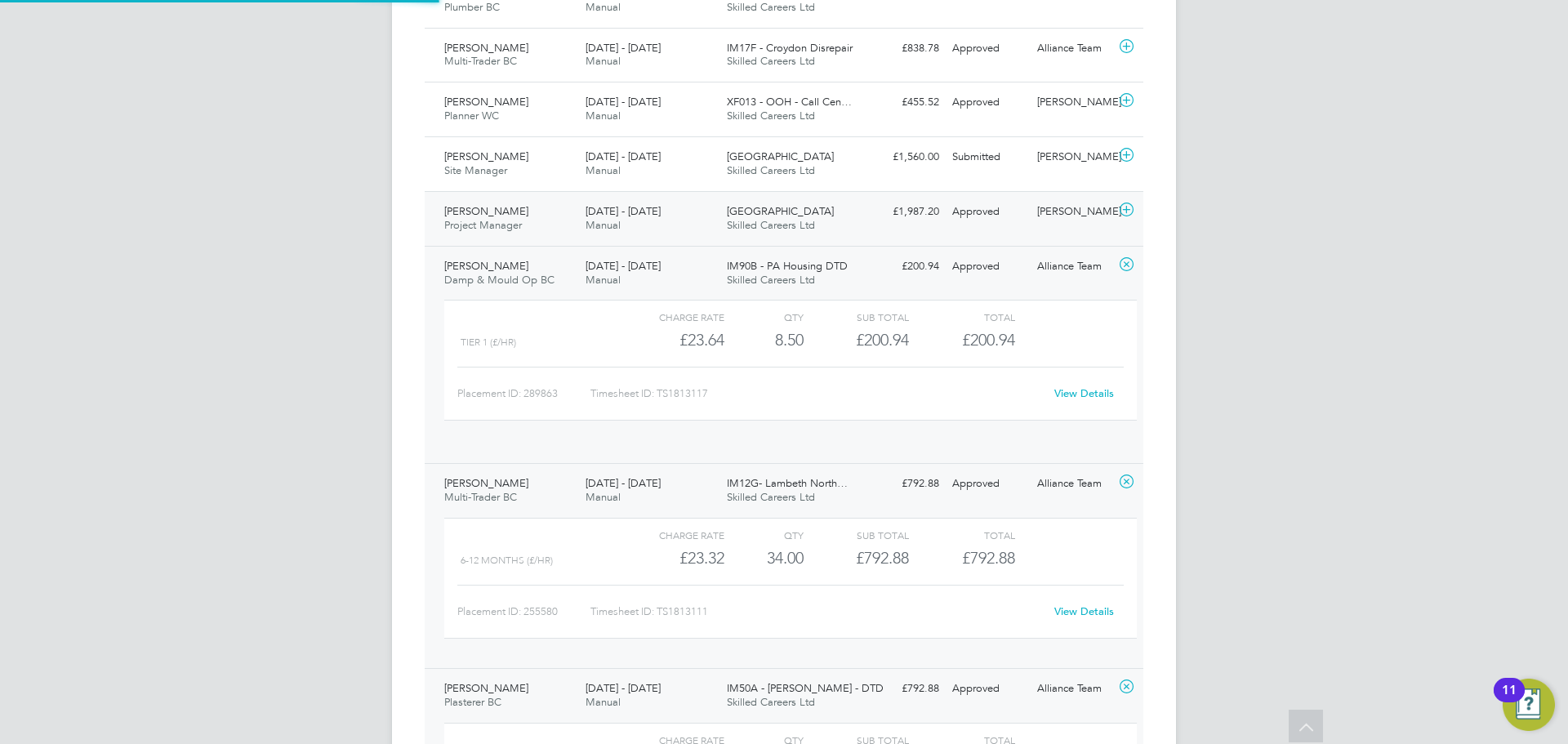
click at [492, 209] on span "Karolina Liedtke" at bounding box center [486, 211] width 84 height 14
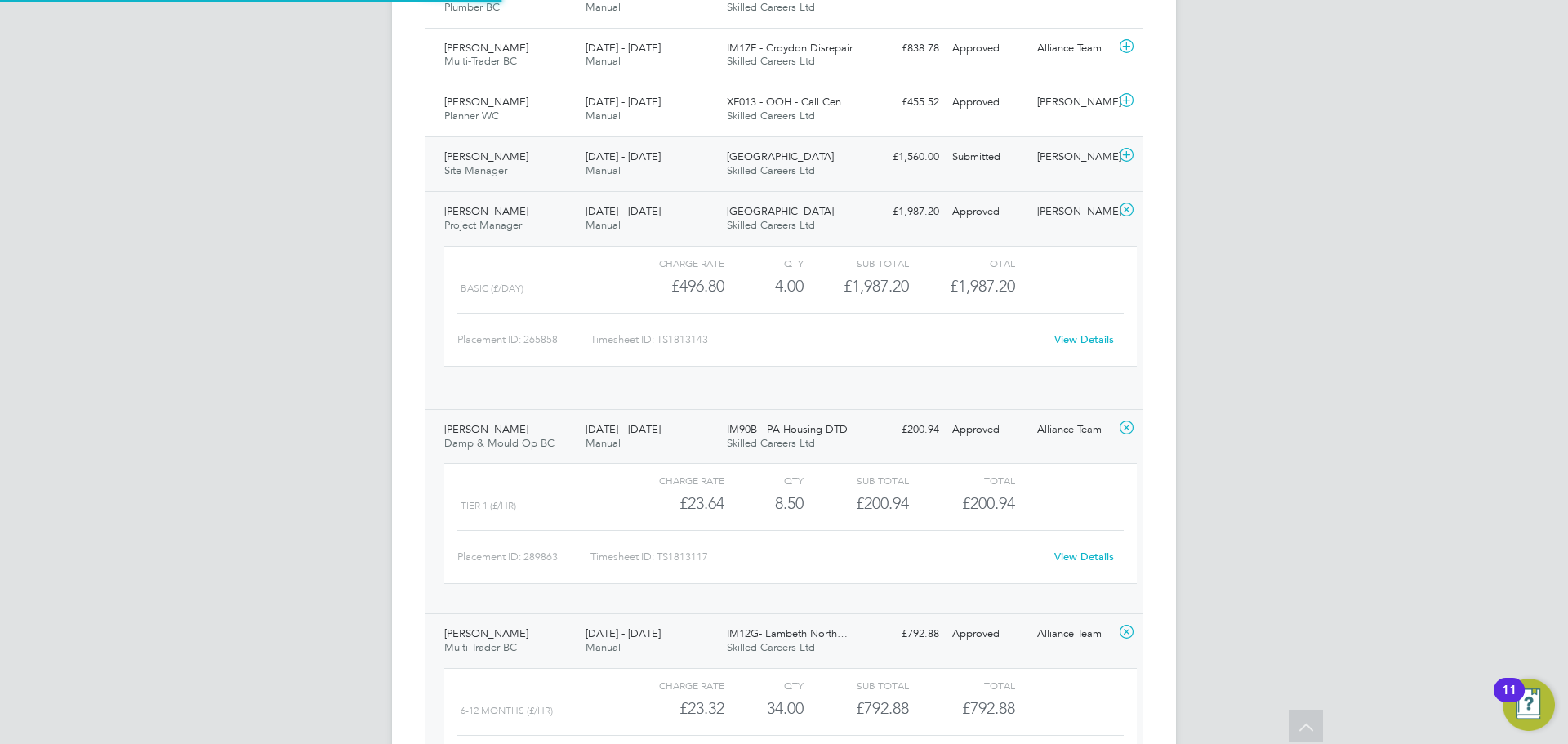
click at [483, 157] on span "Carolyn Davies" at bounding box center [486, 156] width 84 height 14
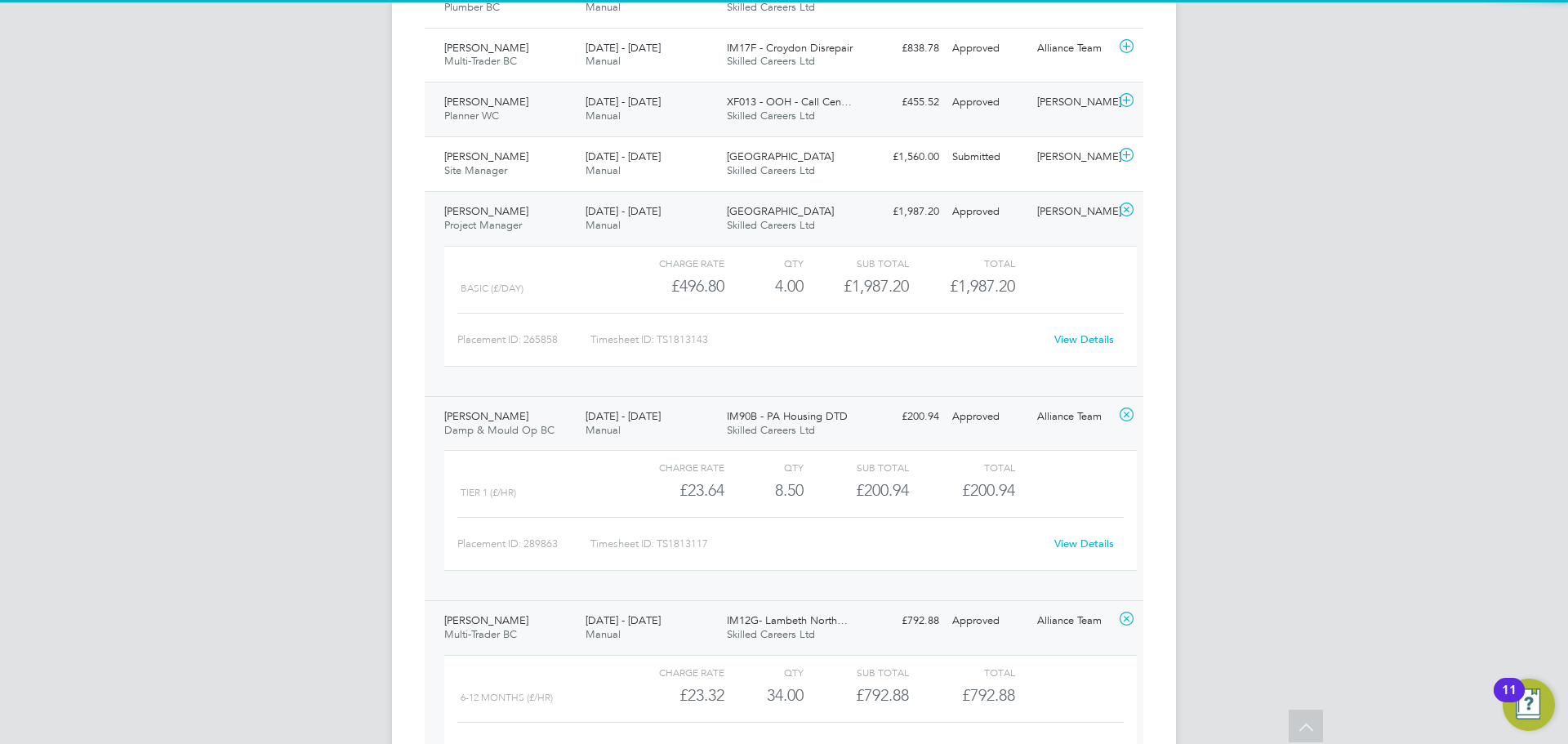
click at [474, 97] on span "Teromer Johnson" at bounding box center [486, 102] width 84 height 14
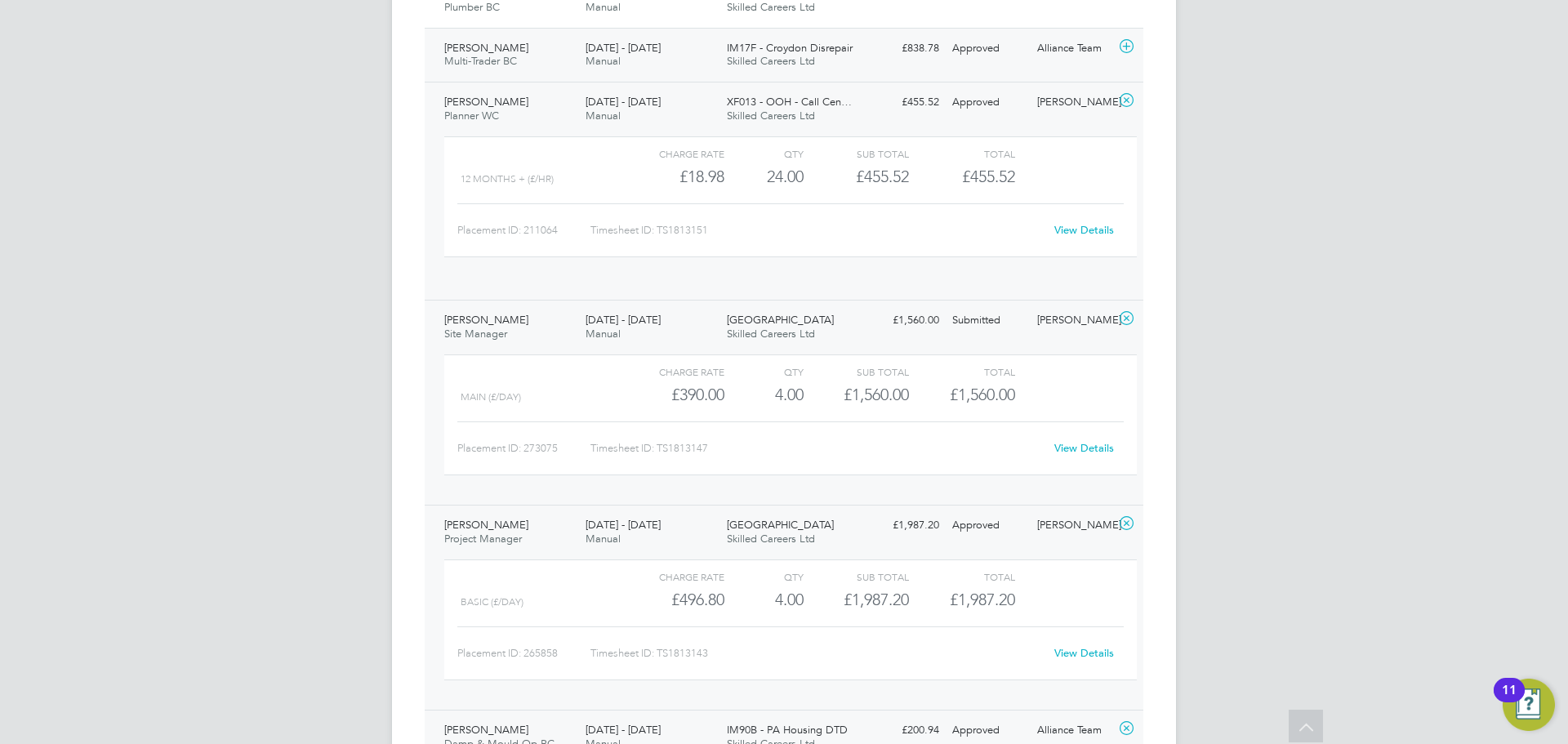
click at [472, 62] on span "Multi-Trader BC" at bounding box center [480, 61] width 72 height 14
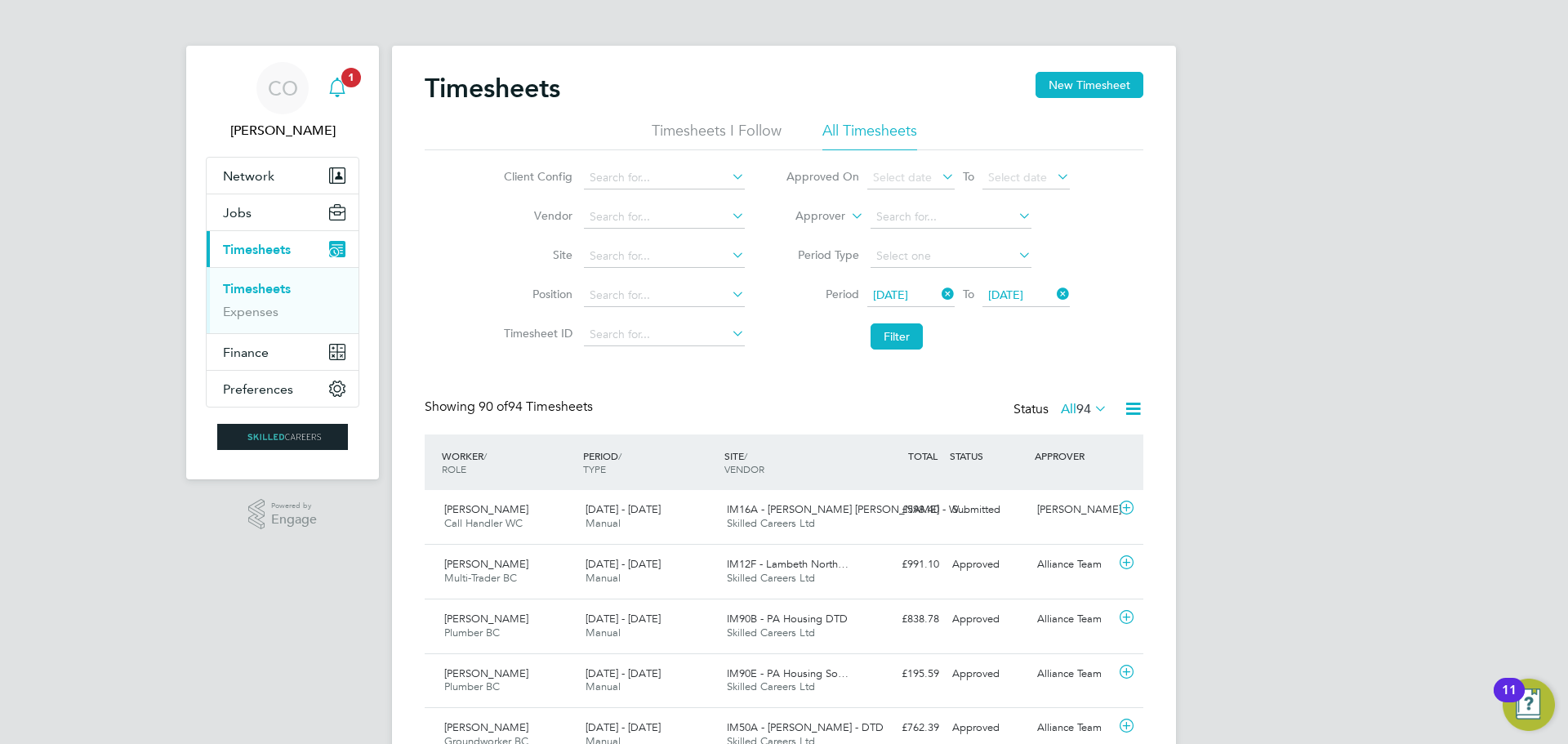
click at [352, 90] on div "Main navigation" at bounding box center [337, 88] width 32 height 32
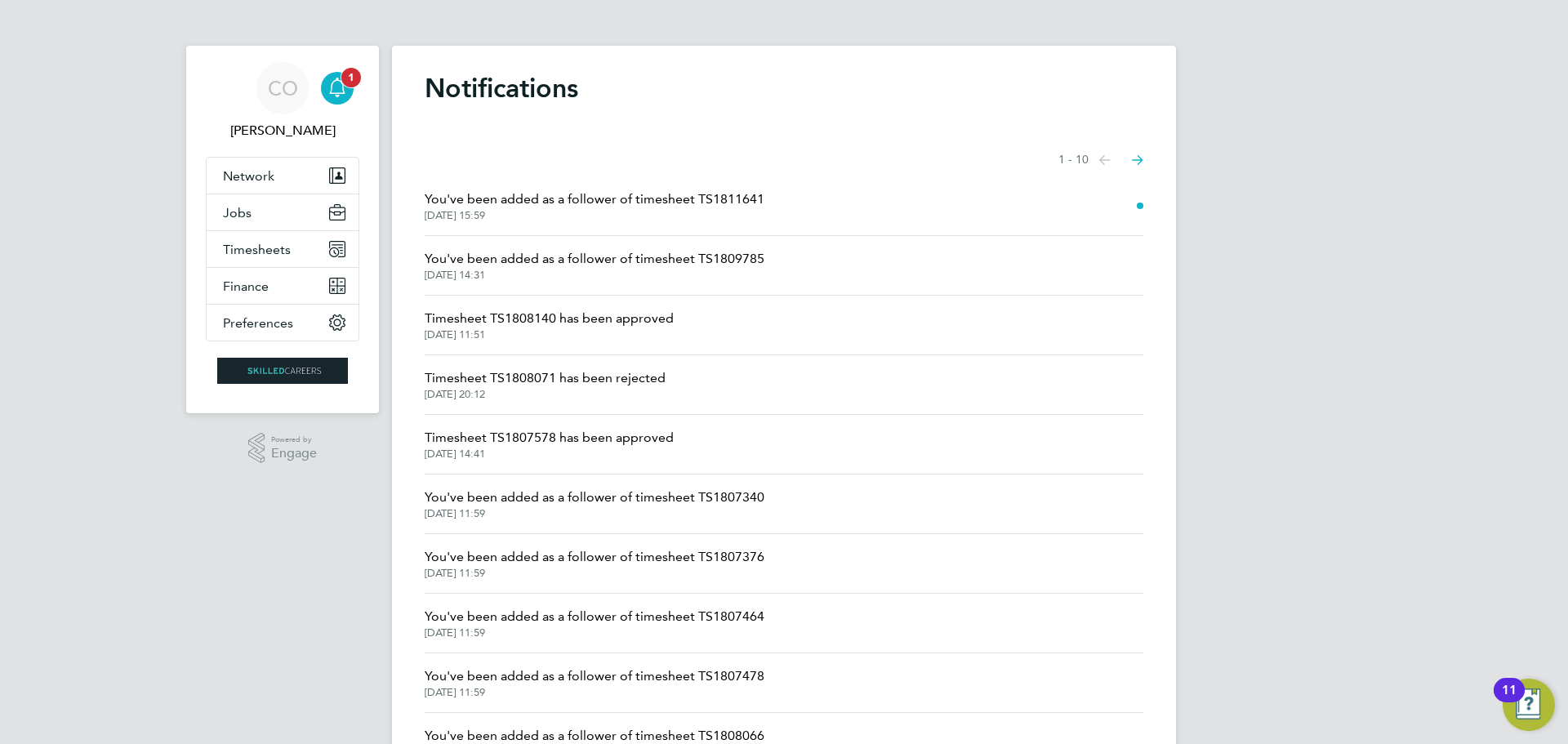
click at [351, 89] on div "Main navigation" at bounding box center [337, 88] width 32 height 32
click at [237, 251] on span "Timesheets" at bounding box center [256, 250] width 67 height 16
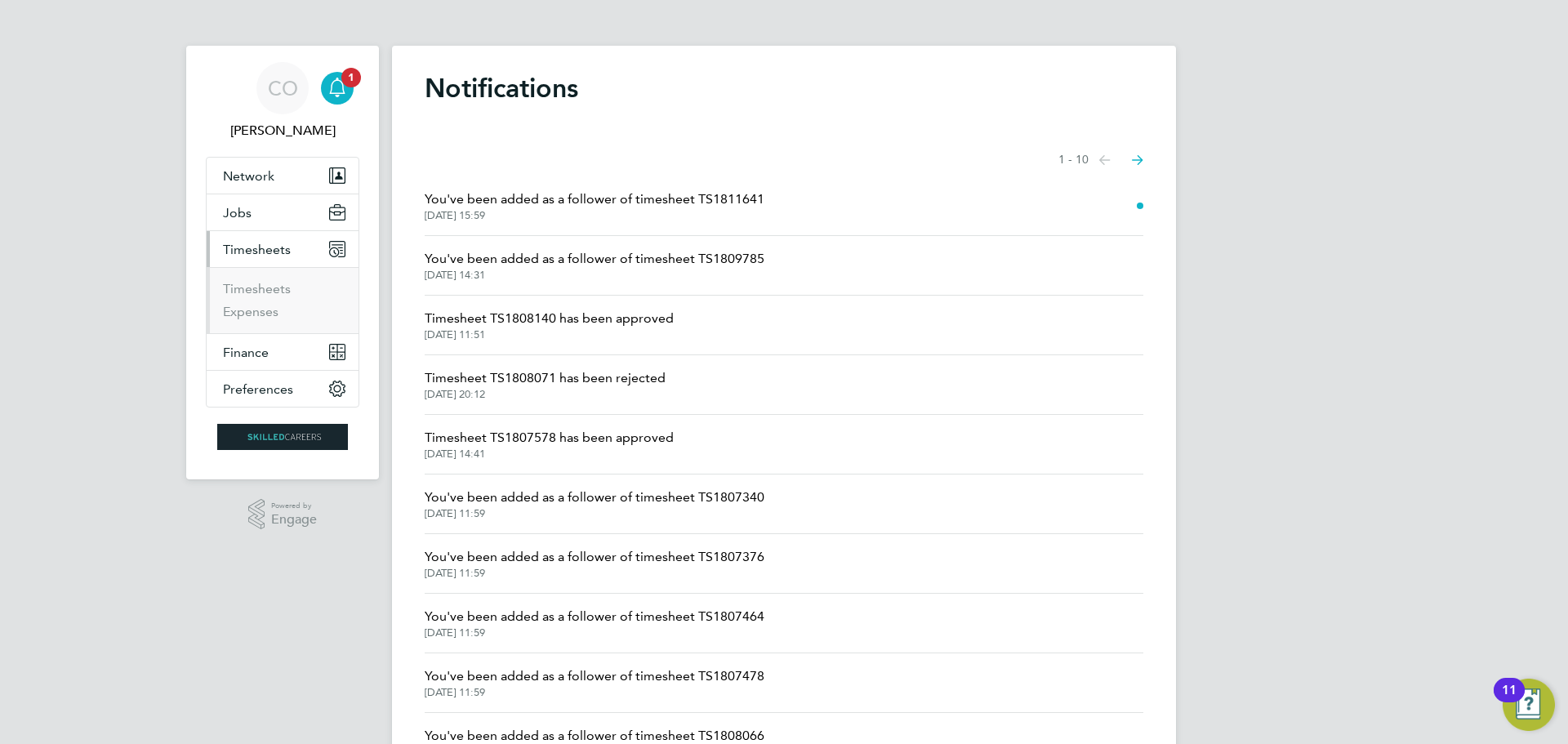
click at [247, 250] on span "Timesheets" at bounding box center [256, 250] width 67 height 16
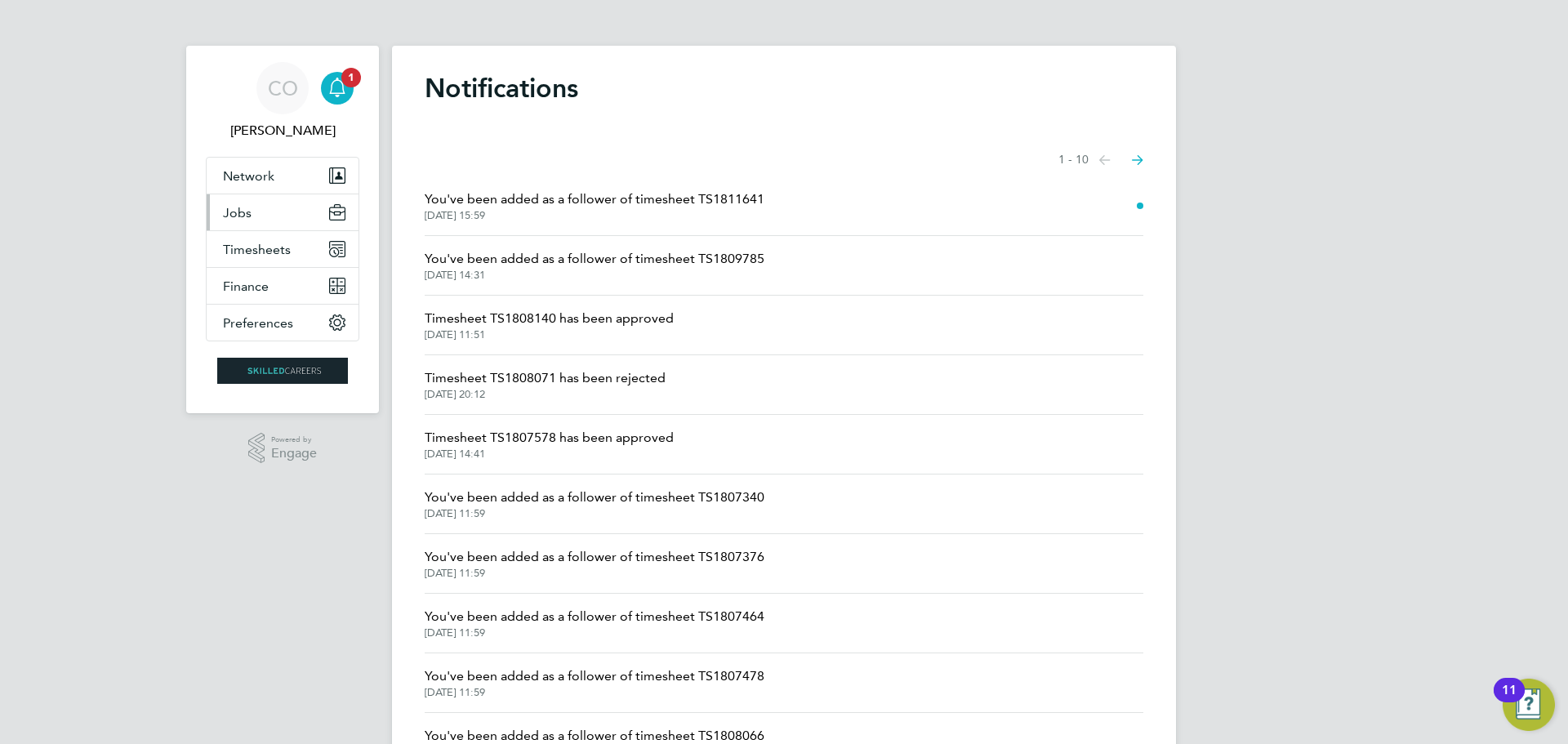
click at [243, 203] on button "Jobs" at bounding box center [283, 212] width 152 height 36
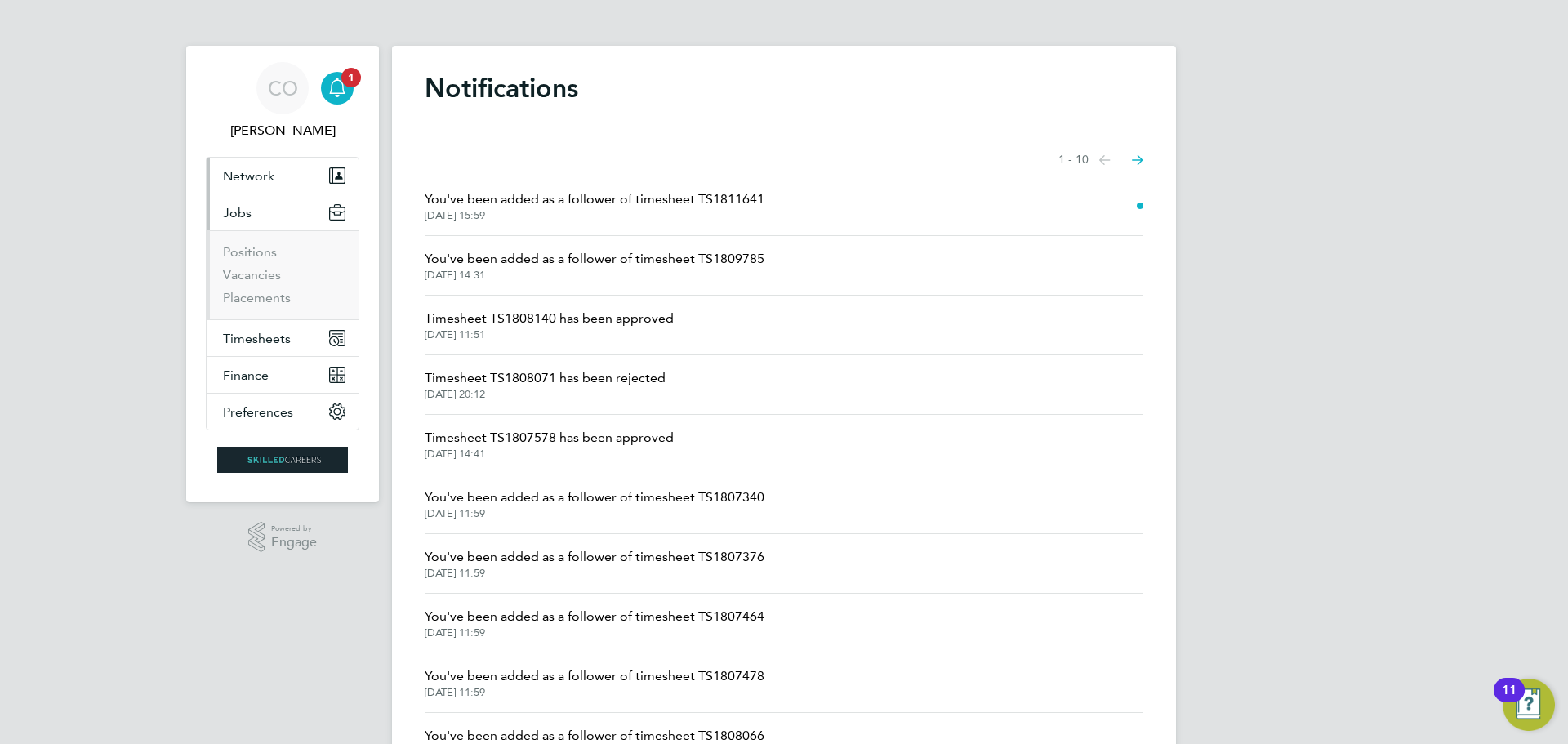
click at [244, 172] on span "Network" at bounding box center [248, 176] width 52 height 16
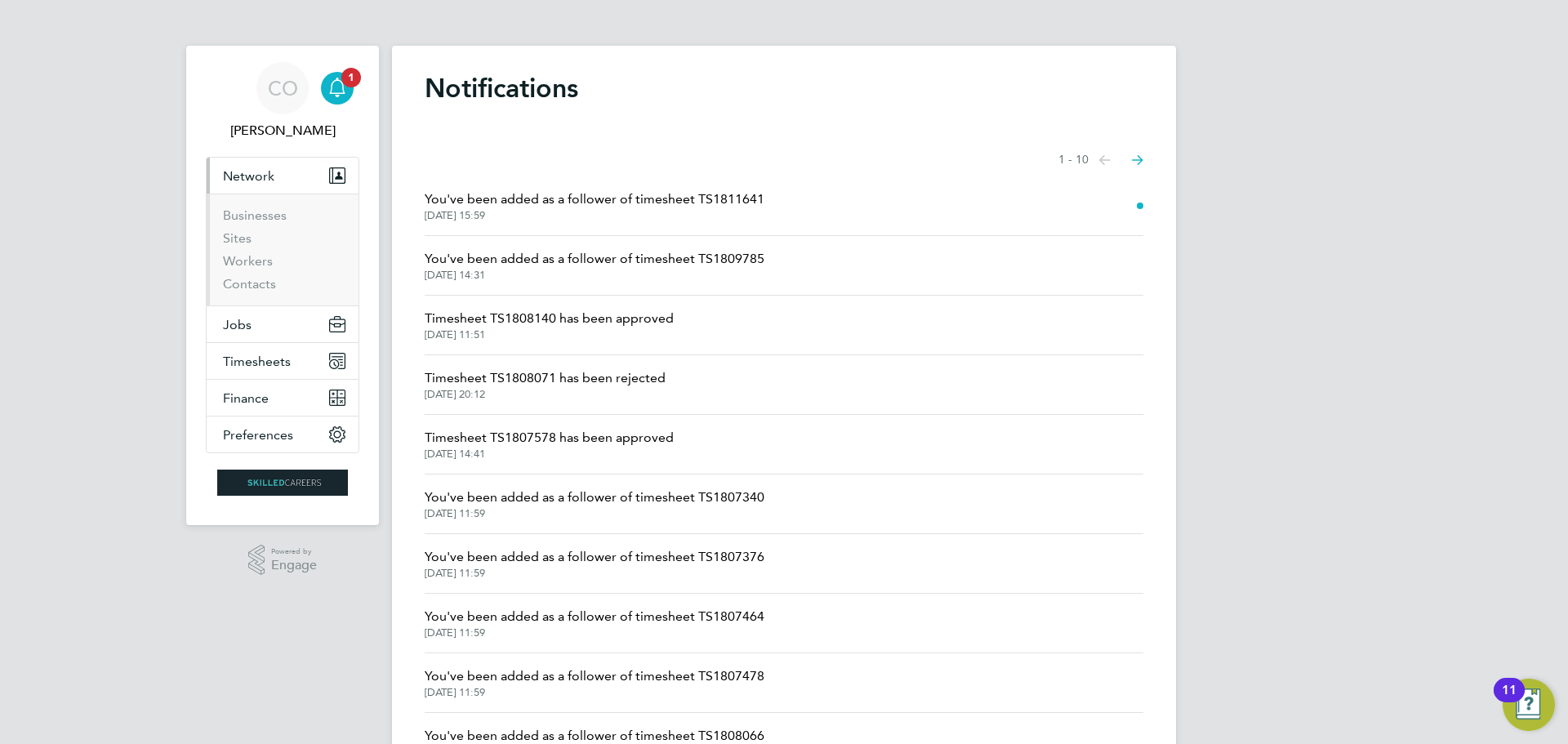
click at [244, 183] on span "Network" at bounding box center [248, 176] width 52 height 16
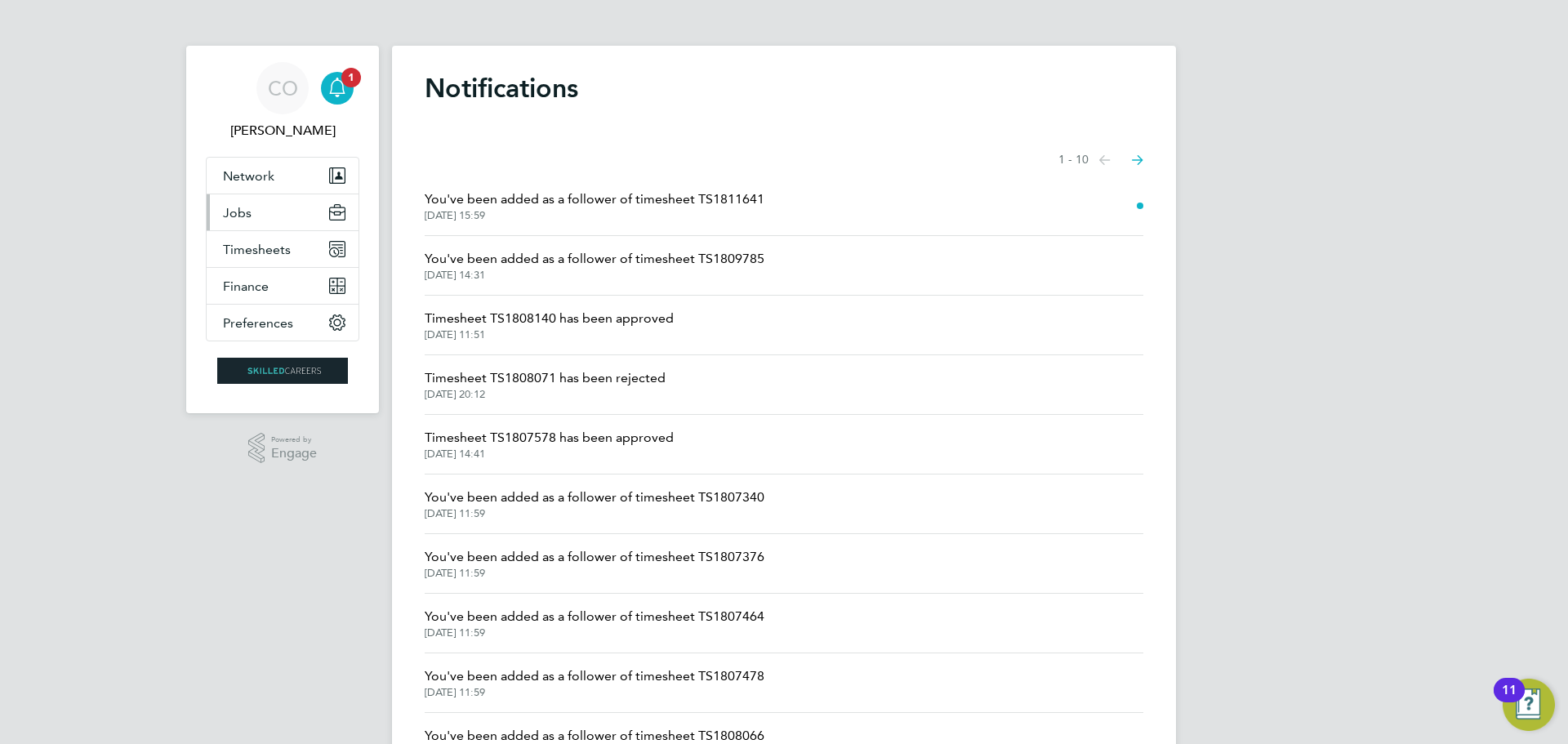
click at [244, 212] on span "Jobs" at bounding box center [236, 213] width 28 height 16
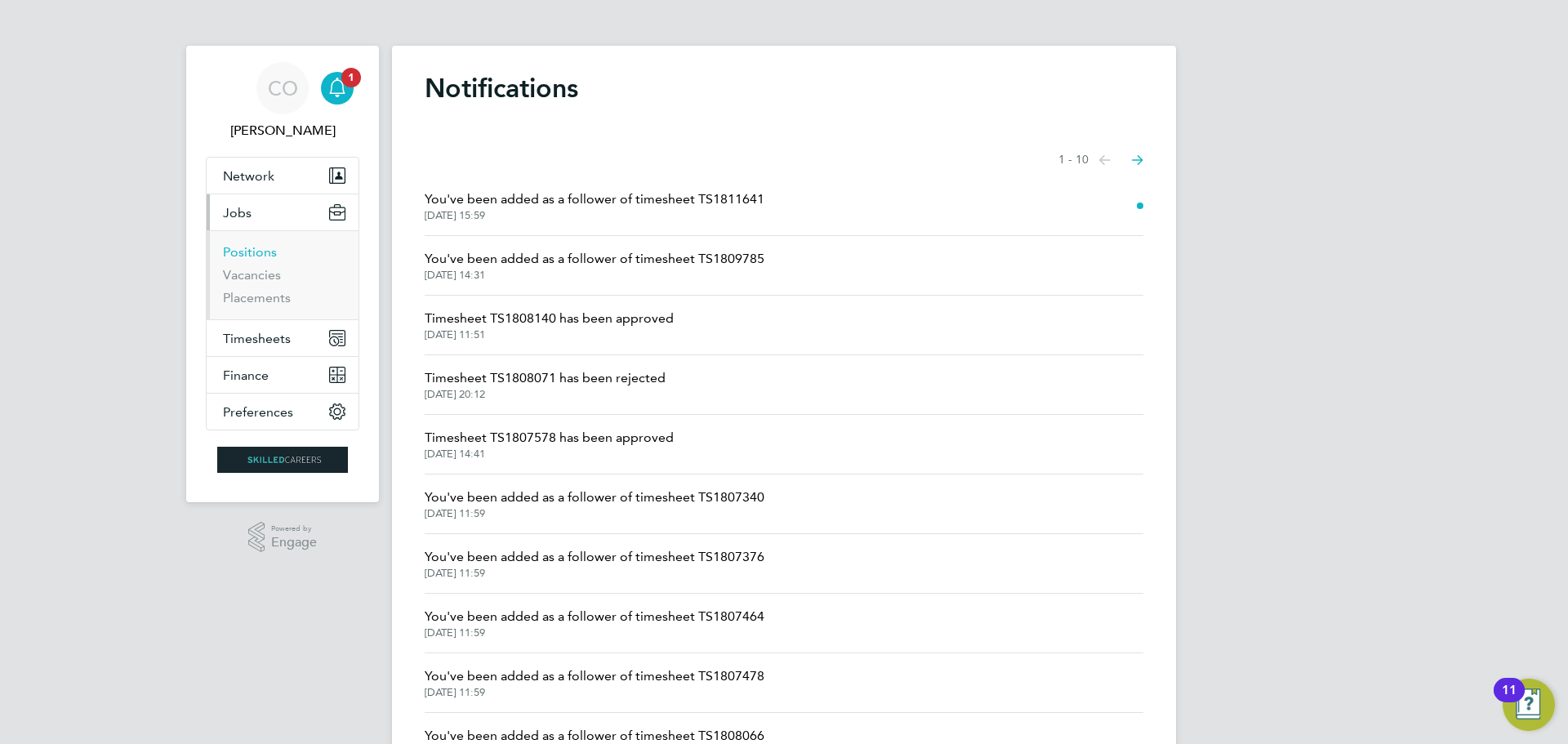
click at [252, 245] on link "Positions" at bounding box center [249, 252] width 54 height 16
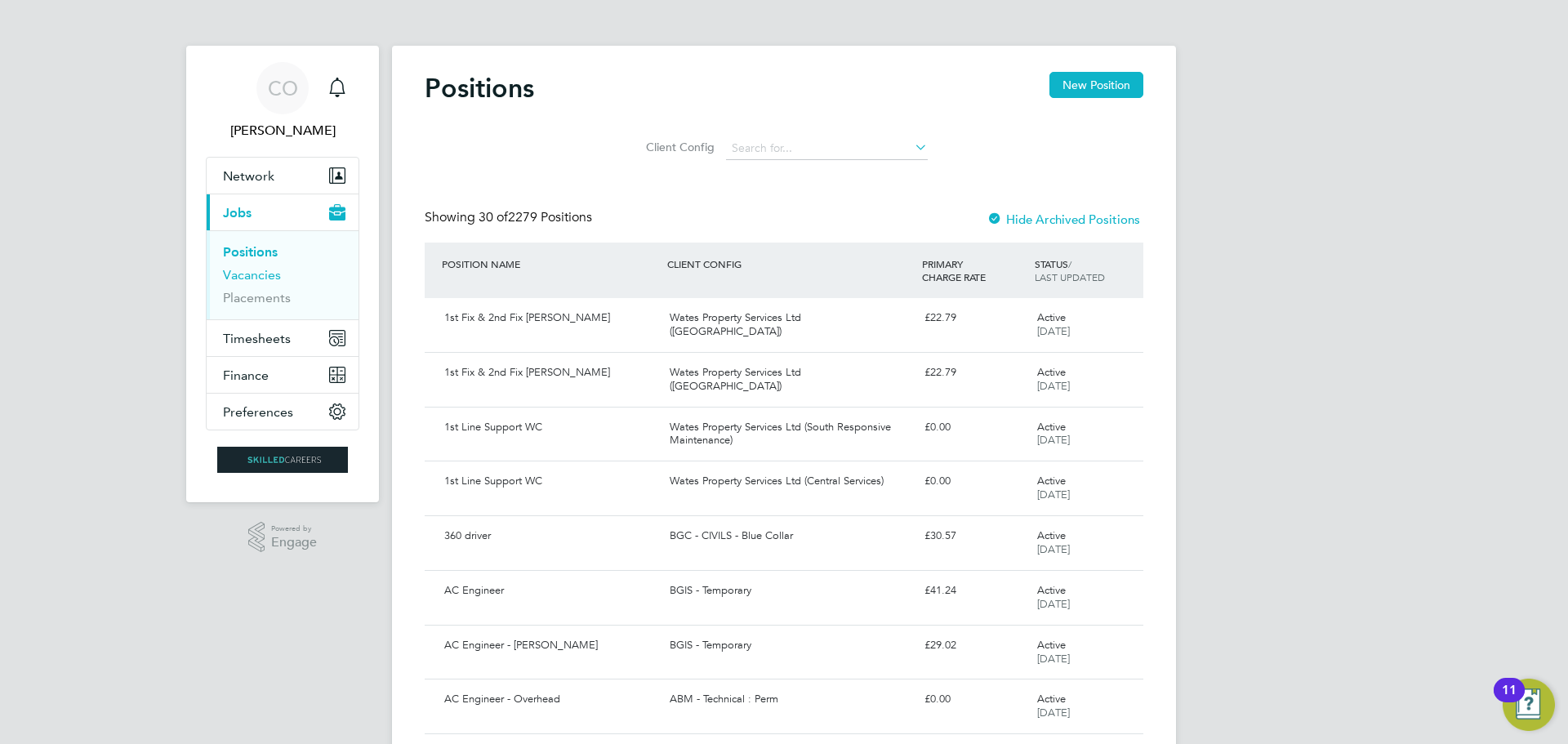
click at [257, 273] on link "Vacancies" at bounding box center [251, 274] width 58 height 16
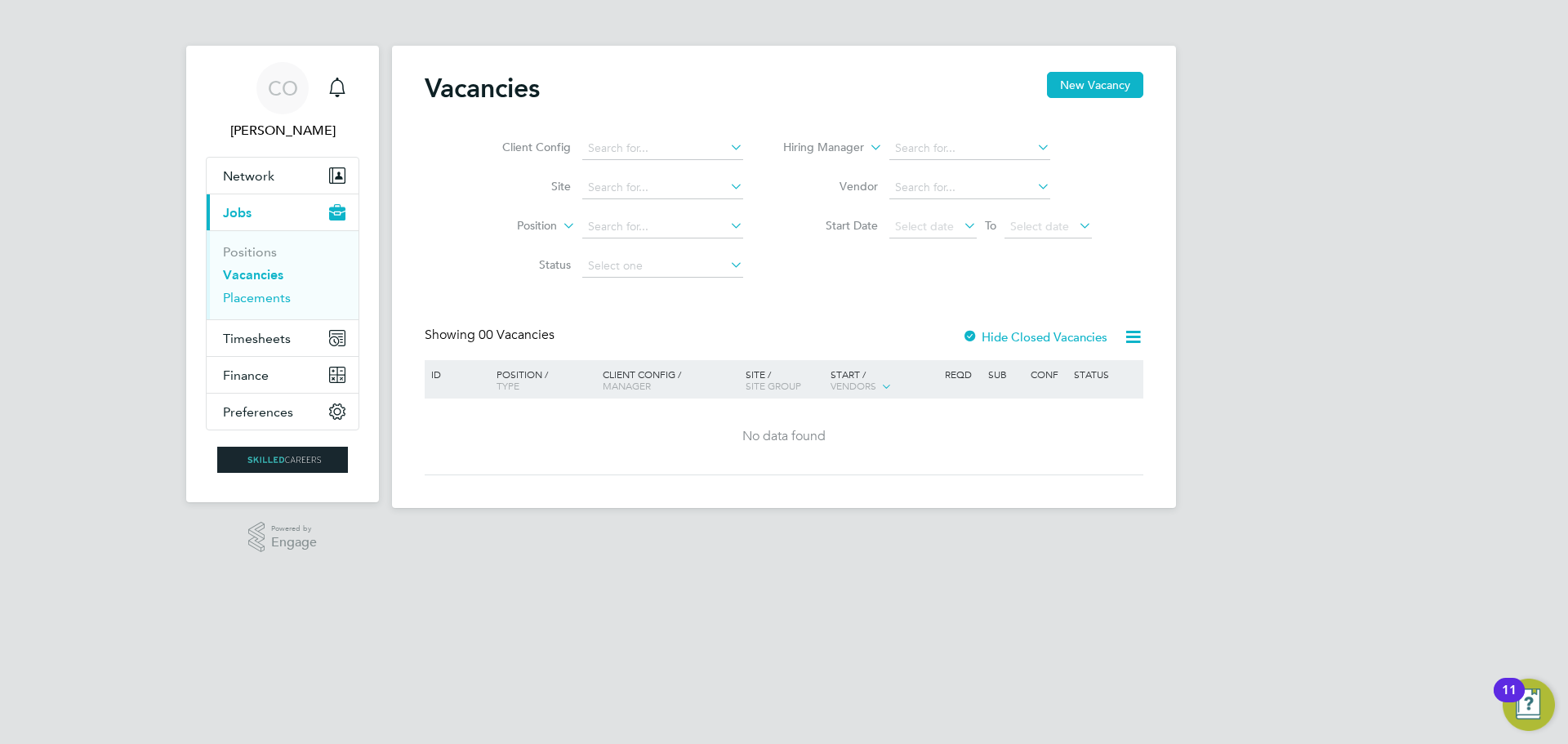
click at [258, 297] on link "Placements" at bounding box center [256, 298] width 67 height 16
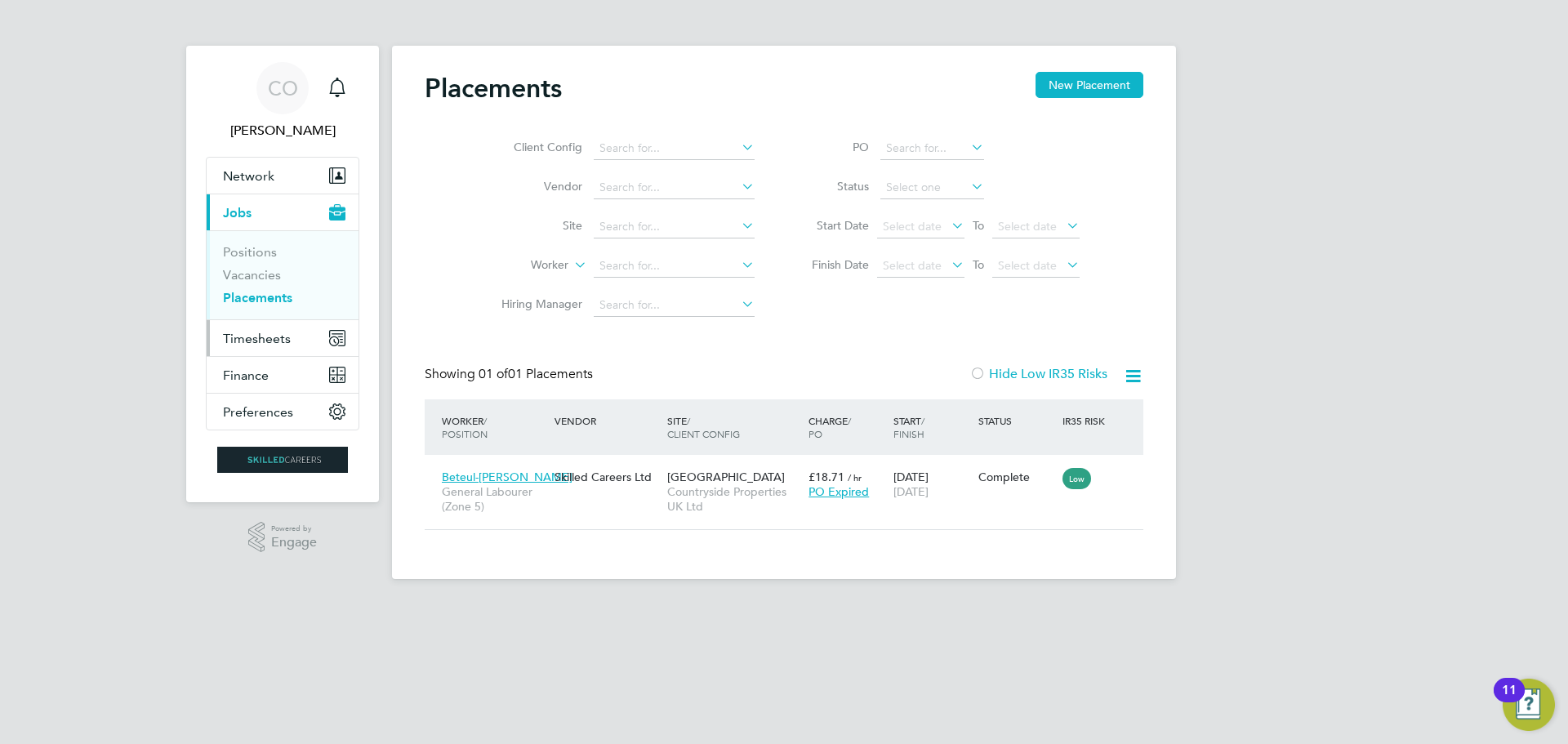
click at [256, 334] on span "Timesheets" at bounding box center [256, 339] width 67 height 16
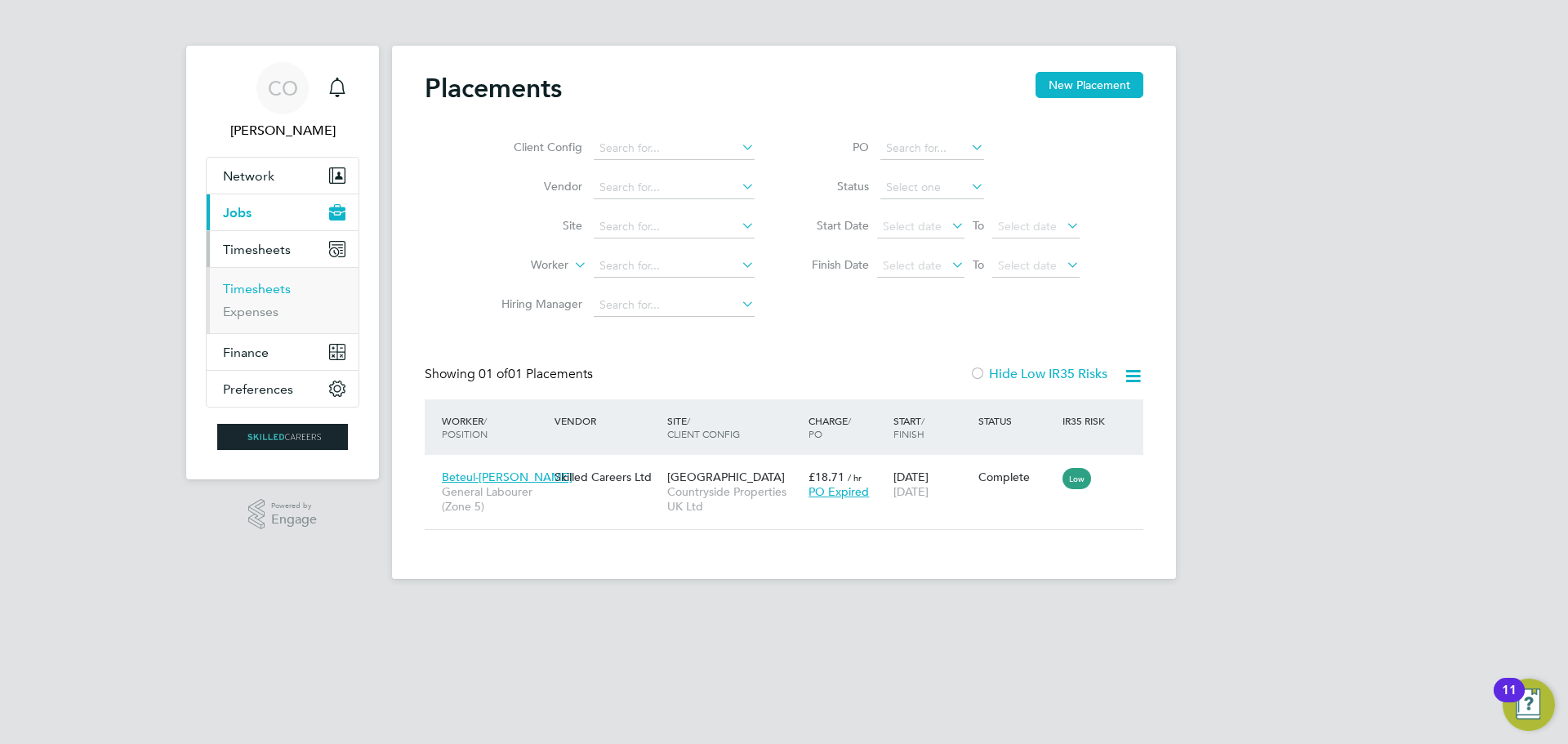
click at [277, 287] on link "Timesheets" at bounding box center [256, 289] width 67 height 16
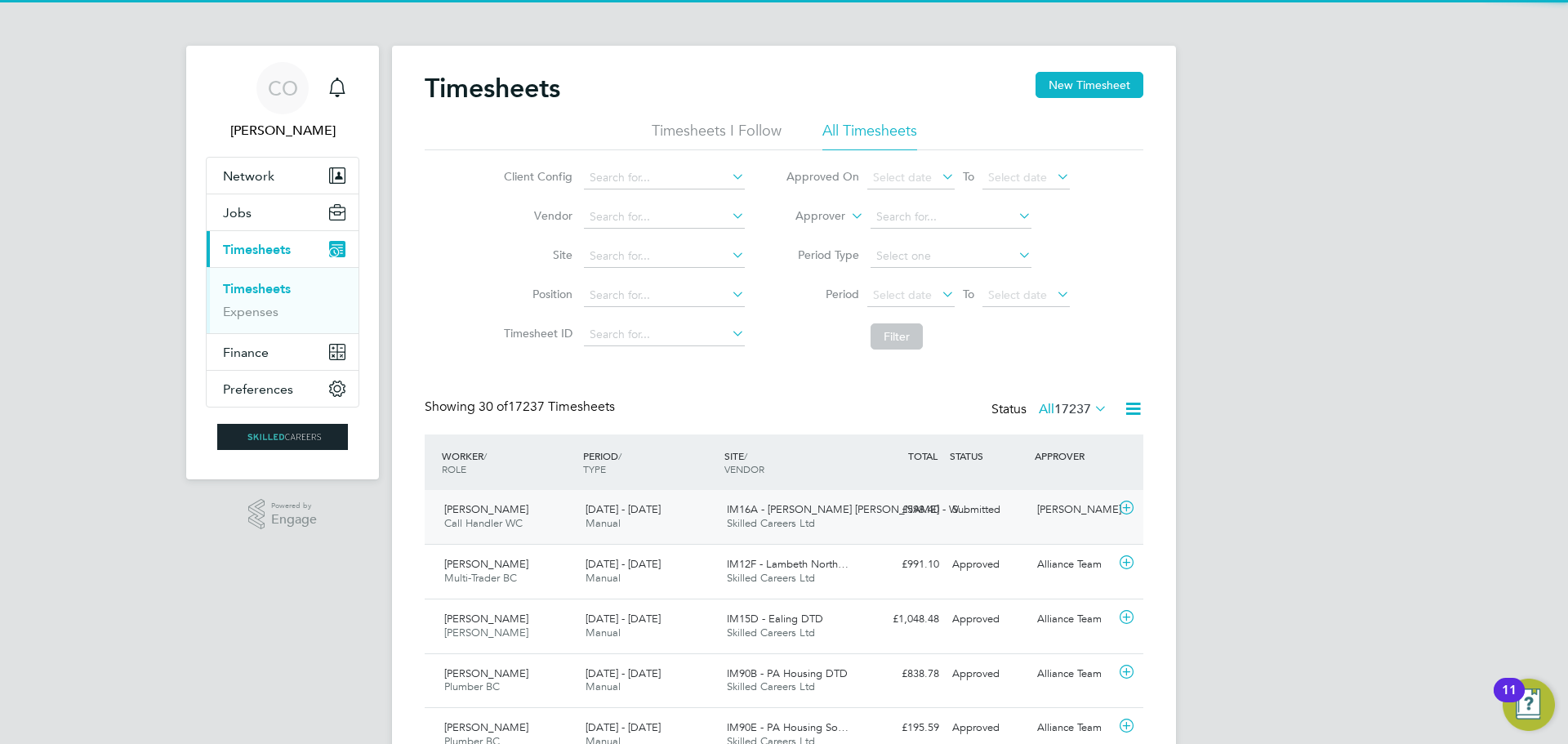
scroll to position [42, 143]
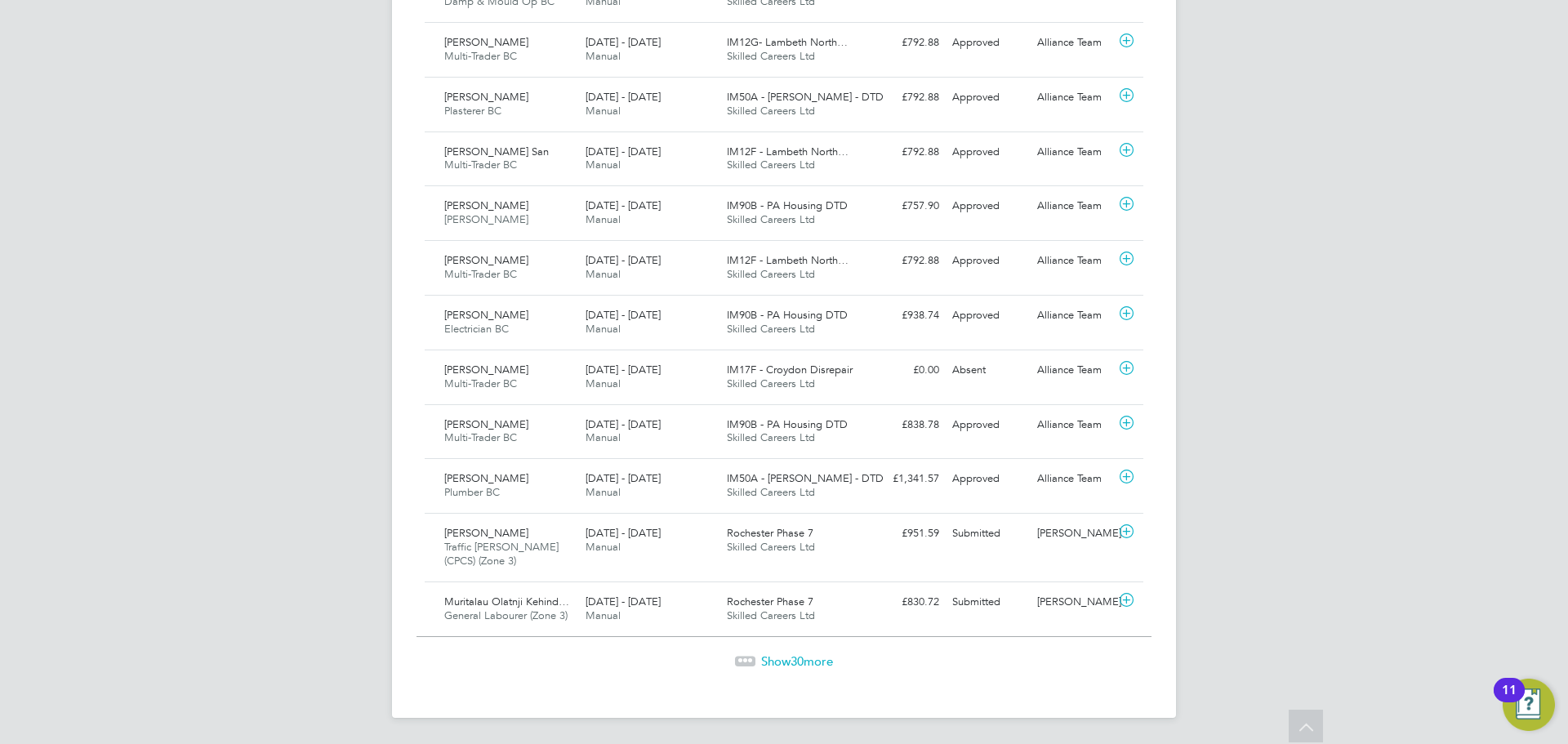
click at [773, 655] on span "Show 30 more" at bounding box center [797, 661] width 72 height 16
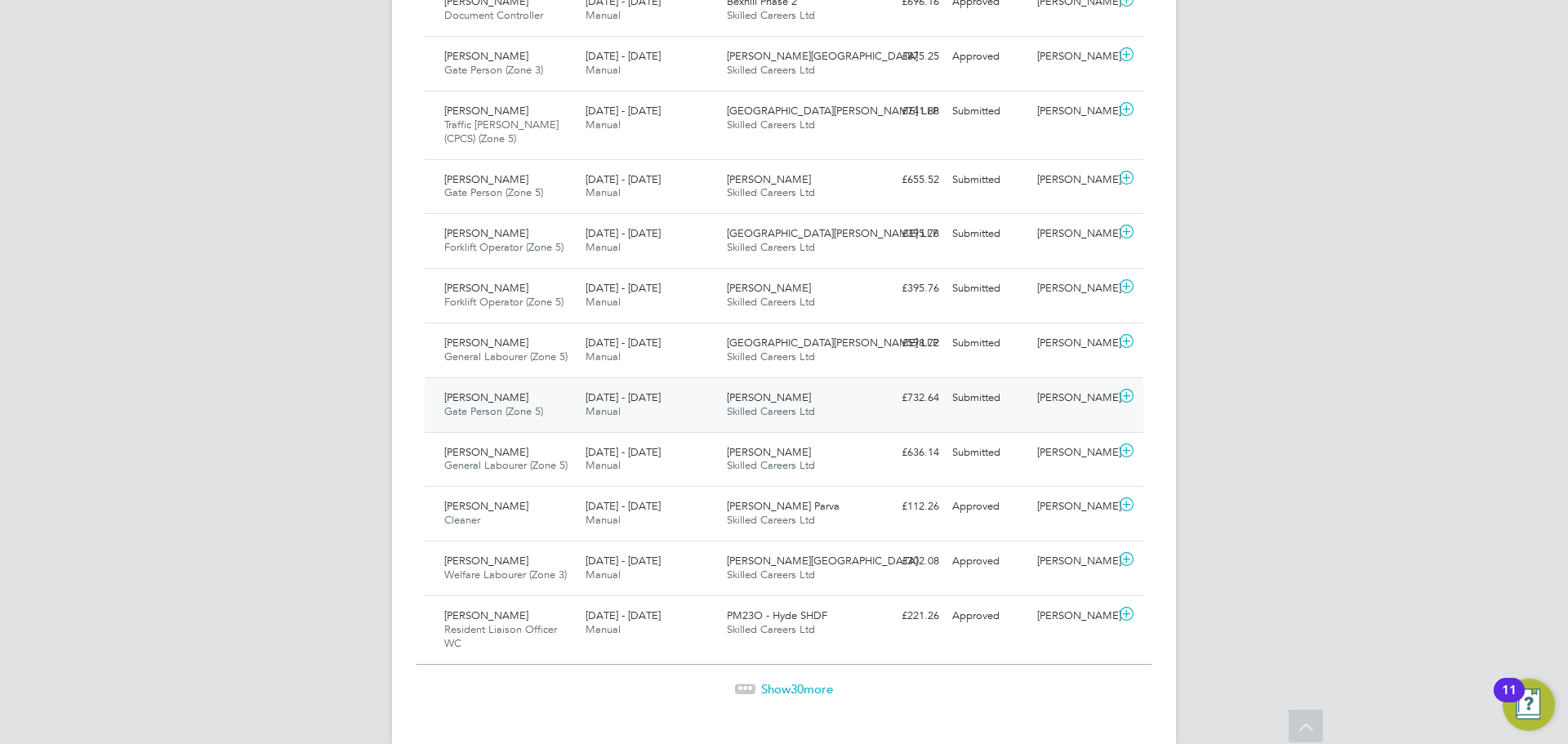
click at [488, 391] on span "Neil Hakesley" at bounding box center [486, 397] width 84 height 14
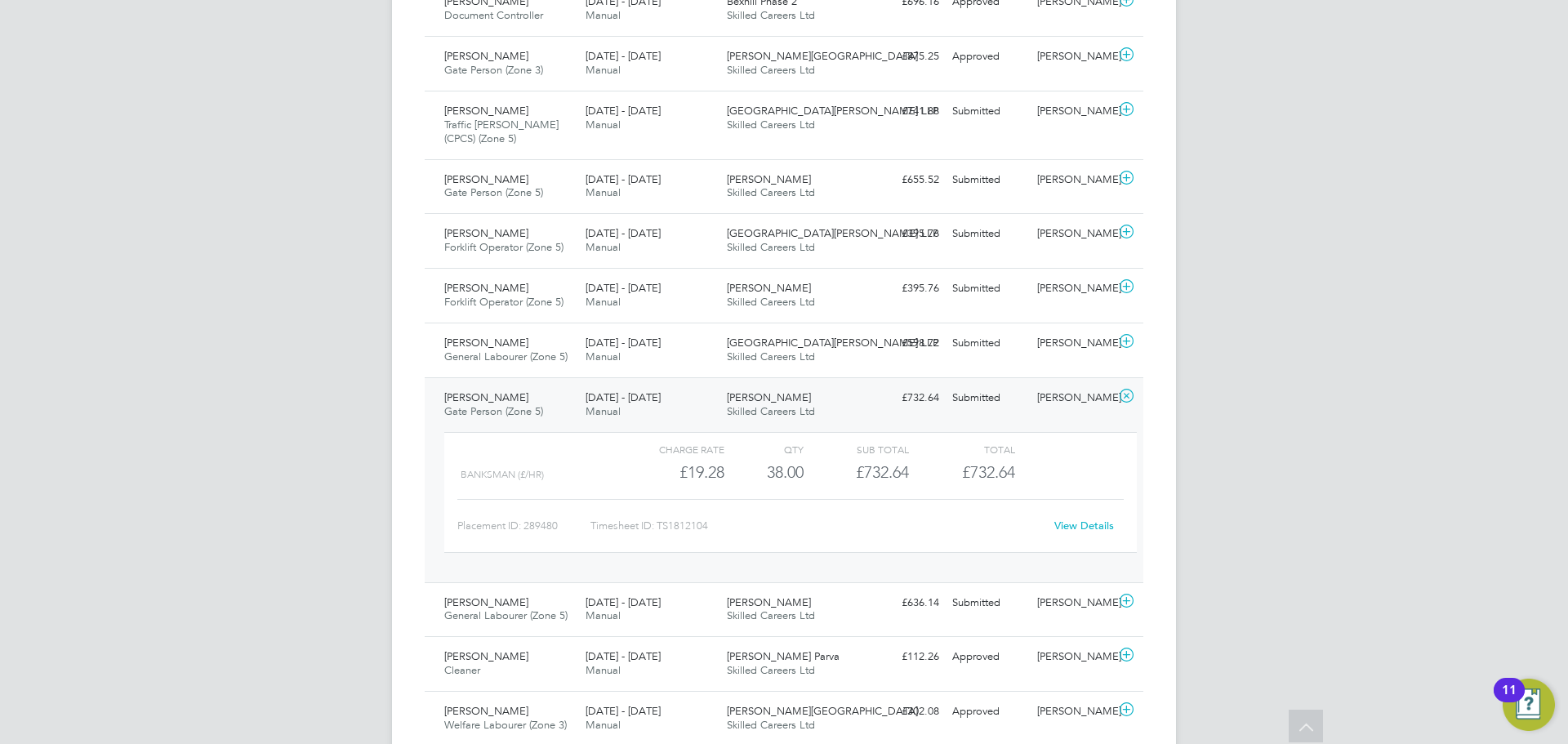
click at [1085, 518] on link "View Details" at bounding box center [1084, 525] width 60 height 14
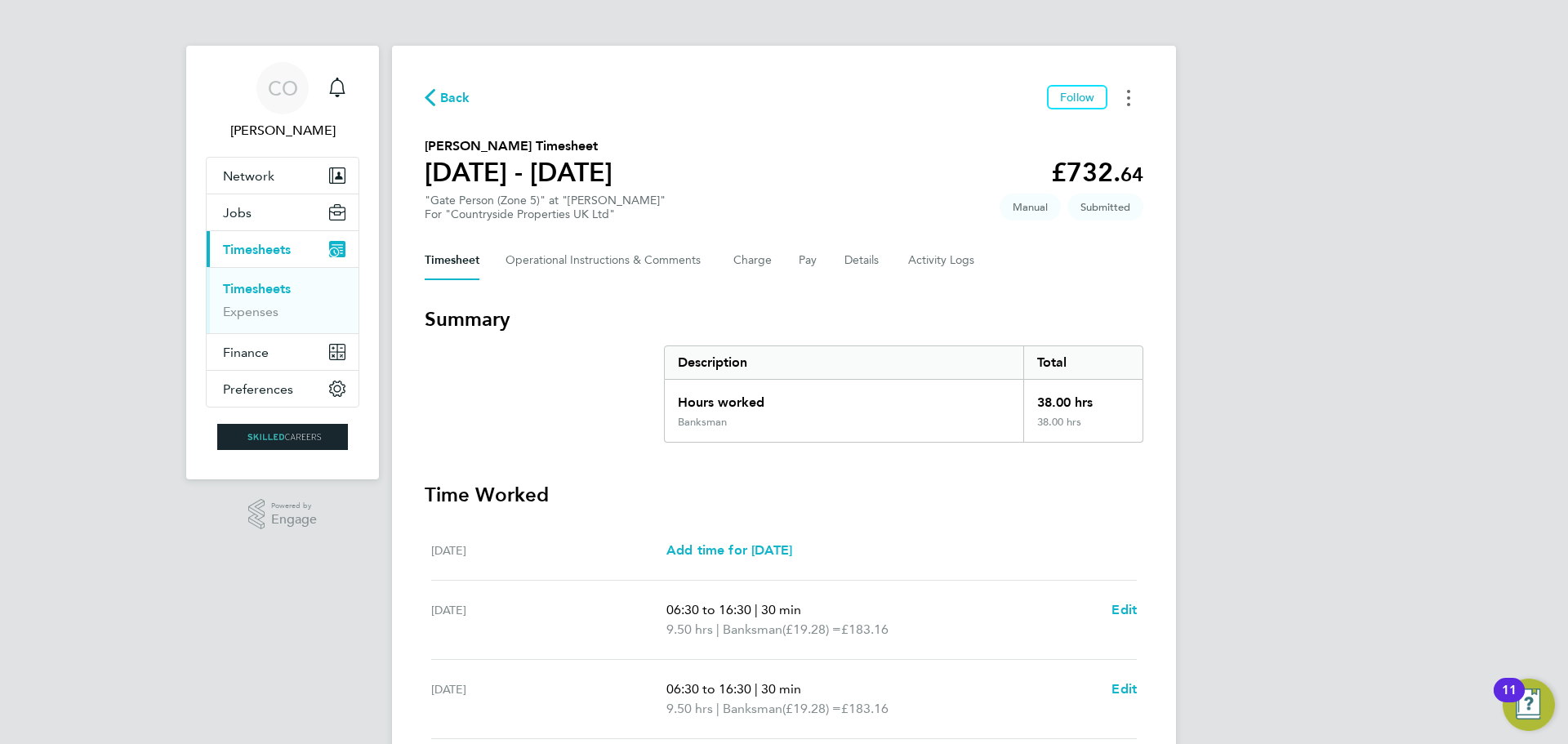
click at [1129, 103] on circle "Timesheets Menu" at bounding box center [1128, 103] width 3 height 3
click at [746, 170] on section "[PERSON_NAME] Timesheet [DATE] - [DATE] £732. 64 "Gate Person (Zone 5)" at "[PE…" at bounding box center [784, 179] width 719 height 85
click at [609, 252] on Comments-tab "Operational Instructions & Comments" at bounding box center [606, 261] width 202 height 39
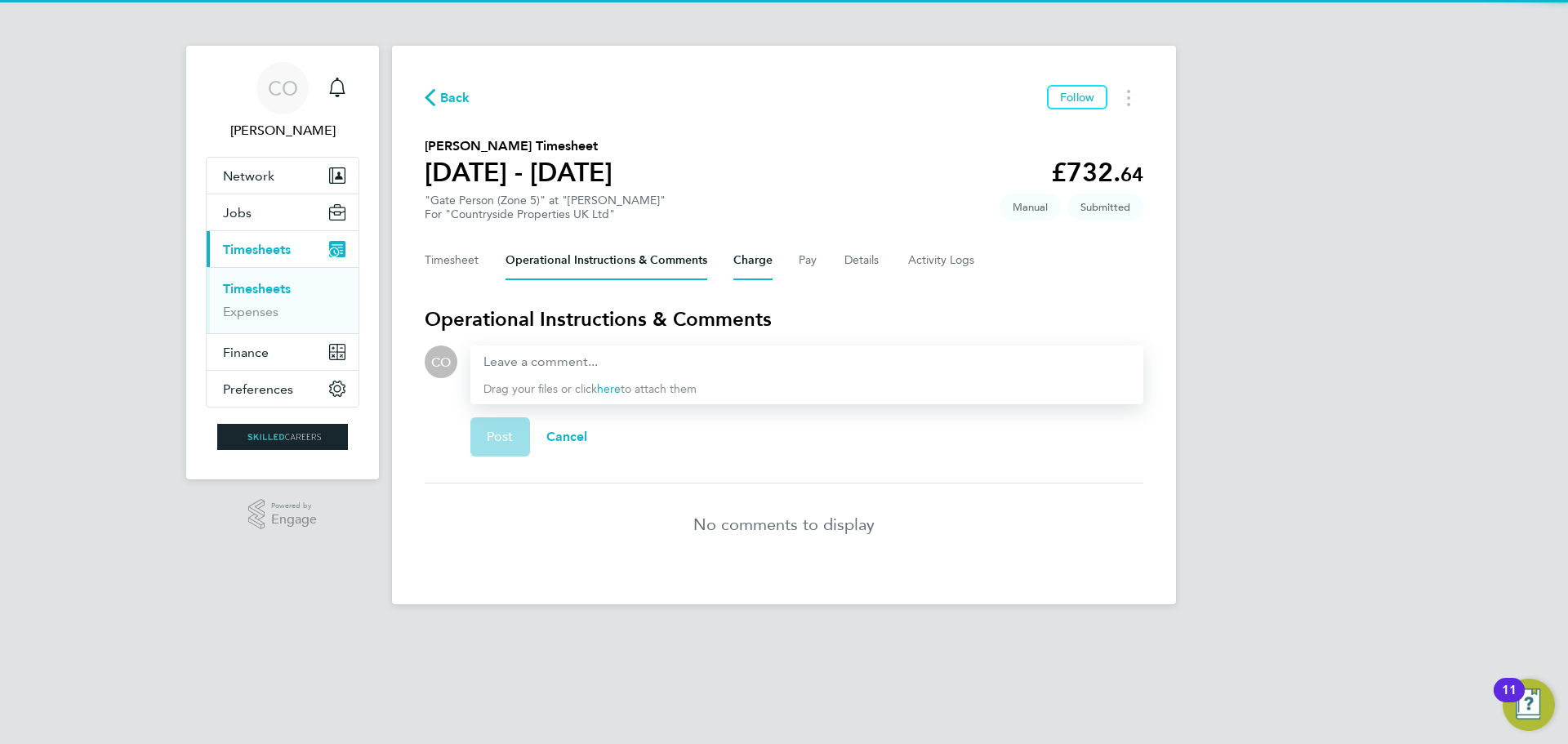
click at [751, 262] on button "Charge" at bounding box center [753, 261] width 39 height 39
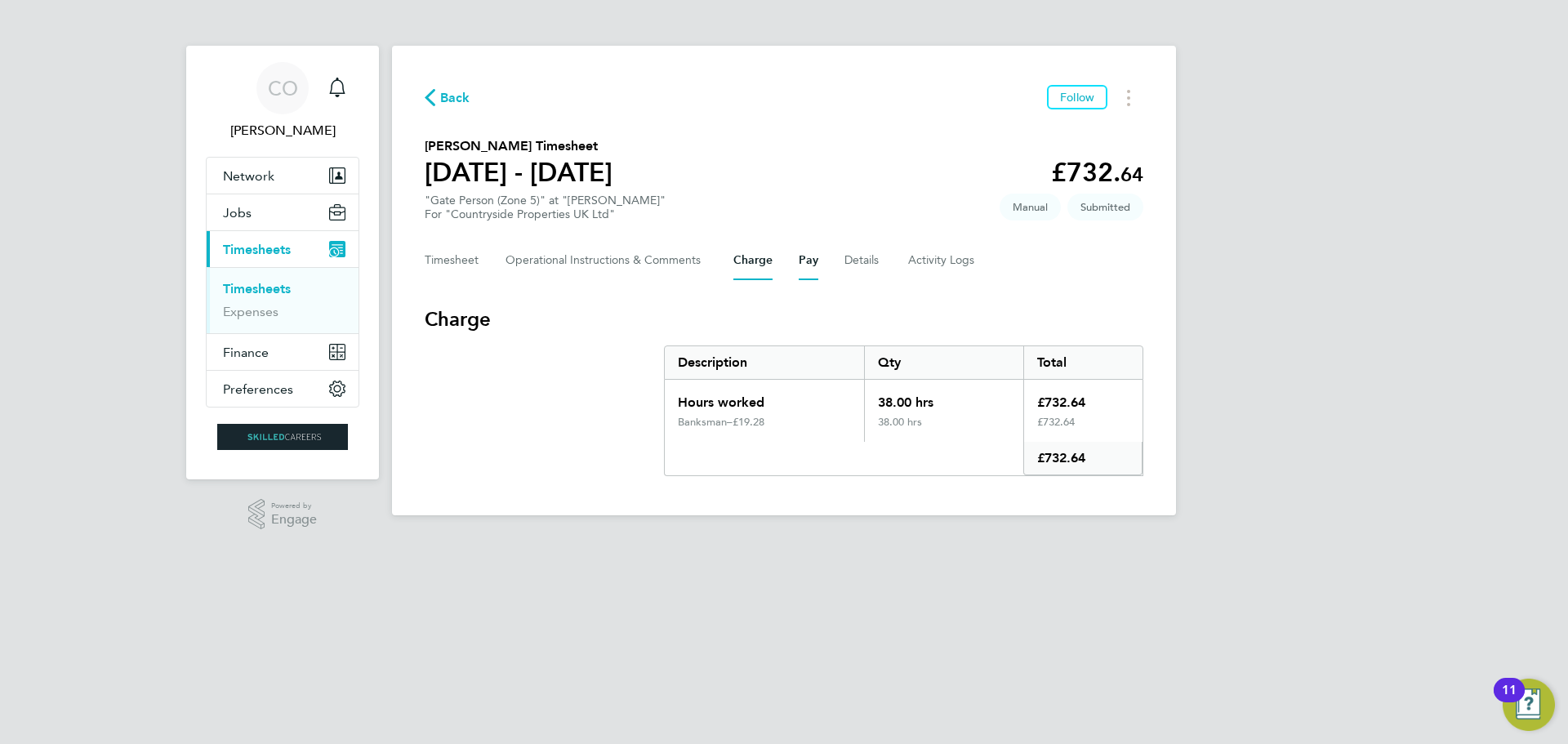
click at [808, 269] on button "Pay" at bounding box center [808, 261] width 20 height 39
click at [855, 262] on button "Details" at bounding box center [863, 261] width 37 height 39
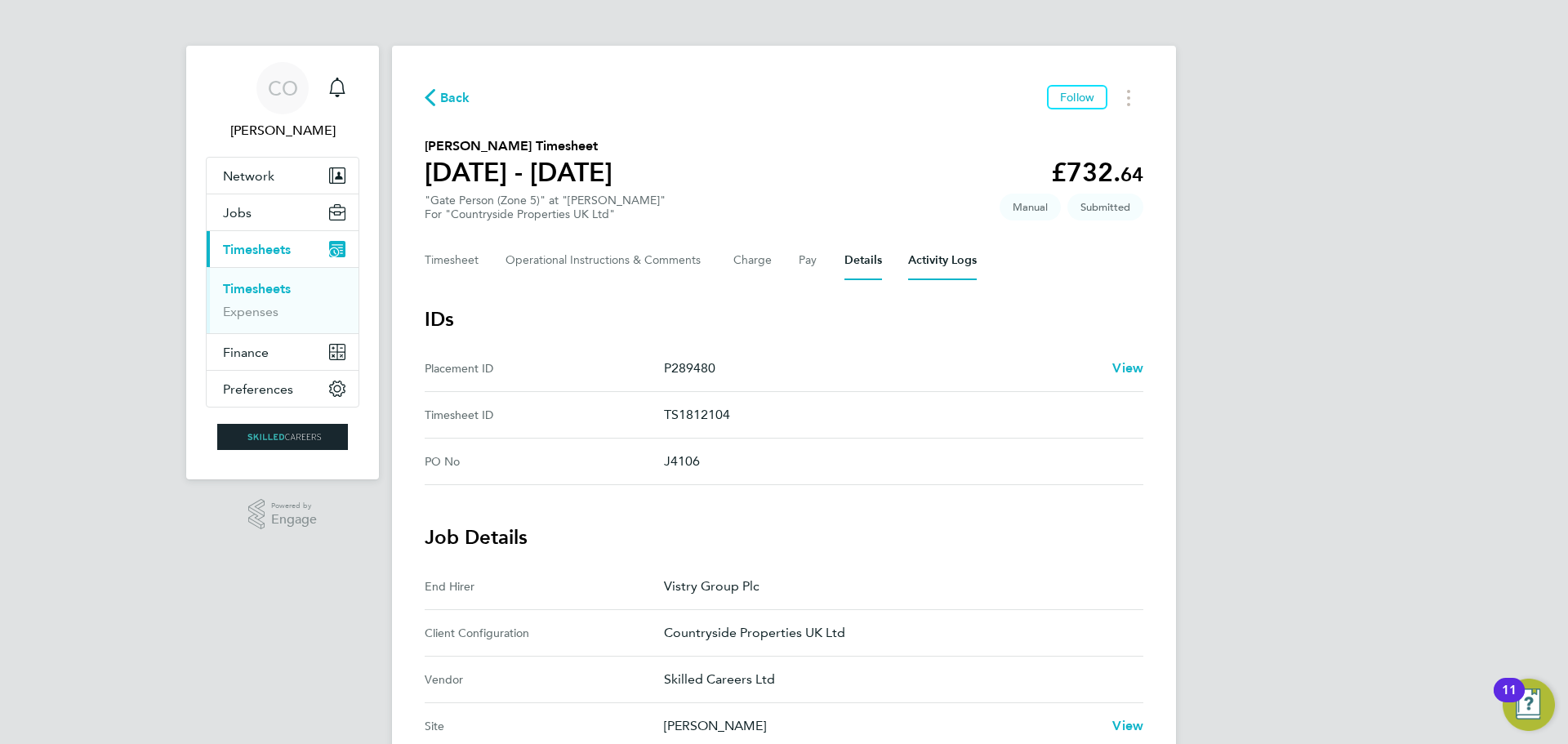
click at [944, 262] on Logs-tab "Activity Logs" at bounding box center [942, 261] width 68 height 39
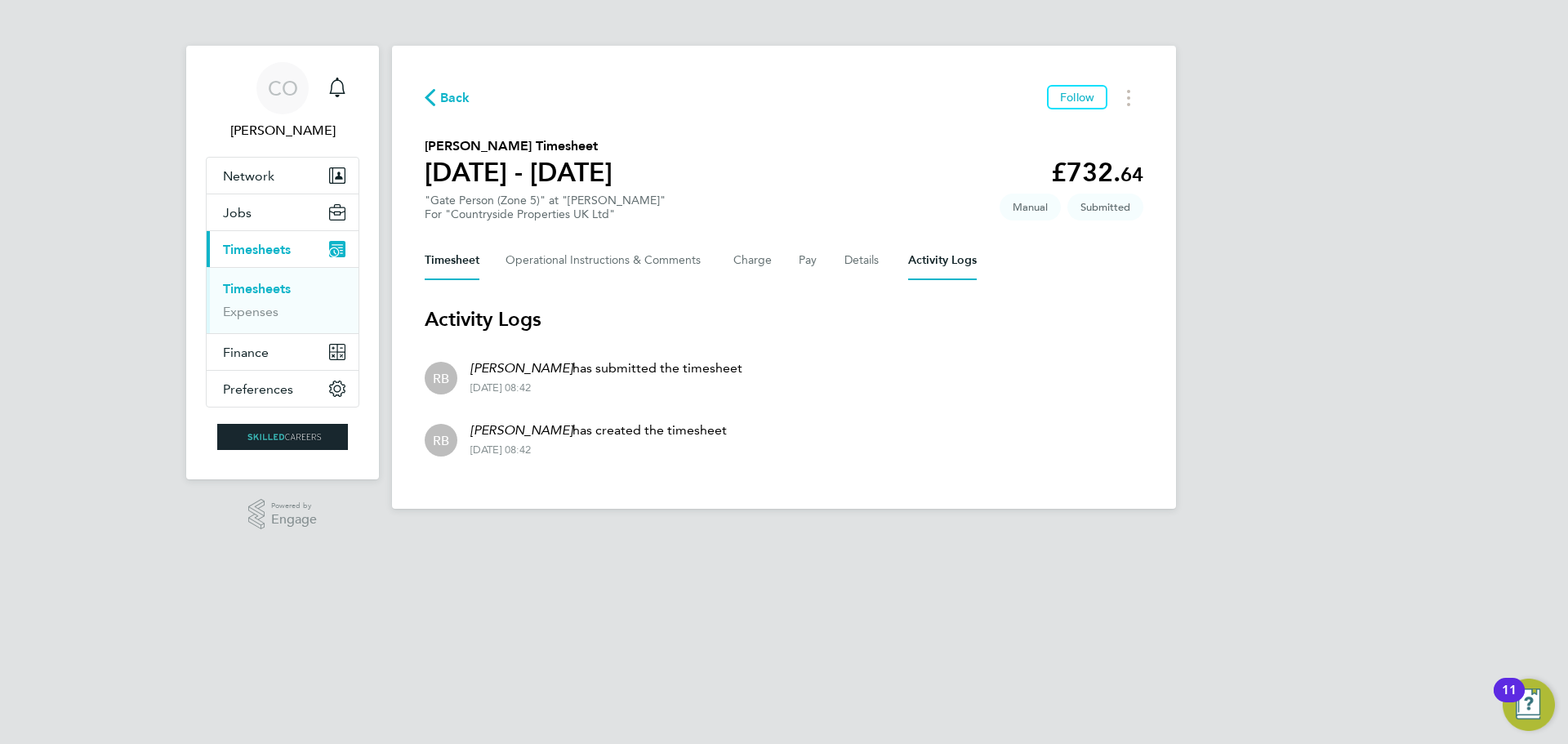
click at [433, 267] on button "Timesheet" at bounding box center [452, 261] width 55 height 39
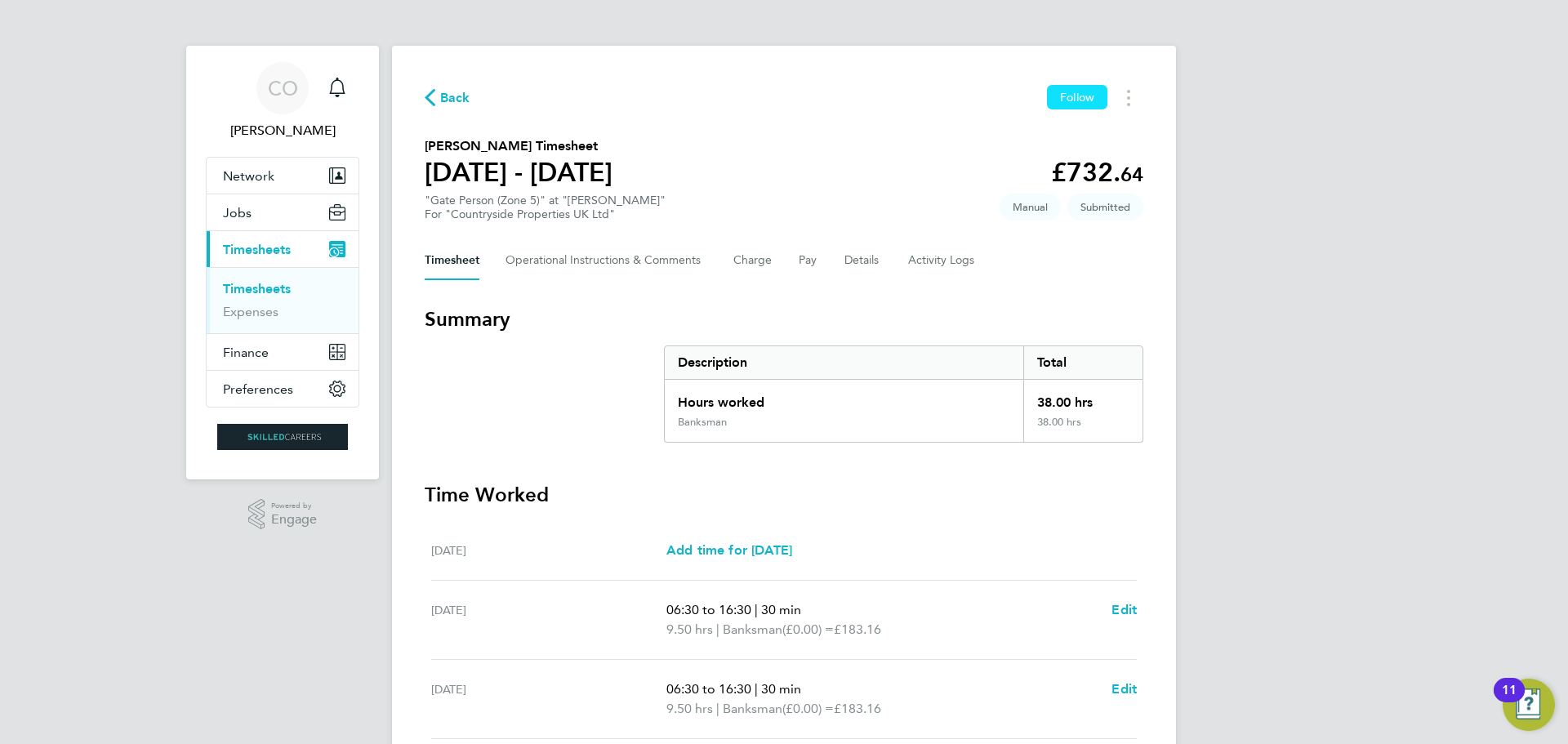
click at [1070, 97] on span "Follow" at bounding box center [1077, 97] width 34 height 15
click at [266, 290] on link "Timesheets" at bounding box center [256, 289] width 67 height 16
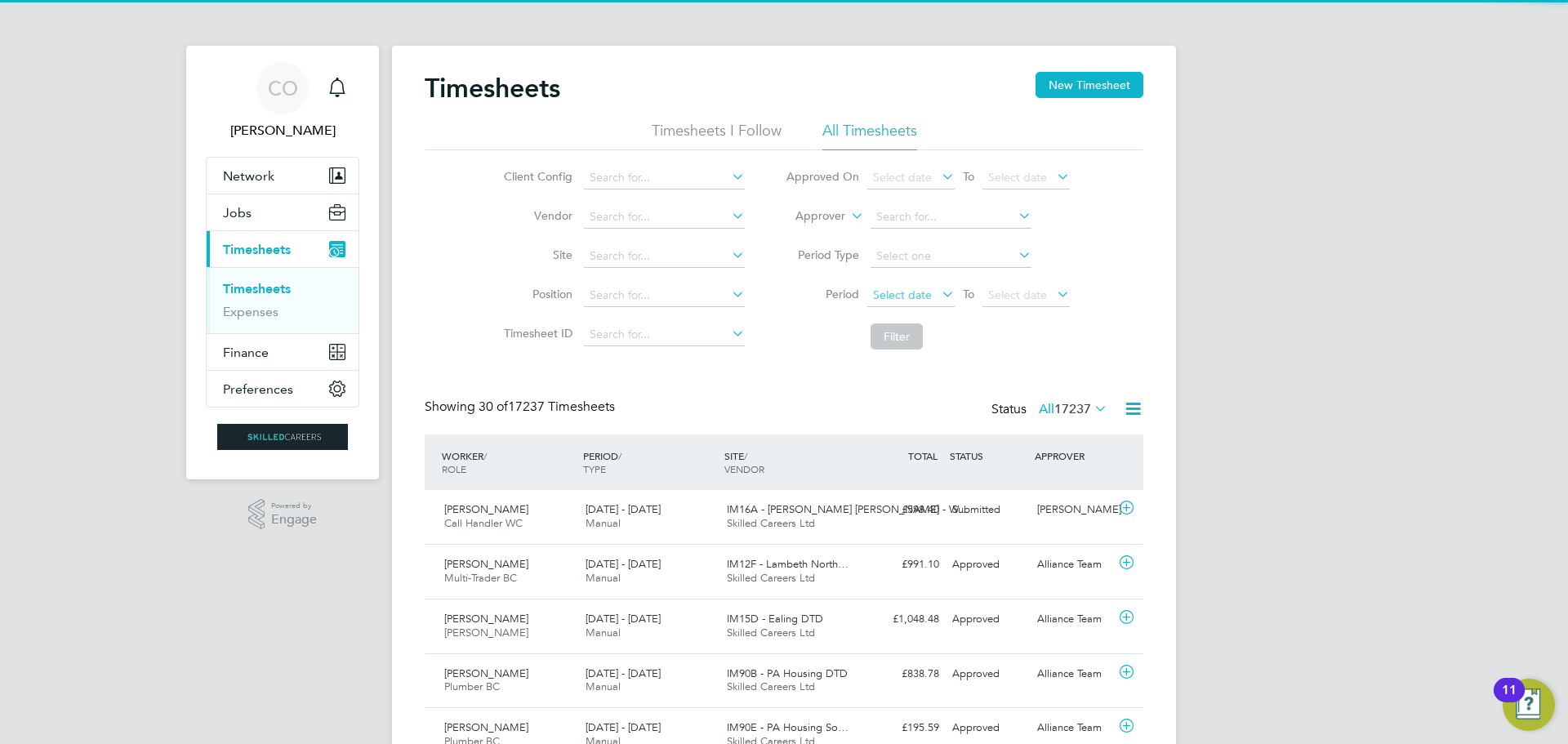
click at [929, 294] on span "Select date" at bounding box center [902, 294] width 59 height 15
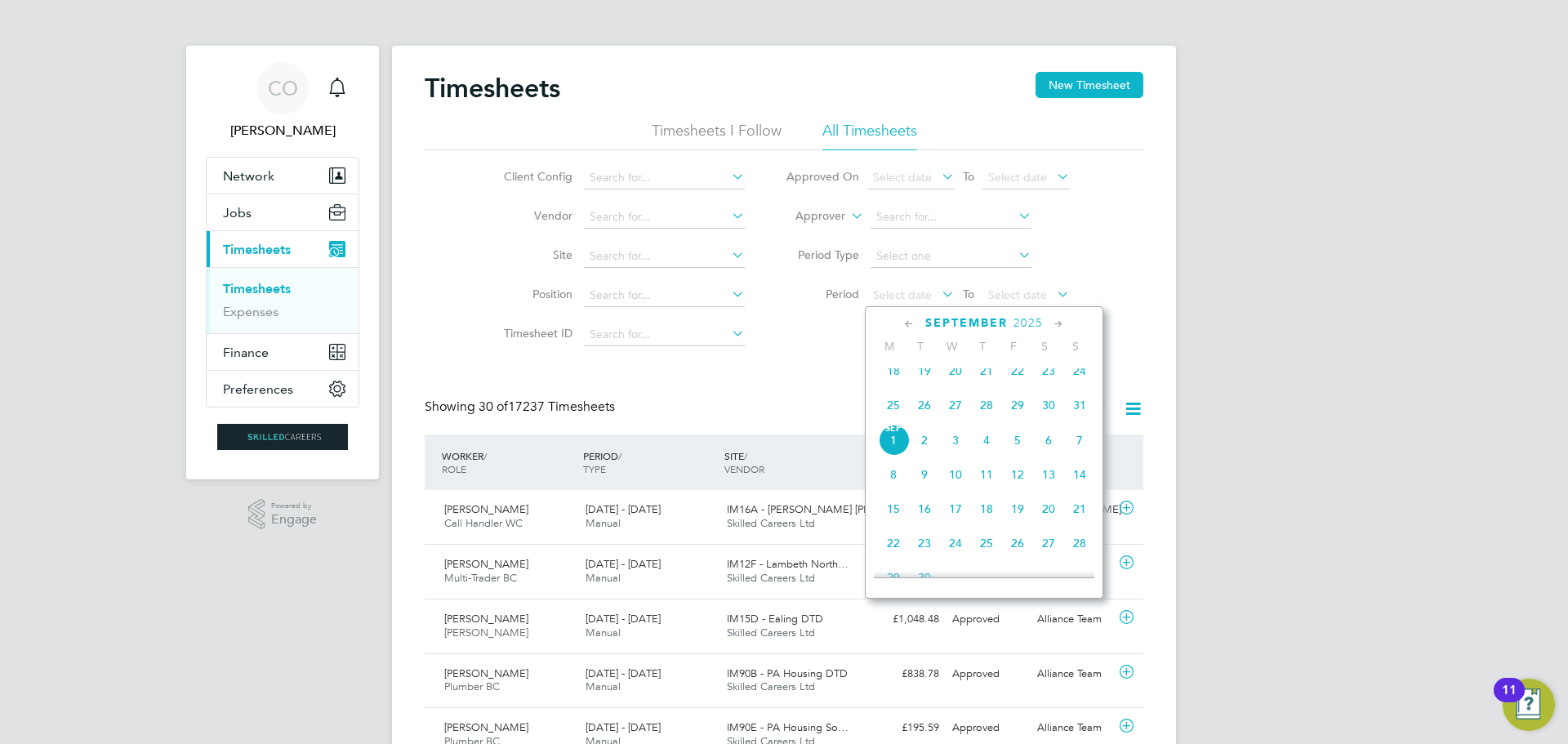
click at [893, 419] on span "25" at bounding box center [893, 405] width 31 height 31
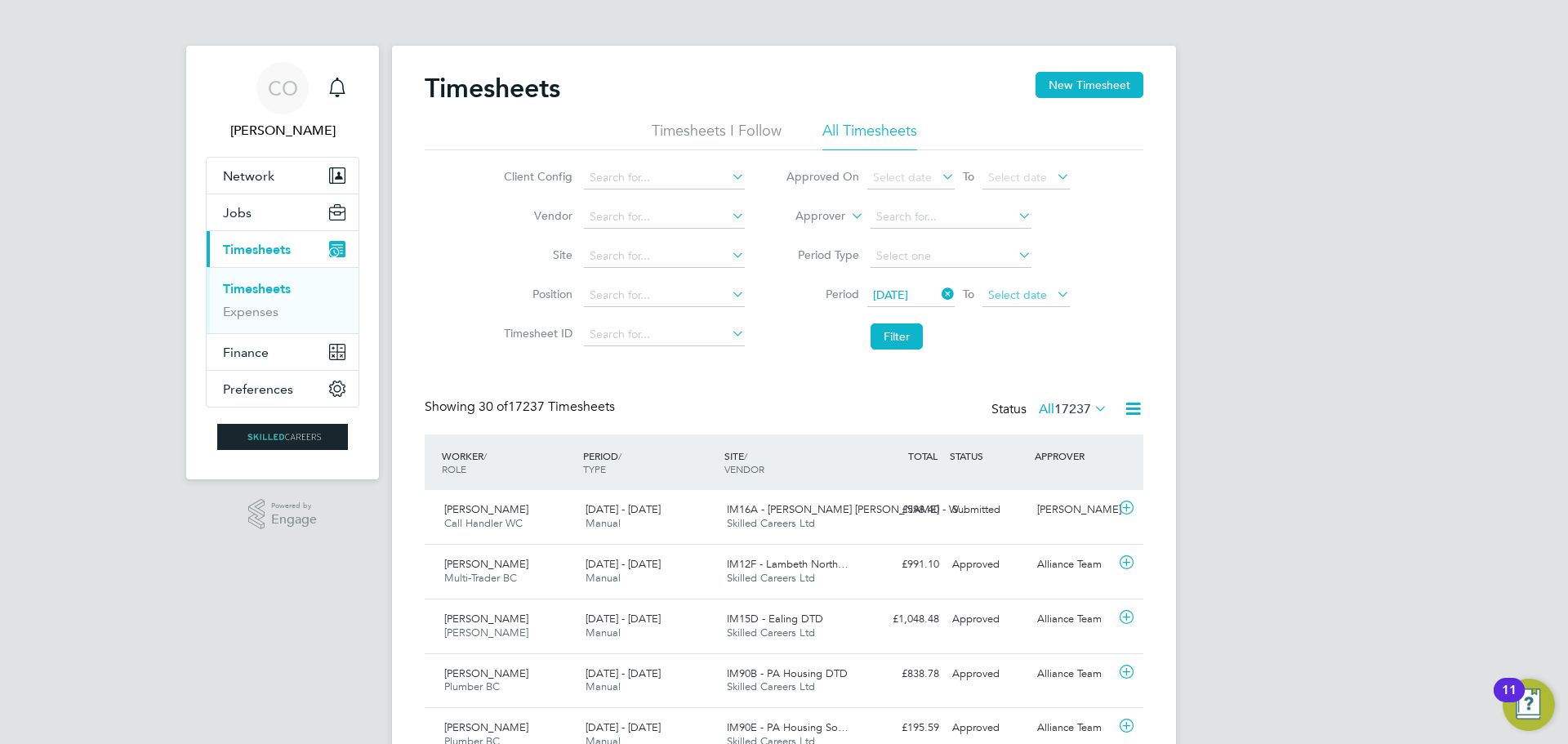
click at [1034, 286] on span "Select date" at bounding box center [1025, 296] width 87 height 22
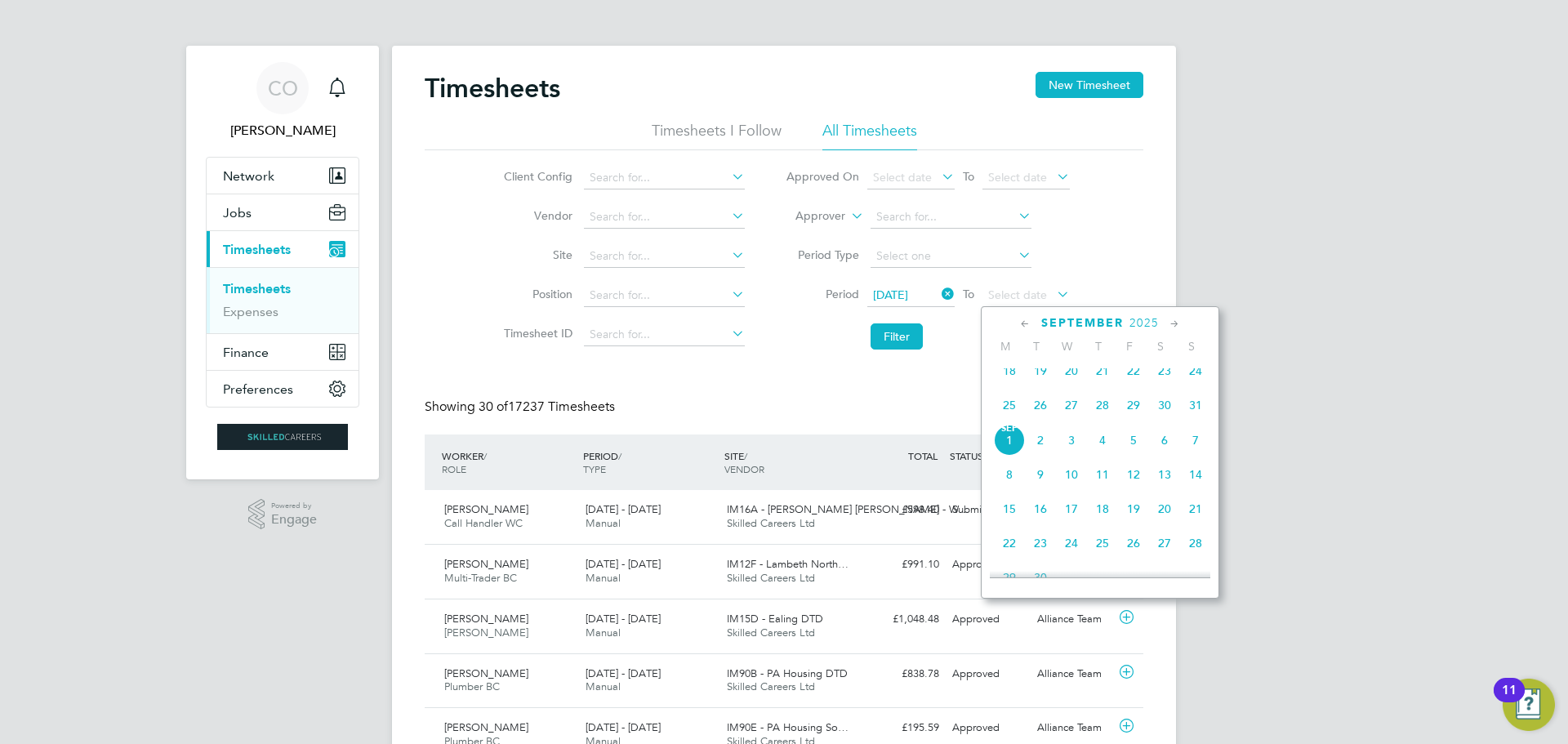
click at [1200, 412] on span "31" at bounding box center [1195, 405] width 31 height 31
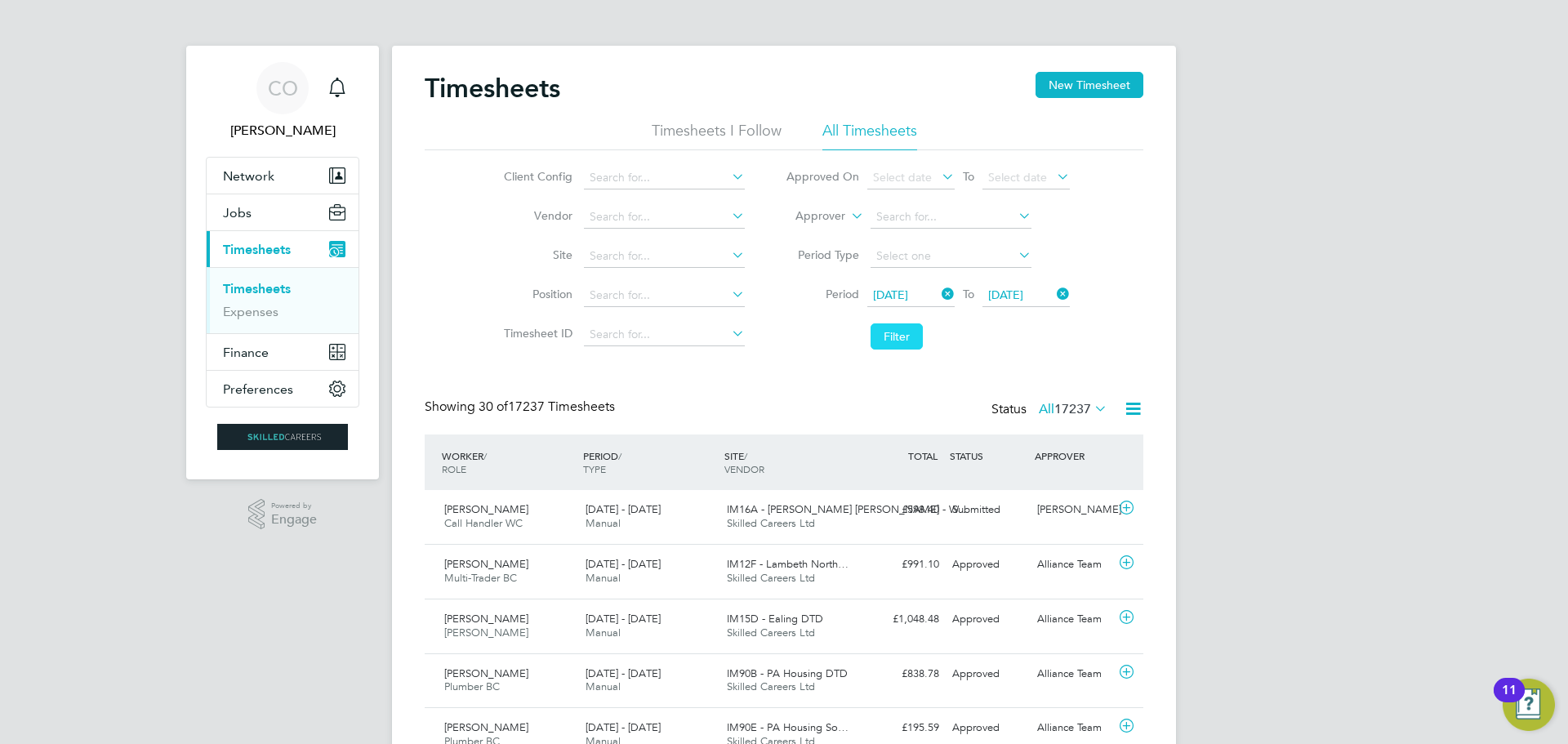
click at [891, 336] on button "Filter" at bounding box center [897, 336] width 53 height 26
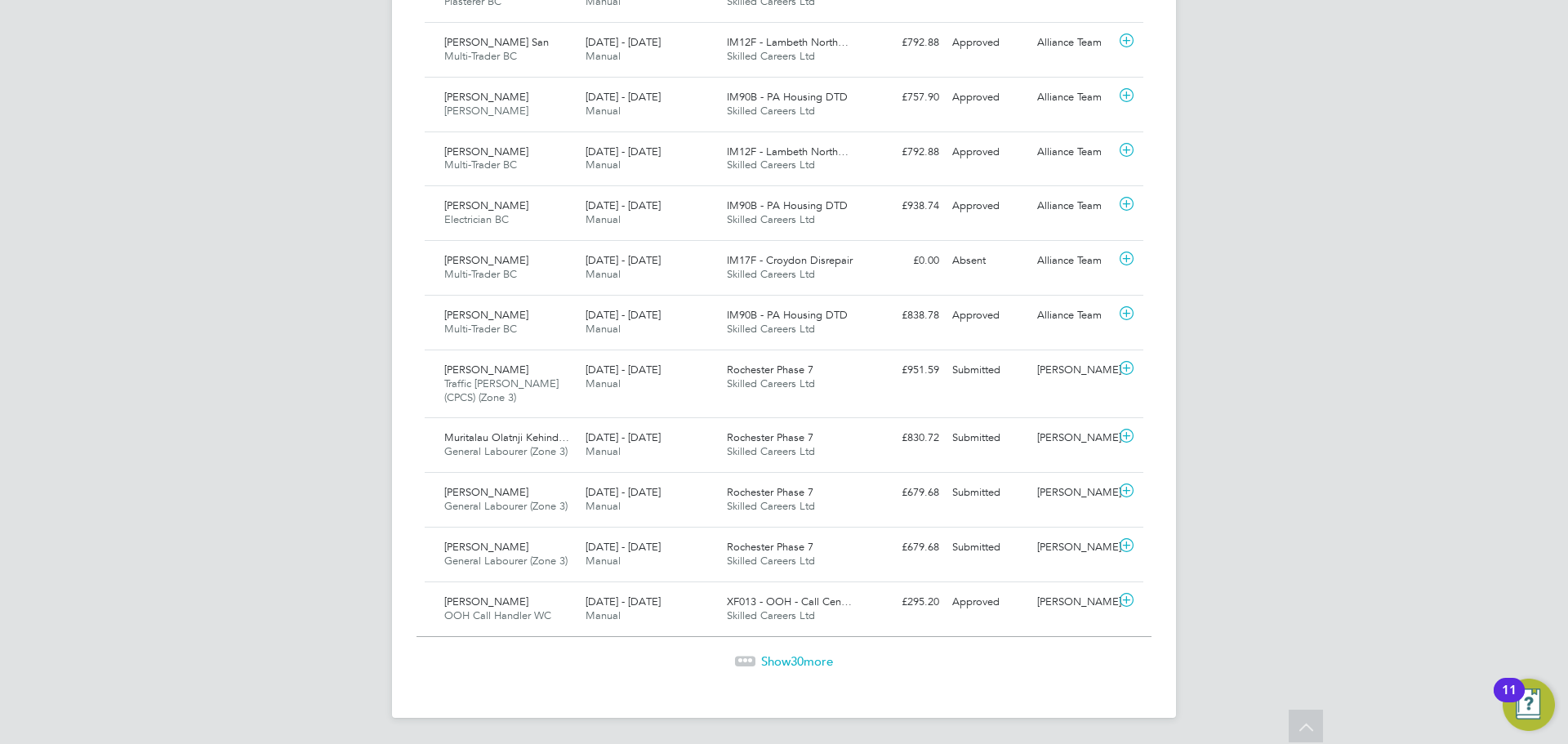
click at [783, 663] on span "Show 30 more" at bounding box center [797, 661] width 72 height 16
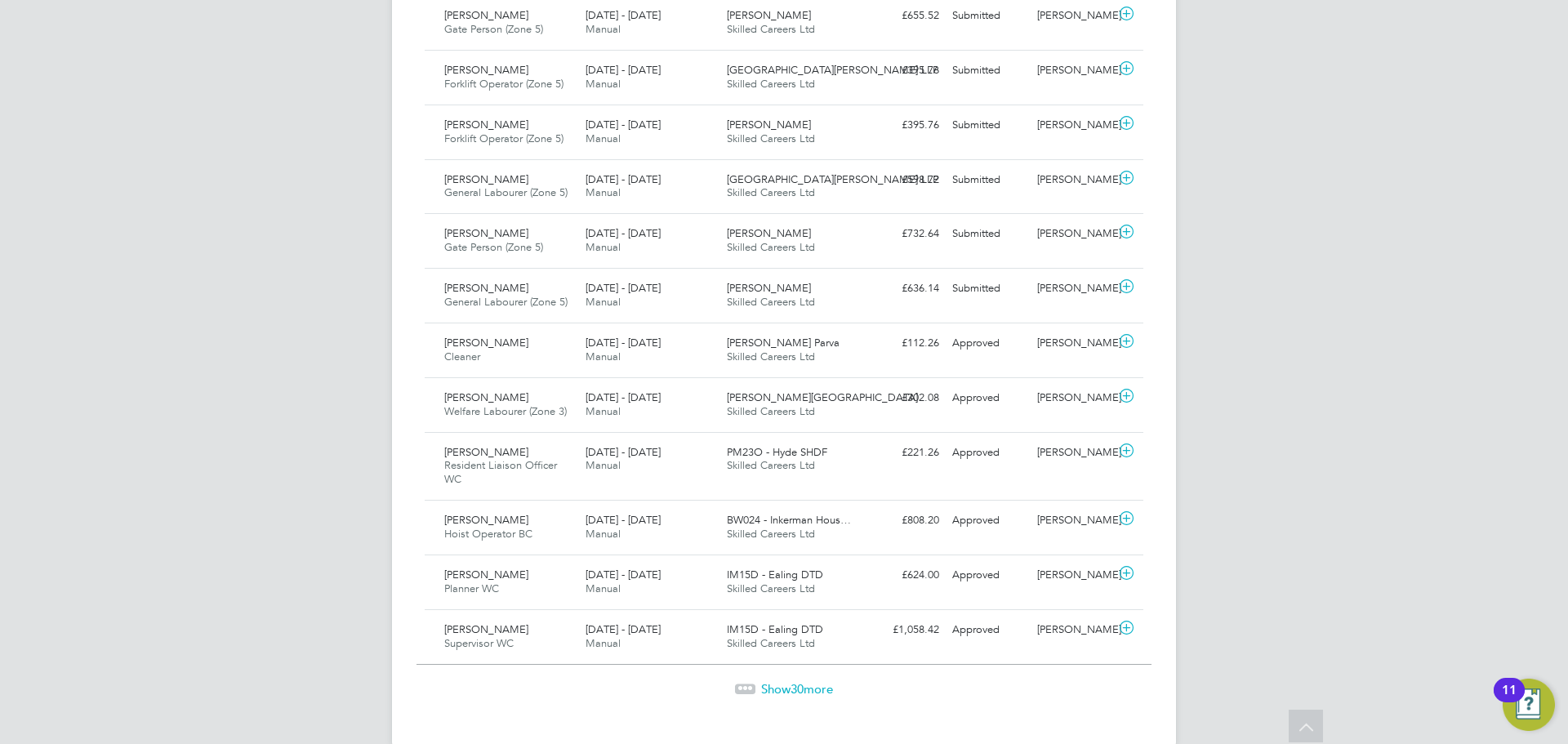
click at [789, 681] on span "Show 30 more" at bounding box center [797, 688] width 72 height 16
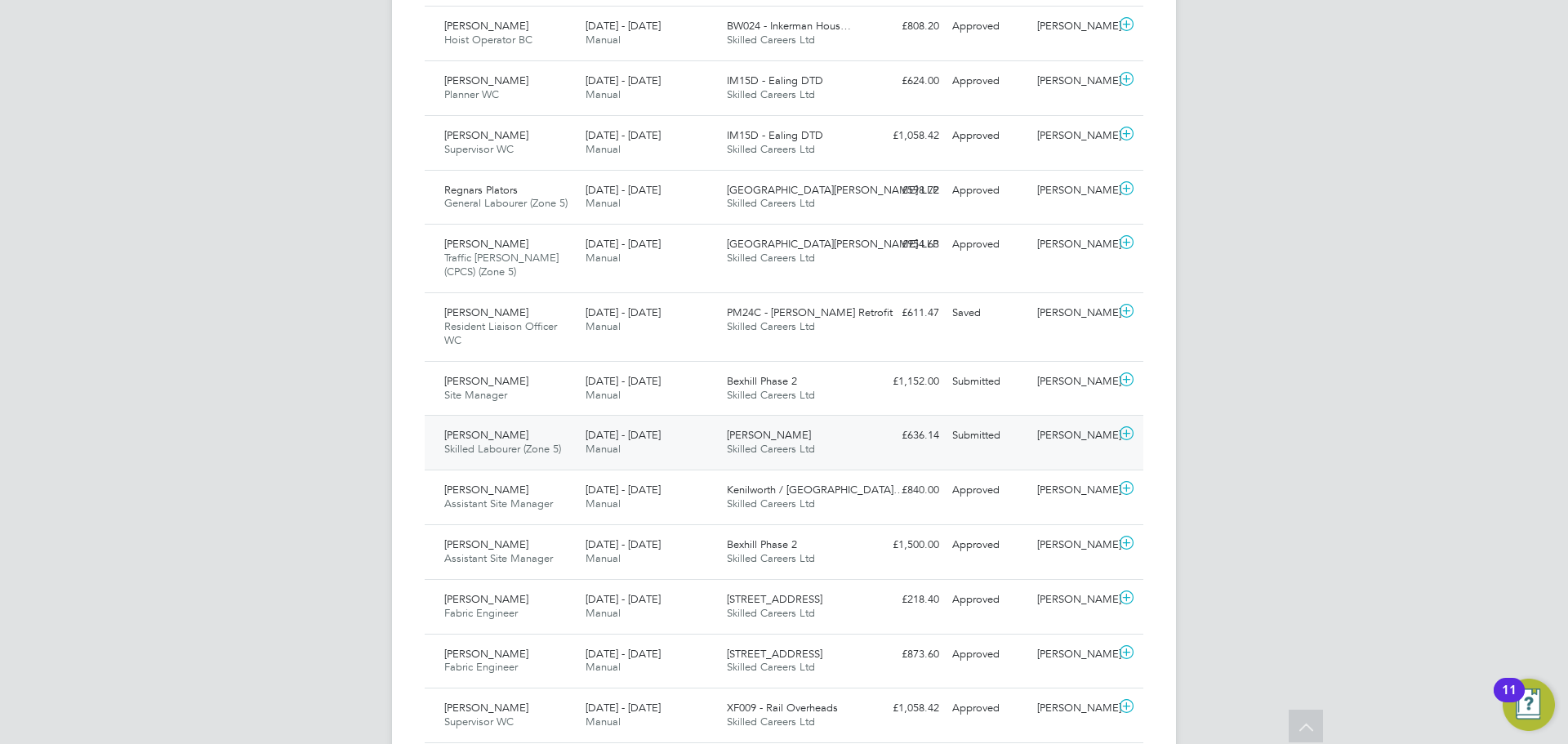
click at [528, 429] on div "Cara Jayes Skilled Labourer (Zone 5) 25 - 31 Aug 2025" at bounding box center [508, 442] width 142 height 41
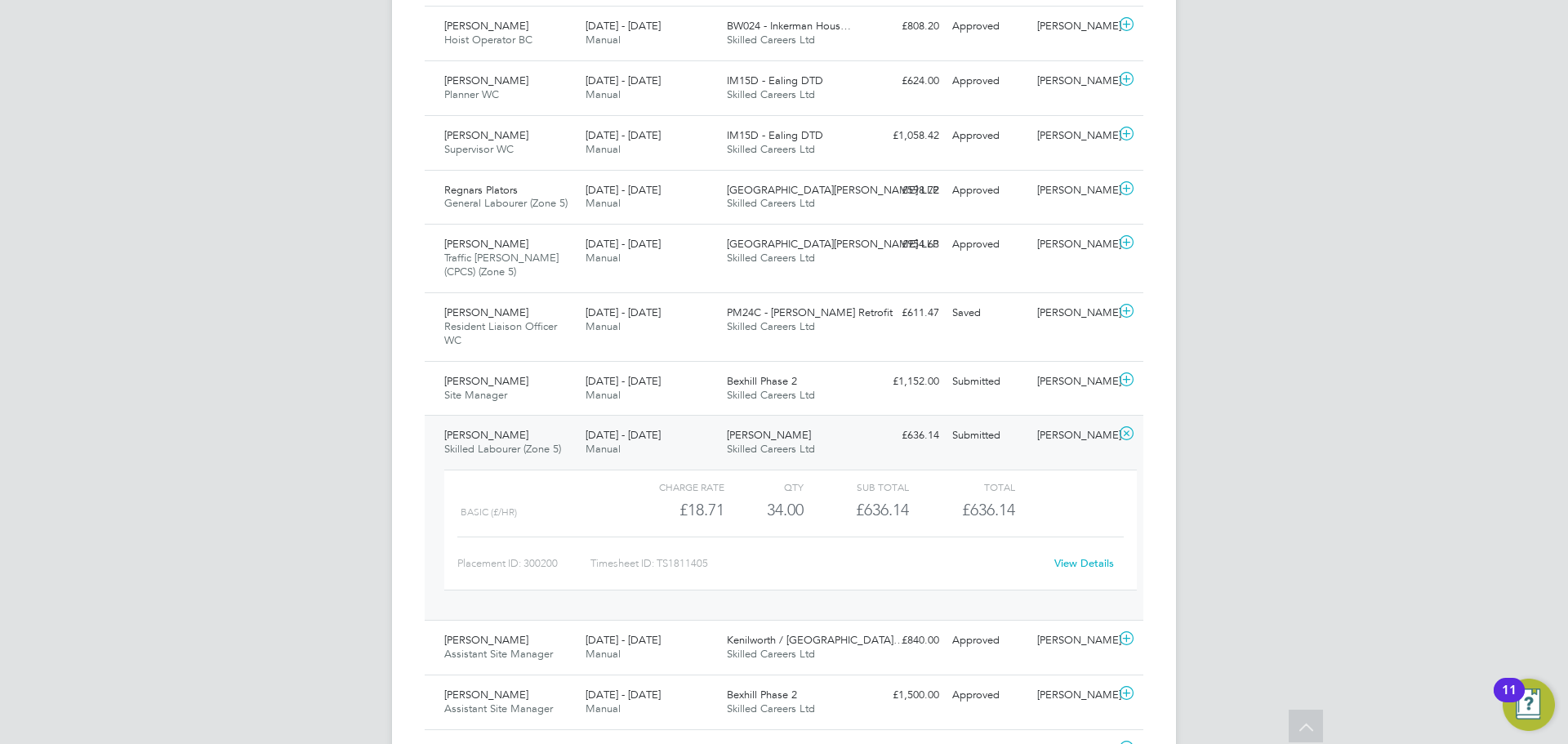
click at [1088, 557] on link "View Details" at bounding box center [1084, 563] width 60 height 14
drag, startPoint x: 491, startPoint y: 368, endPoint x: 490, endPoint y: 311, distance: 57.0
click at [491, 388] on span "Site Manager" at bounding box center [475, 394] width 62 height 14
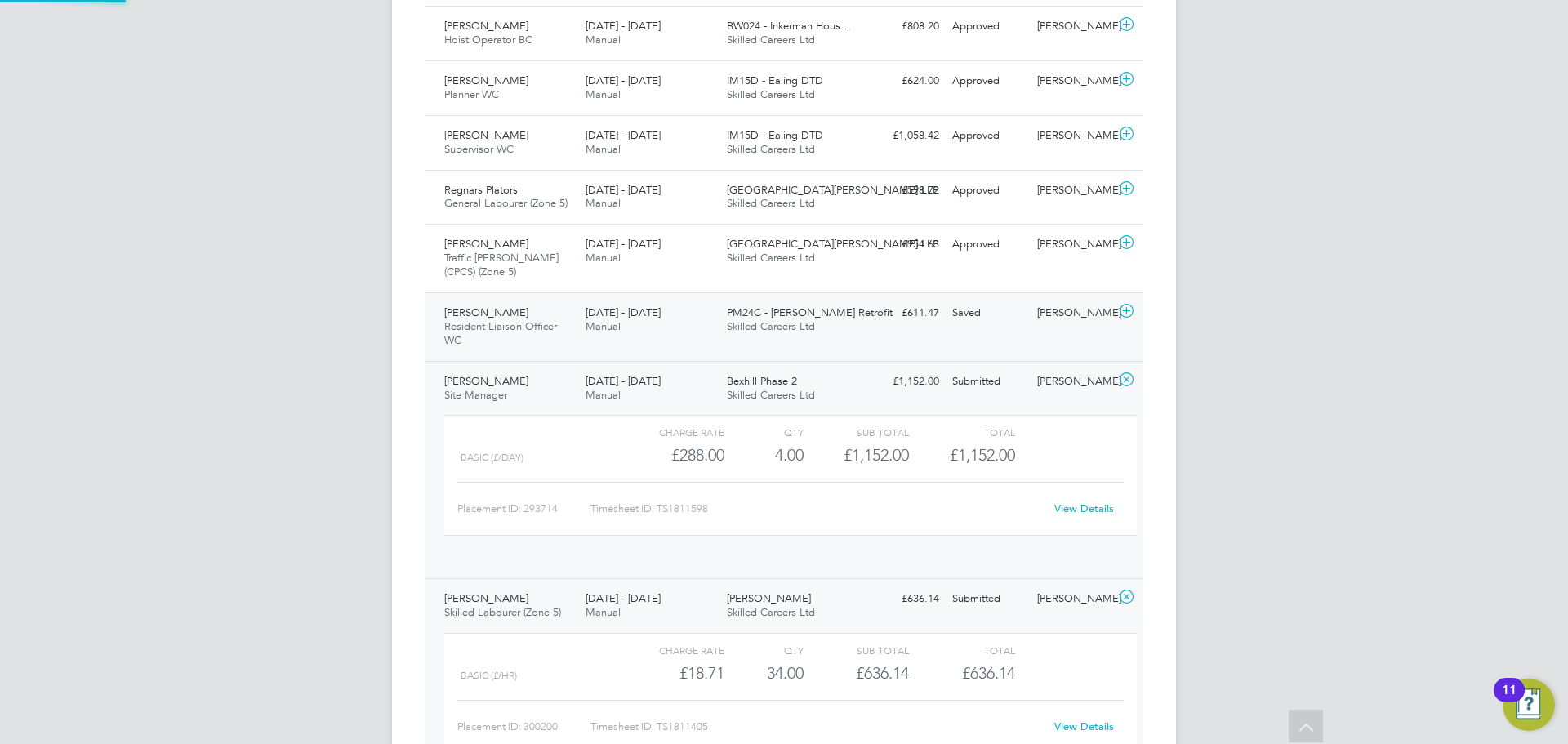
click at [490, 311] on div "Ivandre Sardinha Resident Liaison Officer WC 23 - 29 Aug 2025" at bounding box center [508, 327] width 142 height 55
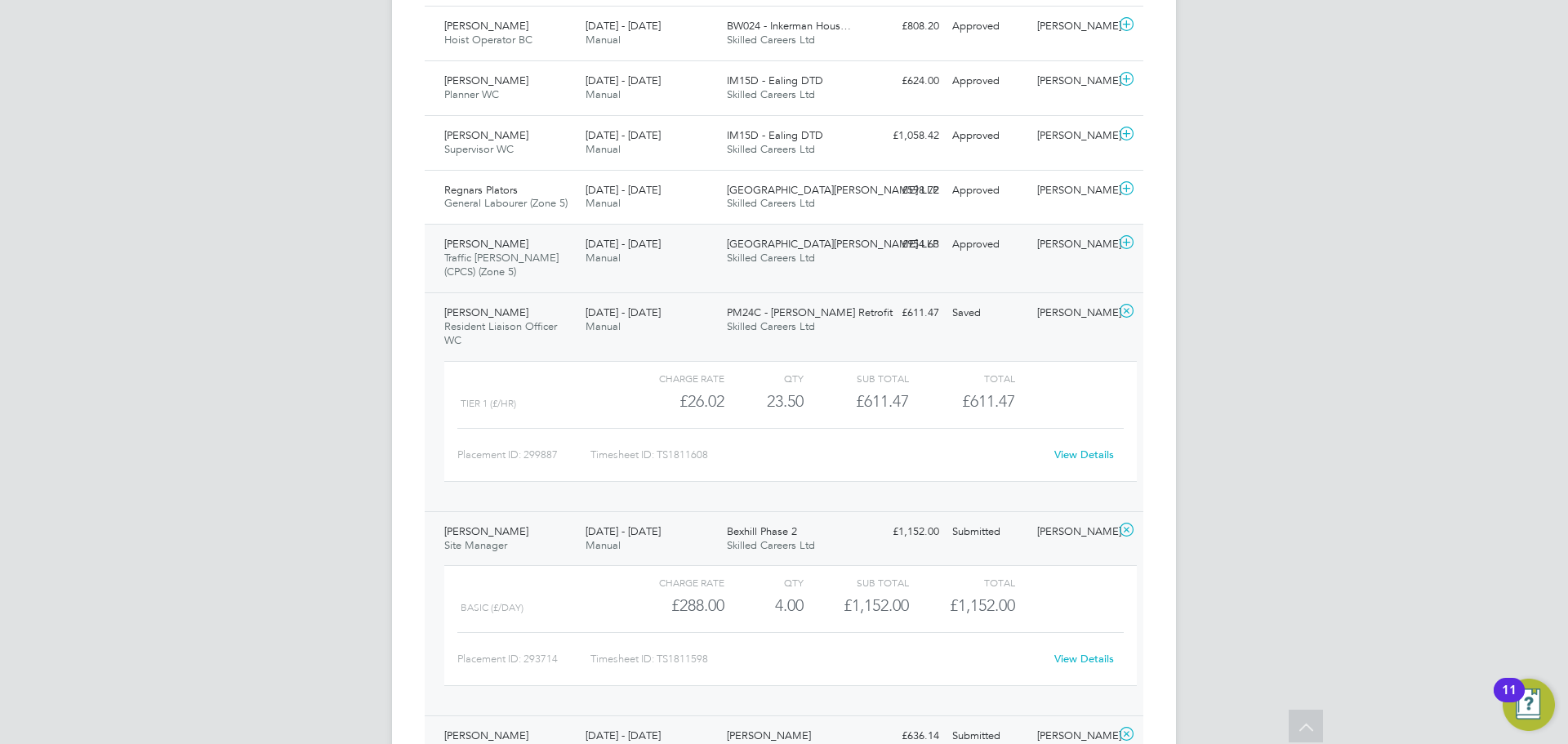
click at [491, 242] on div "Junaid Khan Traffic Marshall (CPCS) (Zone 5) 25 - 31 Aug 2025" at bounding box center [508, 259] width 142 height 55
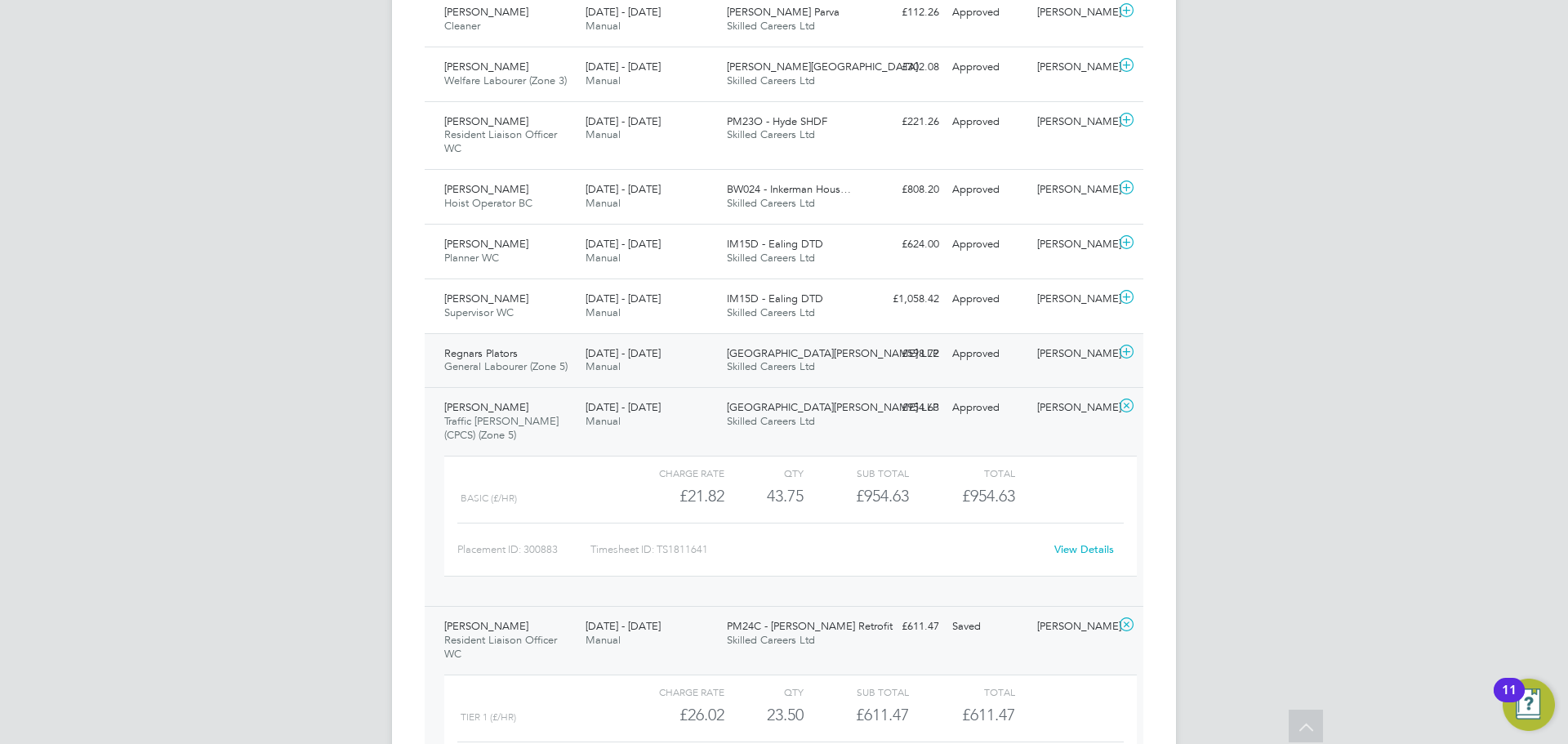
click at [509, 347] on span "Regnars Plators" at bounding box center [480, 353] width 73 height 14
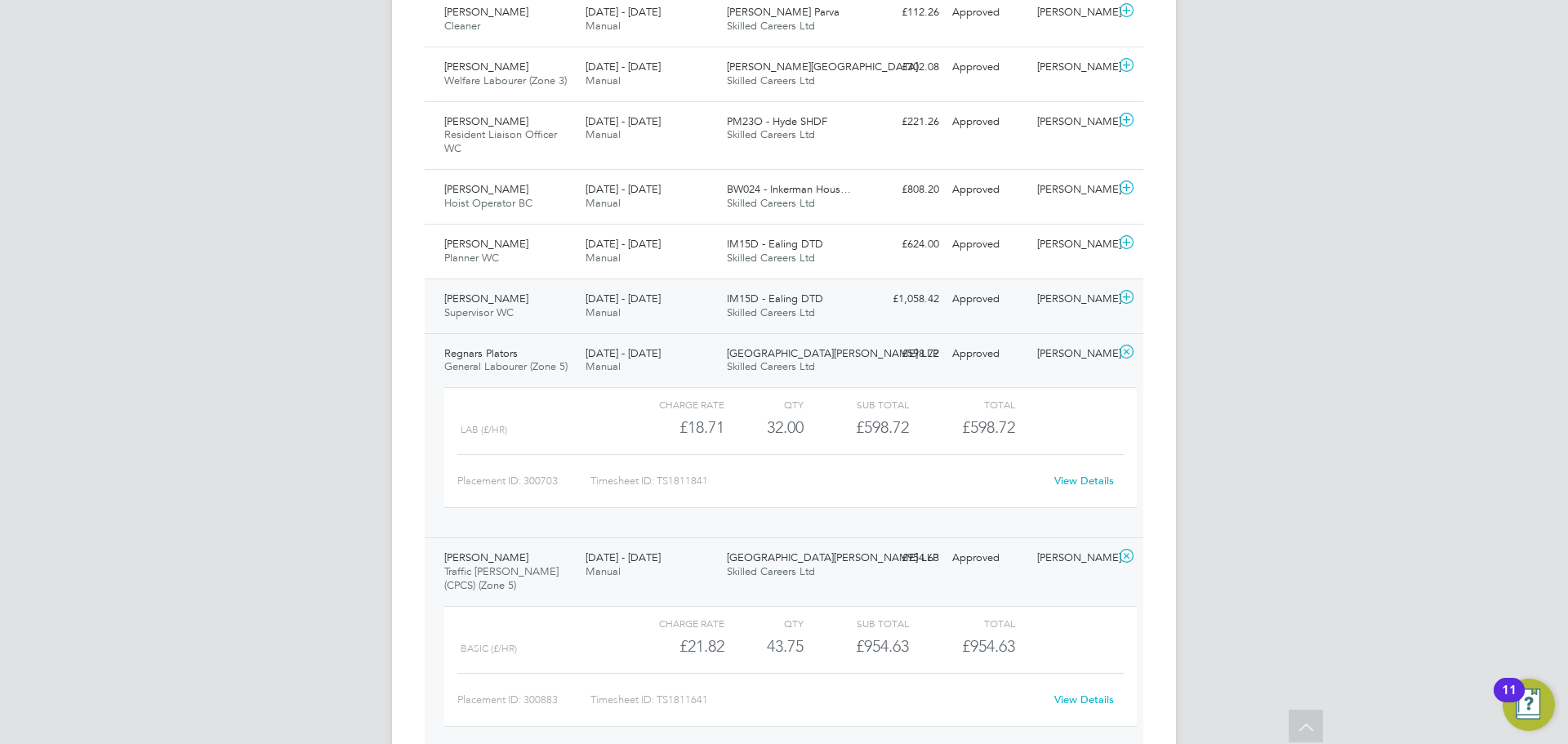
click at [502, 306] on span "Supervisor WC" at bounding box center [478, 312] width 69 height 14
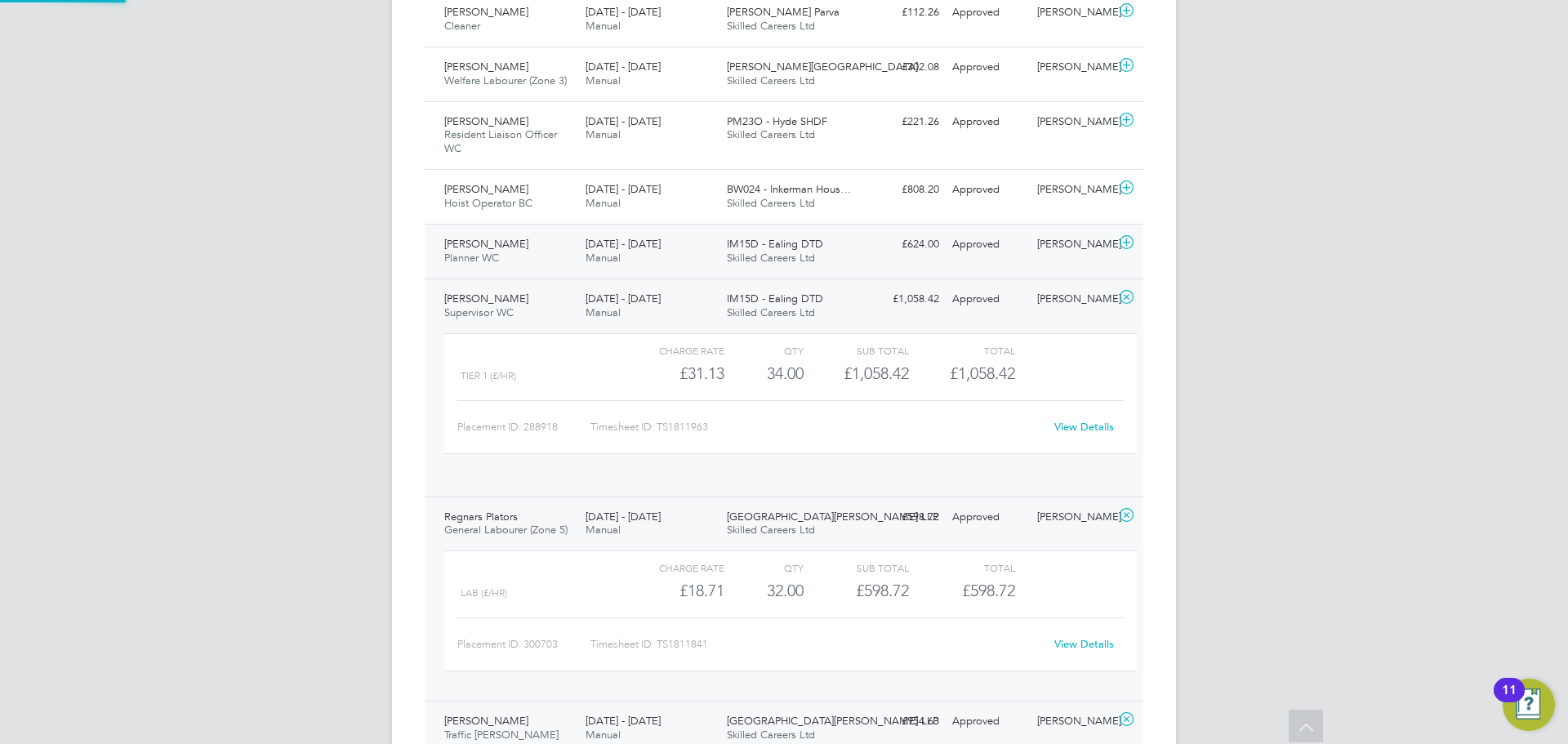
click at [499, 237] on span "Andrew Robinson" at bounding box center [486, 244] width 84 height 14
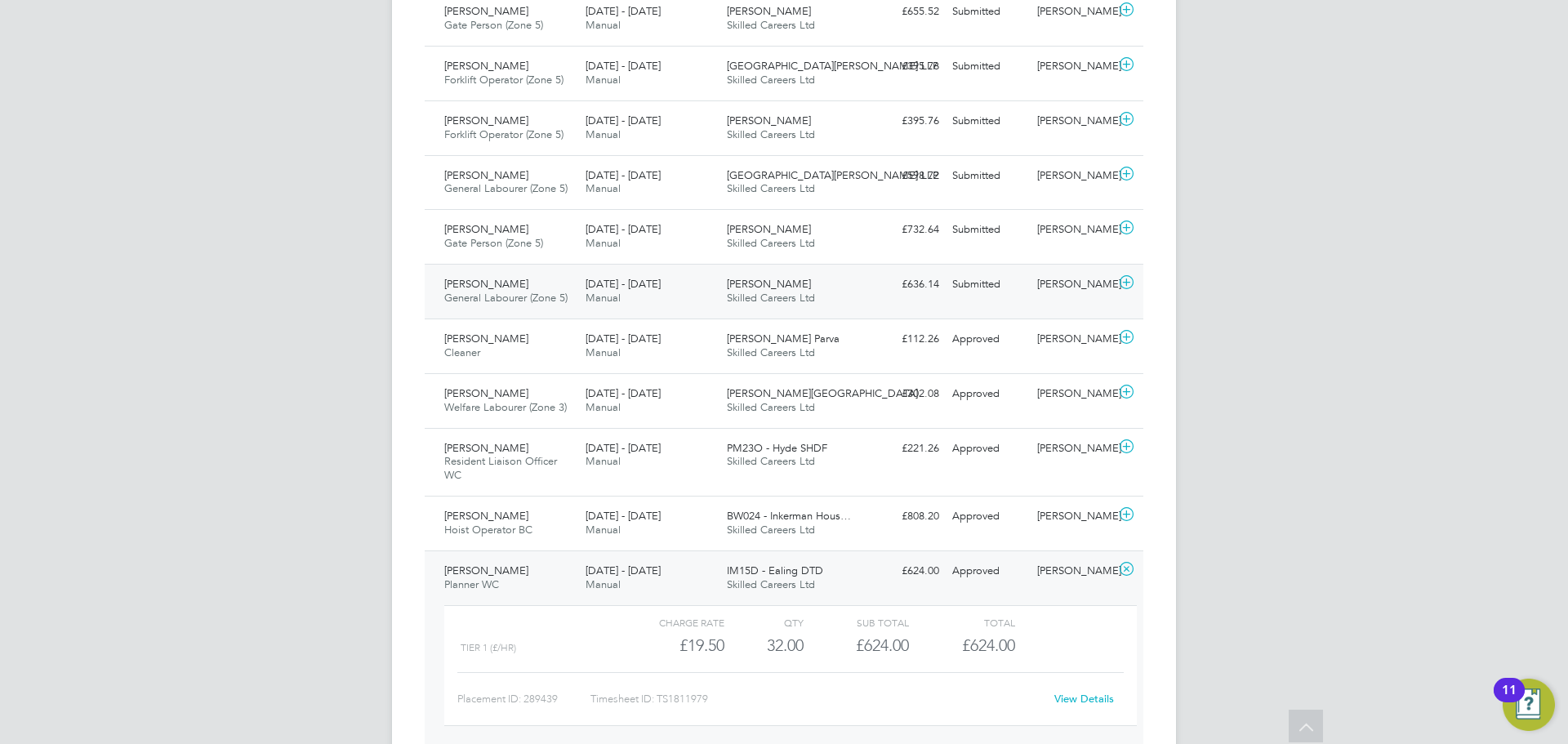
click at [507, 291] on span "General Labourer (Zone 5)" at bounding box center [506, 298] width 123 height 14
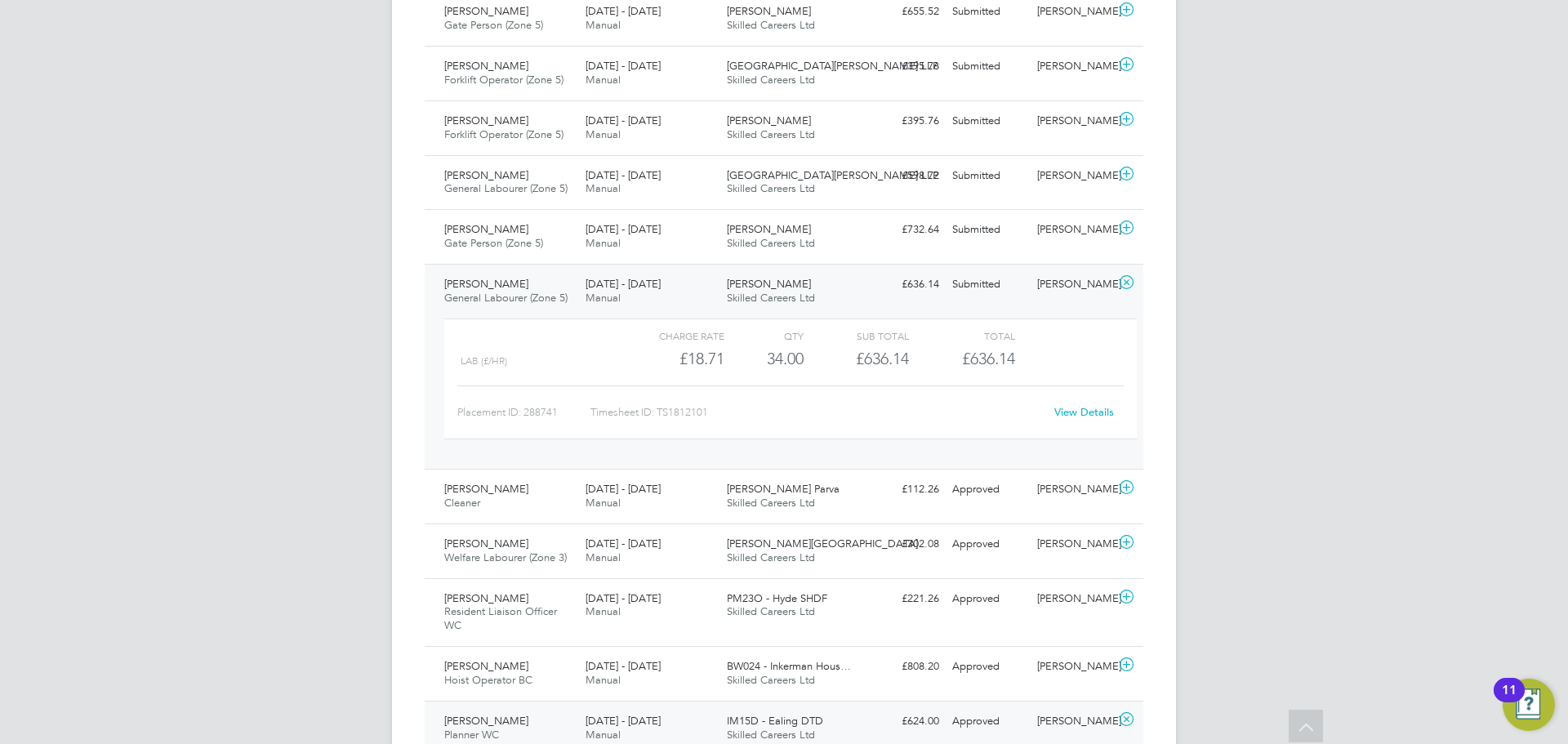
click at [1093, 405] on link "View Details" at bounding box center [1084, 412] width 60 height 14
click at [507, 236] on span "Gate Person (Zone 5)" at bounding box center [493, 243] width 99 height 14
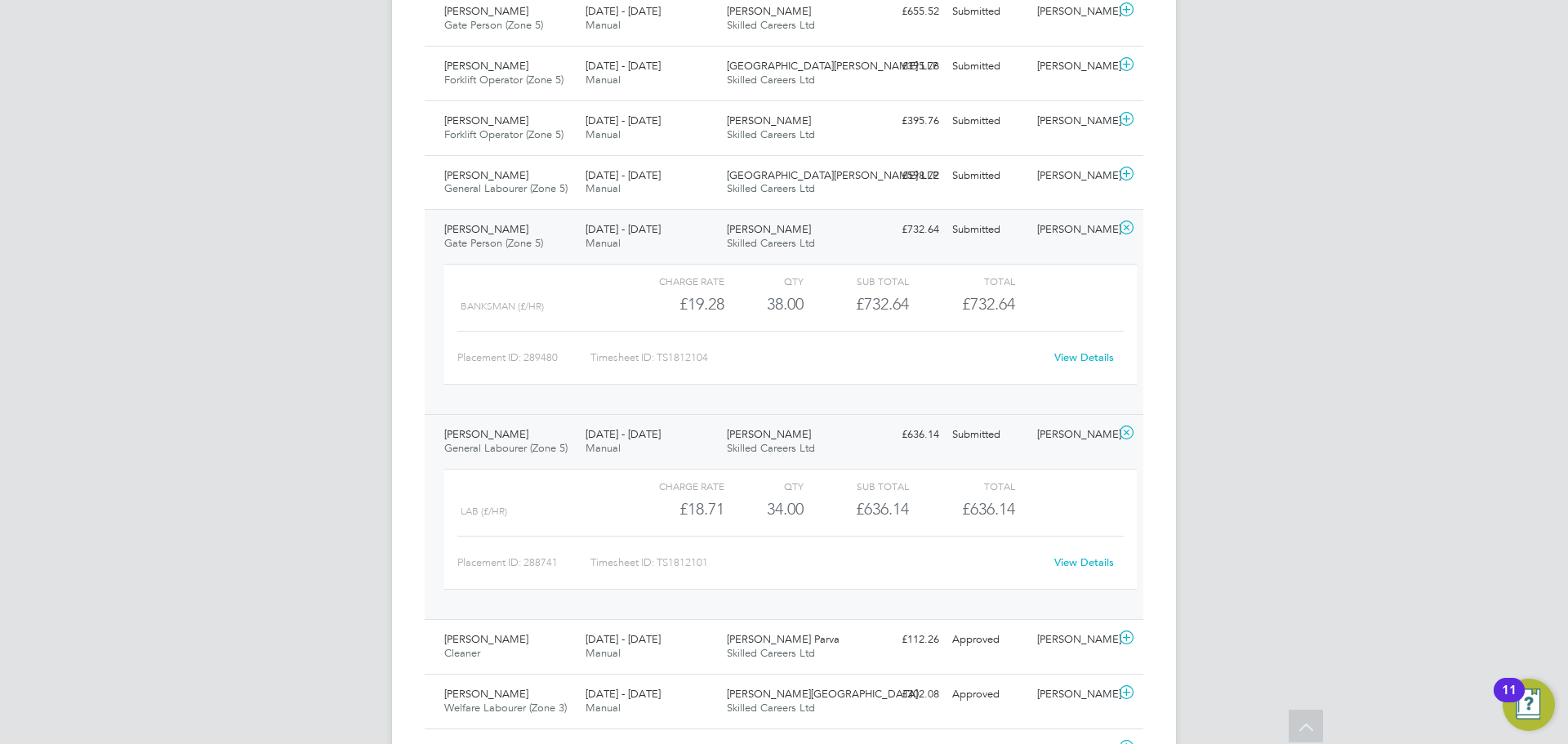
click at [1083, 345] on div "View Details" at bounding box center [1084, 357] width 80 height 26
click at [1085, 351] on link "View Details" at bounding box center [1084, 357] width 60 height 14
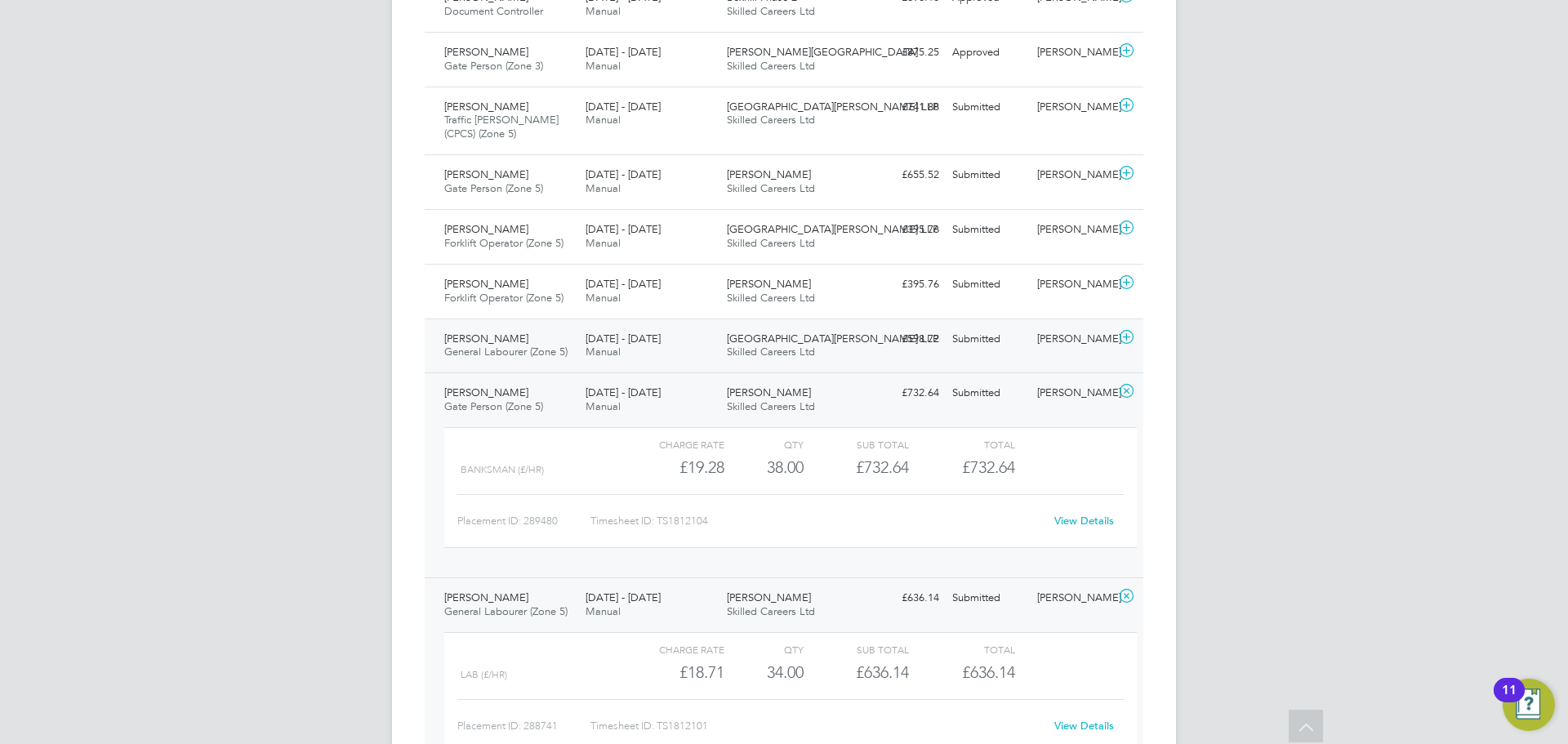
click at [509, 332] on span "Declan Murphy" at bounding box center [486, 339] width 84 height 14
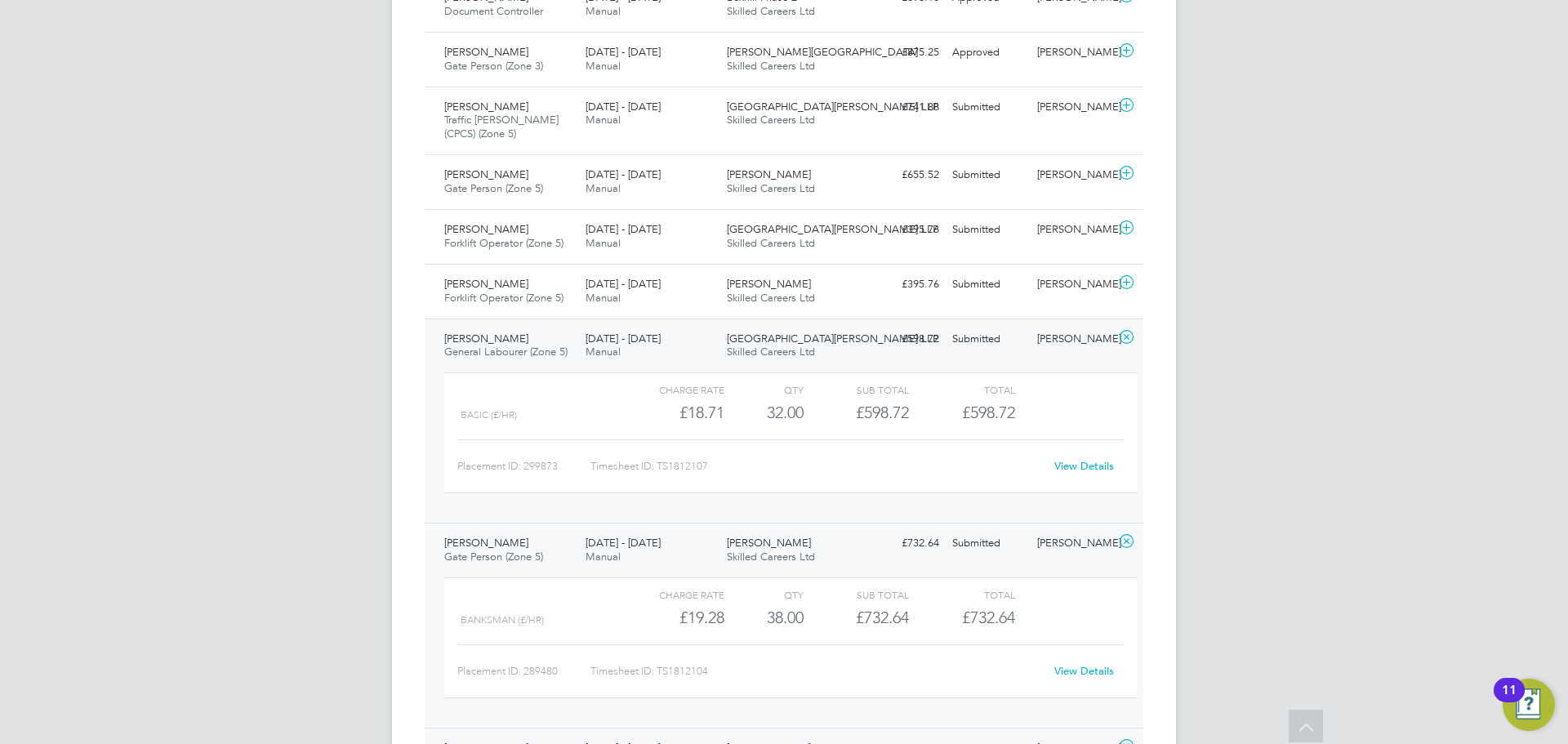
click at [1062, 459] on link "View Details" at bounding box center [1084, 466] width 60 height 14
click at [593, 291] on span "Manual" at bounding box center [603, 298] width 35 height 14
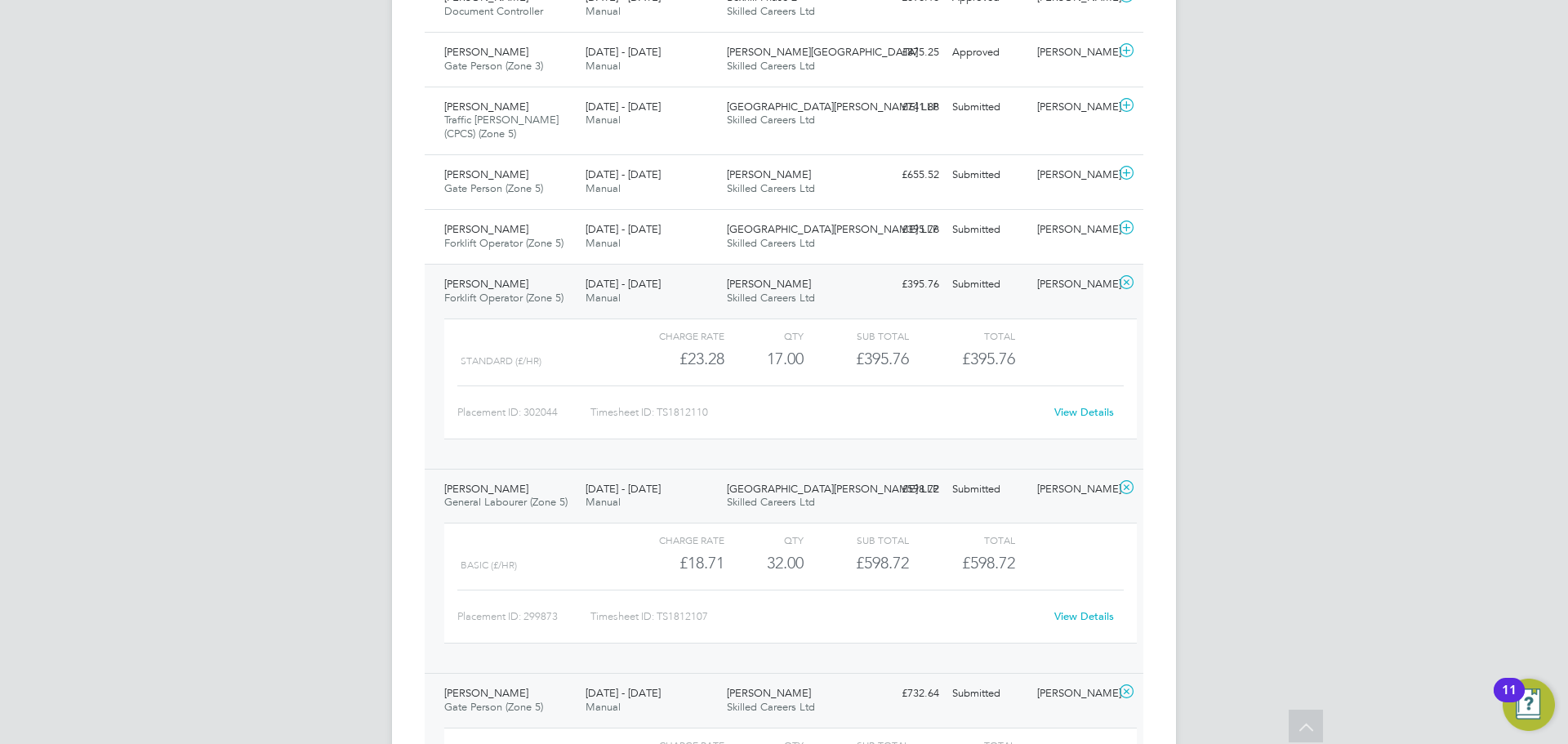
click at [1079, 405] on link "View Details" at bounding box center [1084, 412] width 60 height 14
click at [526, 236] on span "Forklift Operator (Zone 5)" at bounding box center [504, 243] width 119 height 14
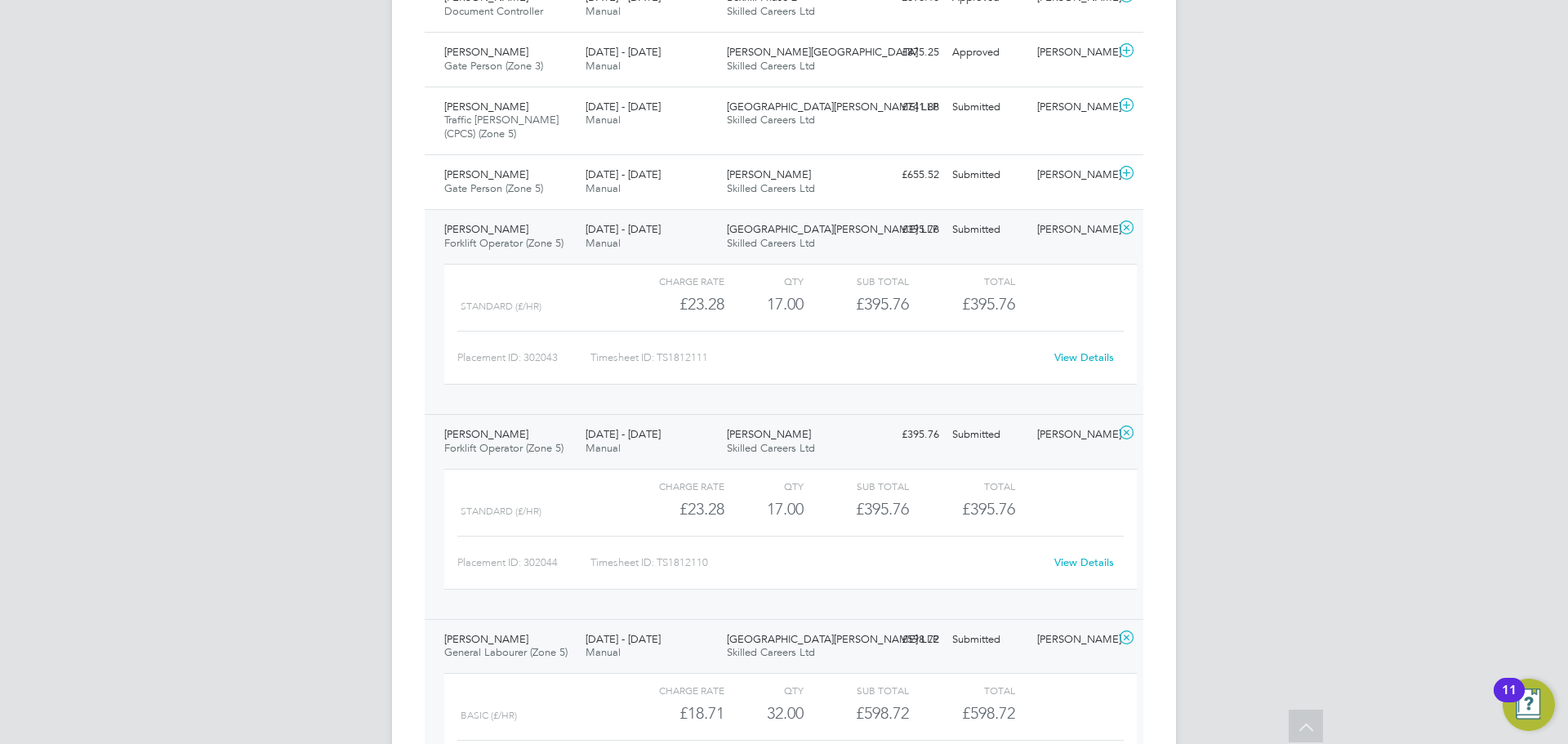
click at [1092, 351] on link "View Details" at bounding box center [1084, 357] width 60 height 14
click at [739, 167] on span "Milby Meadows" at bounding box center [768, 174] width 84 height 14
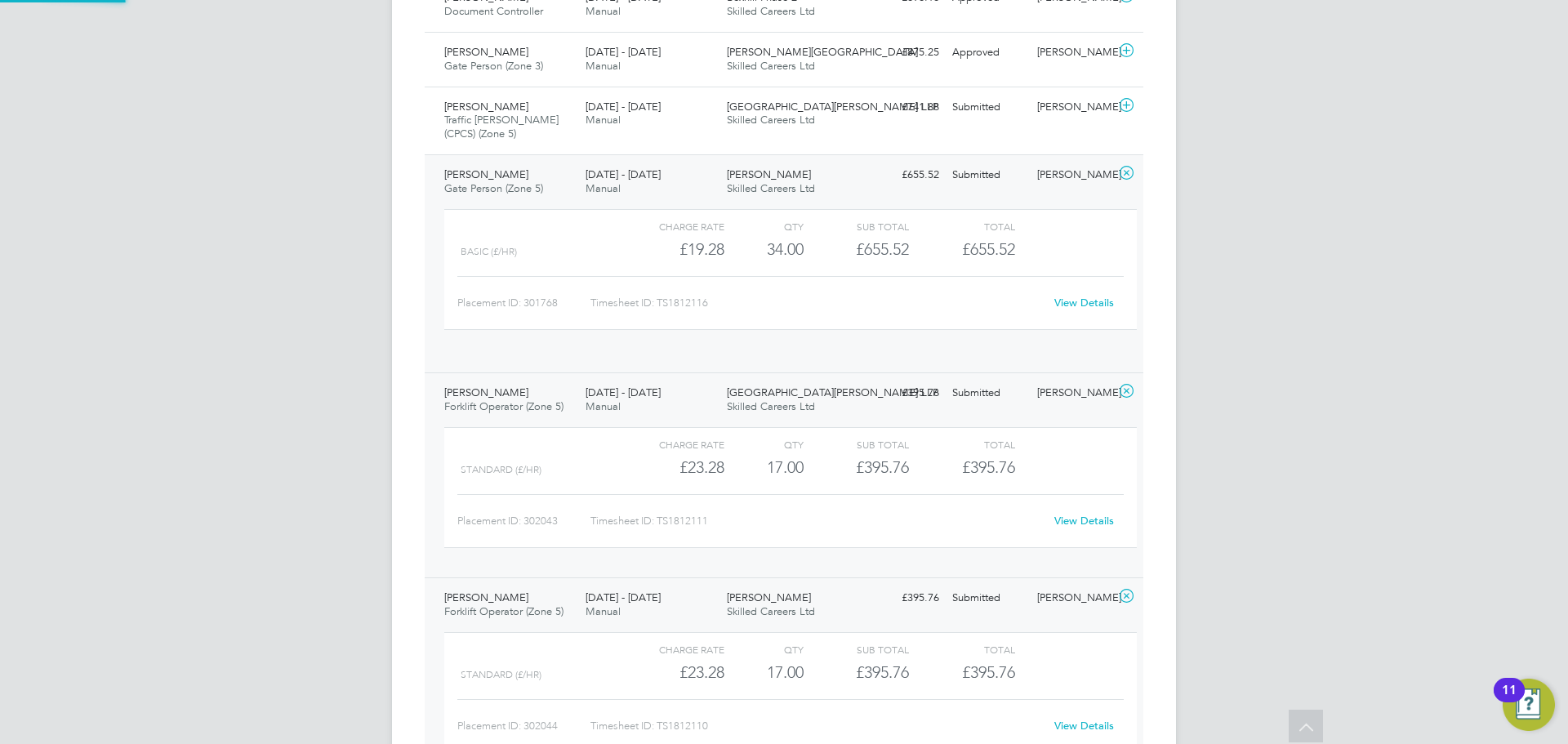
scroll to position [27, 159]
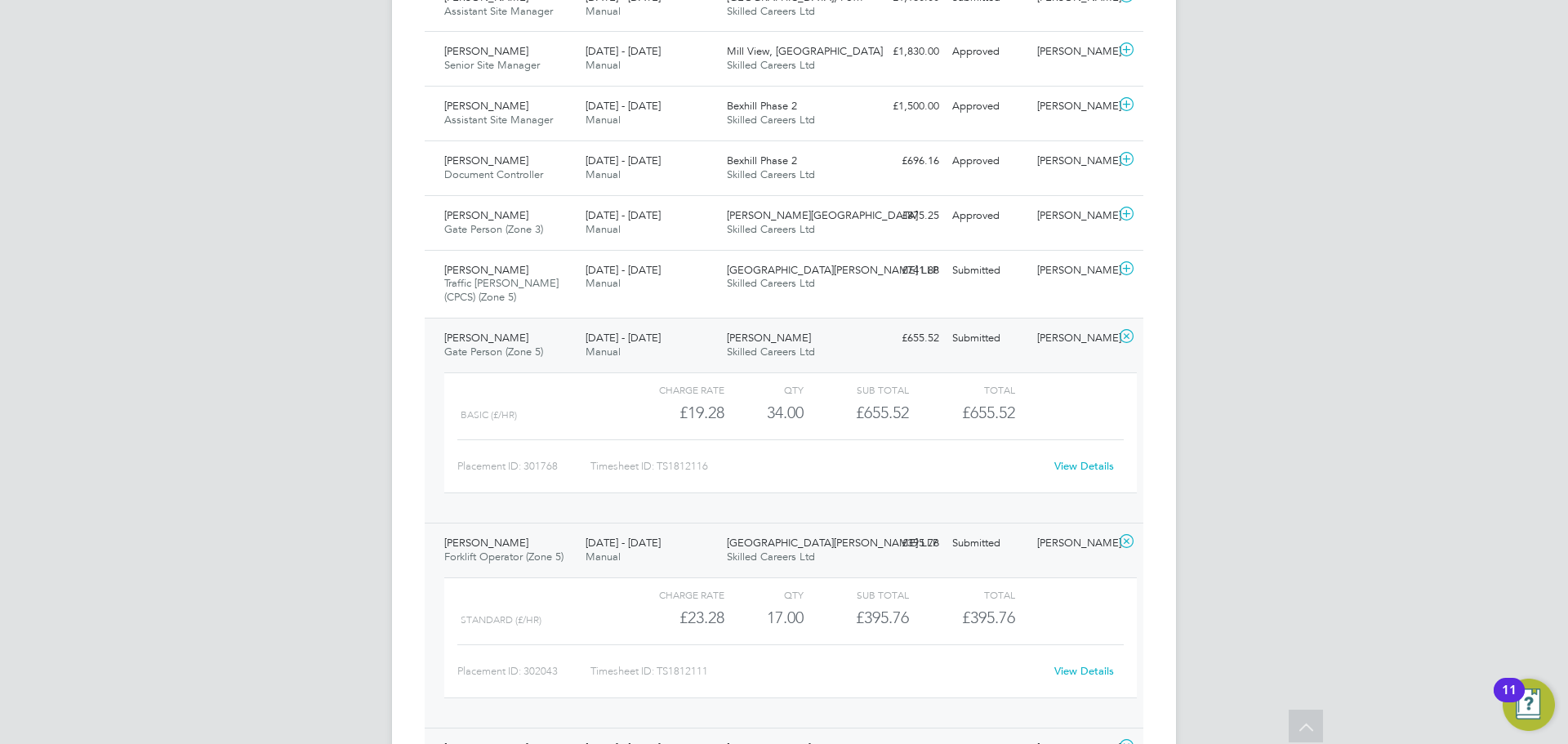
click at [1083, 459] on link "View Details" at bounding box center [1084, 466] width 60 height 14
click at [651, 257] on div "25 - 31 Aug 2025 Manual" at bounding box center [649, 277] width 142 height 41
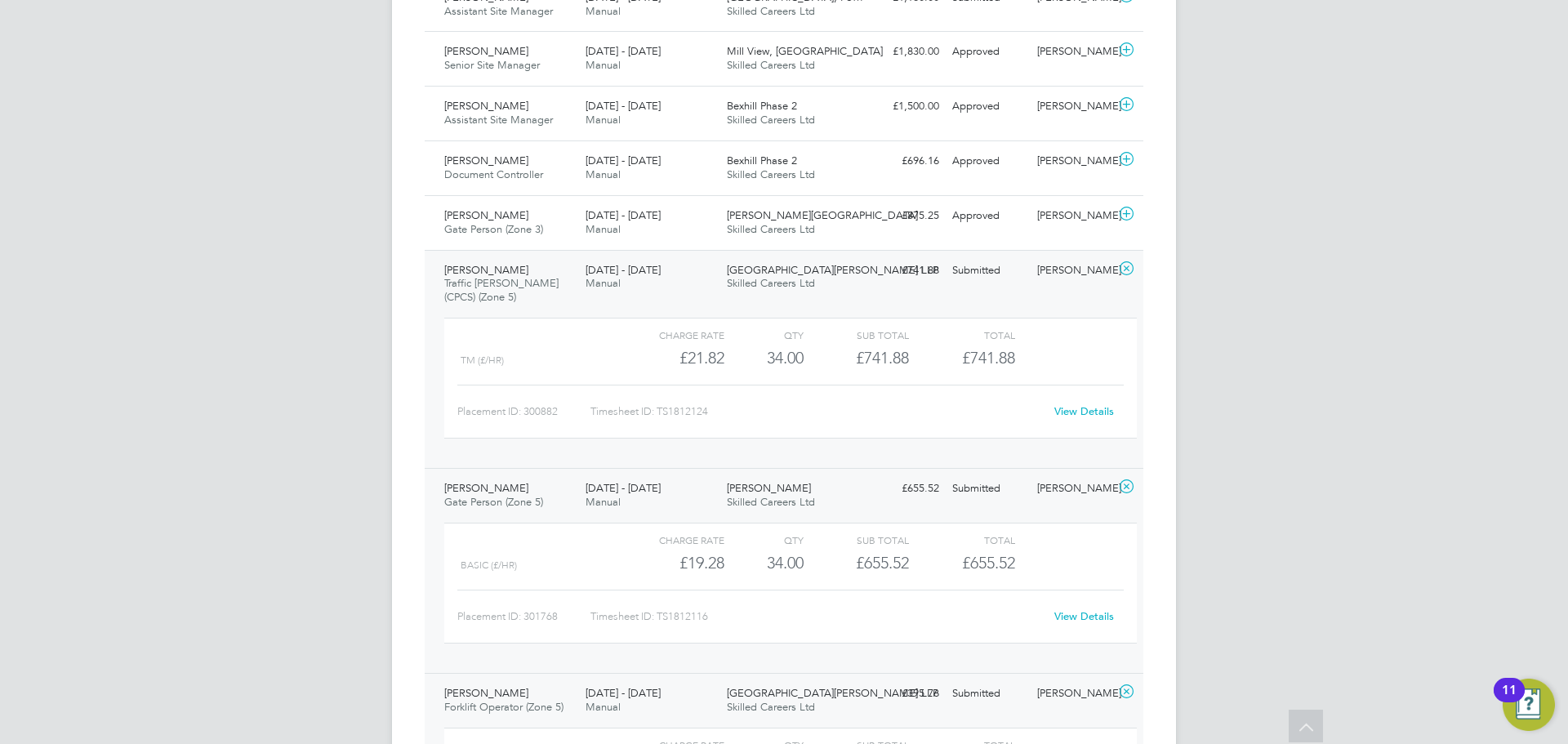
click at [1070, 404] on link "View Details" at bounding box center [1084, 411] width 60 height 14
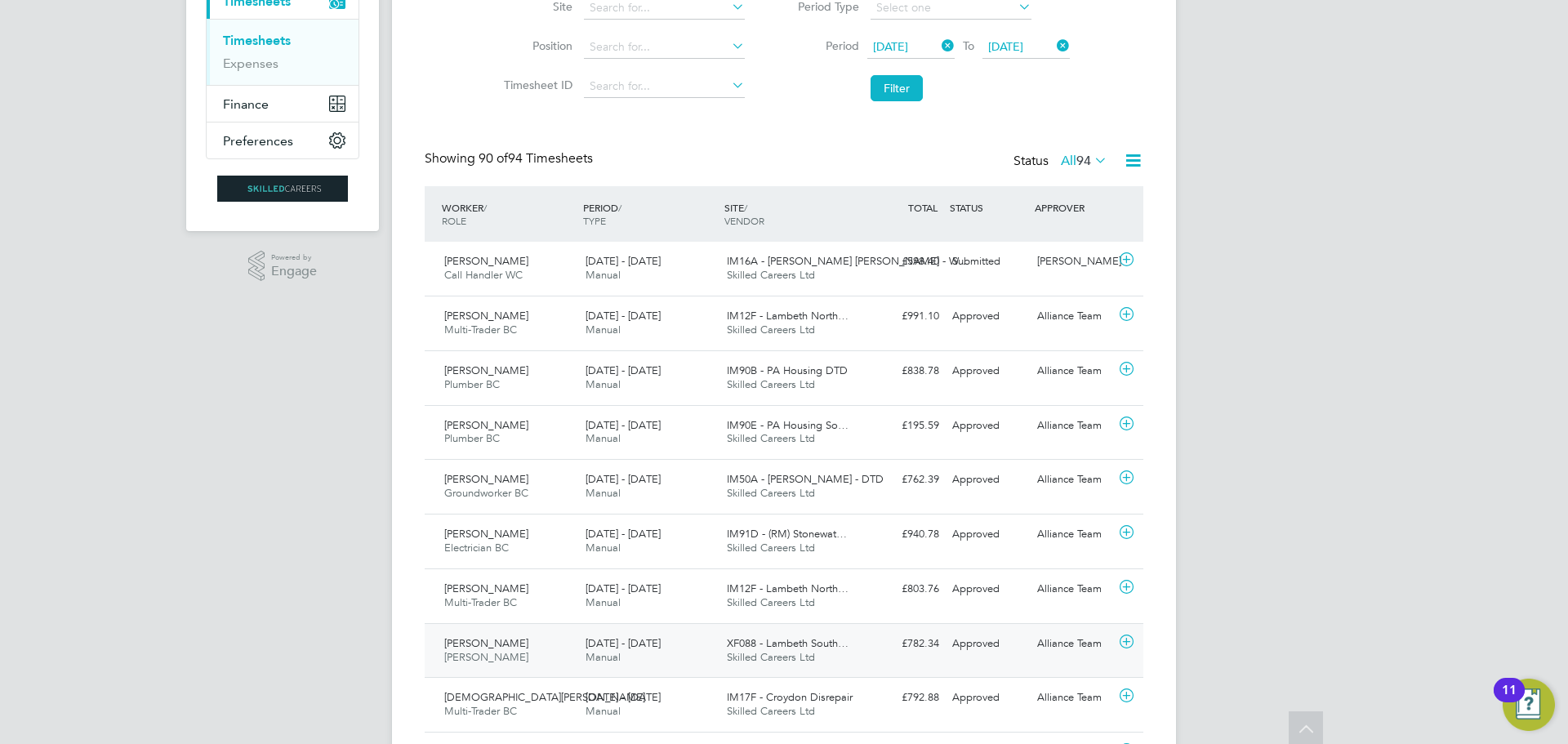
scroll to position [0, 0]
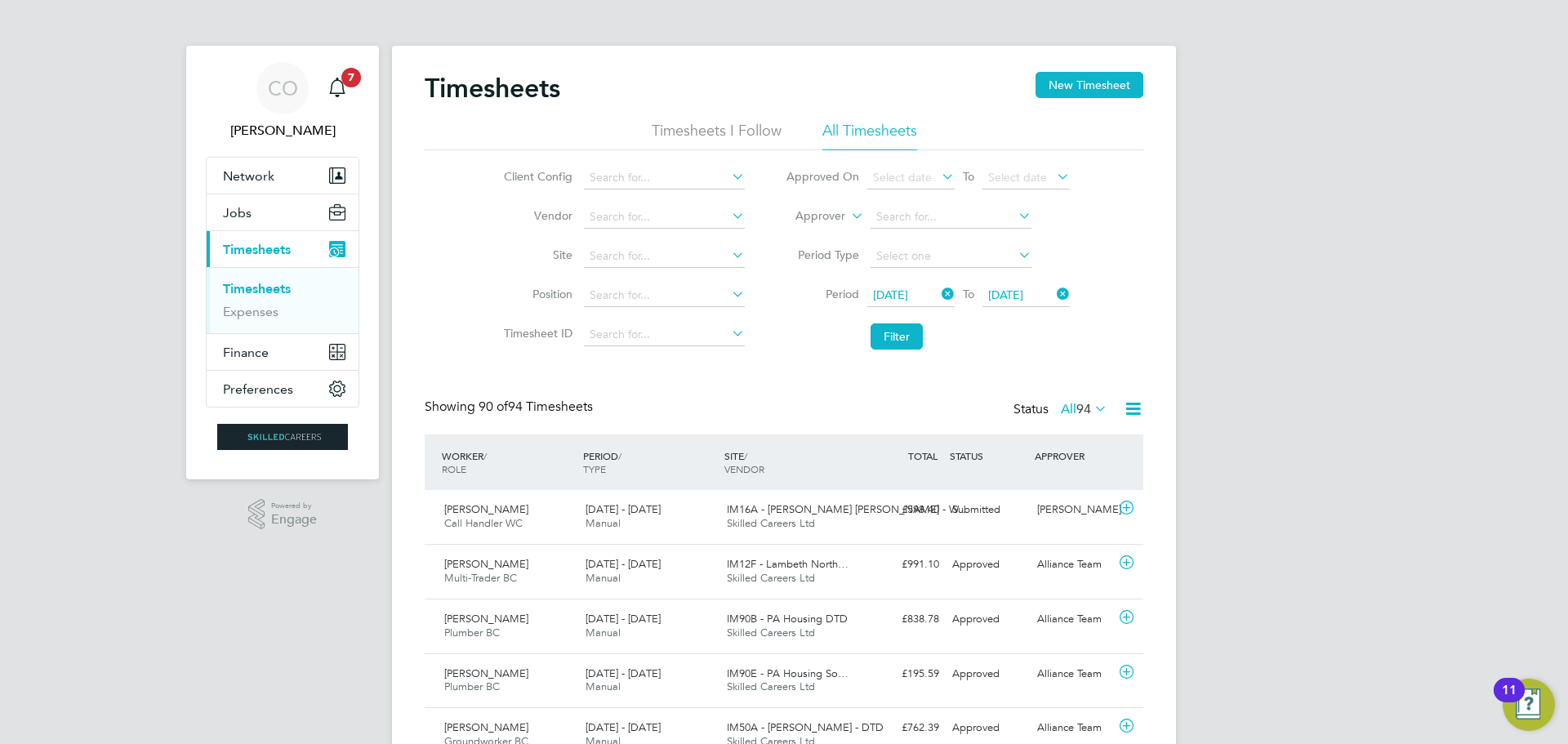
click at [355, 93] on link "CO Ciara O'Connell" at bounding box center [282, 102] width 153 height 78
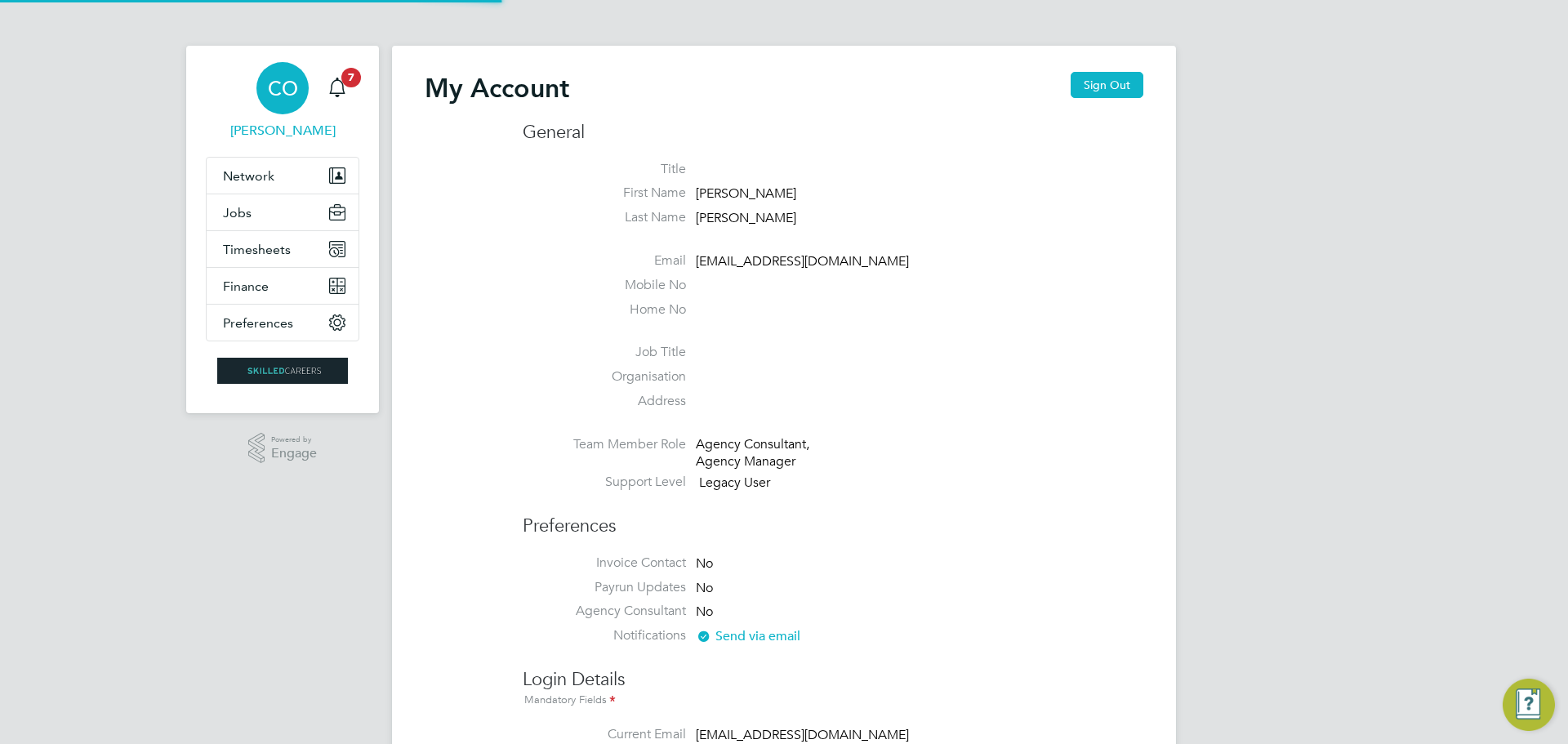
type input "coconnell@skilledcareers.co.uk"
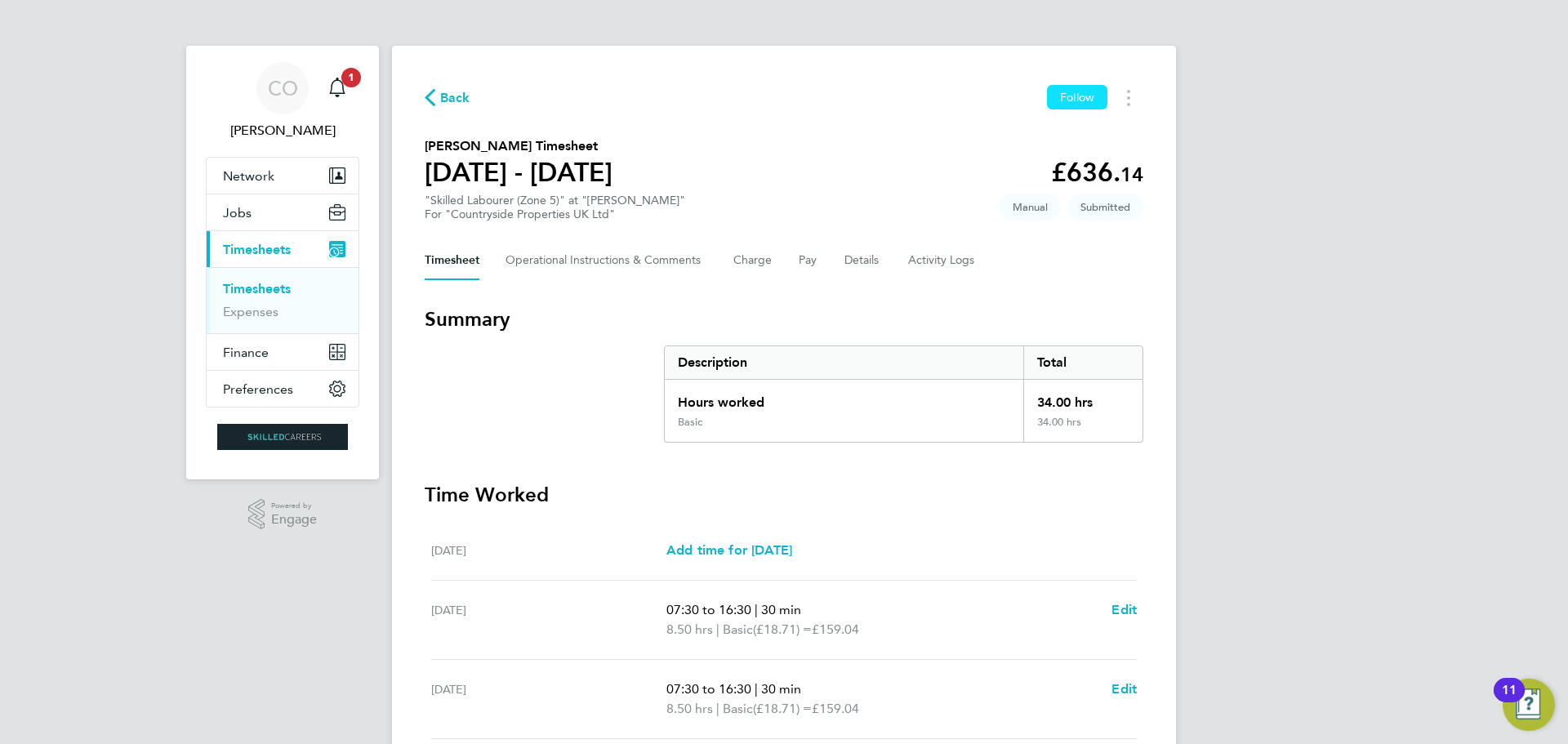
click at [1074, 101] on span "Follow" at bounding box center [1077, 97] width 34 height 15
click at [1083, 98] on span "Follow" at bounding box center [1077, 97] width 34 height 15
click at [1071, 98] on span "Follow" at bounding box center [1077, 97] width 34 height 15
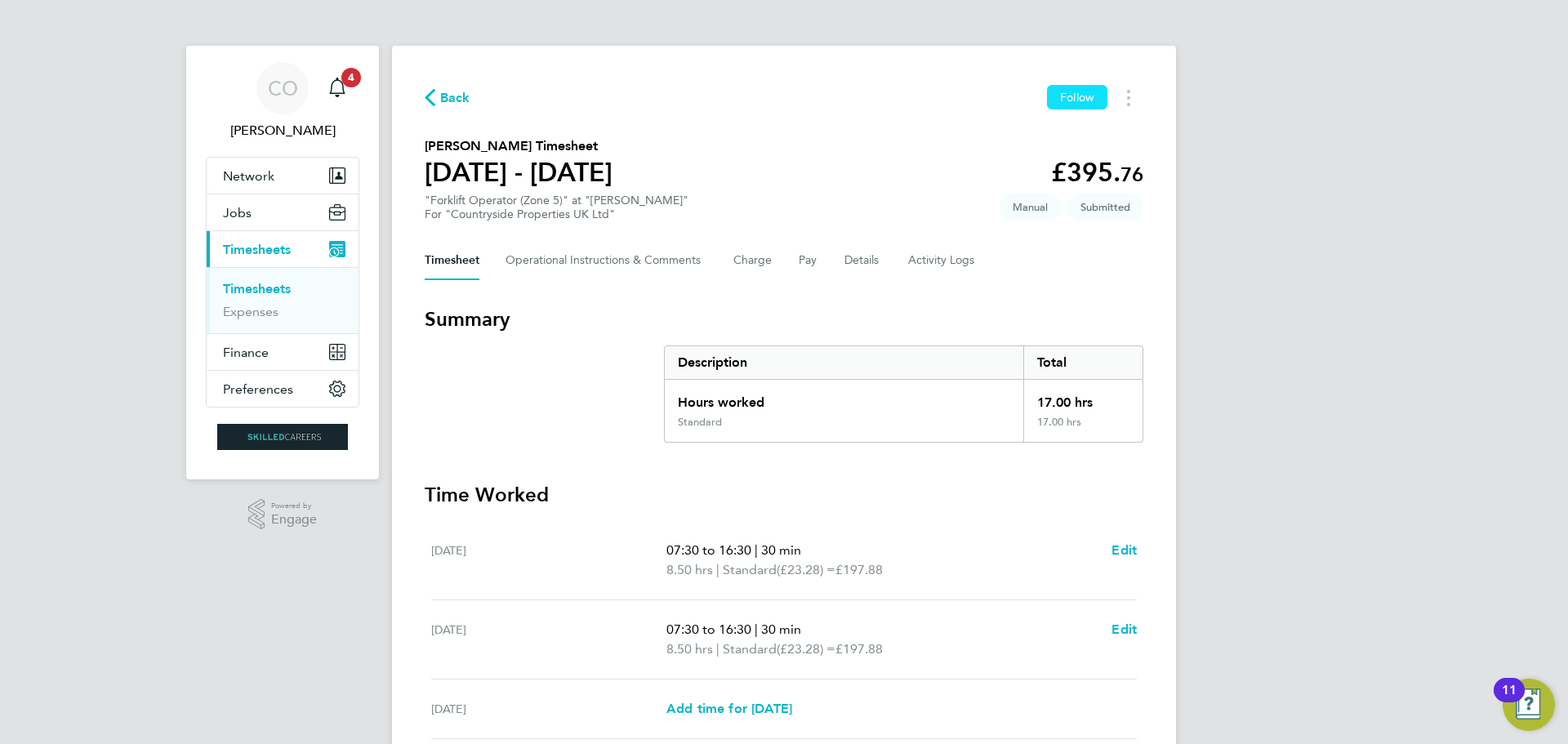
click at [1068, 101] on span "Follow" at bounding box center [1077, 97] width 34 height 15
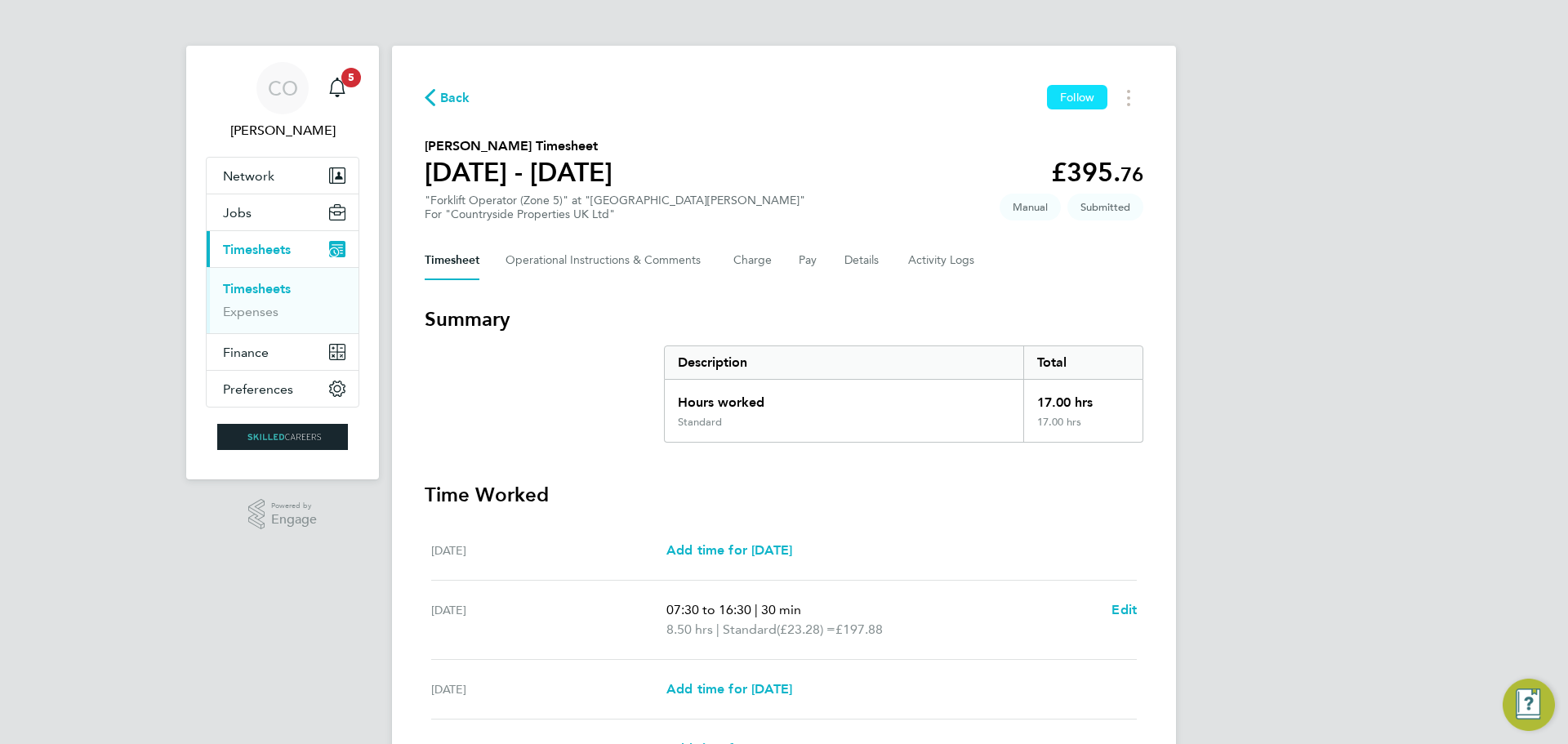
click at [1070, 93] on span "Follow" at bounding box center [1077, 97] width 34 height 15
click at [1060, 97] on span "Follow" at bounding box center [1077, 97] width 34 height 15
click at [1085, 94] on span "Follow" at bounding box center [1077, 97] width 34 height 15
